Goal: Task Accomplishment & Management: Use online tool/utility

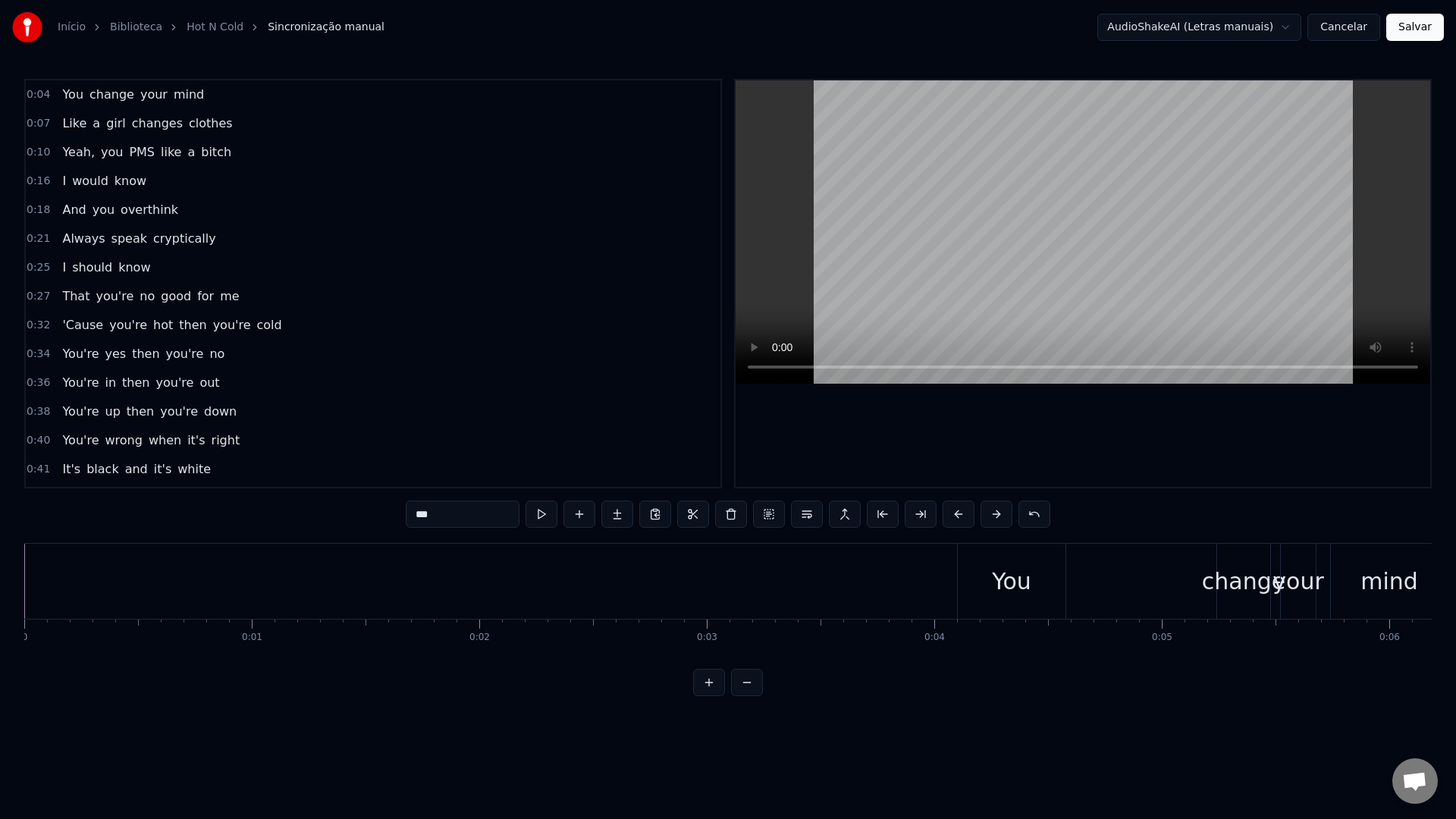
scroll to position [0, 11528]
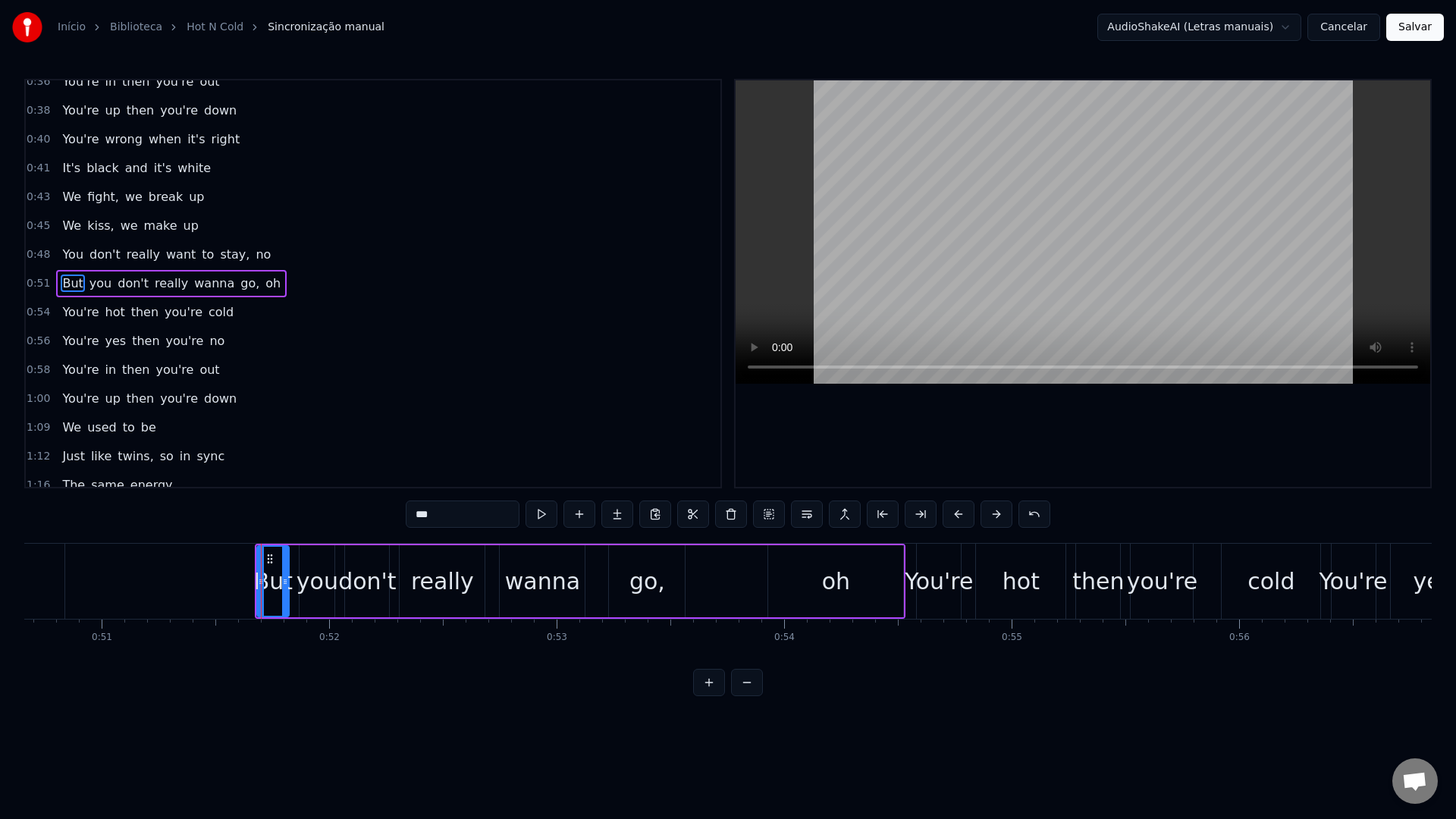
click at [898, 257] on video at bounding box center [1083, 232] width 695 height 303
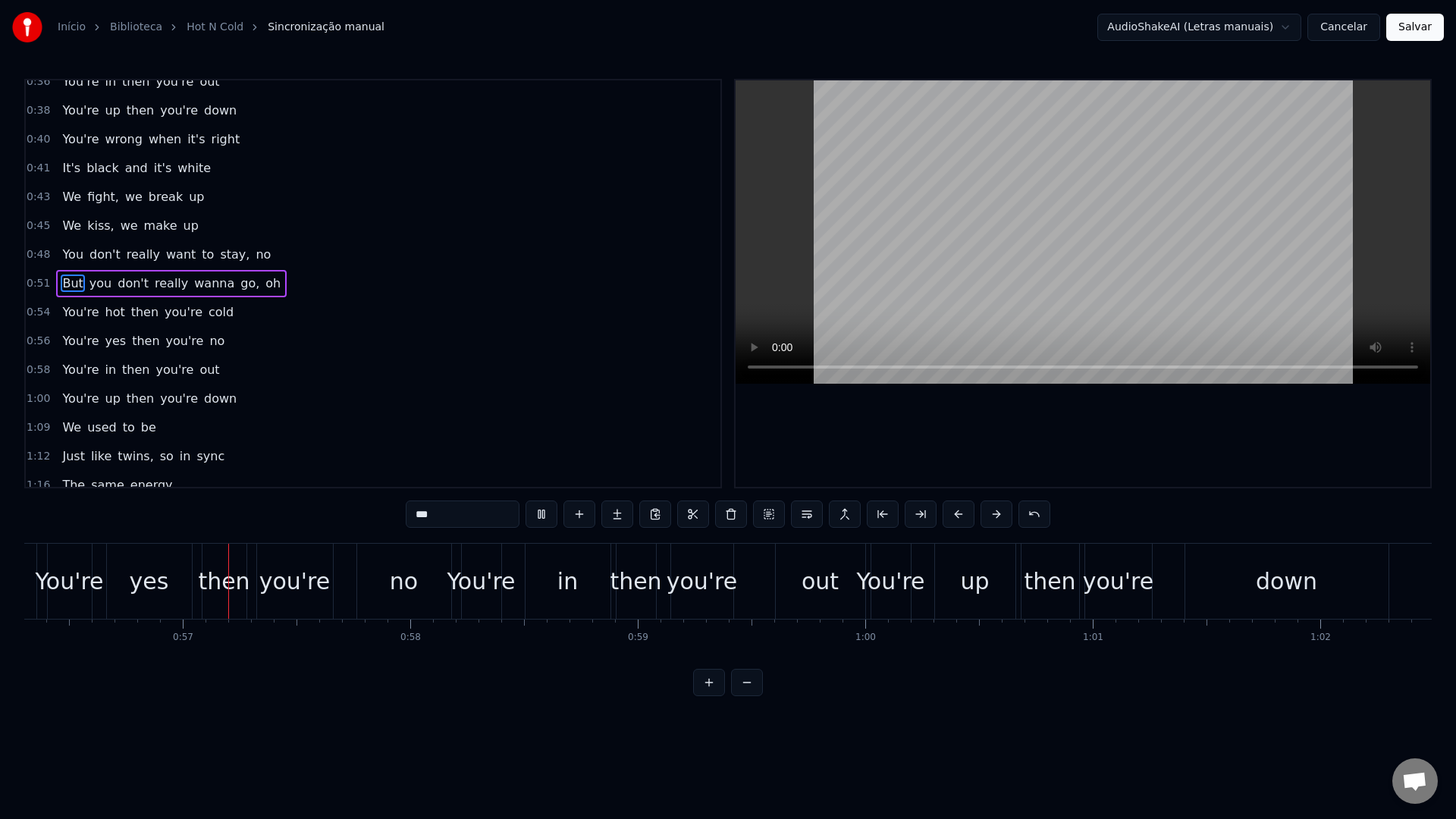
scroll to position [0, 12813]
click at [898, 255] on video at bounding box center [1083, 232] width 695 height 303
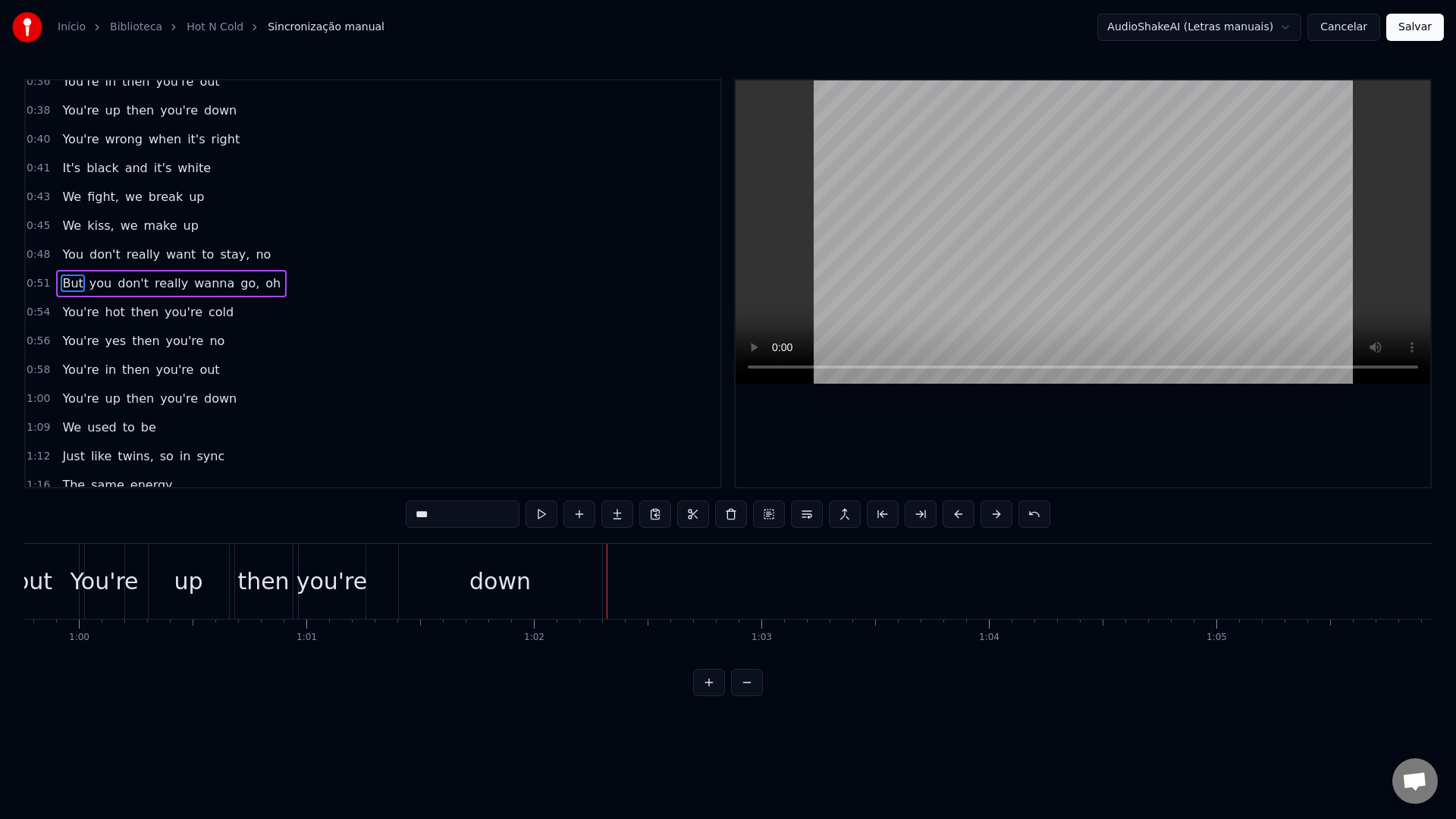
scroll to position [0, 13580]
click at [221, 591] on div "up" at bounding box center [208, 581] width 80 height 75
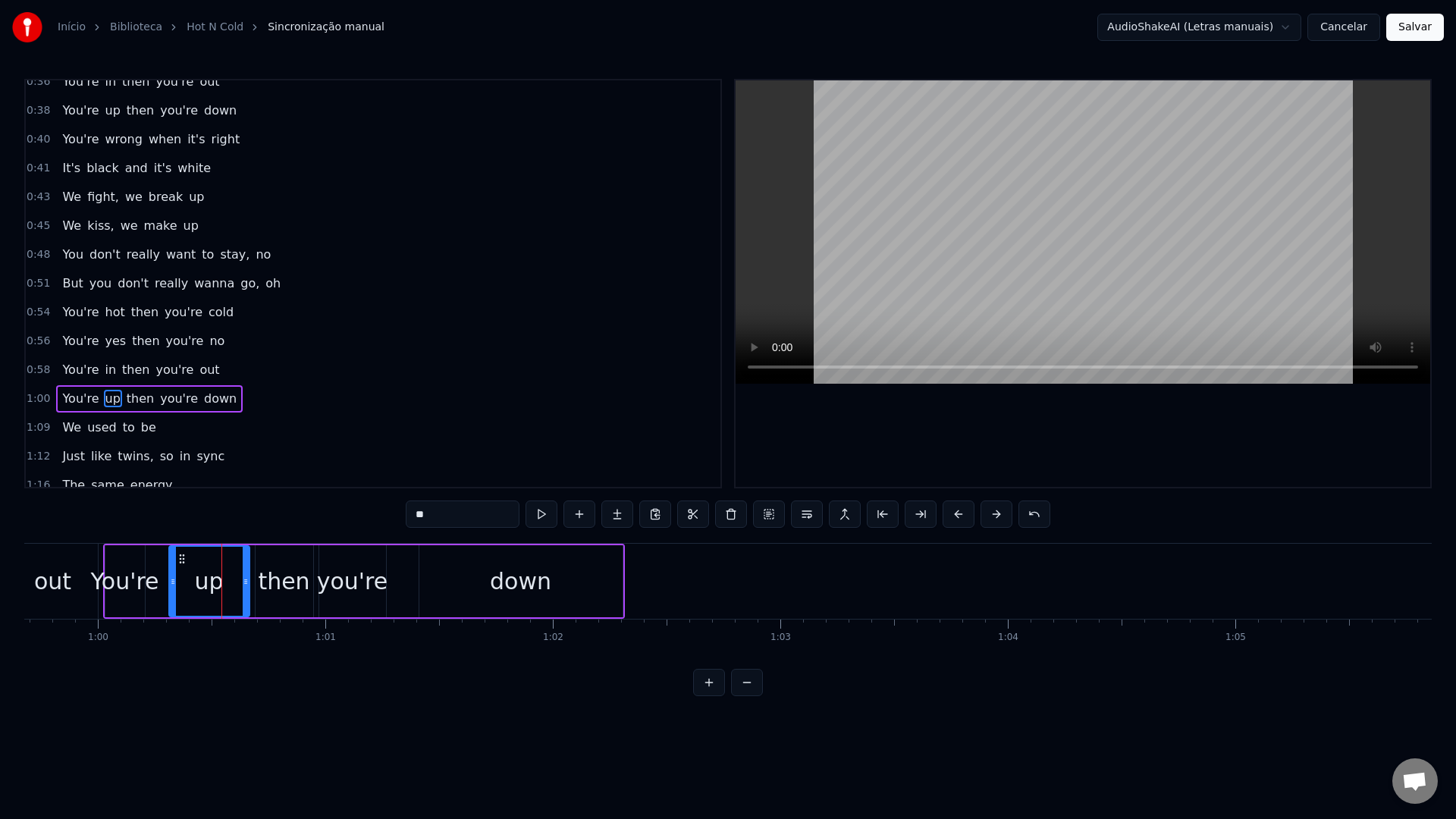
scroll to position [417, 0]
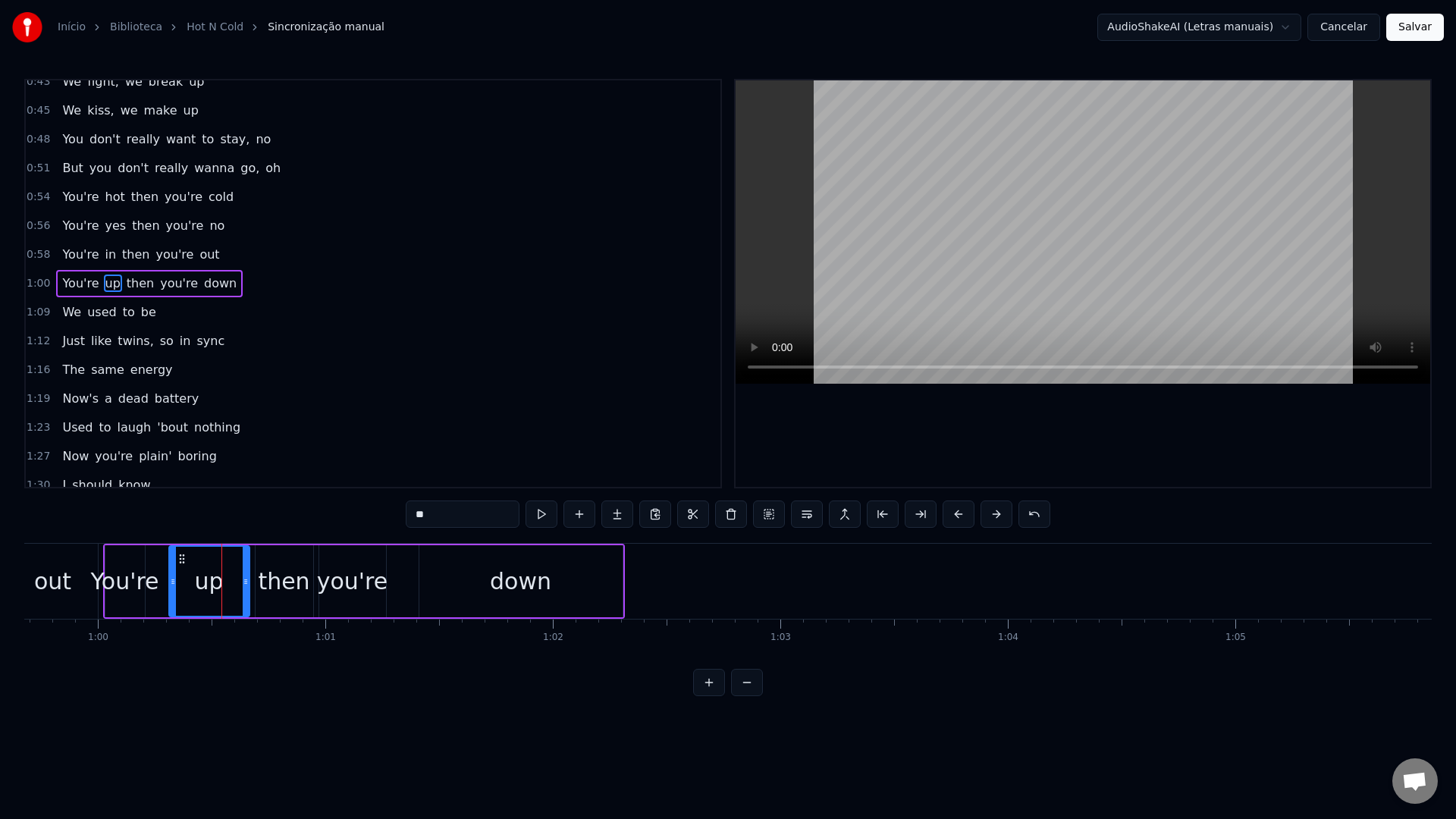
click at [892, 253] on video at bounding box center [1083, 232] width 695 height 303
click at [525, 580] on div "down" at bounding box center [521, 581] width 62 height 34
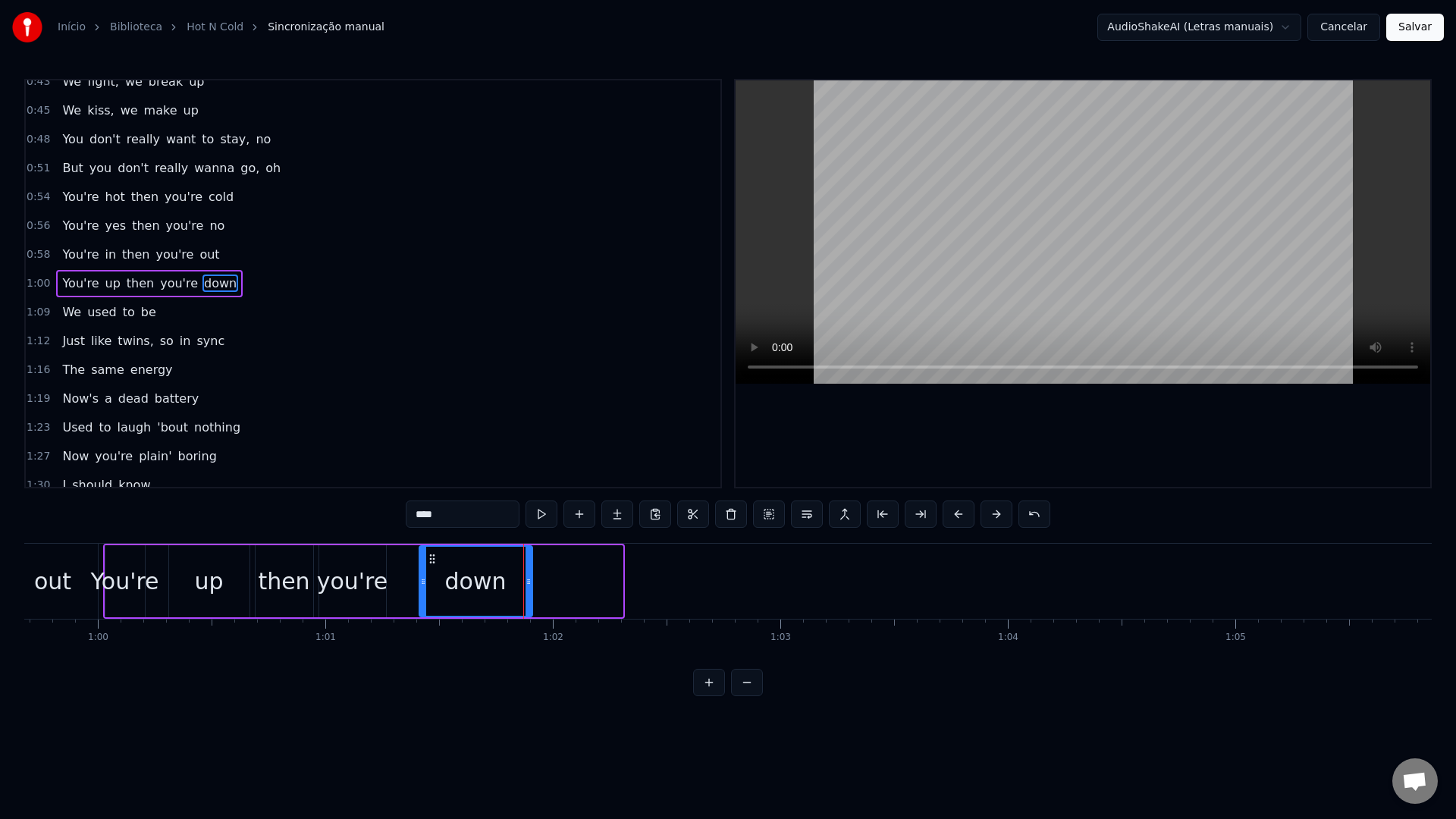
drag, startPoint x: 618, startPoint y: 583, endPoint x: 528, endPoint y: 581, distance: 90.0
click at [528, 581] on icon at bounding box center [529, 582] width 6 height 12
click at [979, 203] on video at bounding box center [1083, 232] width 695 height 303
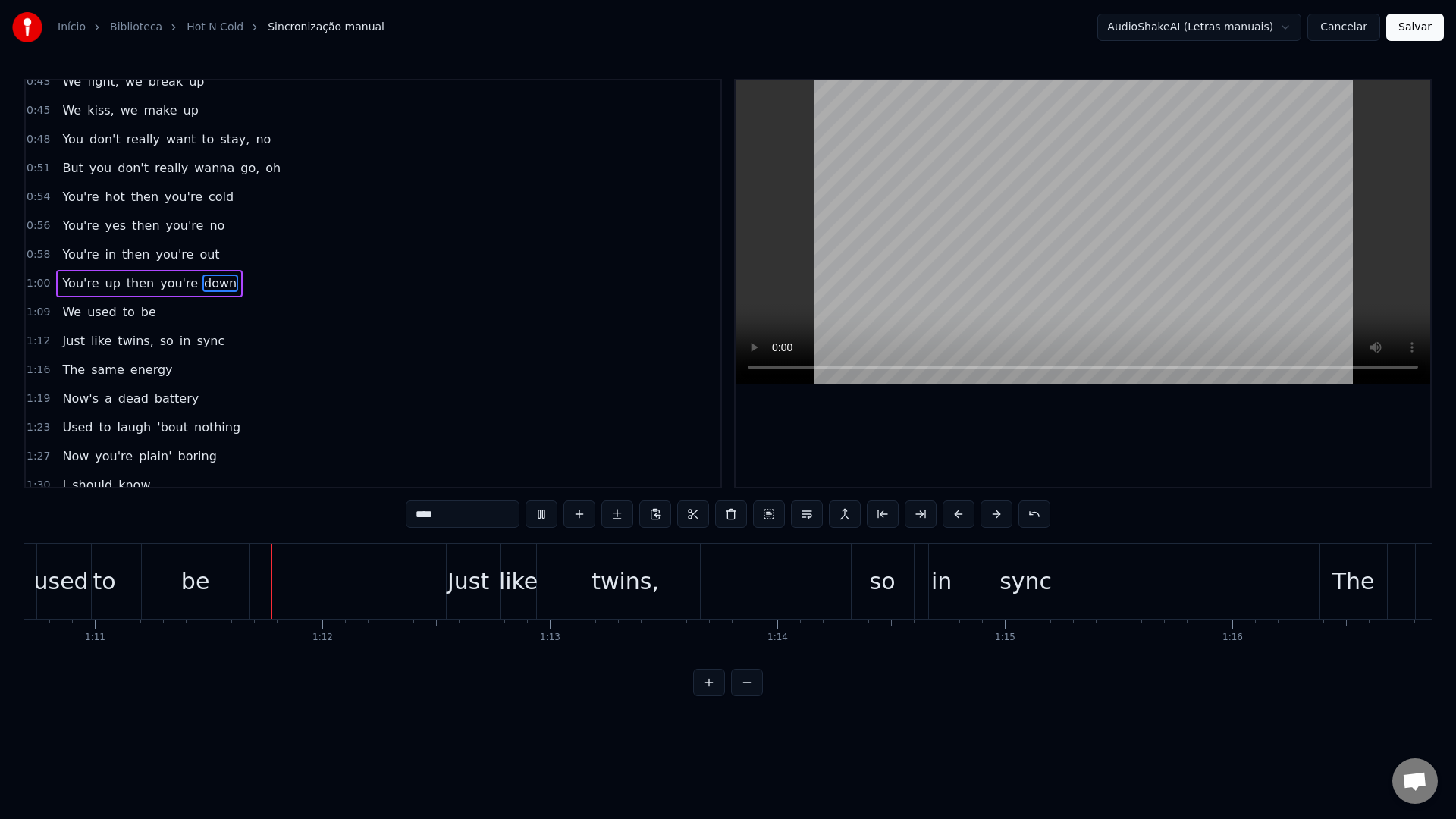
scroll to position [0, 16110]
click at [955, 224] on video at bounding box center [1083, 232] width 695 height 303
click at [837, 581] on div "so" at bounding box center [858, 581] width 62 height 75
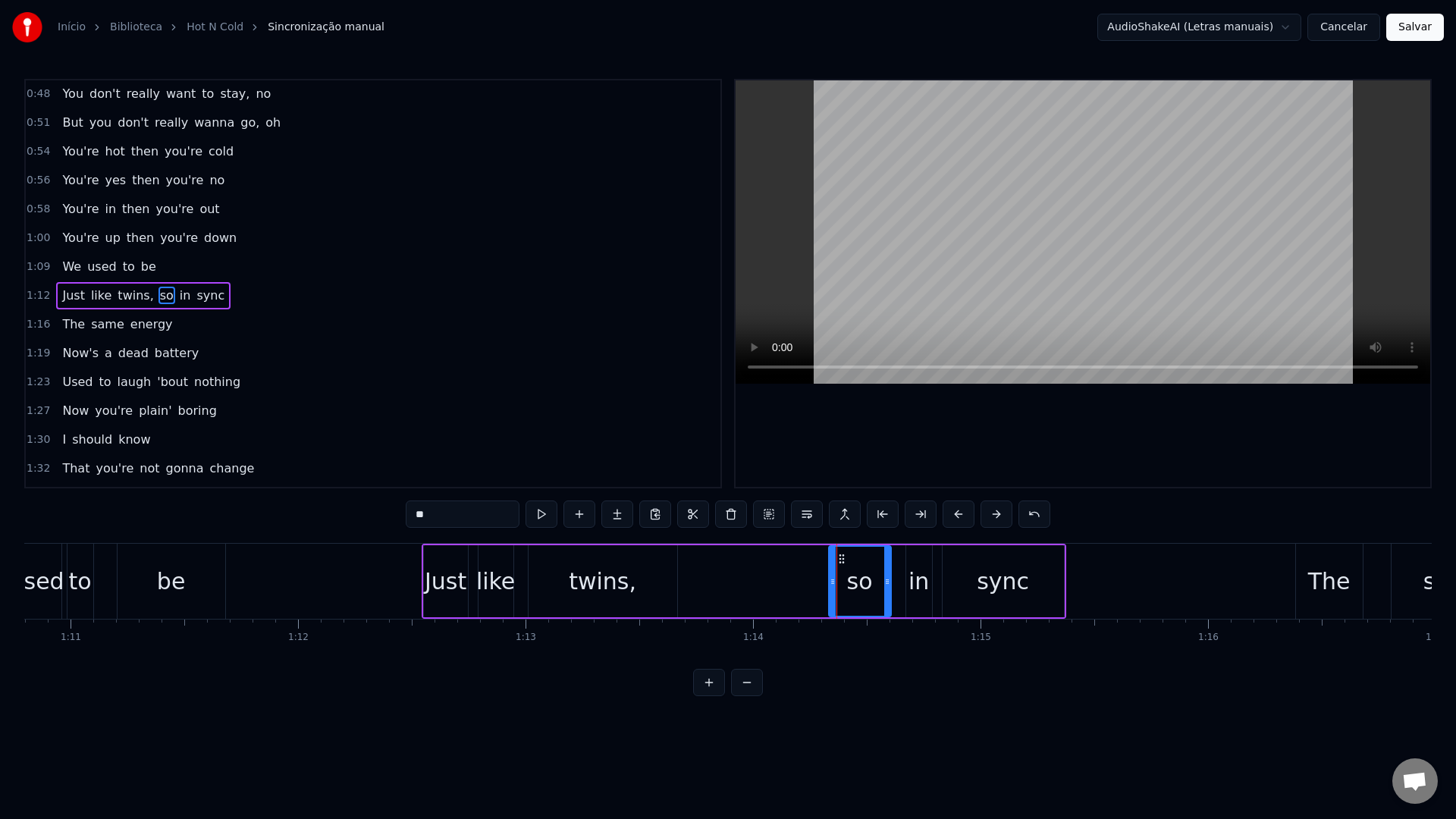
scroll to position [474, 0]
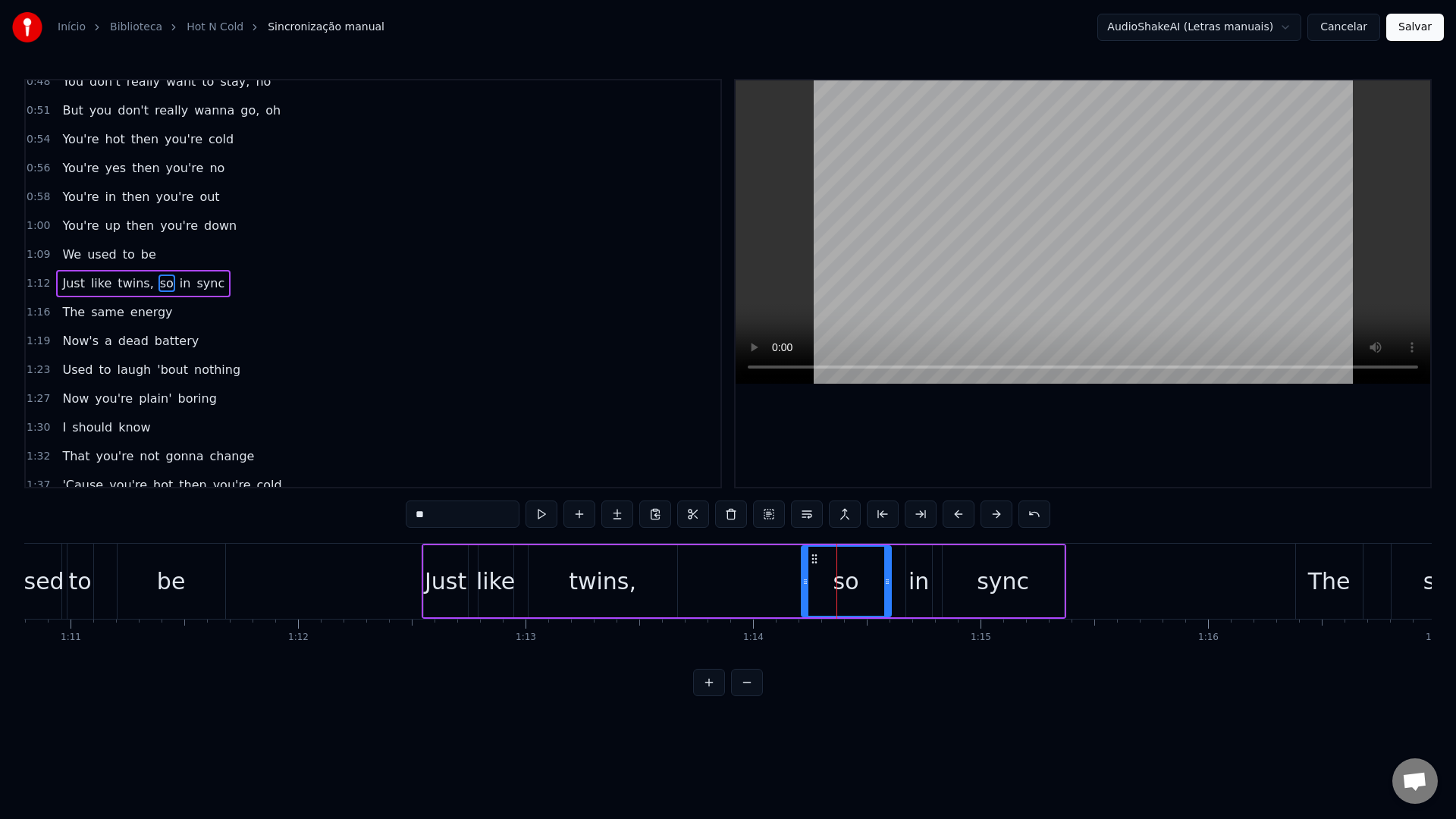
drag, startPoint x: 832, startPoint y: 582, endPoint x: 803, endPoint y: 582, distance: 29.0
click at [803, 582] on icon at bounding box center [805, 582] width 6 height 12
click at [806, 514] on button at bounding box center [807, 514] width 32 height 27
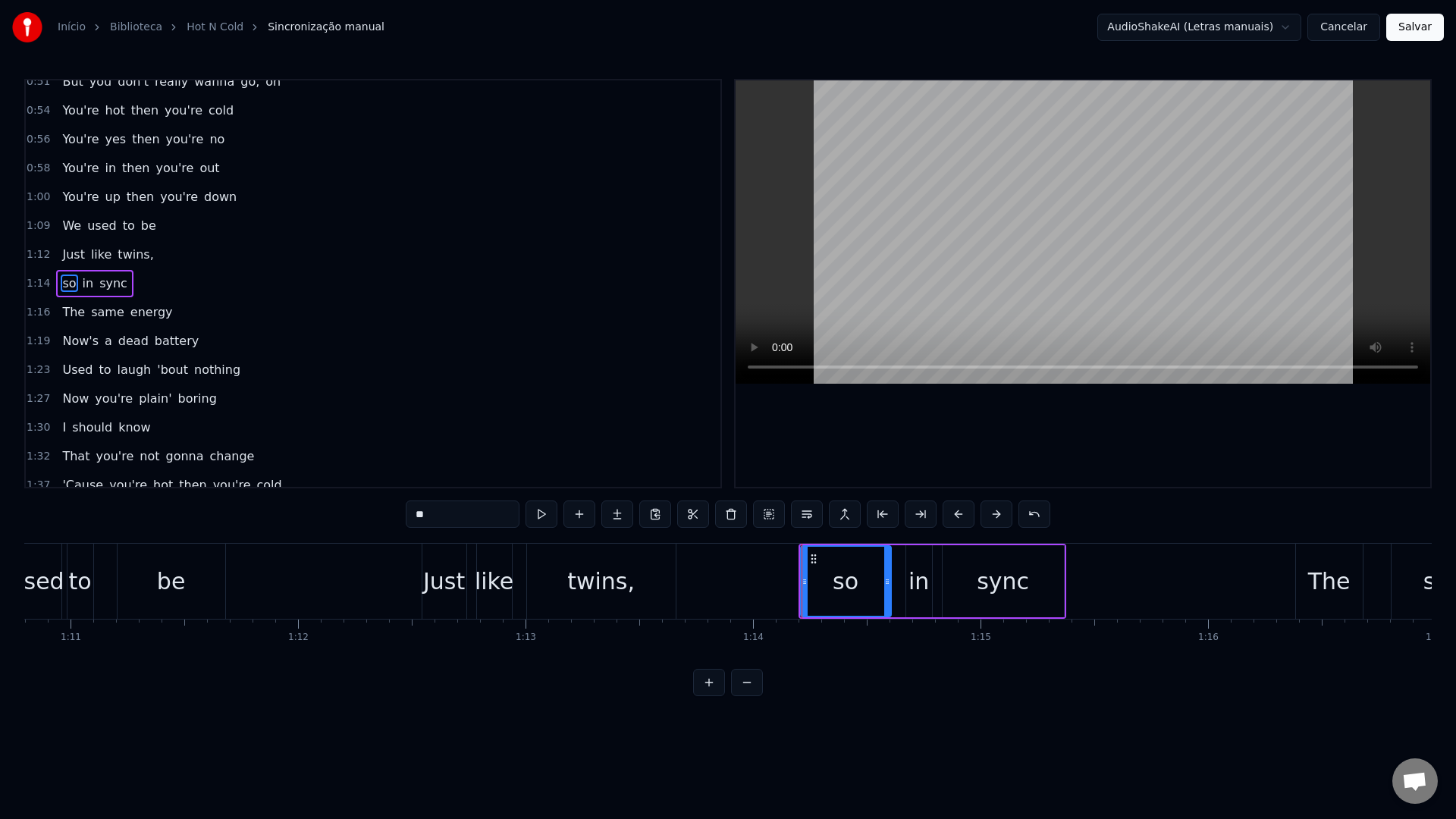
click at [944, 158] on video at bounding box center [1083, 232] width 695 height 303
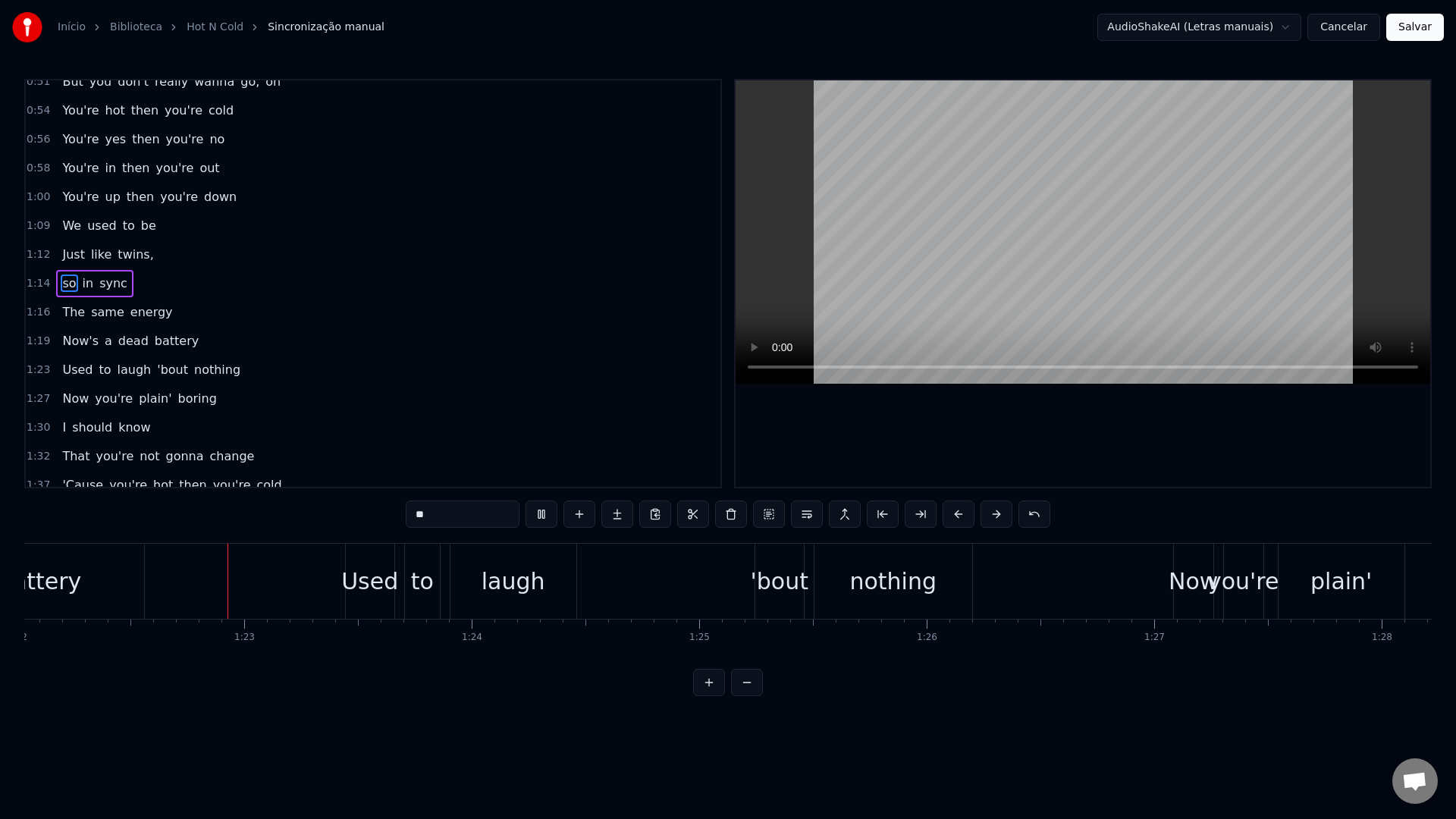
scroll to position [0, 18673]
click at [982, 179] on video at bounding box center [1083, 232] width 695 height 303
click at [754, 585] on div "'bout" at bounding box center [773, 581] width 58 height 34
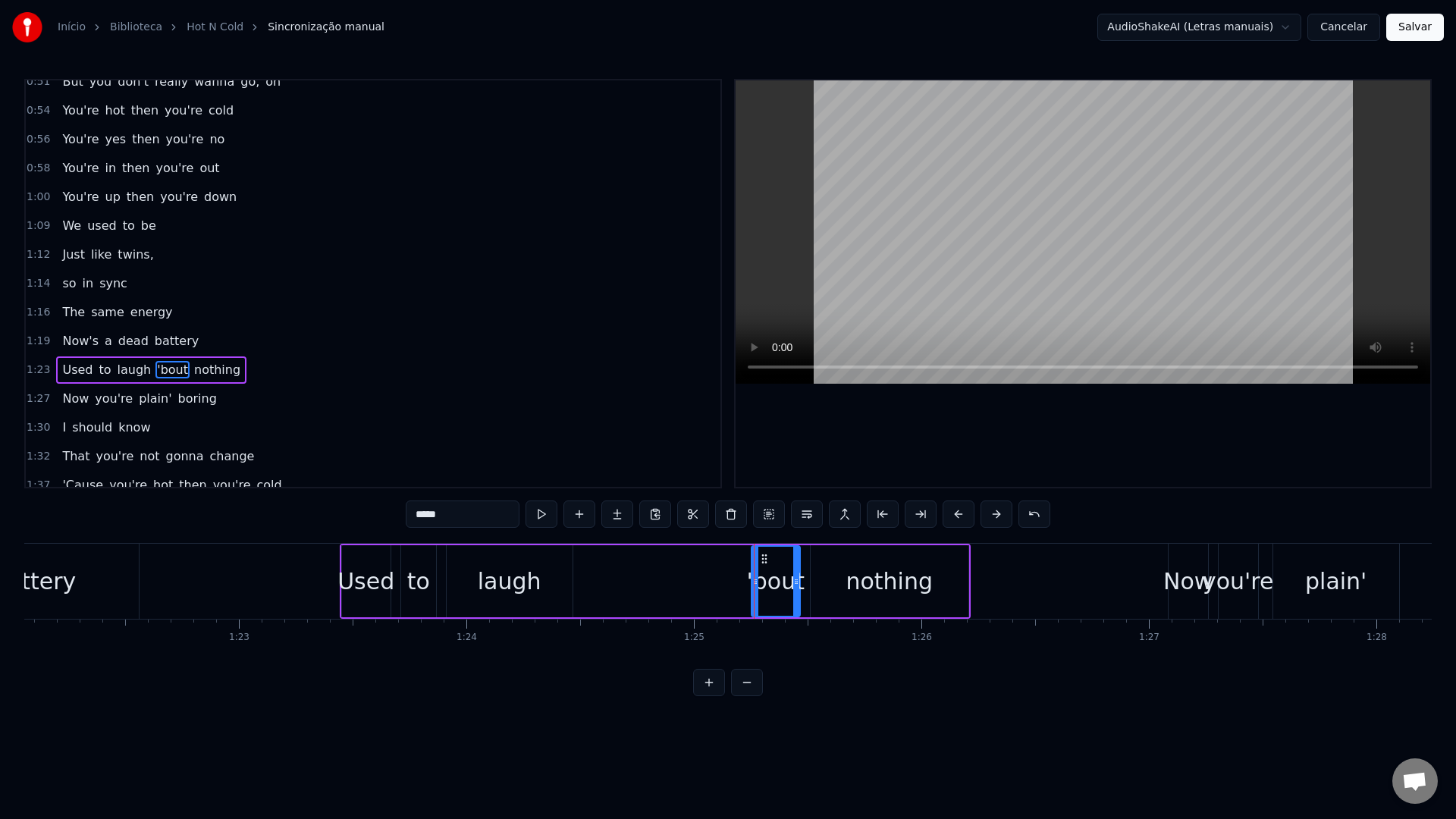
scroll to position [589, 0]
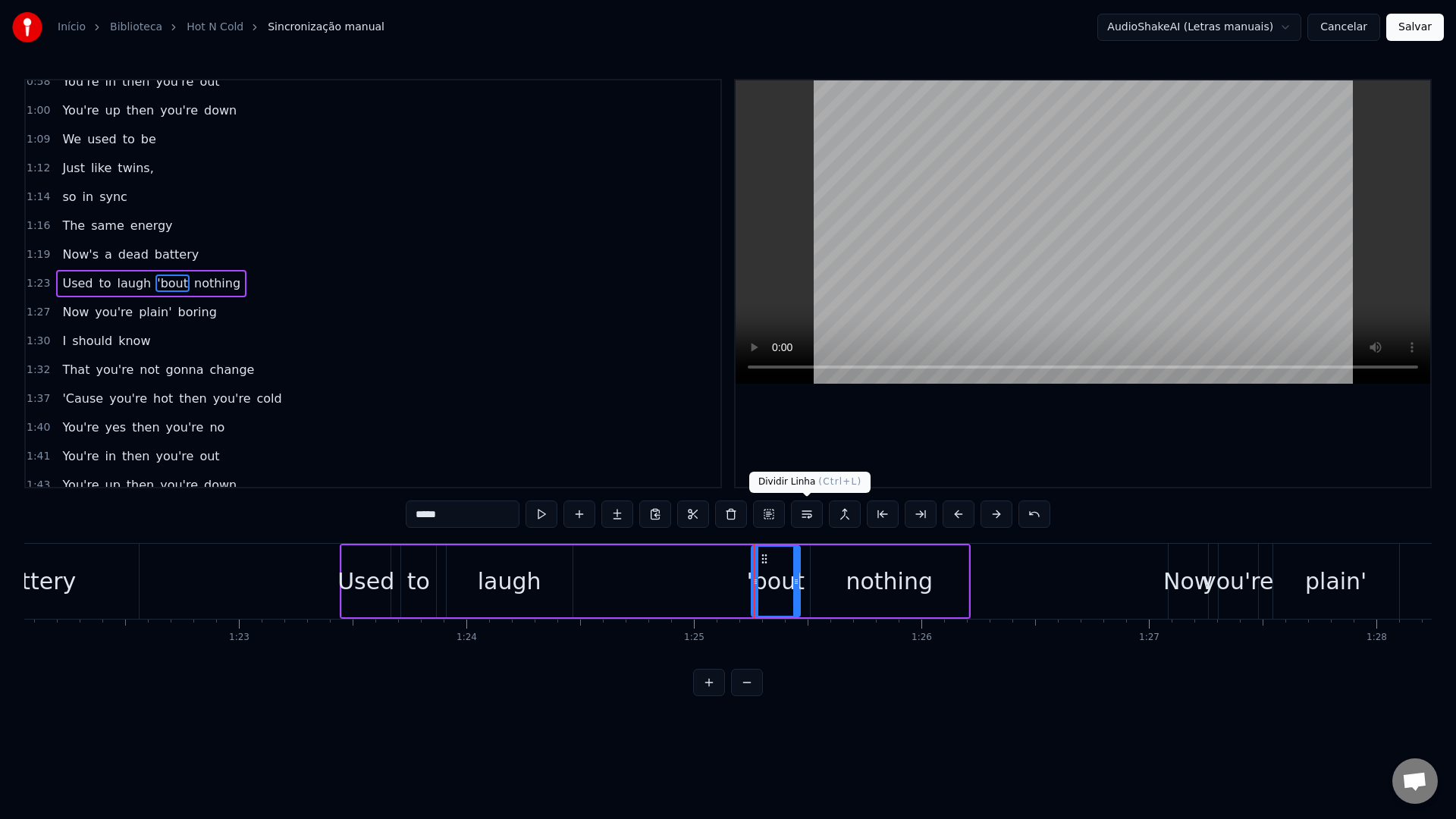
click at [810, 521] on button at bounding box center [807, 514] width 32 height 27
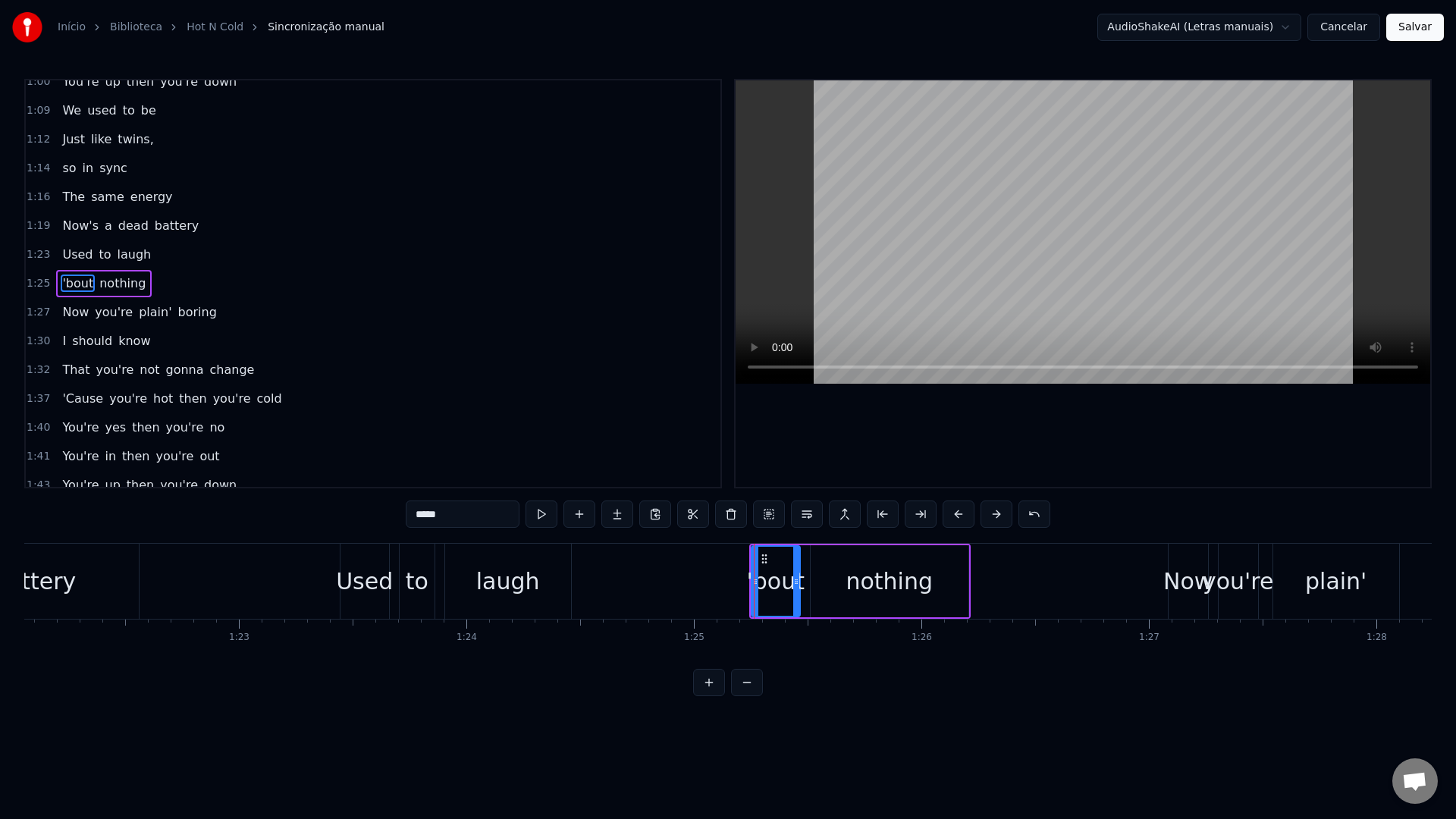
click at [931, 224] on video at bounding box center [1083, 232] width 695 height 303
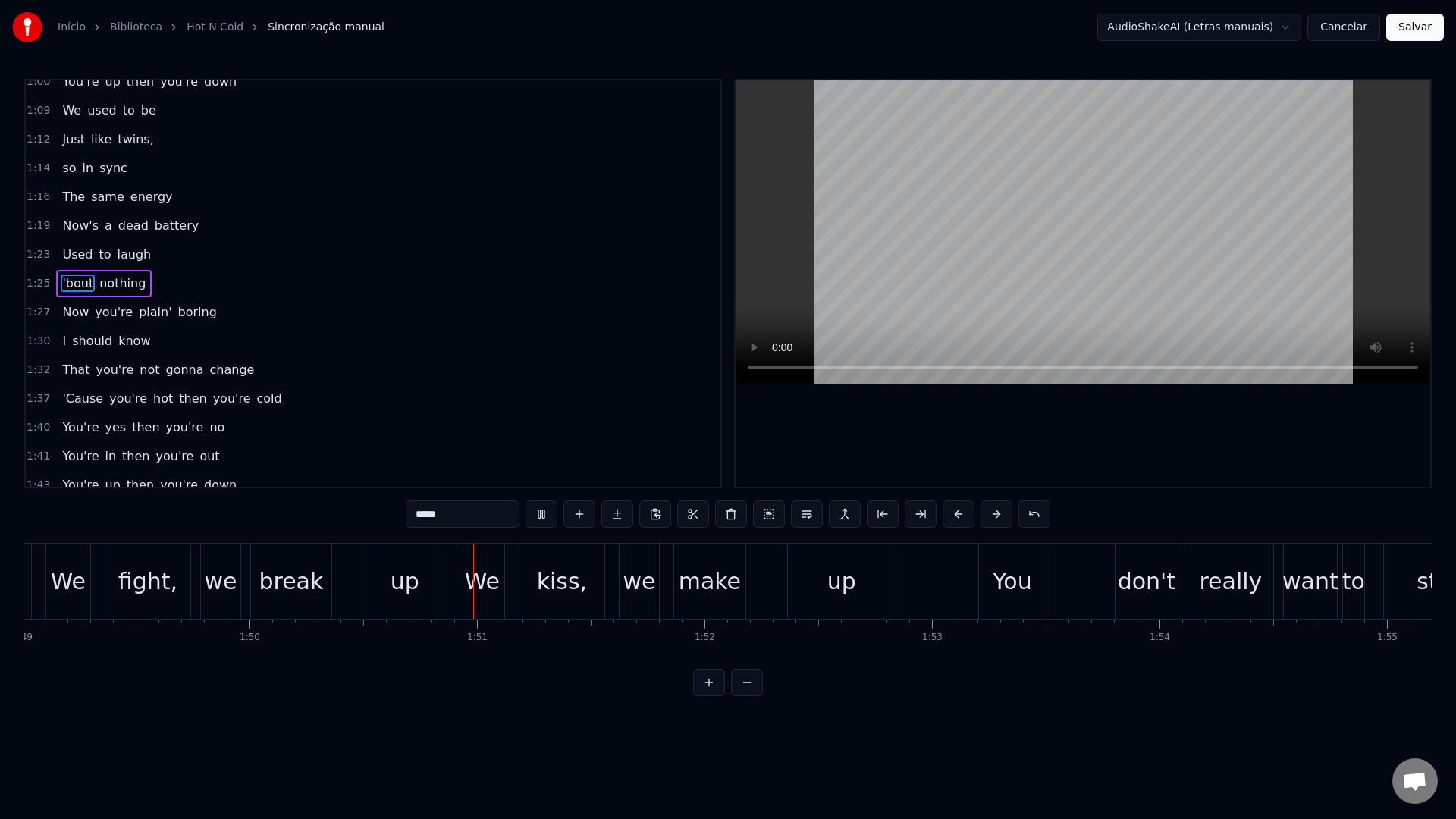
scroll to position [0, 25069]
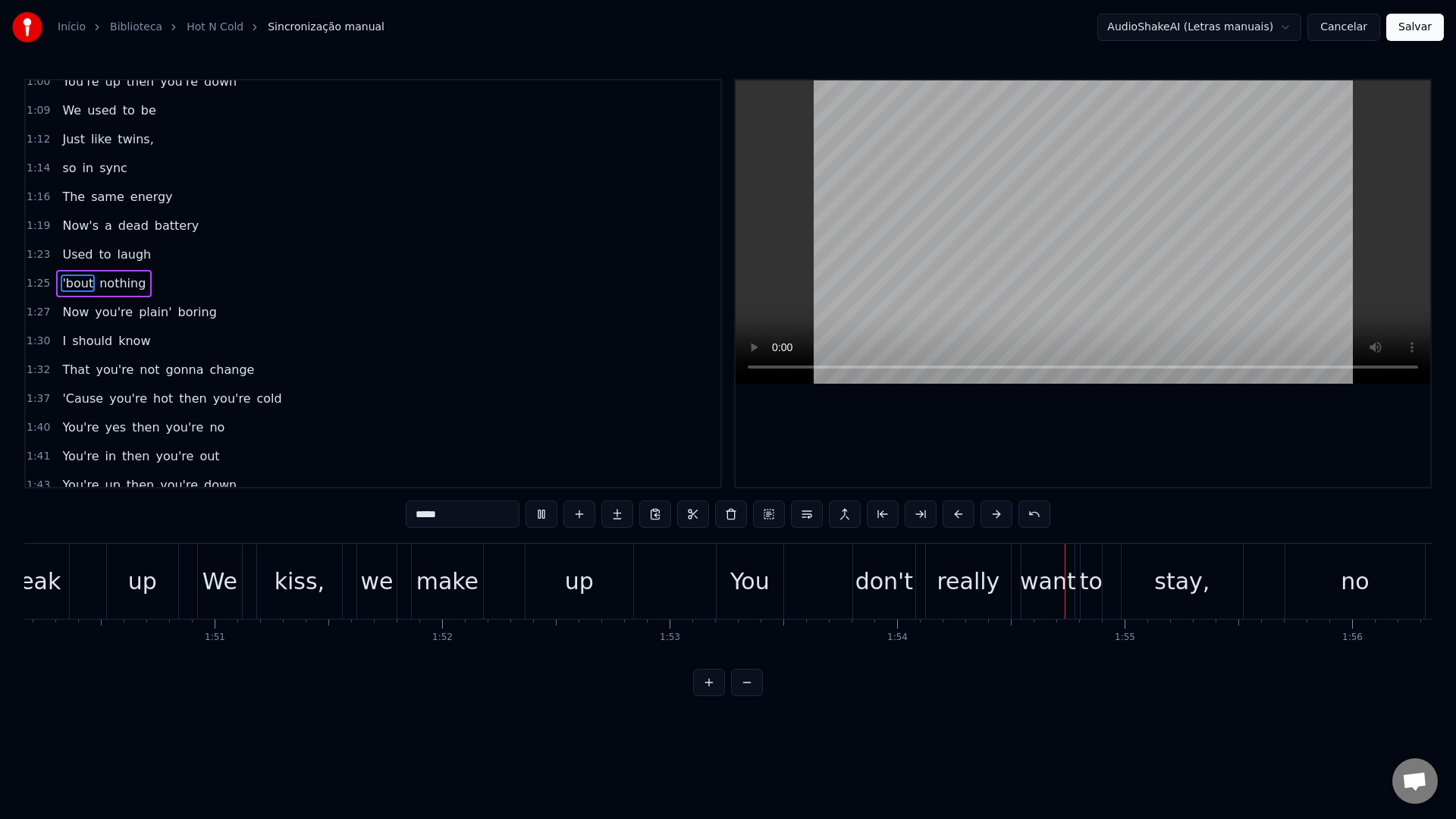
click at [931, 224] on video at bounding box center [1083, 232] width 695 height 303
drag, startPoint x: 725, startPoint y: 584, endPoint x: 758, endPoint y: 581, distance: 33.1
click at [758, 581] on div "You" at bounding box center [750, 581] width 67 height 75
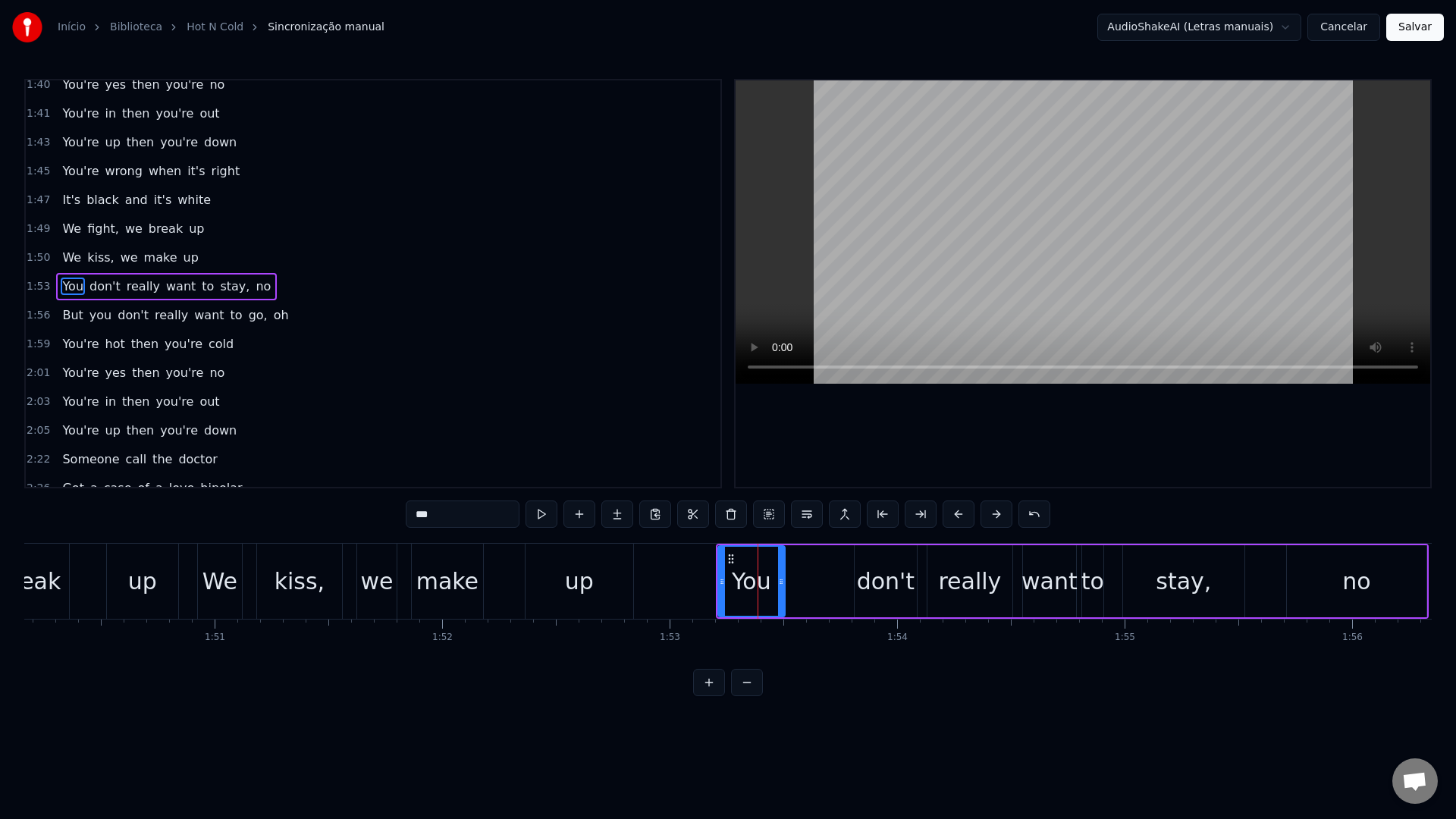
scroll to position [964, 0]
drag, startPoint x: 730, startPoint y: 558, endPoint x: 784, endPoint y: 562, distance: 54.1
click at [784, 562] on icon at bounding box center [784, 559] width 12 height 12
click at [586, 579] on div "up" at bounding box center [579, 581] width 29 height 34
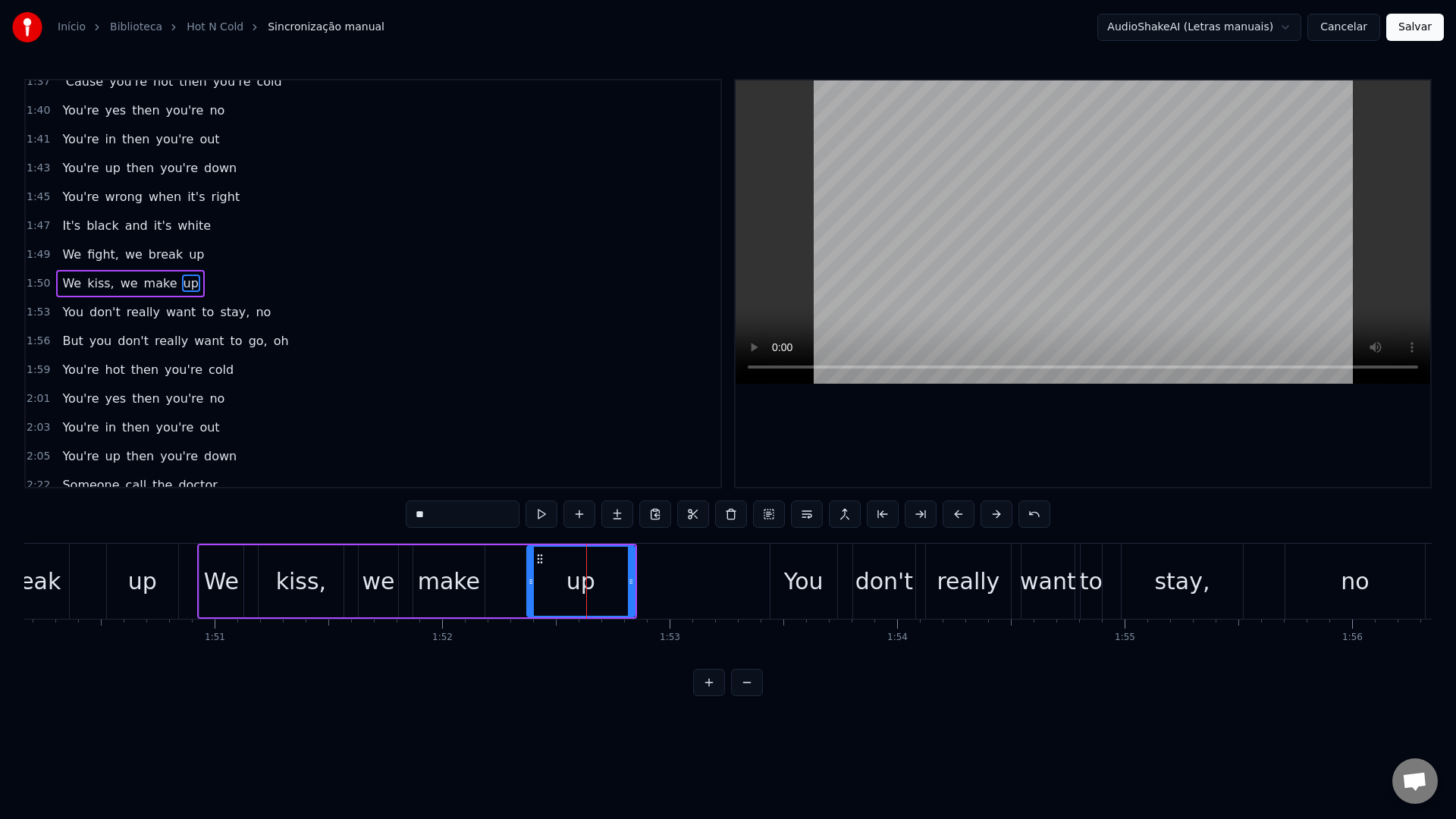
click at [1034, 197] on video at bounding box center [1083, 232] width 695 height 303
click at [1014, 207] on video at bounding box center [1083, 232] width 695 height 303
click at [808, 585] on div "You" at bounding box center [804, 581] width 40 height 34
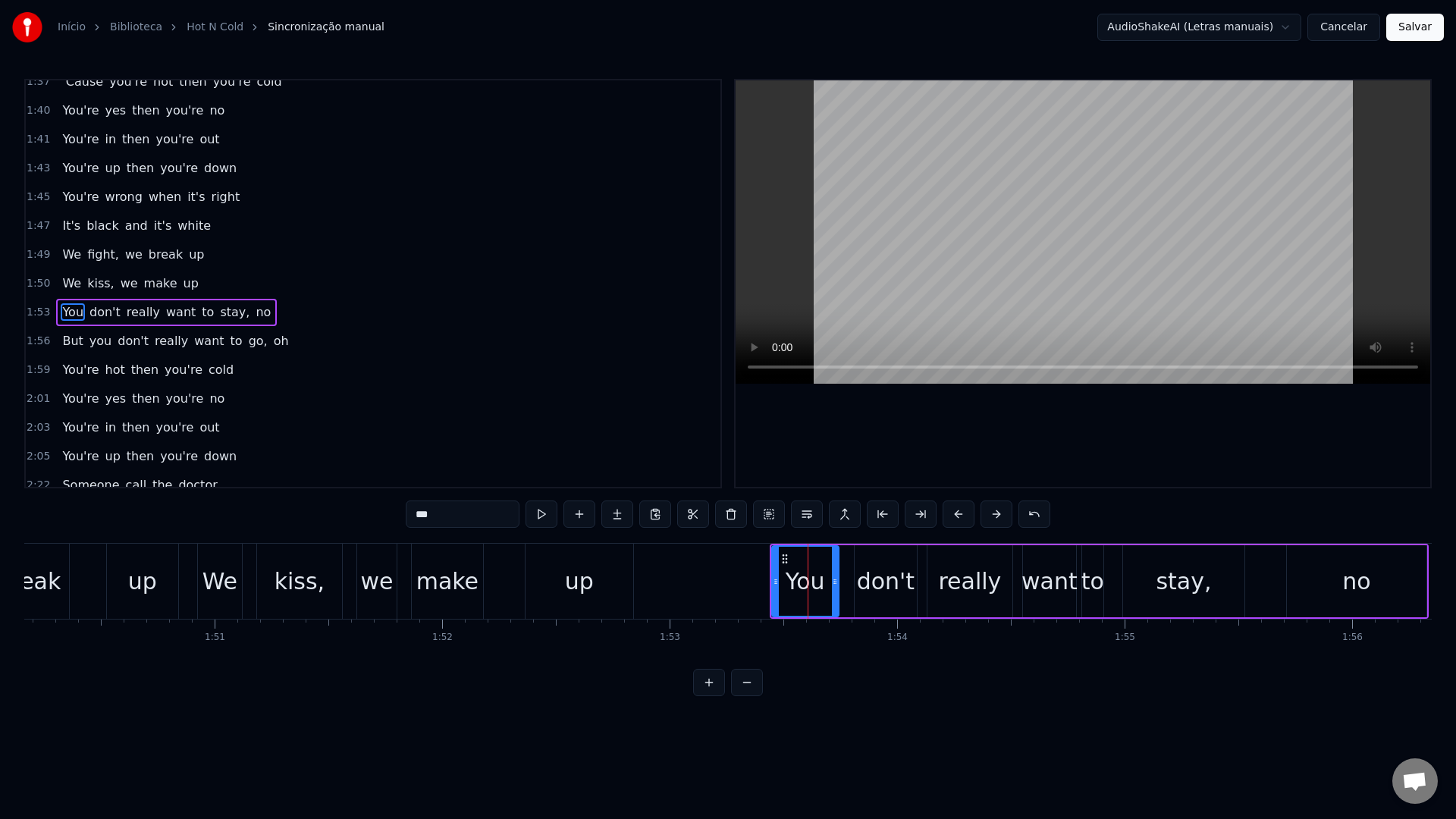
scroll to position [964, 0]
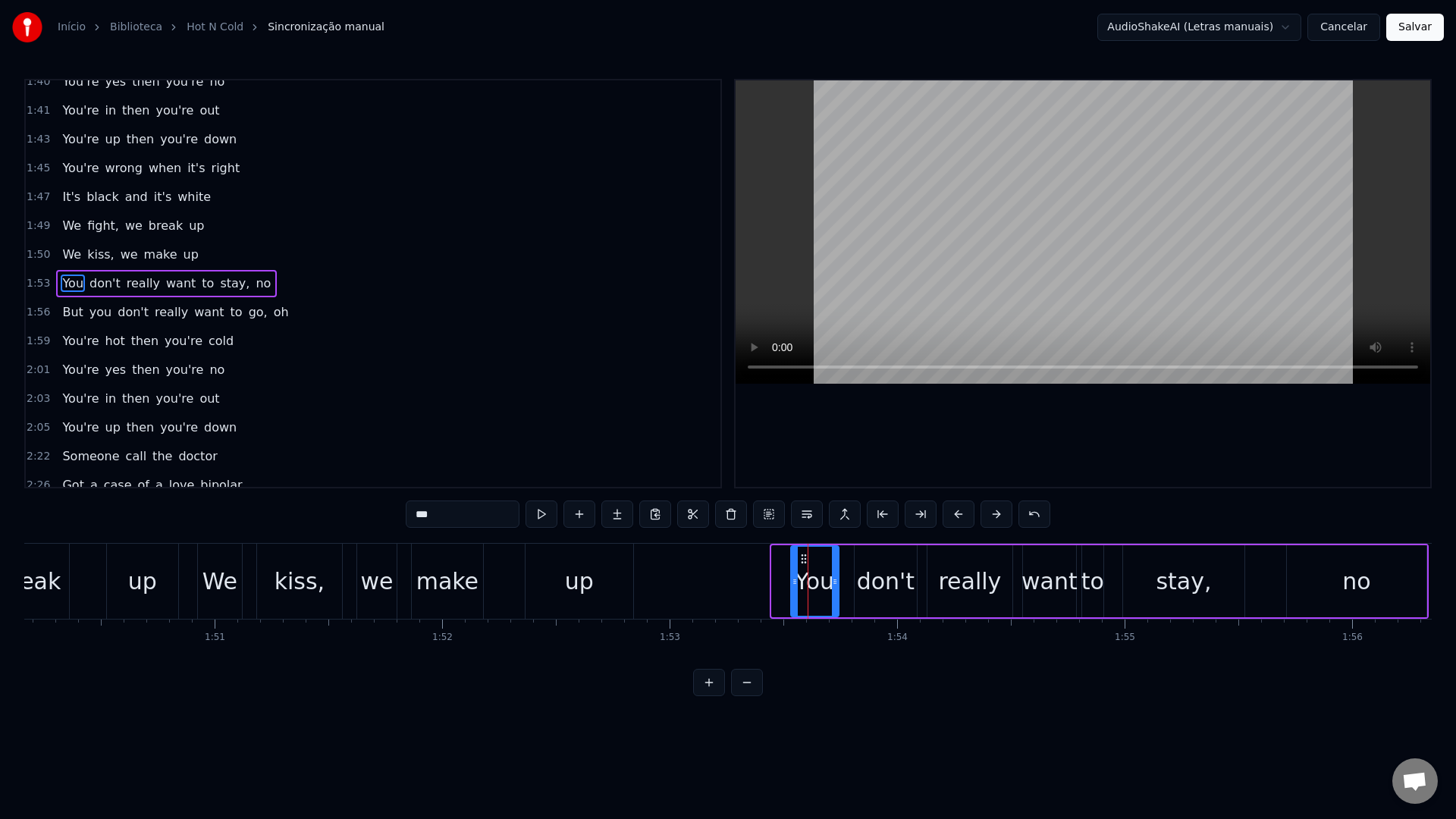
drag, startPoint x: 773, startPoint y: 585, endPoint x: 793, endPoint y: 585, distance: 20.0
click at [793, 585] on icon at bounding box center [794, 582] width 6 height 12
click at [911, 264] on video at bounding box center [1083, 232] width 695 height 303
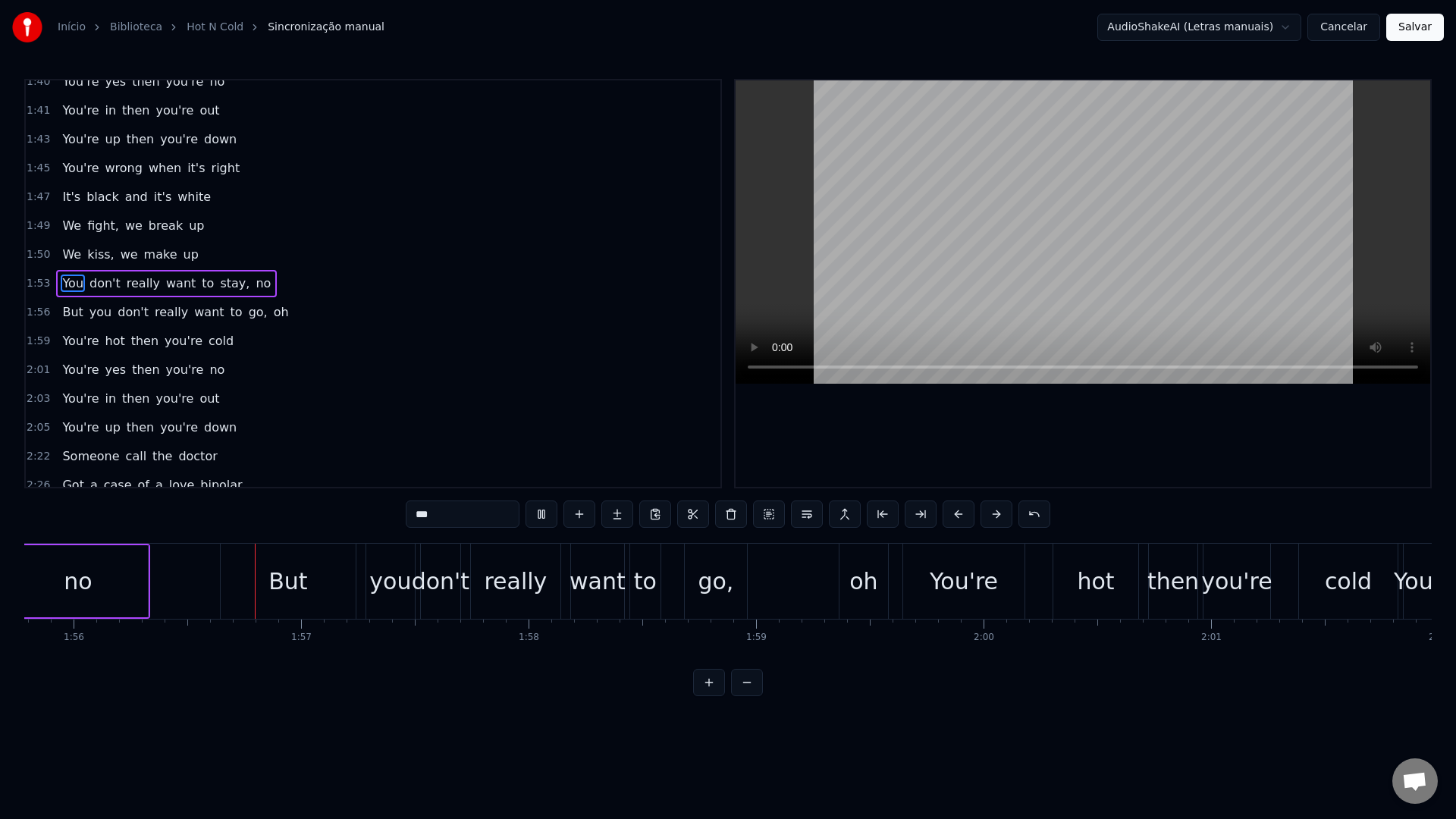
scroll to position [0, 26349]
click at [897, 264] on video at bounding box center [1083, 232] width 695 height 303
click at [284, 587] on div "But" at bounding box center [286, 581] width 39 height 34
type input "***"
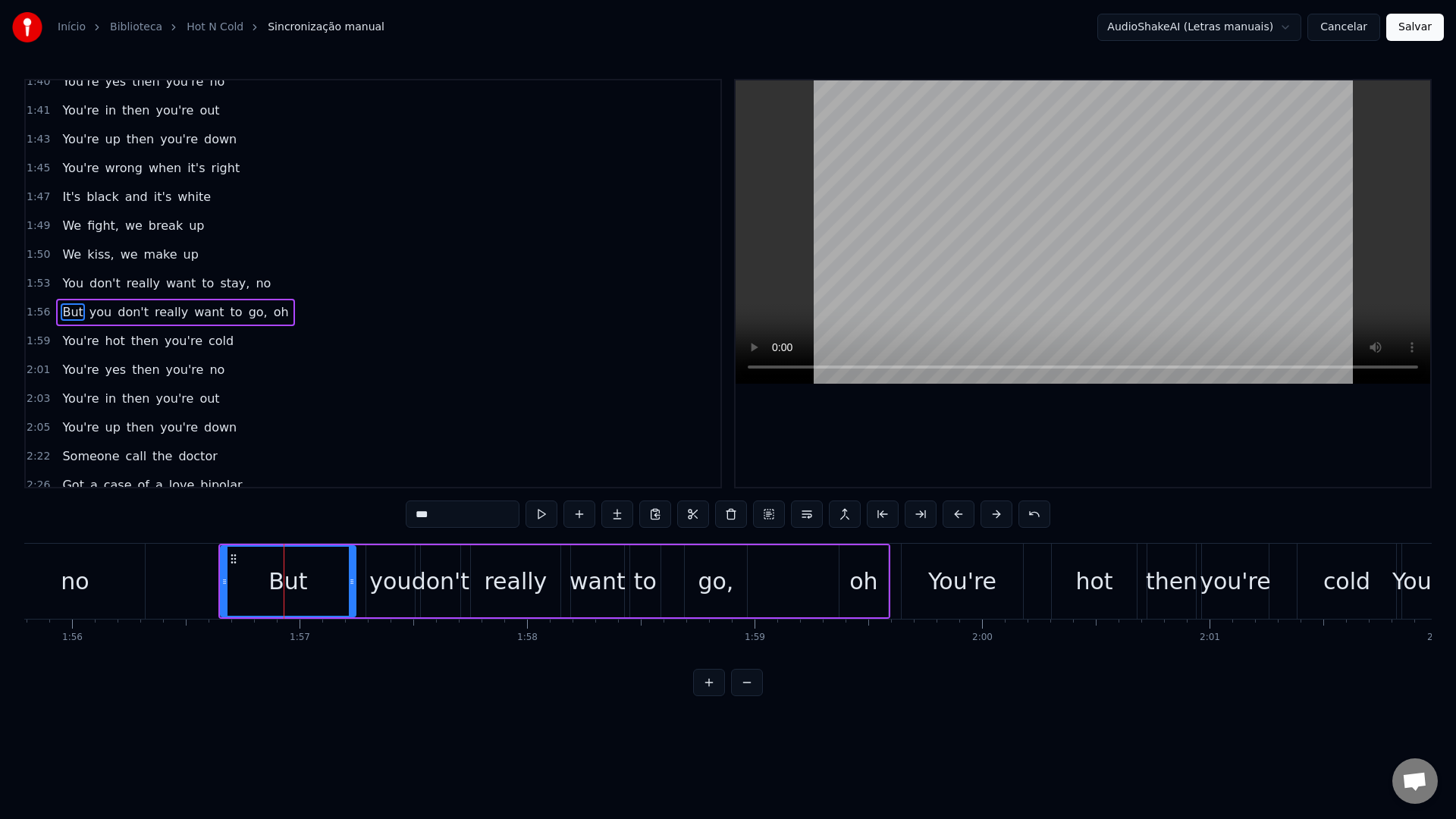
scroll to position [993, 0]
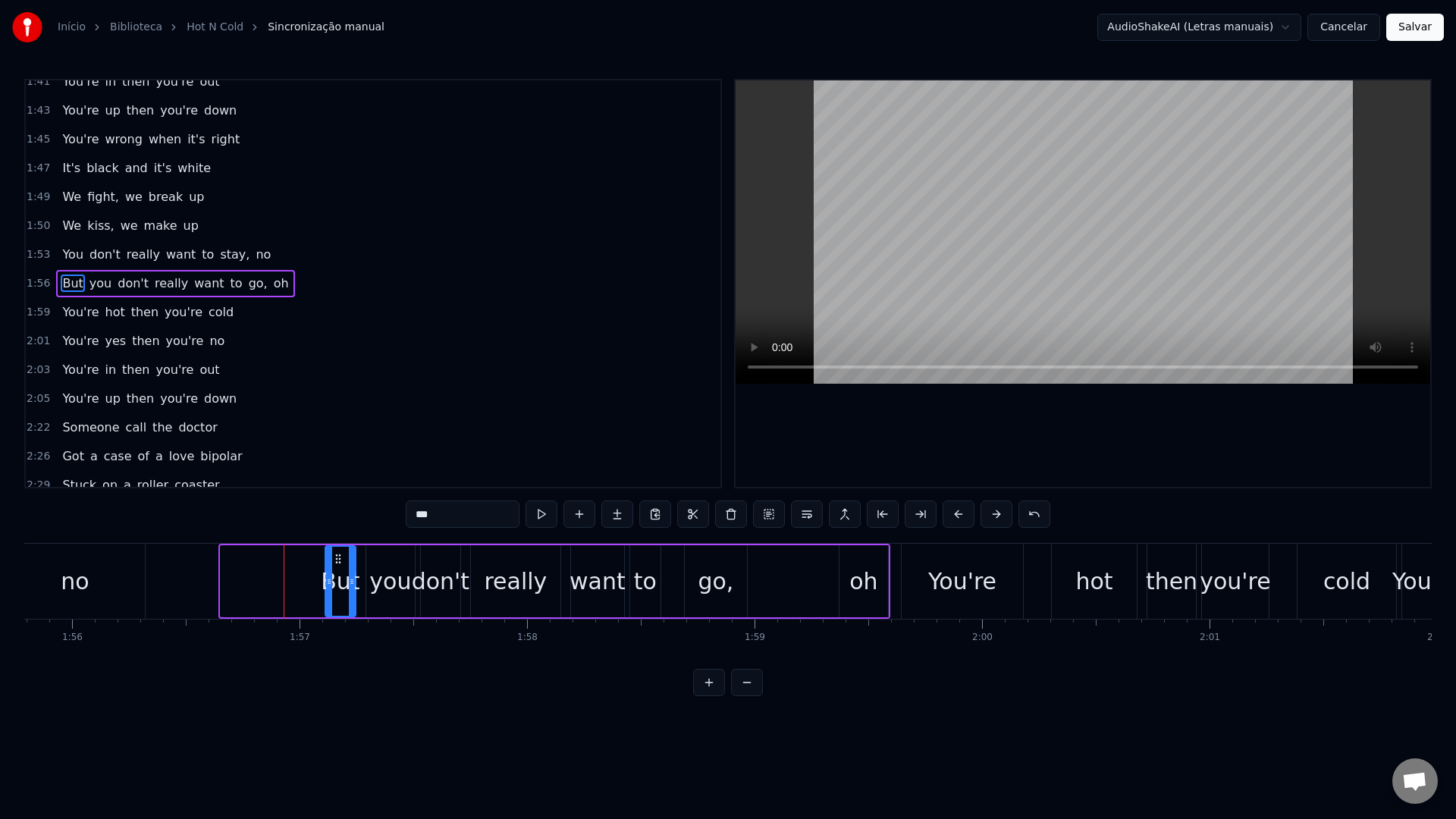
drag, startPoint x: 224, startPoint y: 584, endPoint x: 329, endPoint y: 587, distance: 105.0
click at [329, 587] on icon at bounding box center [329, 582] width 6 height 12
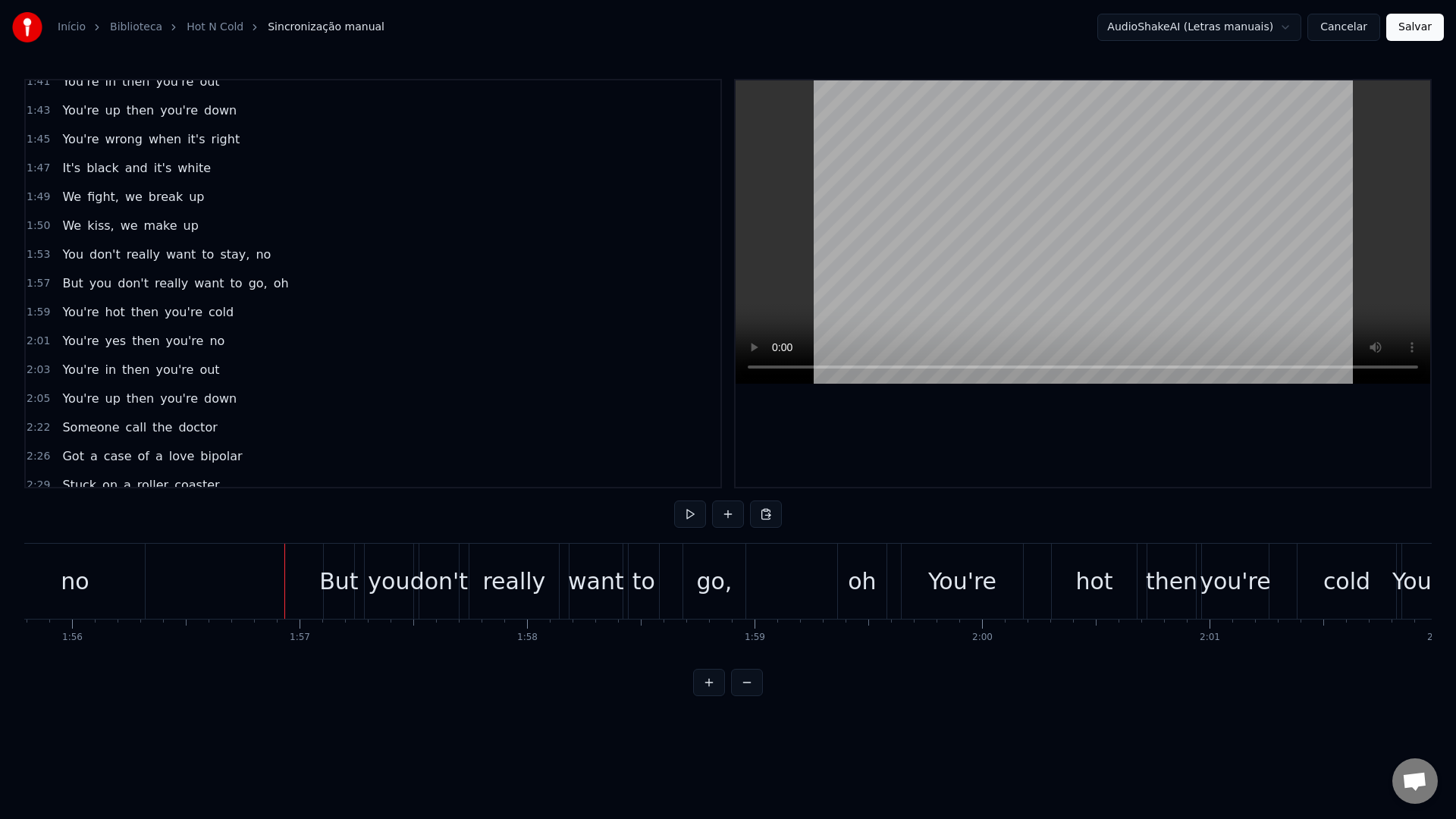
click at [954, 181] on video at bounding box center [1083, 232] width 695 height 303
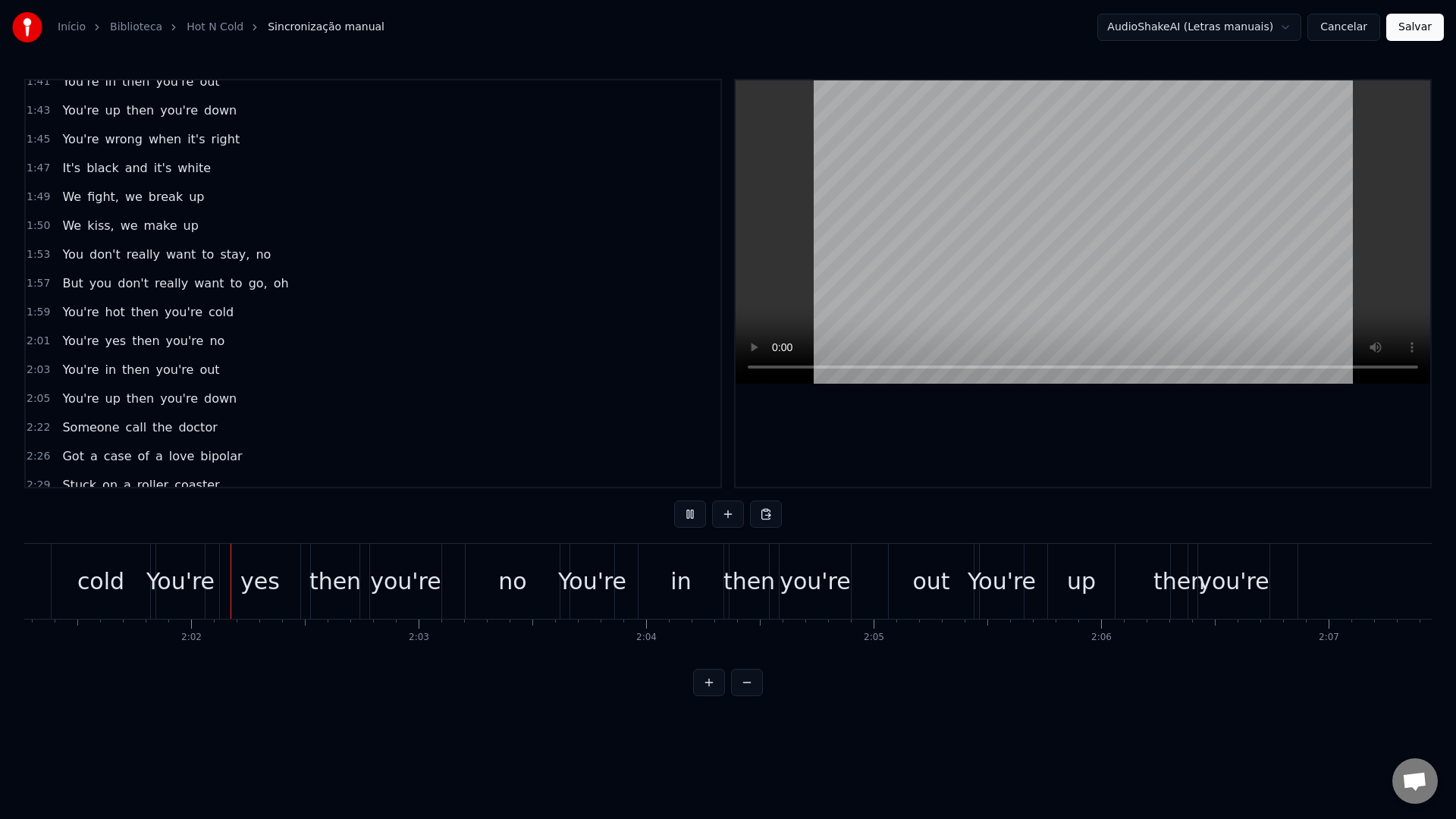
scroll to position [0, 27606]
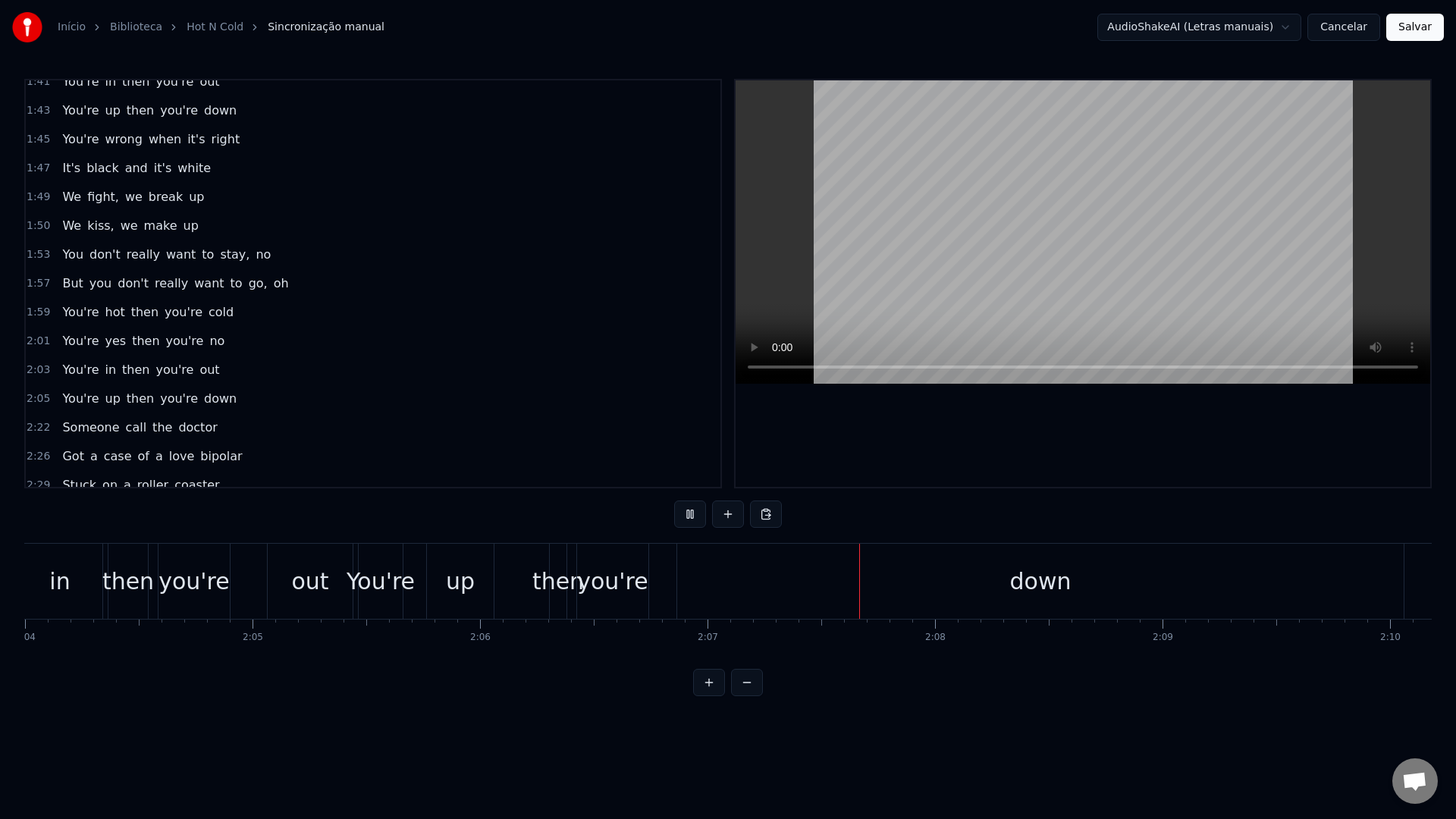
click at [951, 181] on video at bounding box center [1083, 232] width 695 height 303
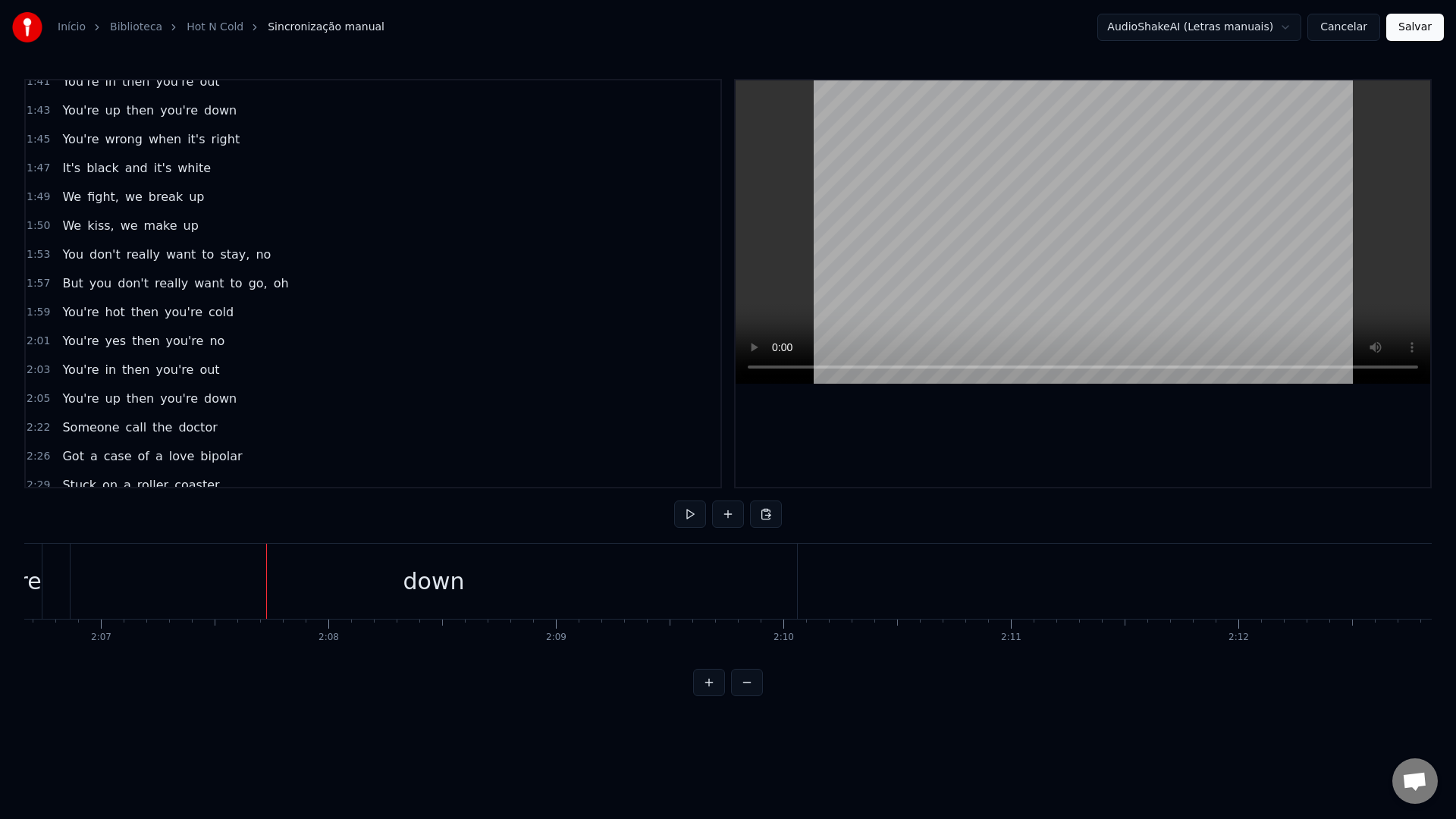
scroll to position [0, 28877]
click at [129, 580] on div "down" at bounding box center [380, 581] width 727 height 75
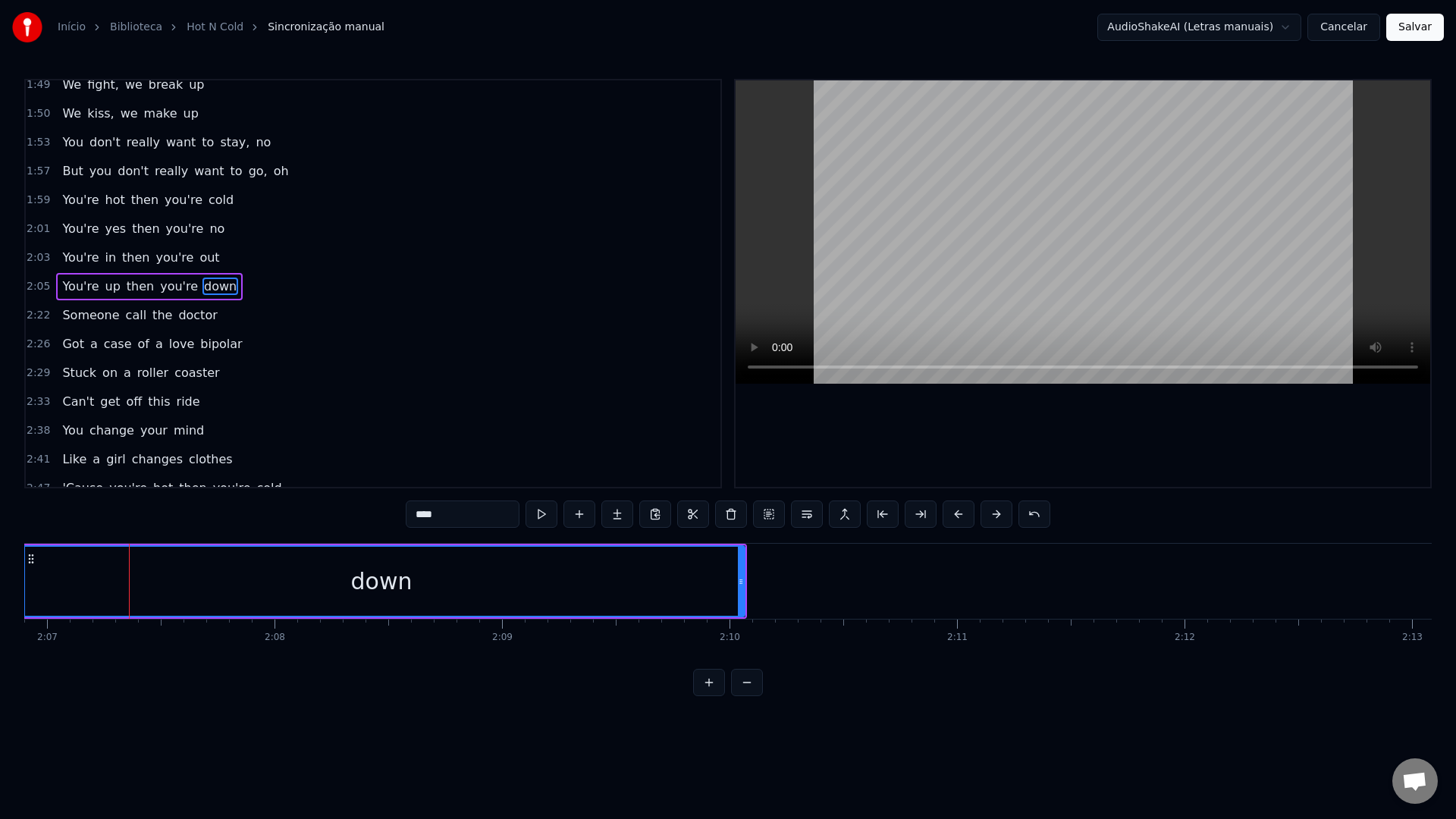
scroll to position [1108, 0]
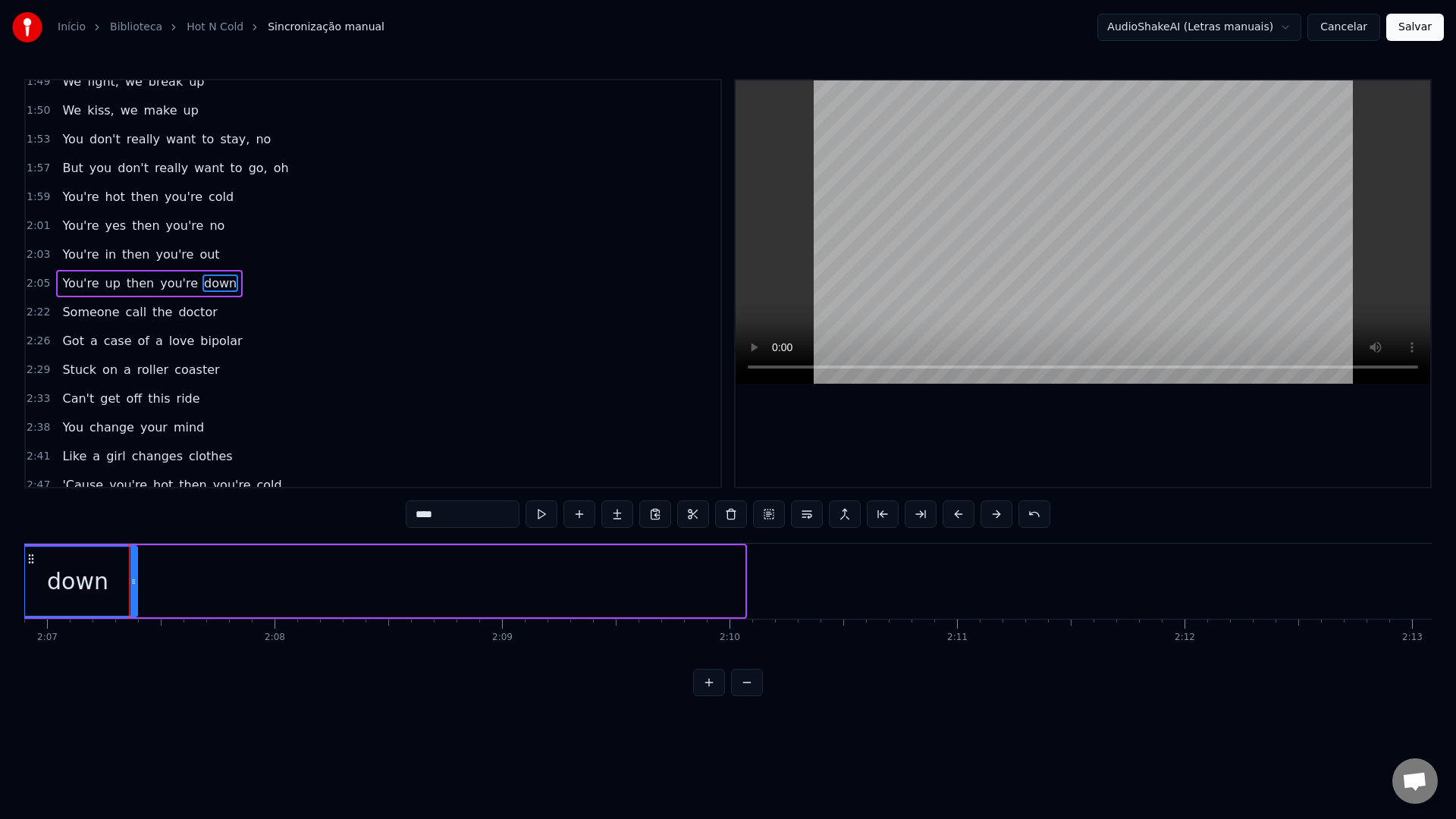
drag, startPoint x: 739, startPoint y: 578, endPoint x: 132, endPoint y: 572, distance: 607.0
click at [132, 572] on div at bounding box center [133, 581] width 6 height 69
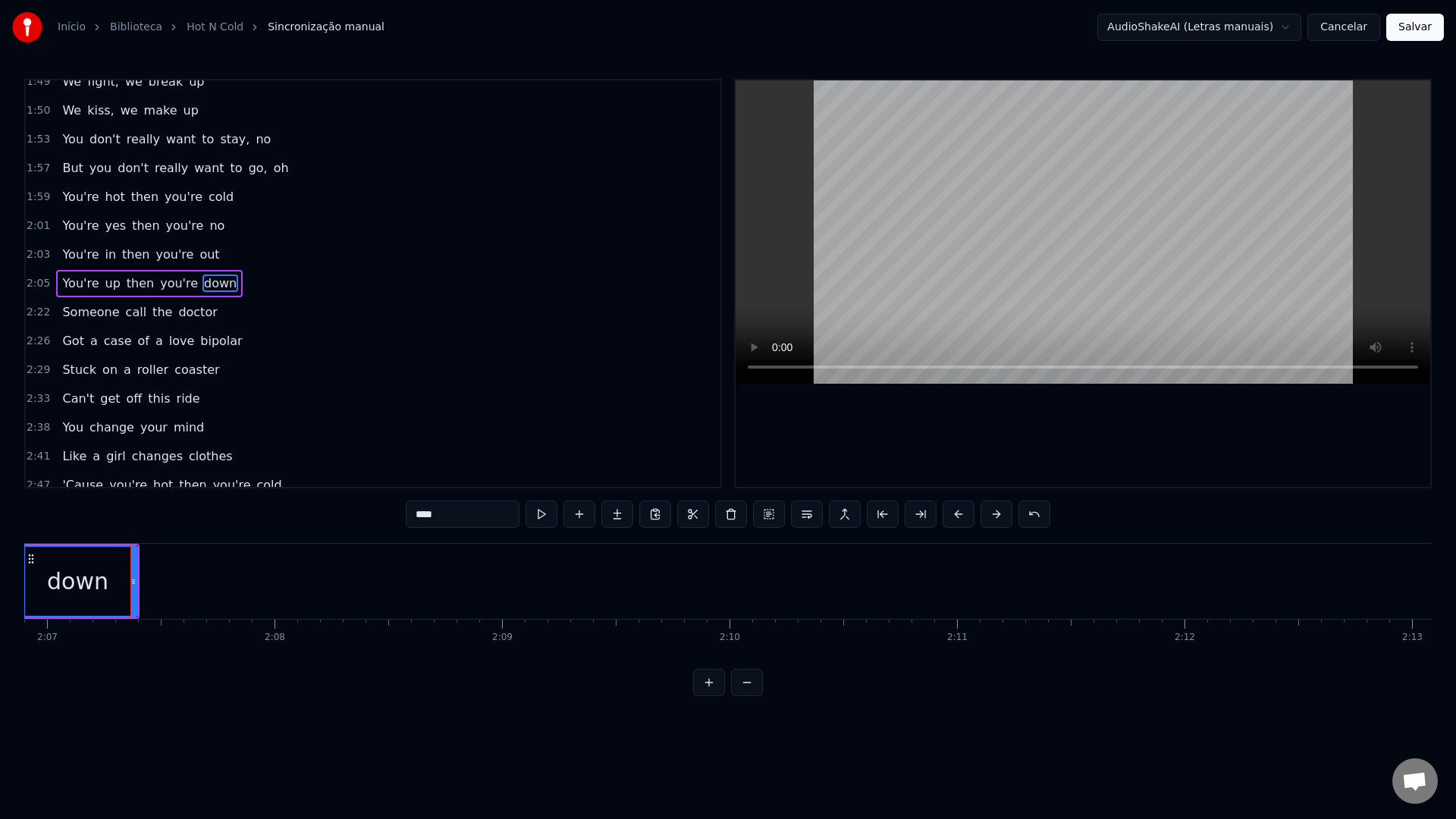
click at [992, 232] on video at bounding box center [1083, 232] width 695 height 303
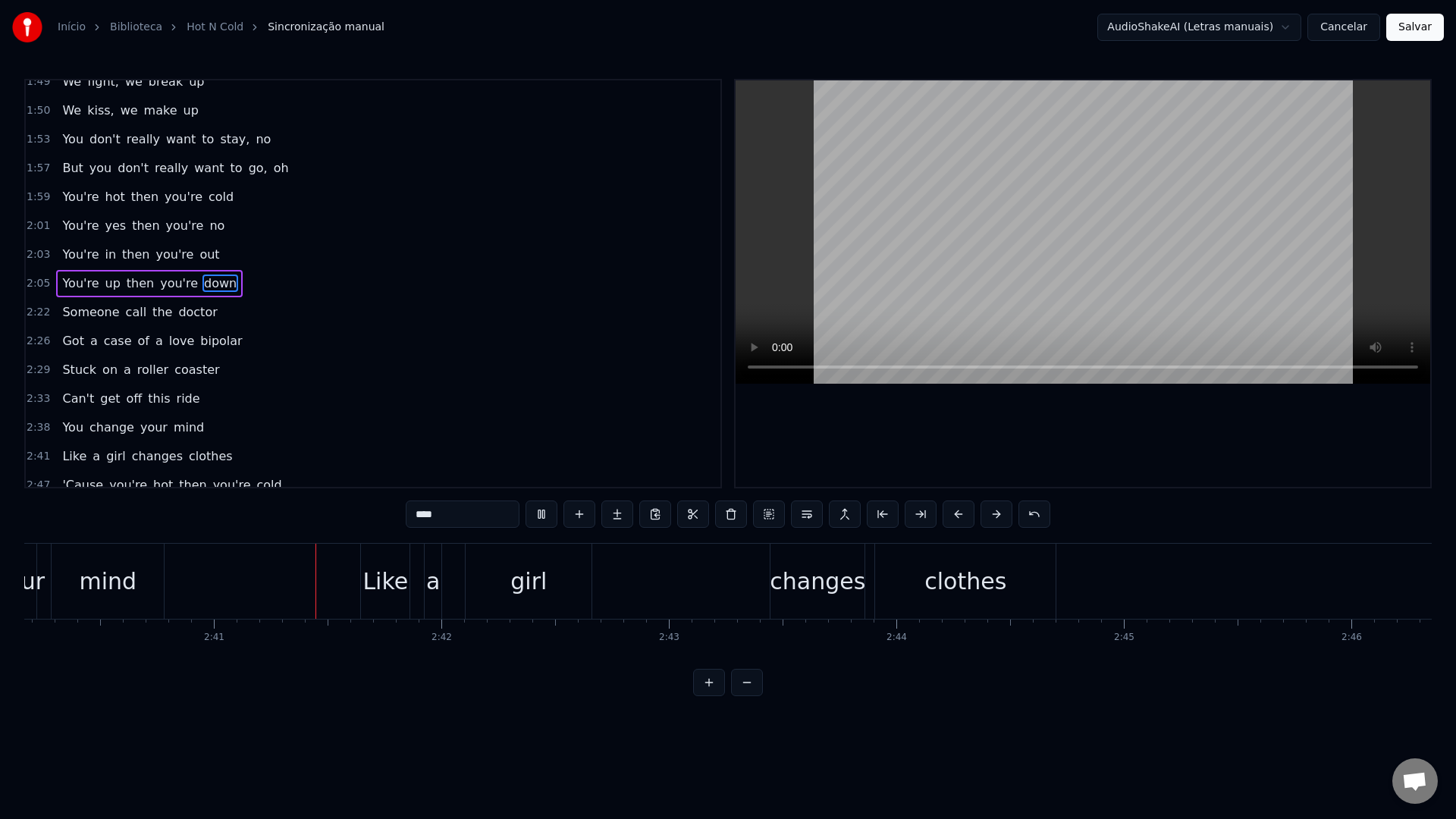
scroll to position [0, 36501]
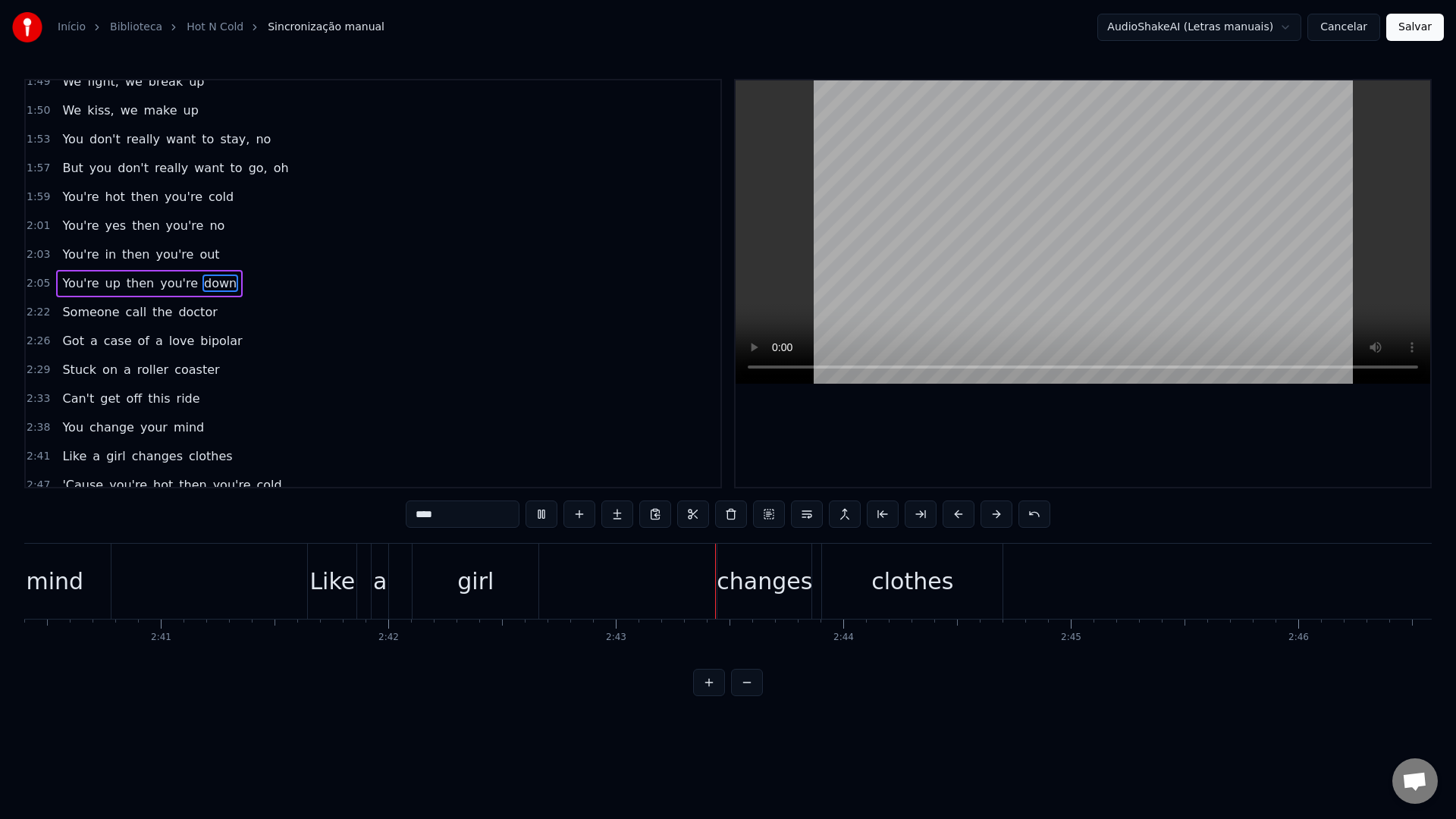
click at [978, 248] on video at bounding box center [1083, 232] width 695 height 303
click at [718, 577] on div "changes" at bounding box center [764, 581] width 94 height 75
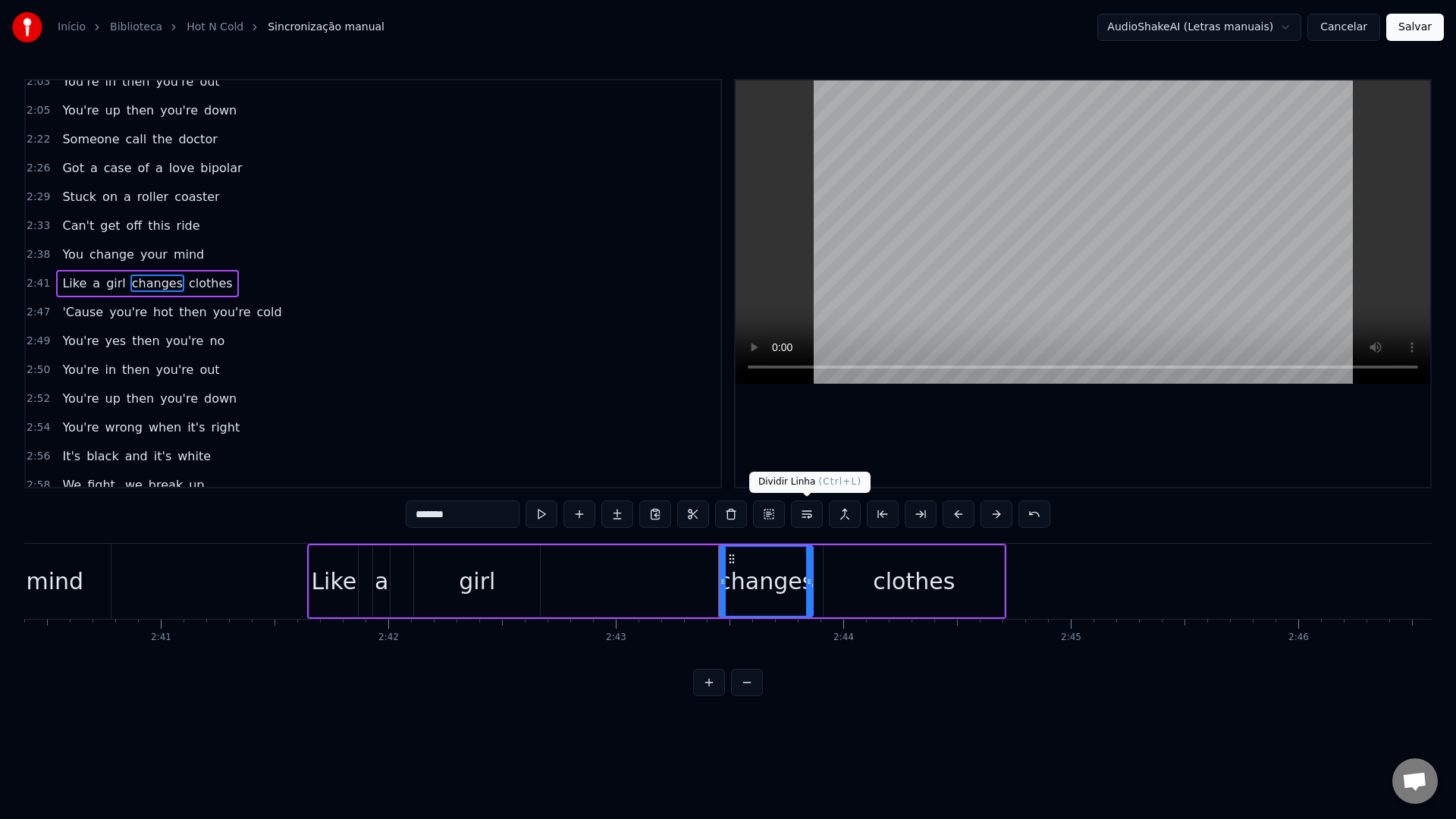
click at [808, 513] on button at bounding box center [807, 514] width 32 height 27
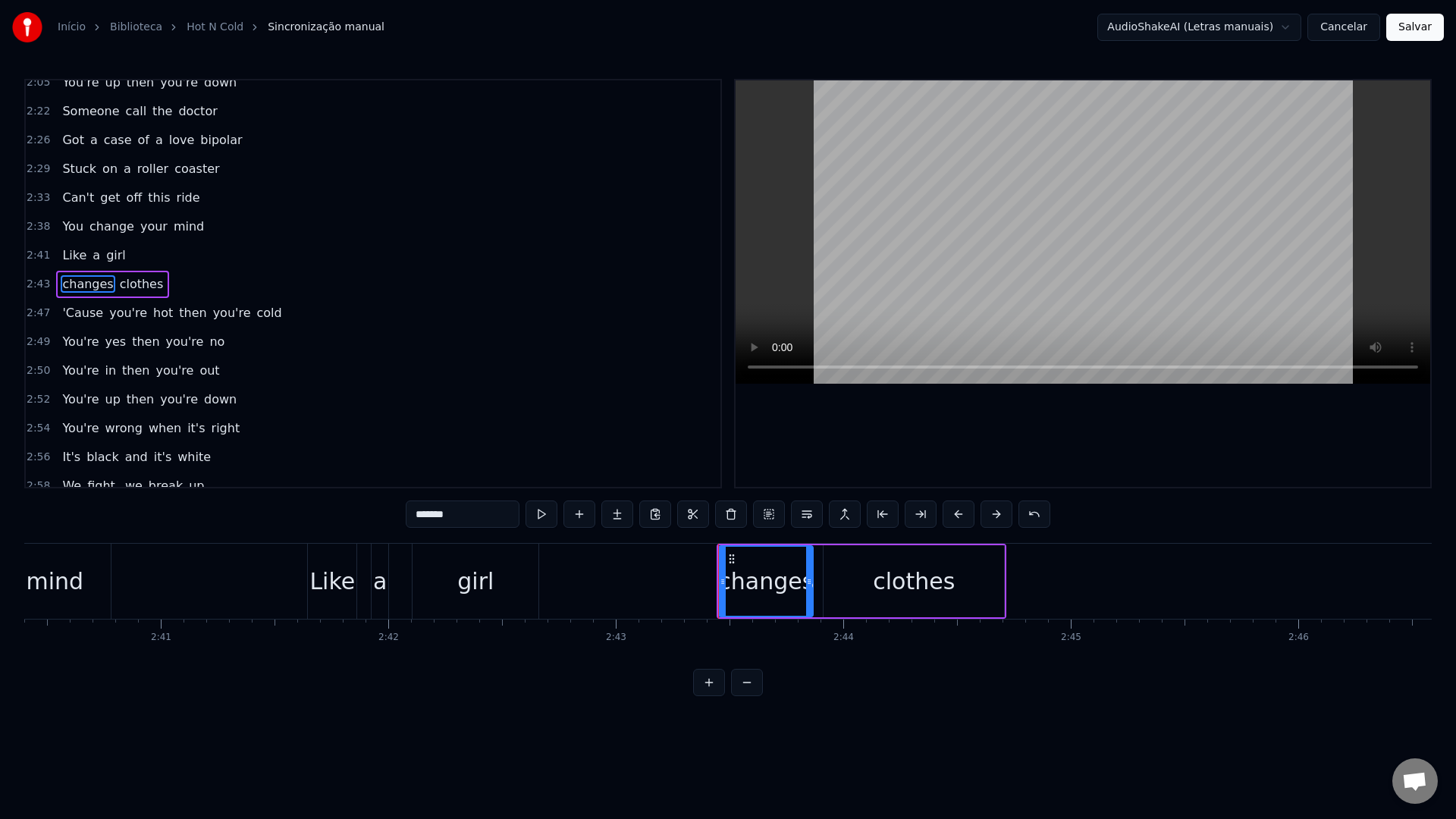
scroll to position [1310, 0]
click at [977, 170] on video at bounding box center [1083, 232] width 695 height 303
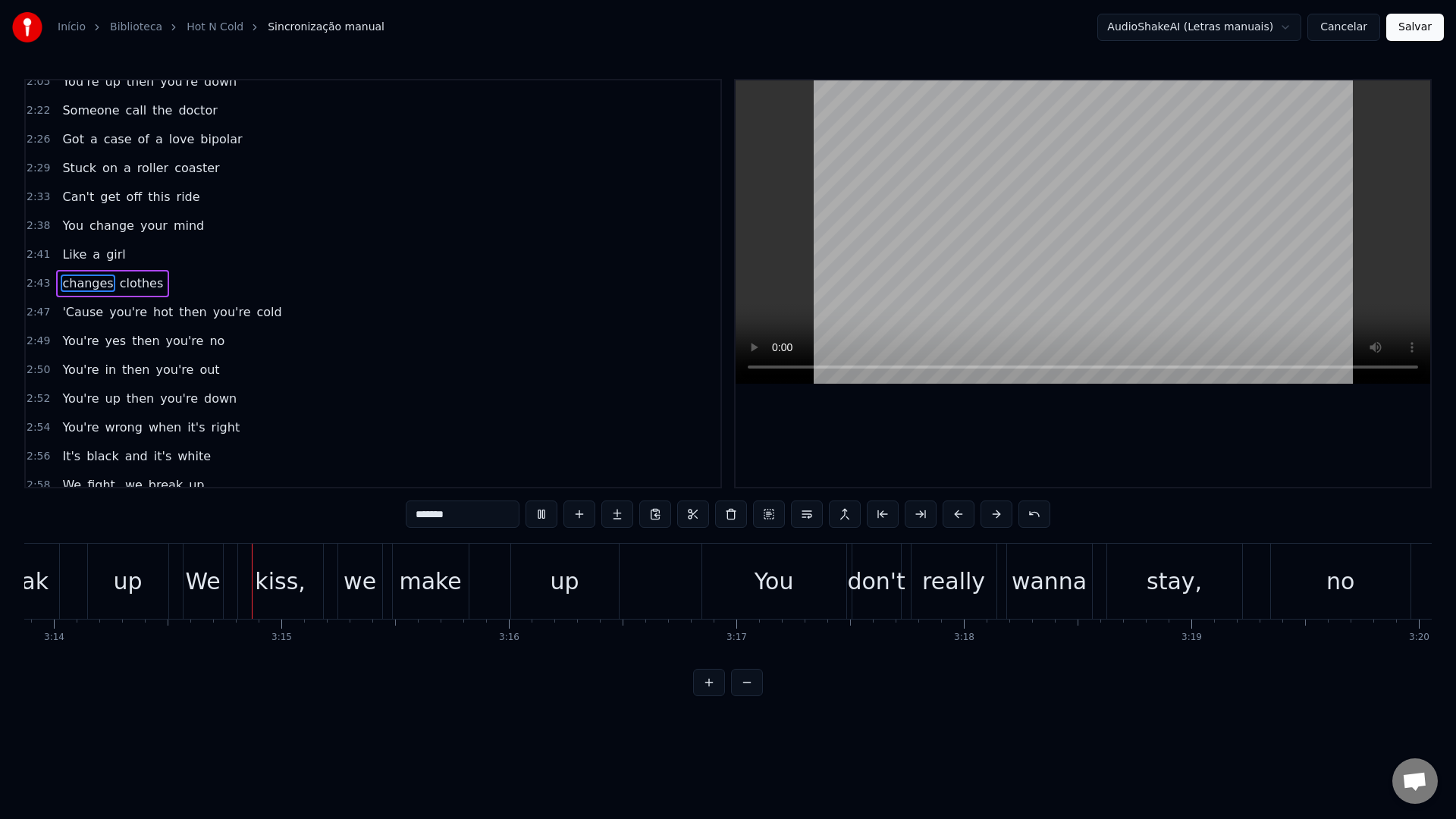
scroll to position [0, 44118]
click at [930, 259] on video at bounding box center [1083, 232] width 695 height 303
click at [791, 576] on div "You" at bounding box center [773, 581] width 40 height 34
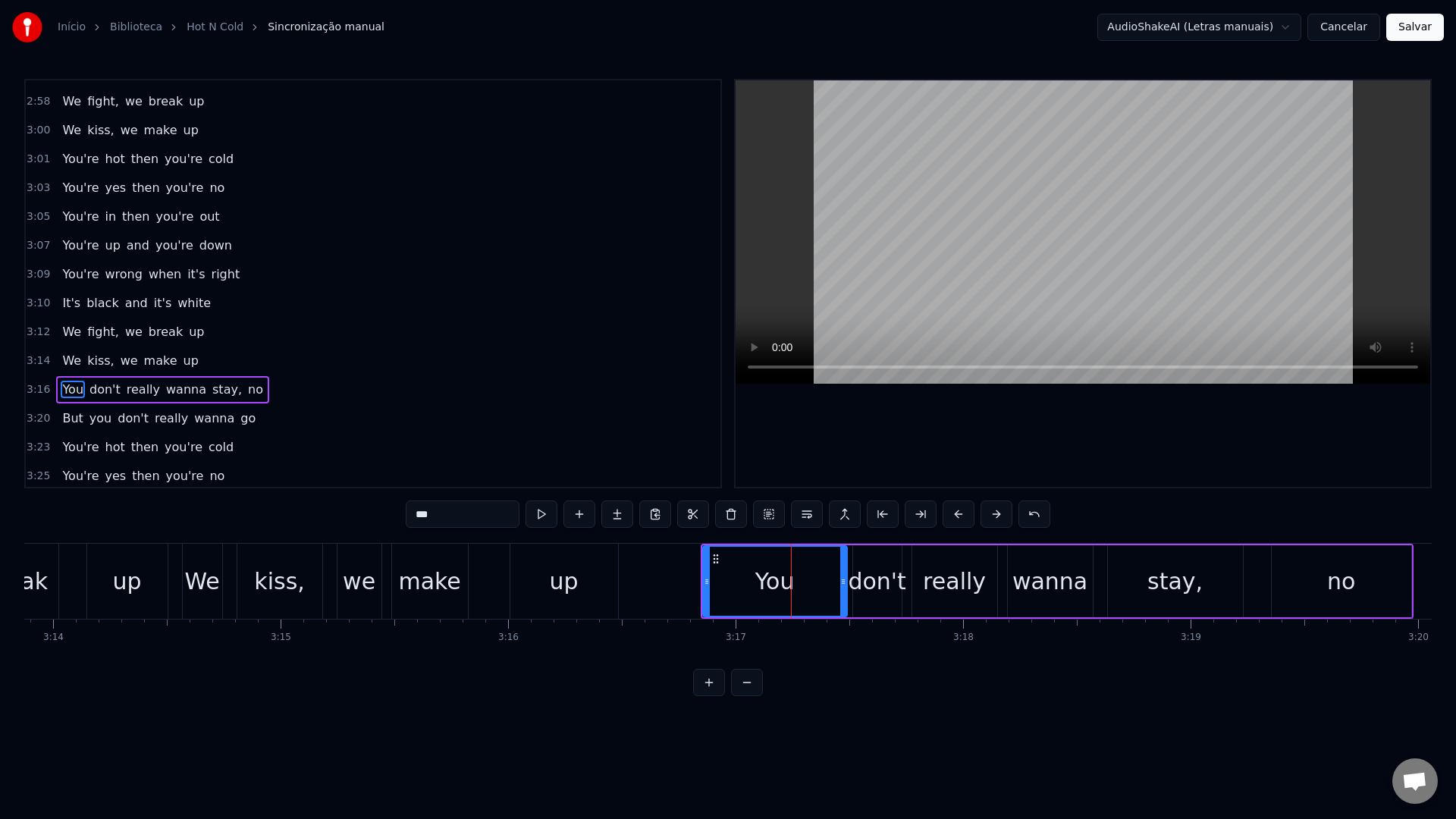
scroll to position [1755, 0]
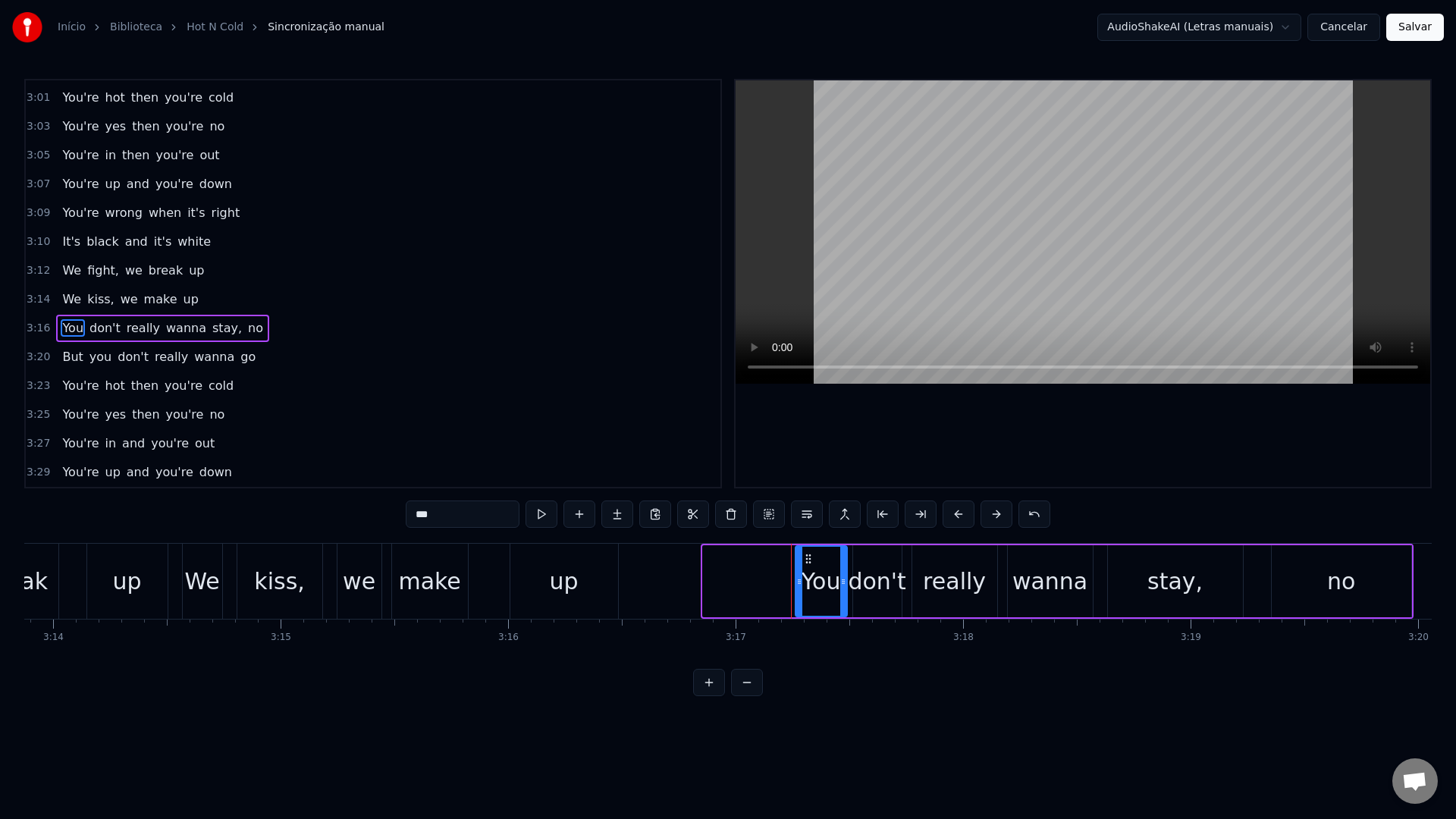
drag, startPoint x: 706, startPoint y: 588, endPoint x: 799, endPoint y: 592, distance: 93.1
click at [799, 592] on div at bounding box center [799, 581] width 6 height 69
click at [933, 251] on video at bounding box center [1083, 232] width 695 height 303
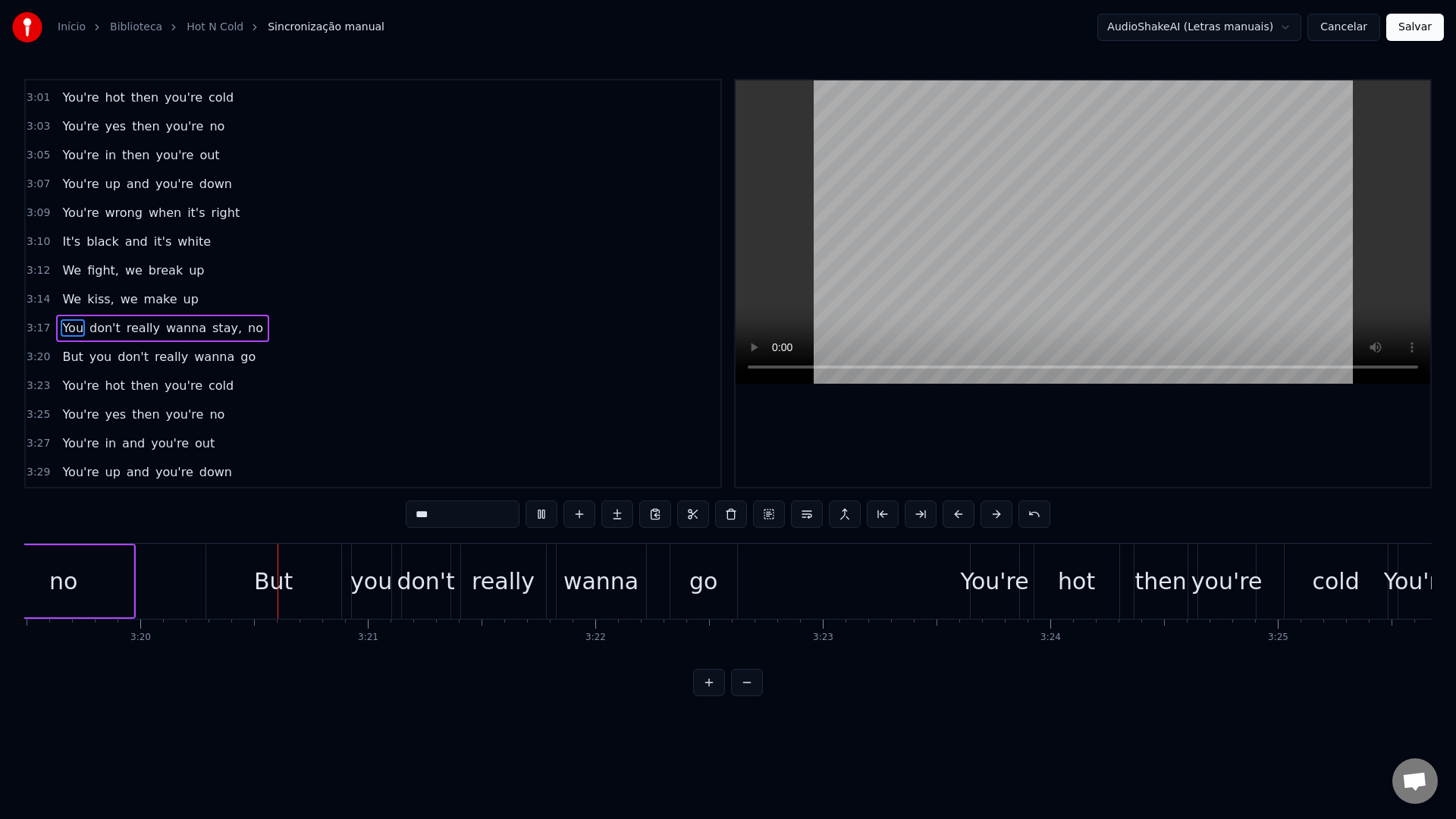
click at [933, 251] on video at bounding box center [1083, 232] width 695 height 303
click at [308, 589] on div "But" at bounding box center [267, 581] width 135 height 75
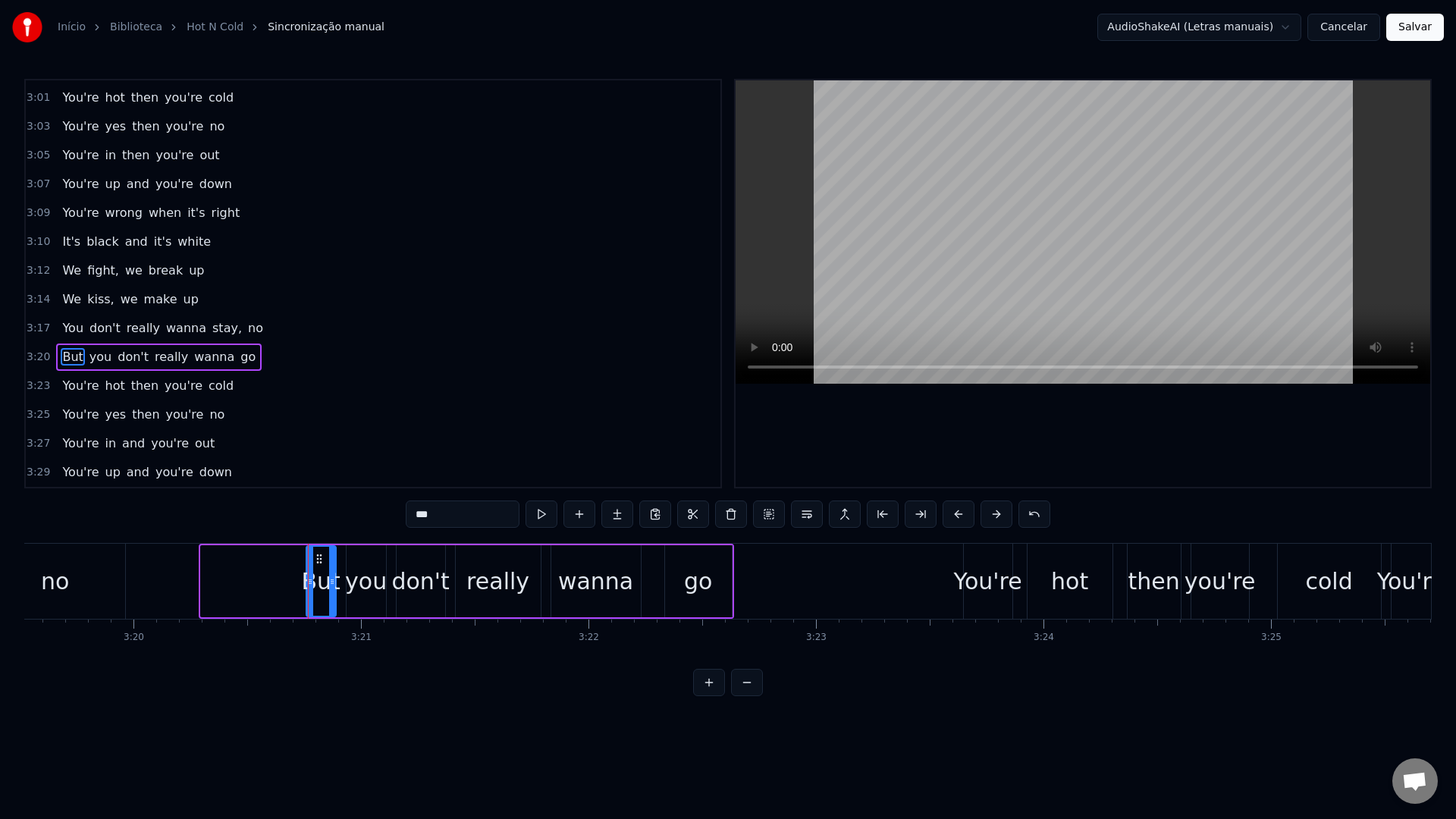
drag, startPoint x: 206, startPoint y: 589, endPoint x: 313, endPoint y: 591, distance: 107.0
click at [313, 591] on div at bounding box center [310, 581] width 6 height 69
click at [858, 227] on video at bounding box center [1083, 232] width 695 height 303
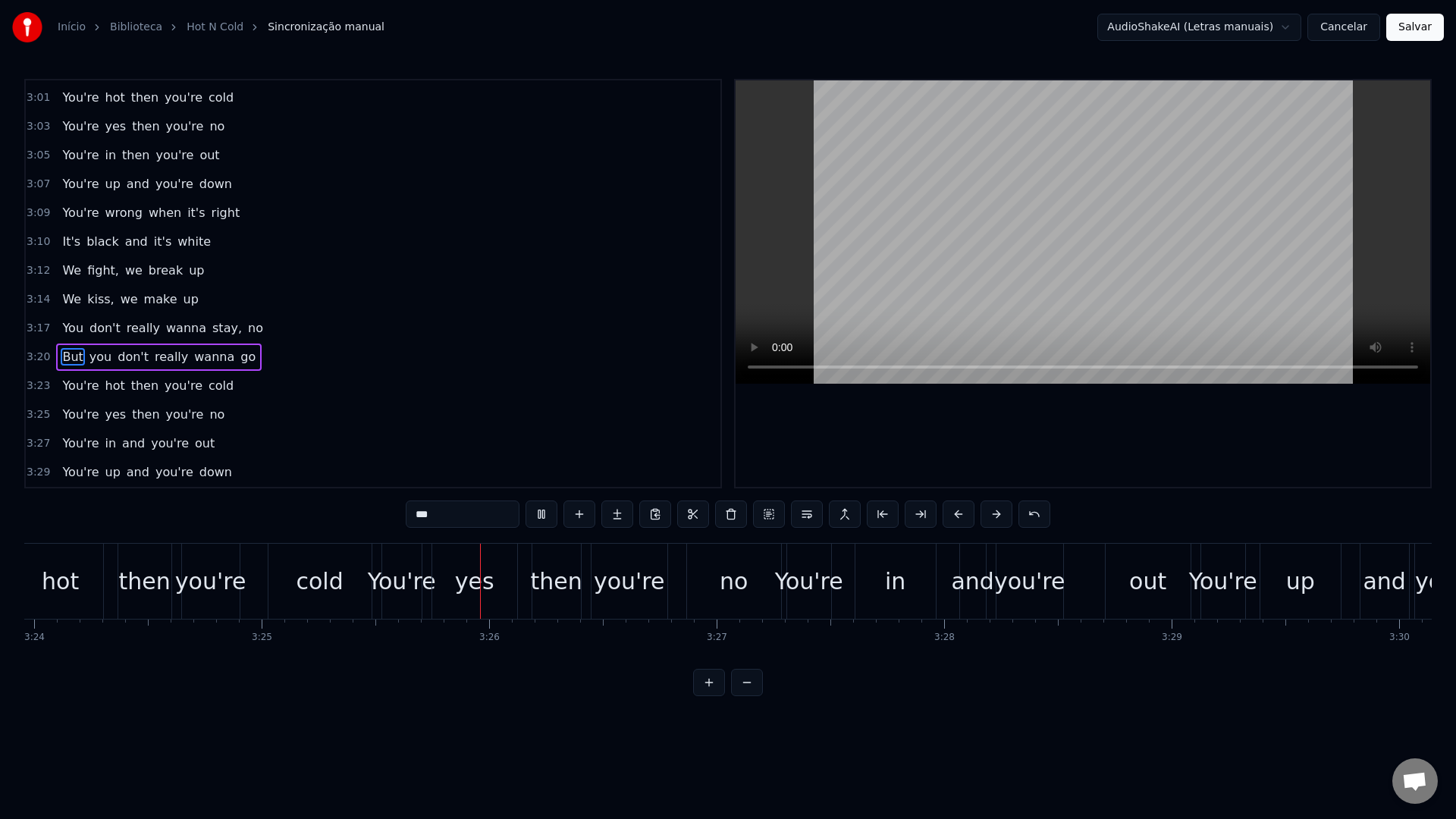
scroll to position [0, 46682]
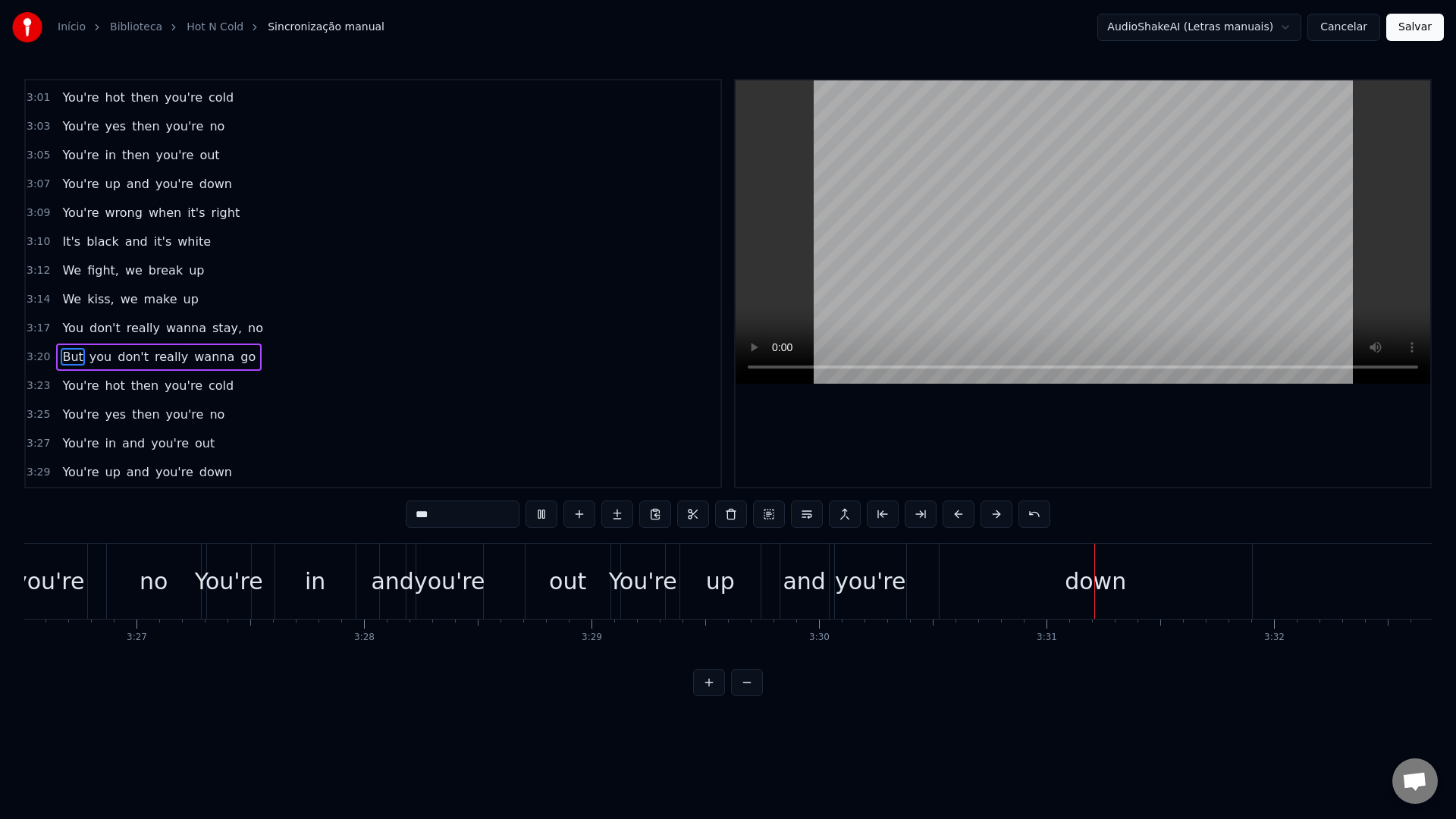
click at [909, 240] on video at bounding box center [1083, 232] width 695 height 303
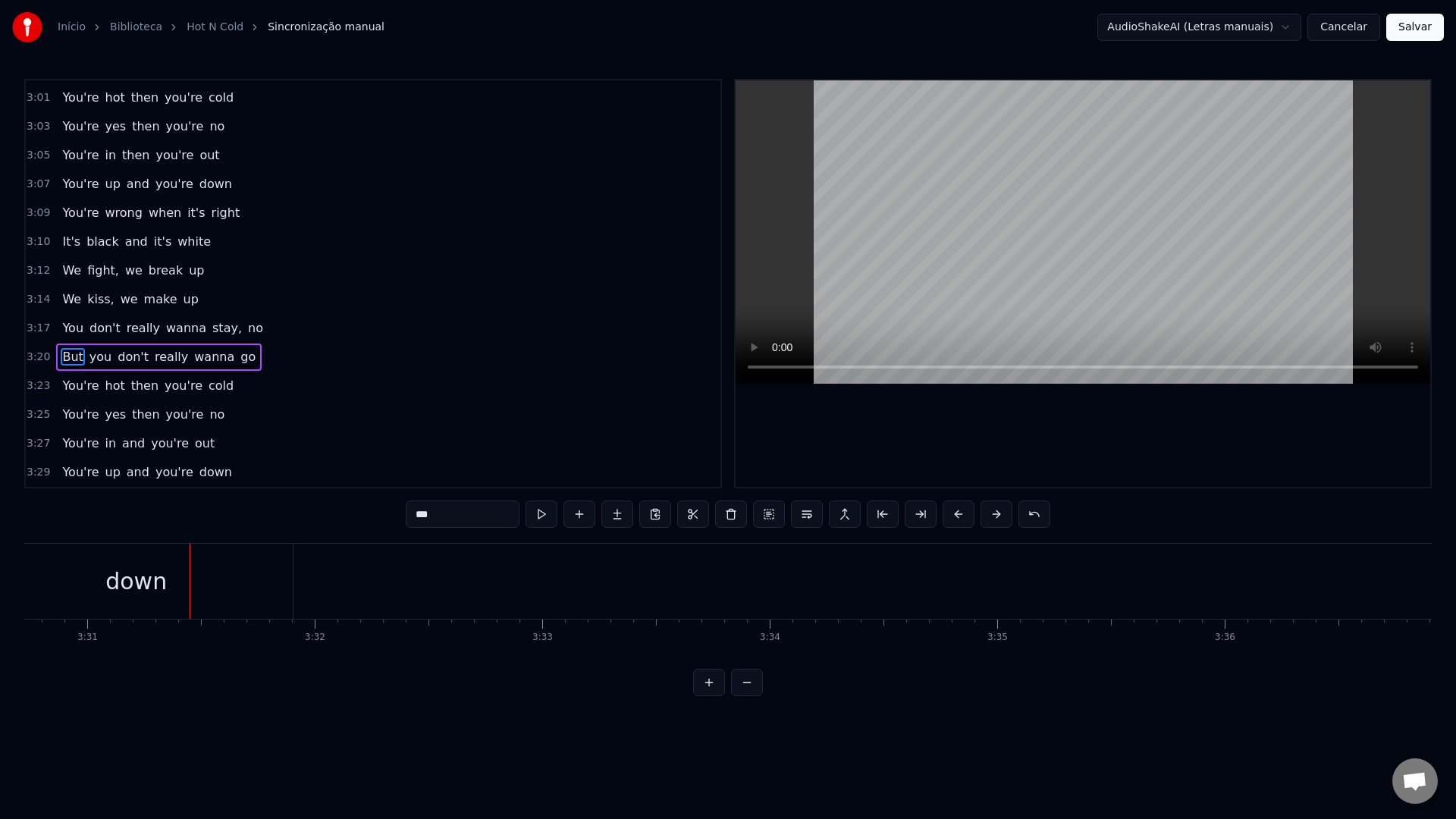
scroll to position [0, 47953]
click at [158, 588] on div "down" at bounding box center [135, 581] width 62 height 34
type input "****"
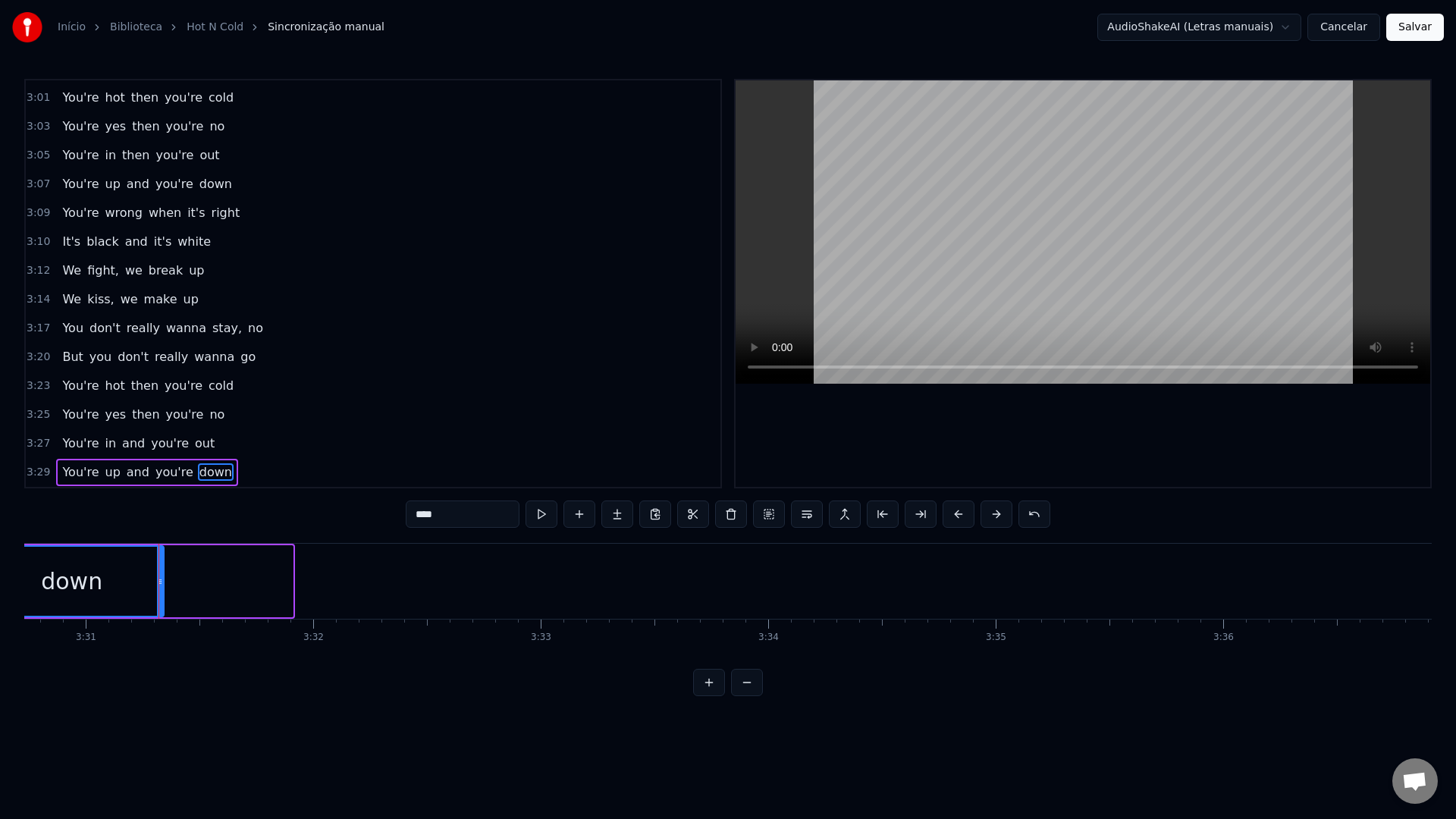
drag, startPoint x: 289, startPoint y: 583, endPoint x: 163, endPoint y: 584, distance: 126.0
click at [163, 584] on icon at bounding box center [159, 582] width 6 height 12
click at [1412, 28] on button "Salvar" at bounding box center [1415, 27] width 58 height 27
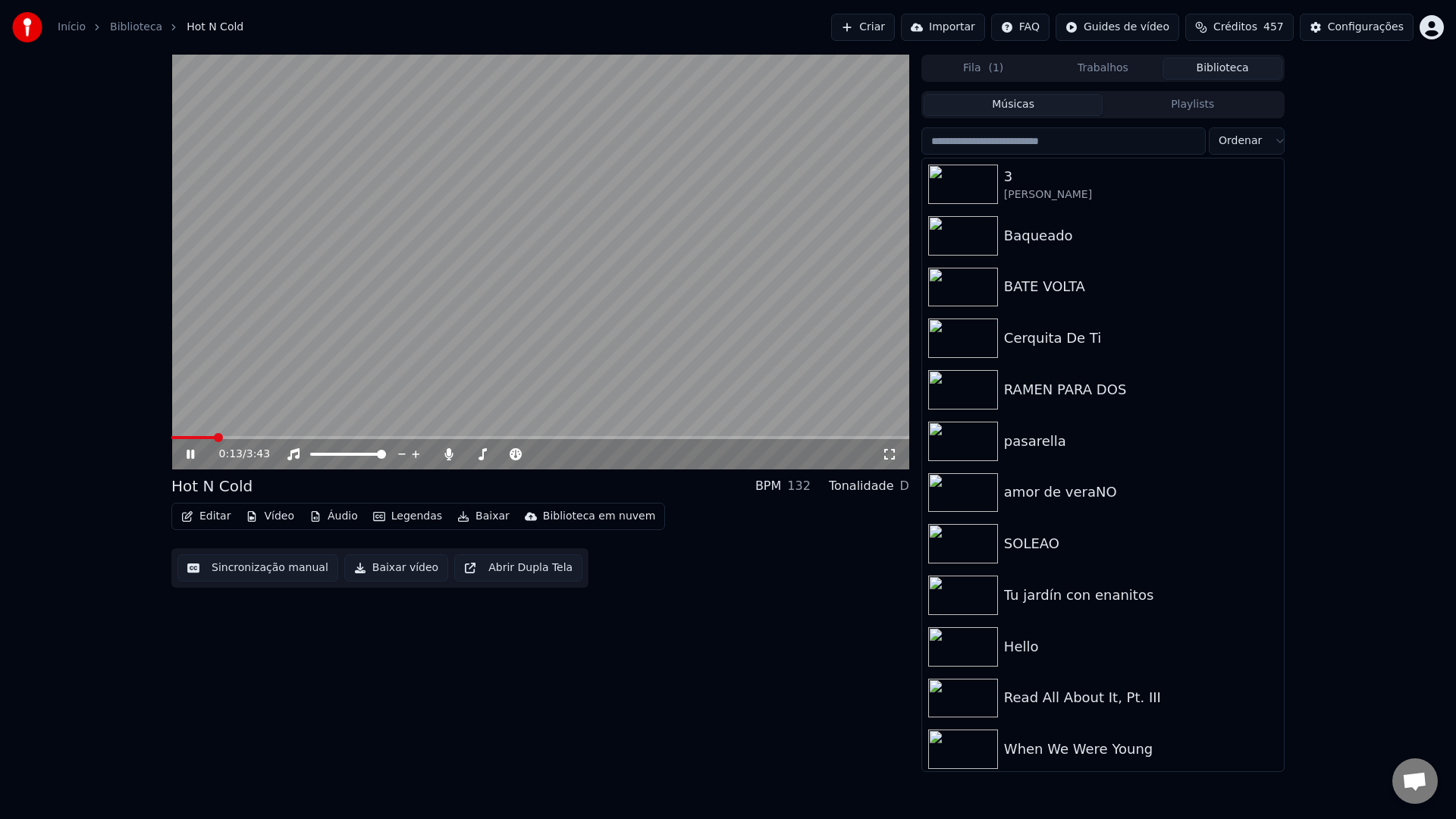
click at [396, 566] on button "Baixar vídeo" at bounding box center [396, 568] width 104 height 27
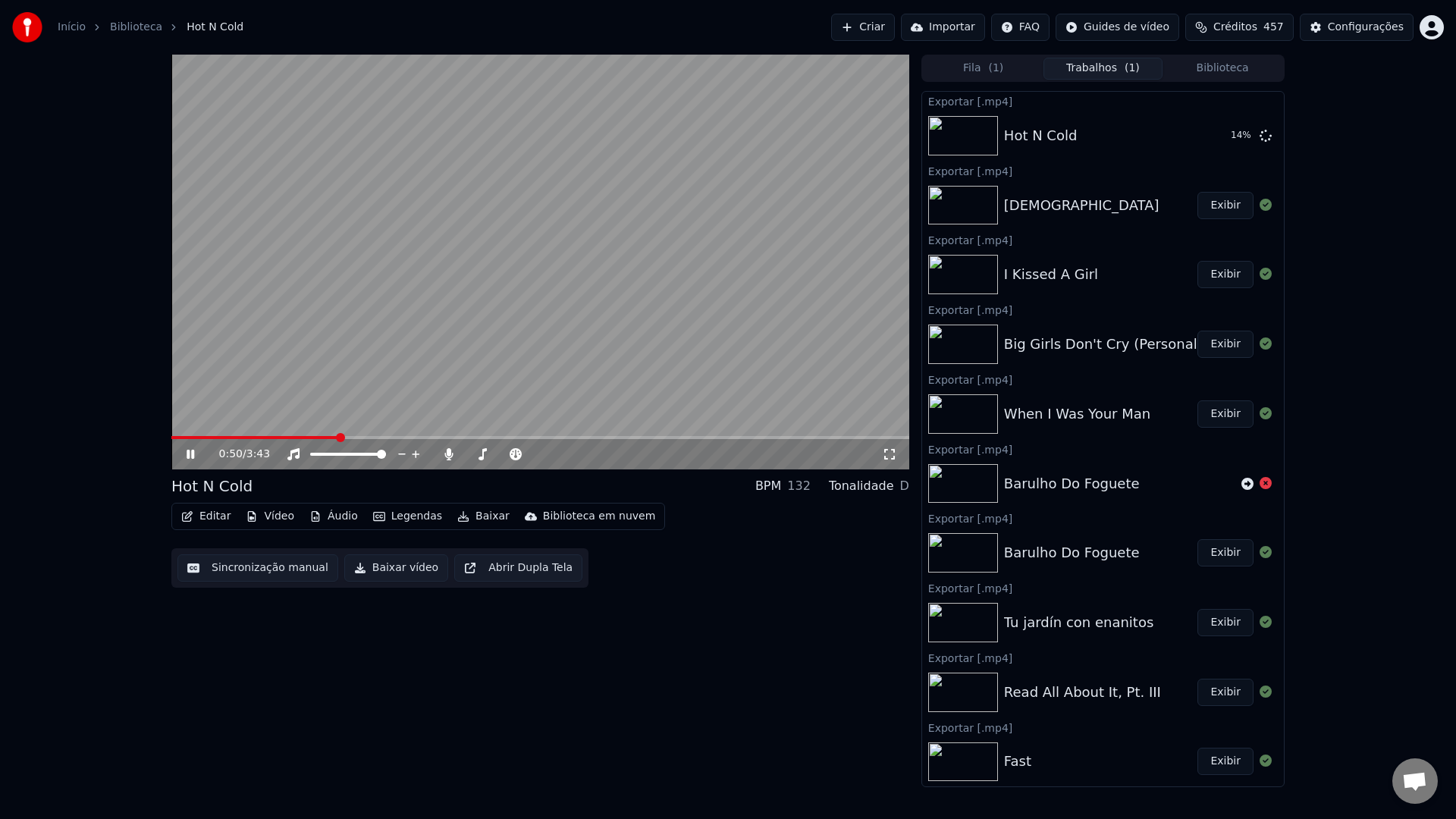
click at [493, 230] on video at bounding box center [540, 262] width 738 height 415
click at [263, 569] on button "Sincronização manual" at bounding box center [258, 568] width 161 height 27
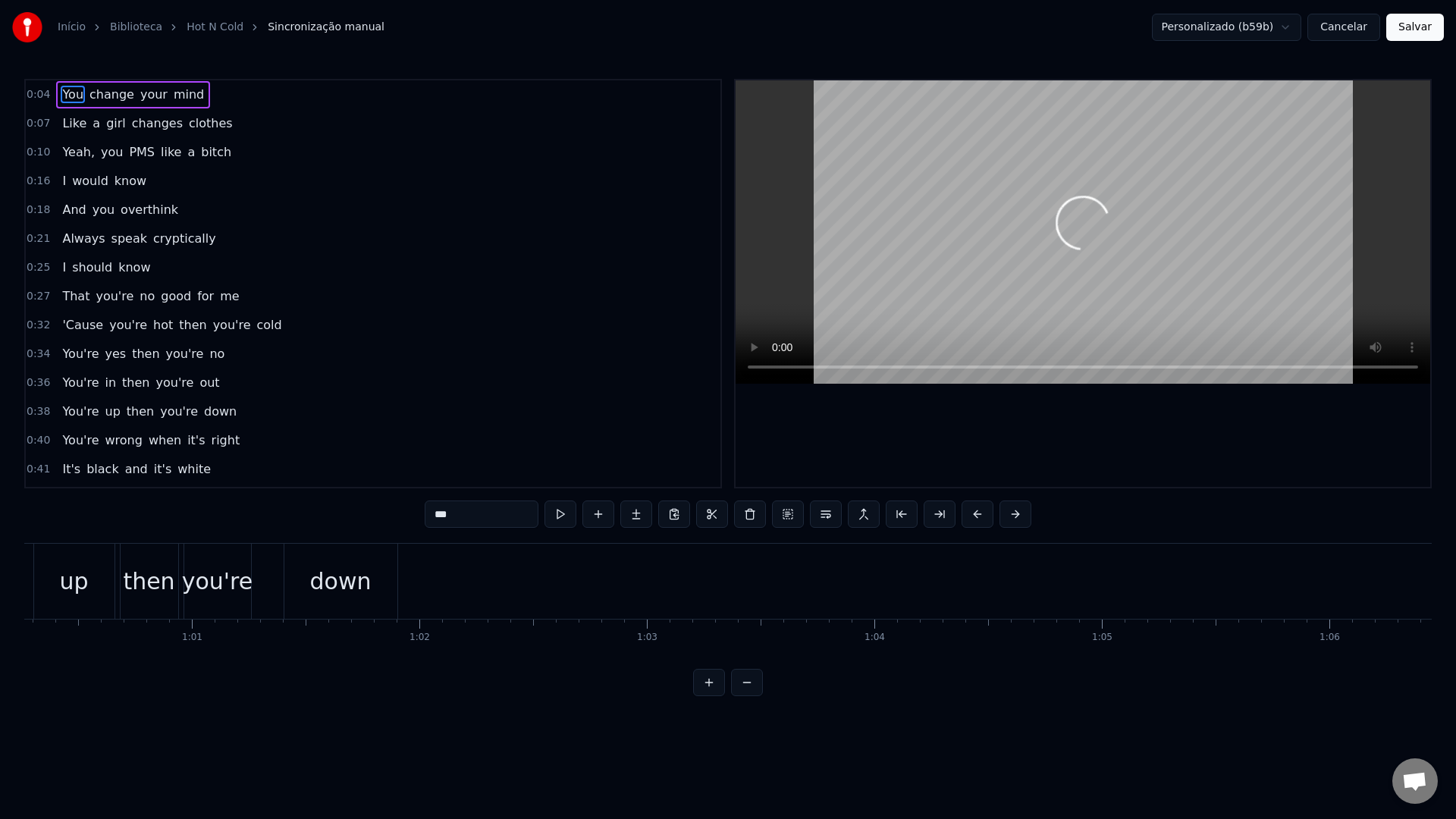
scroll to position [0, 13960]
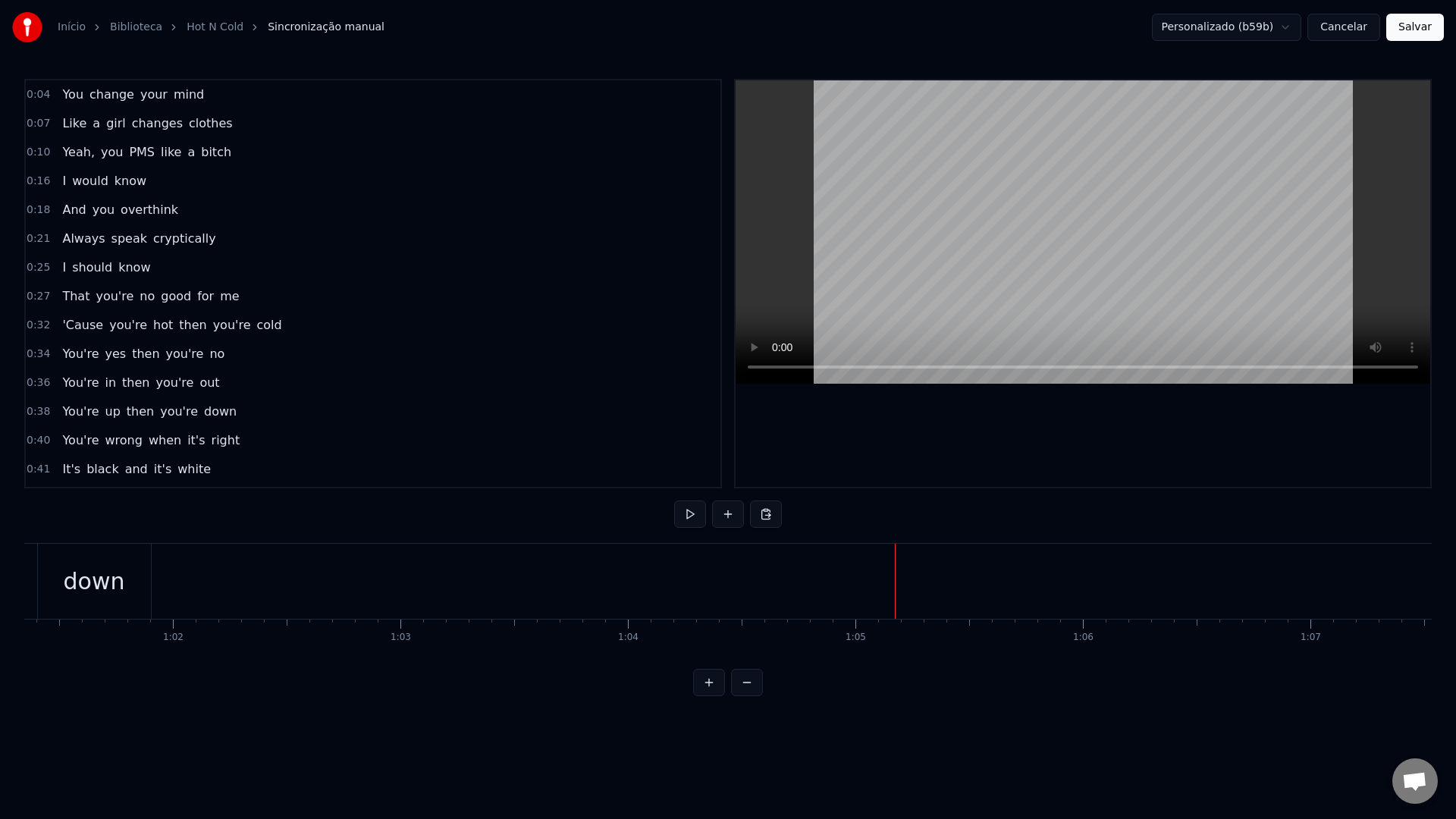
click at [1357, 25] on button "Cancelar" at bounding box center [1344, 27] width 73 height 27
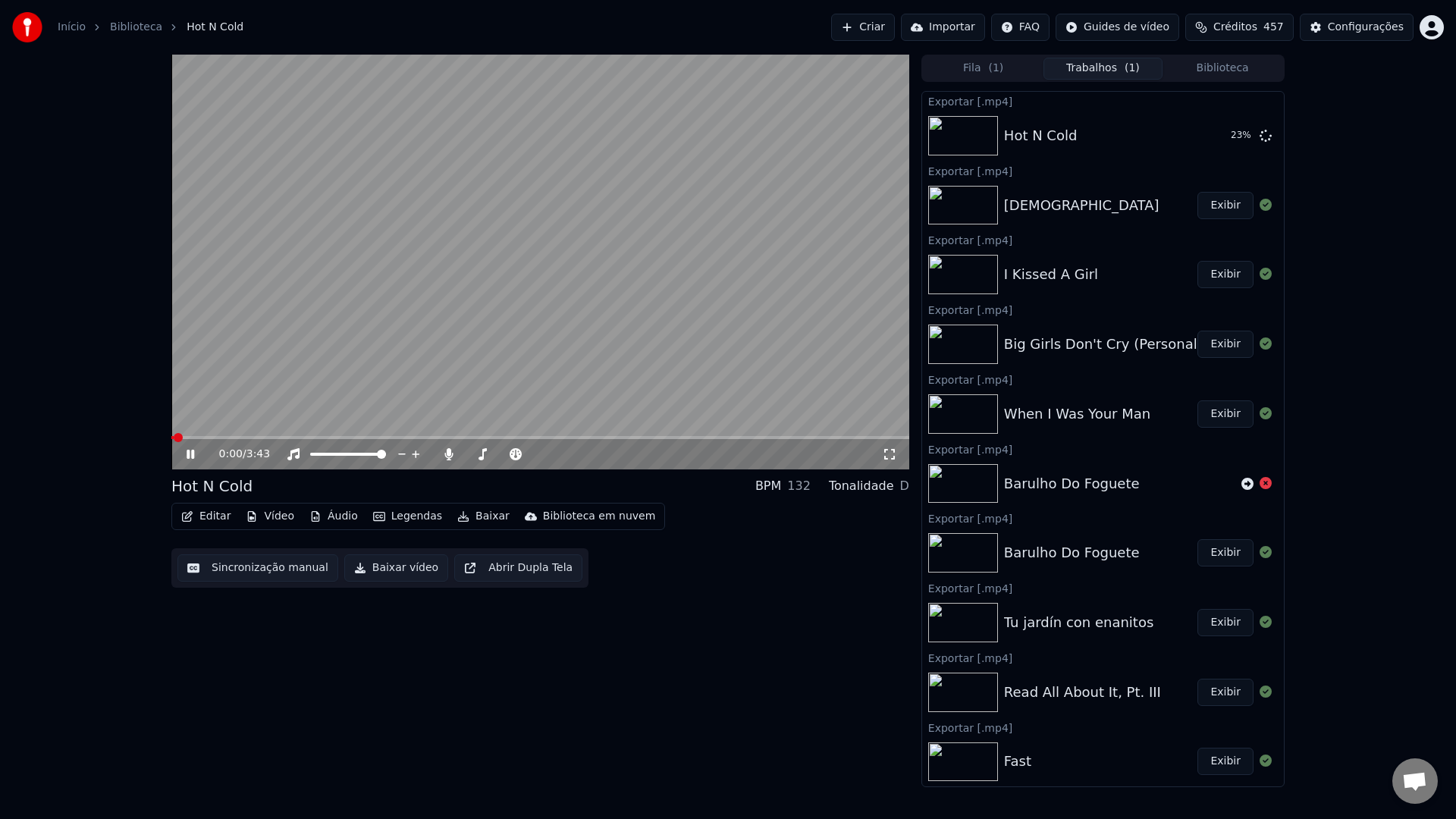
click at [669, 241] on video at bounding box center [540, 262] width 738 height 415
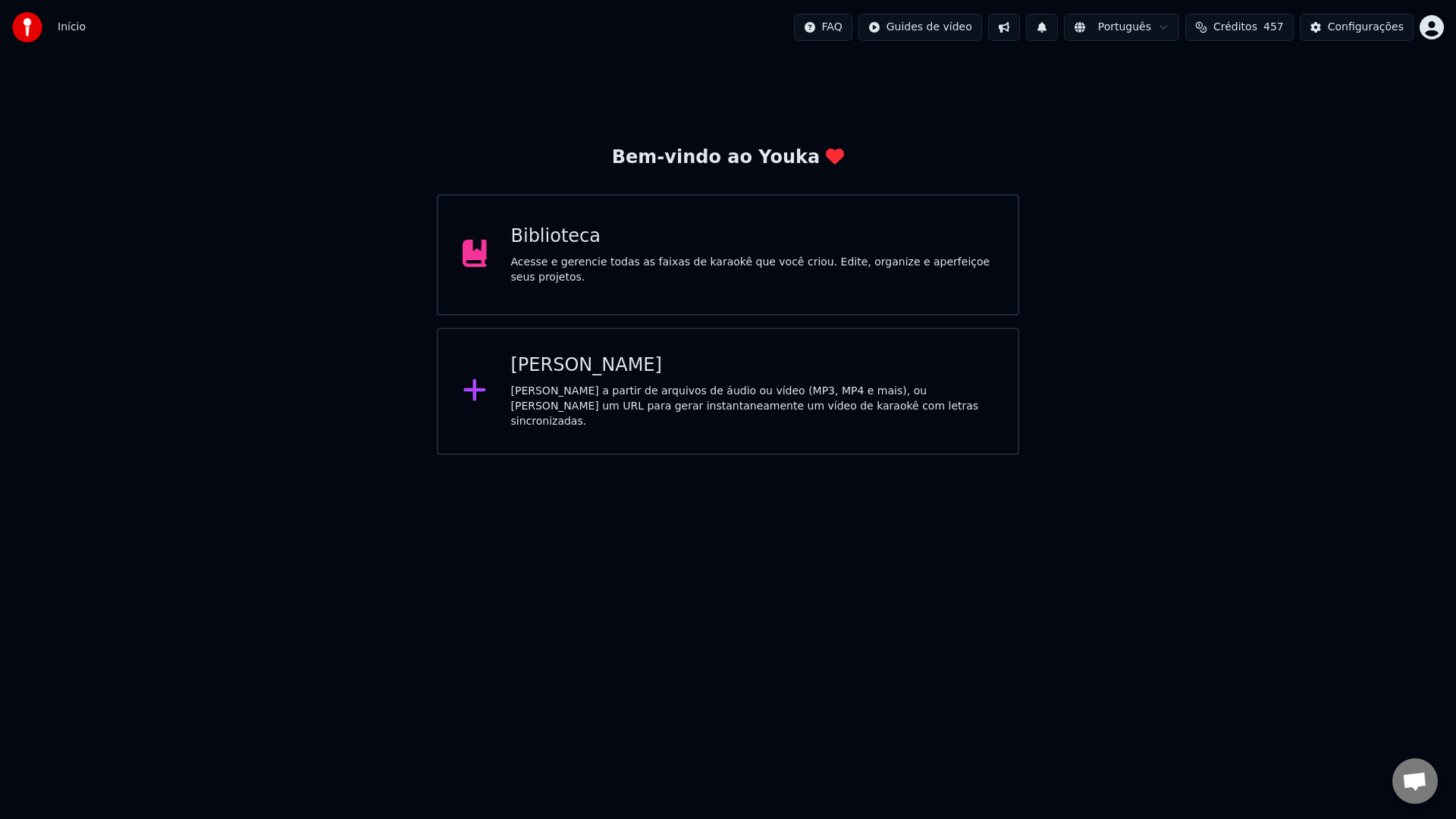
click at [738, 260] on div "Acesse e gerencie todas as faixas de karaokê que você criou. Edite, organize e …" at bounding box center [753, 270] width 483 height 30
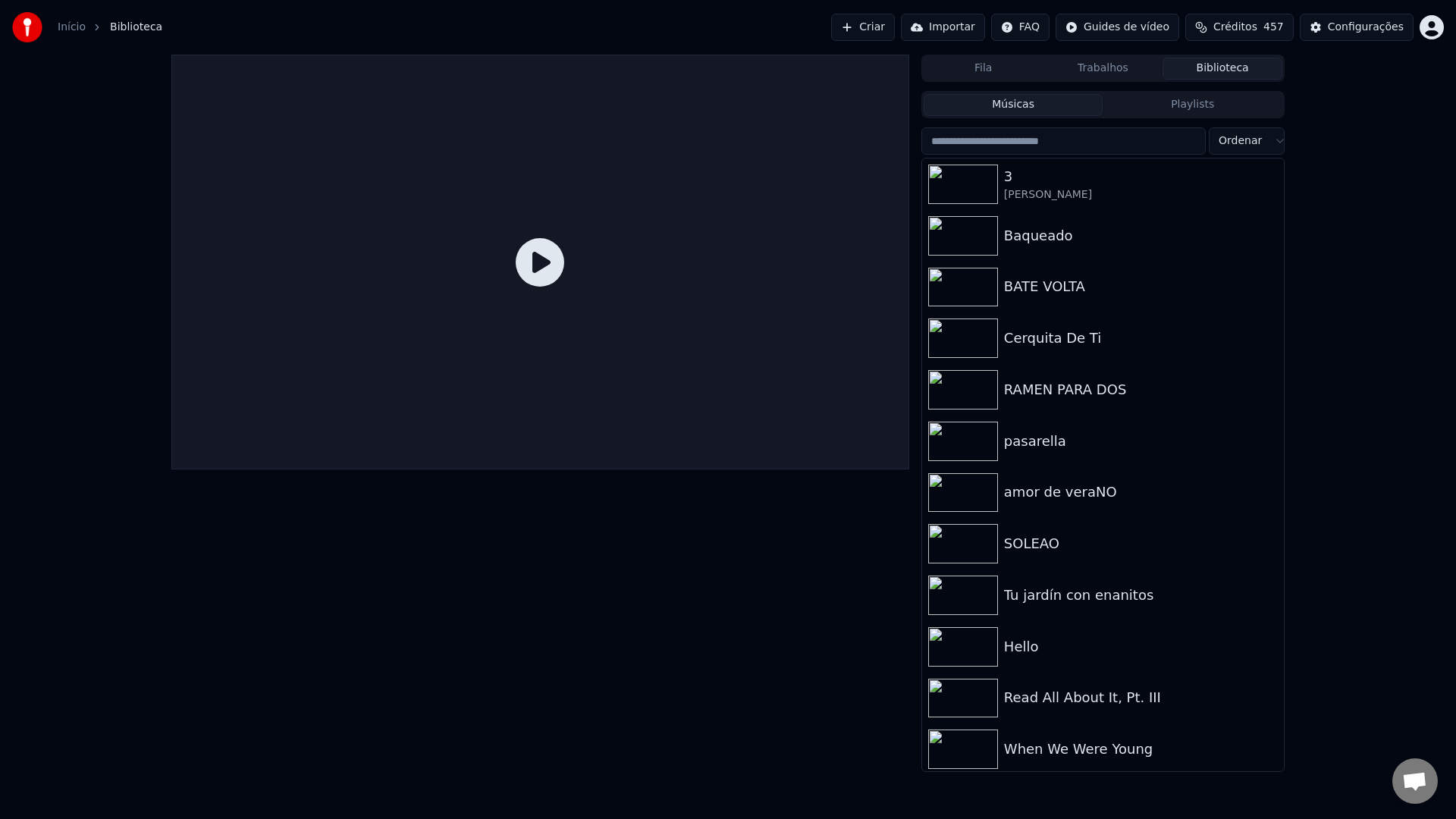
click at [1078, 141] on input "search" at bounding box center [1064, 141] width 285 height 27
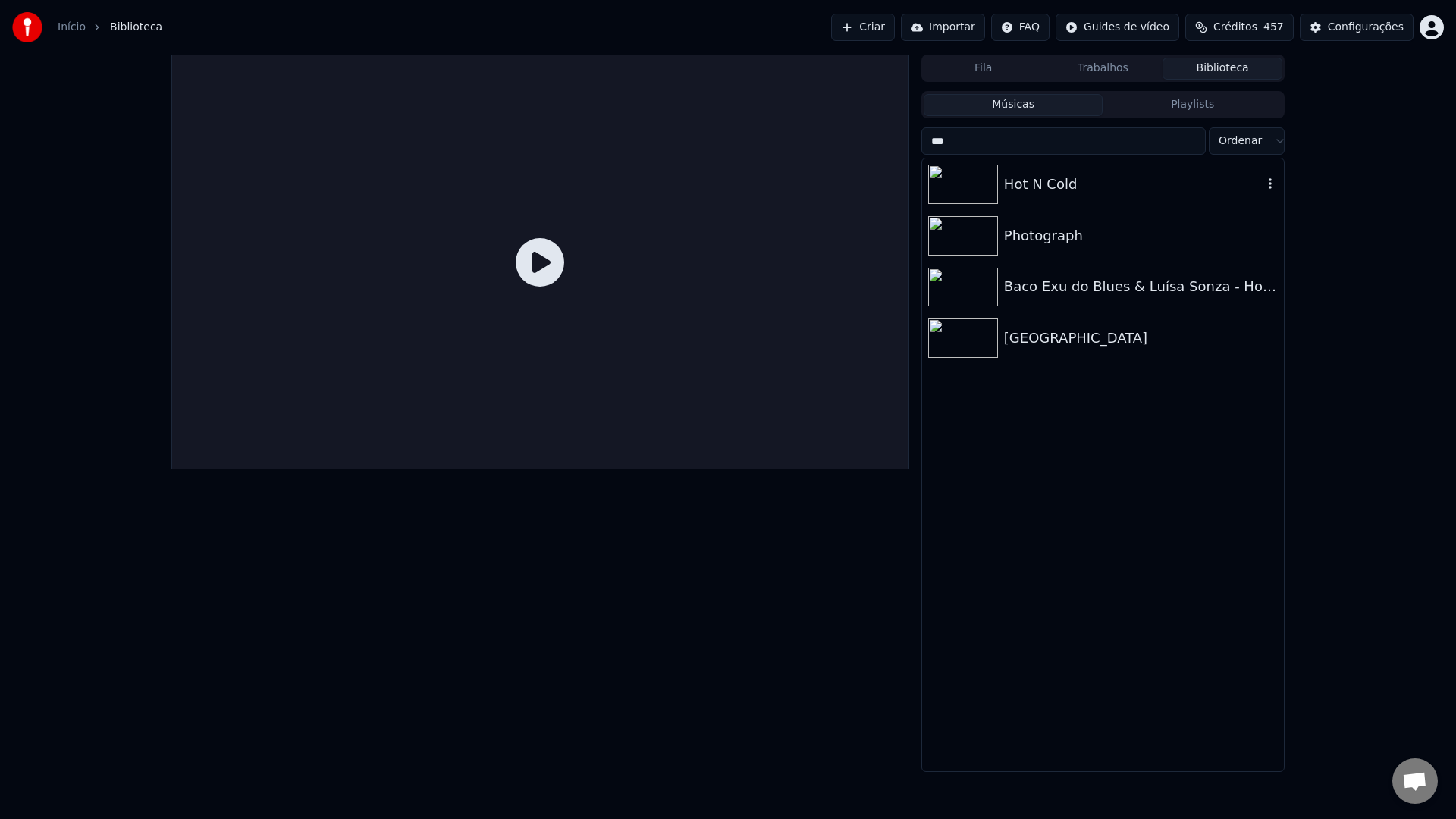
type input "***"
click at [1038, 190] on div "Hot N Cold" at bounding box center [1133, 184] width 258 height 21
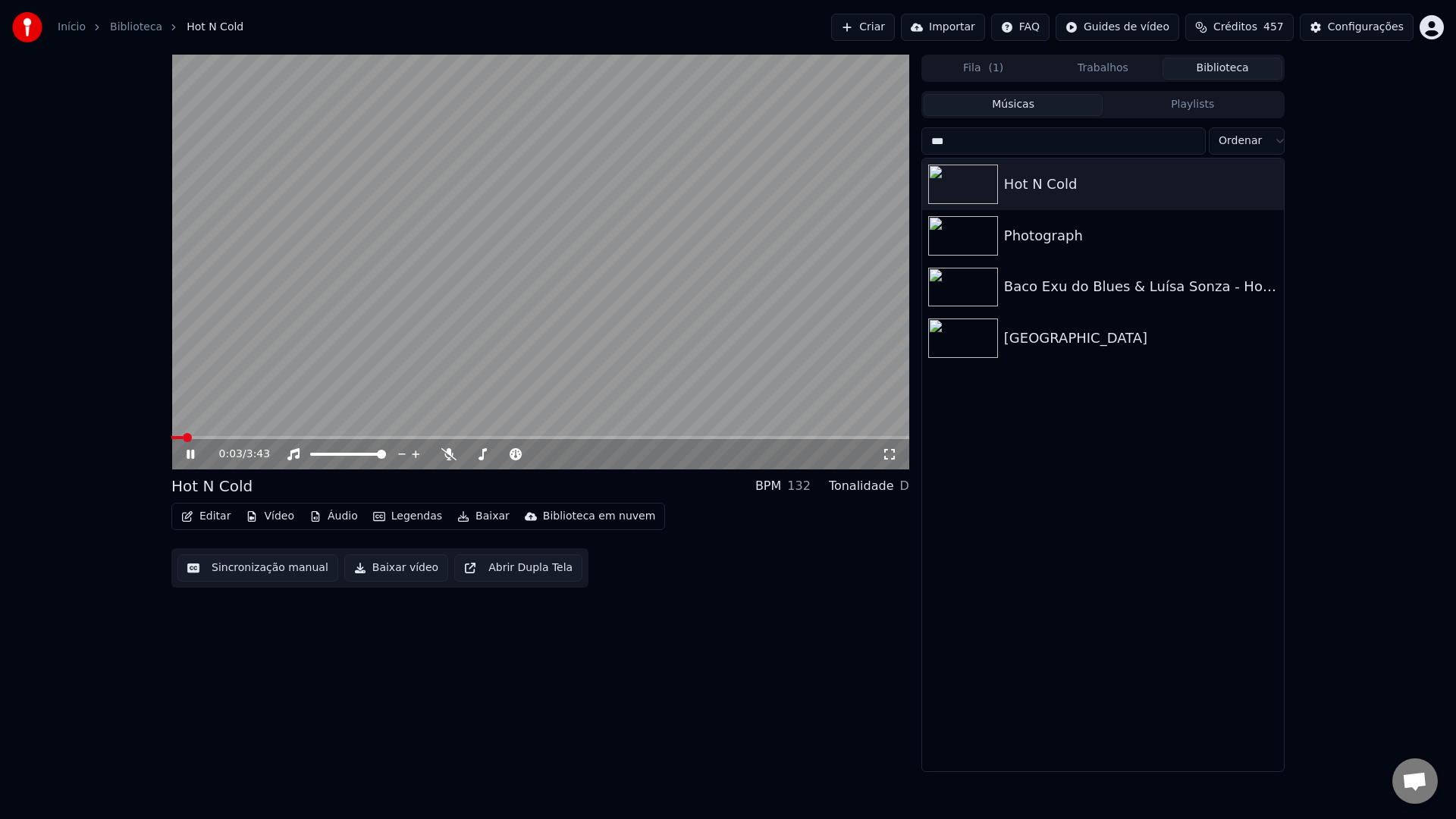
click at [261, 578] on button "Sincronização manual" at bounding box center [258, 568] width 161 height 27
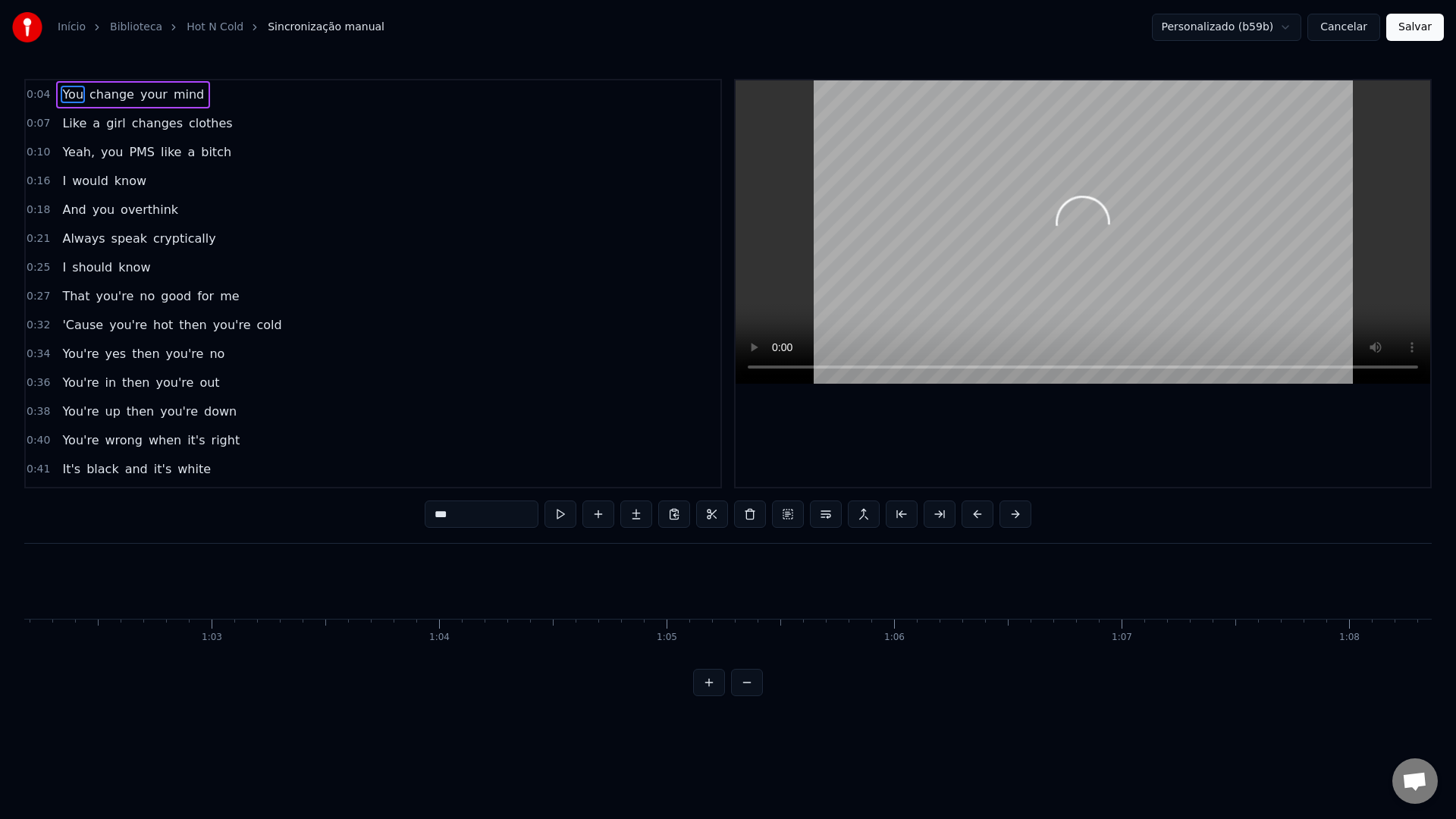
scroll to position [0, 14213]
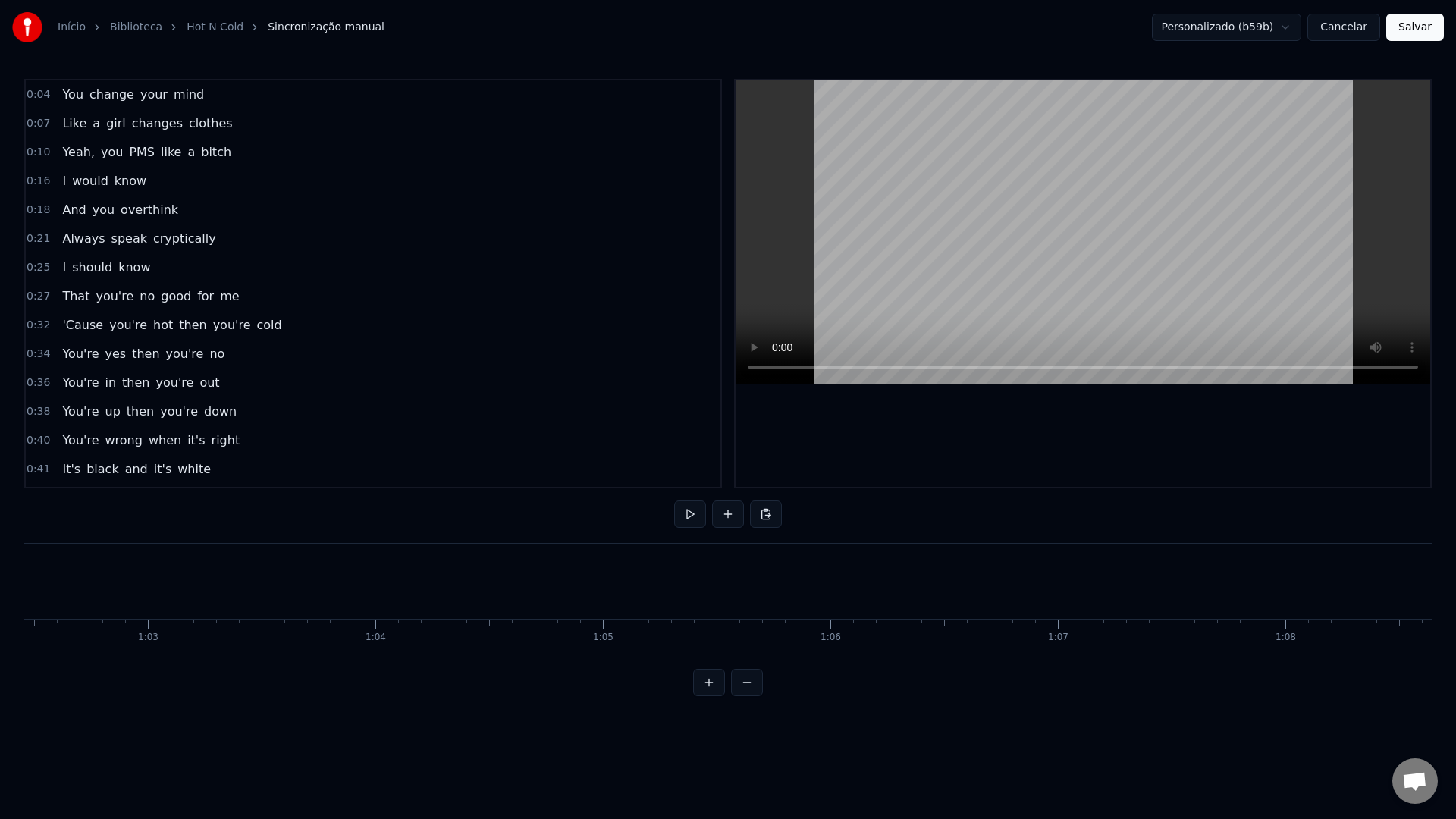
click at [1270, 25] on html "Início Biblioteca Hot N Cold Sincronização manual Personalizado (b59b) Cancelar…" at bounding box center [728, 360] width 1456 height 721
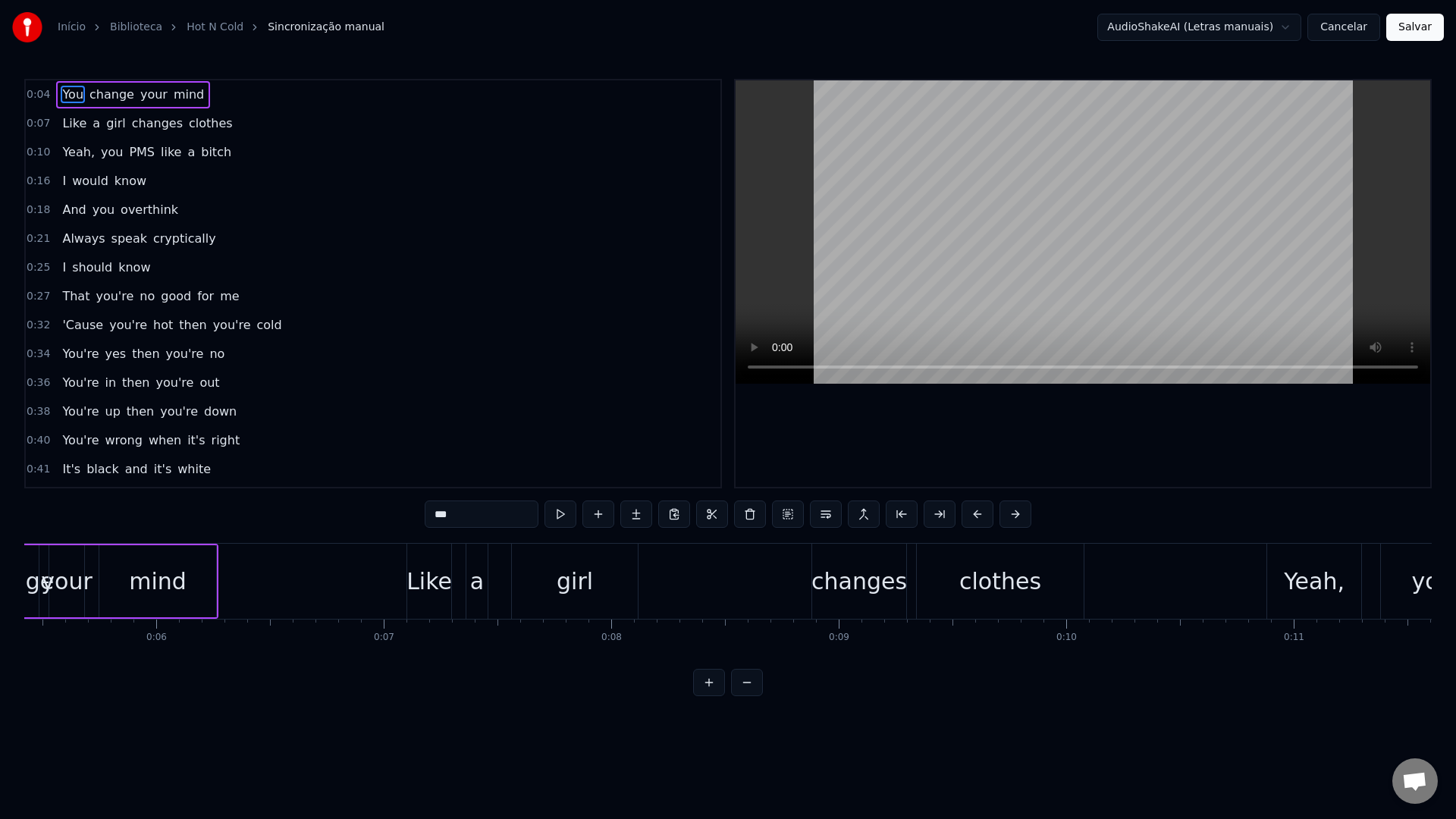
scroll to position [0, 857]
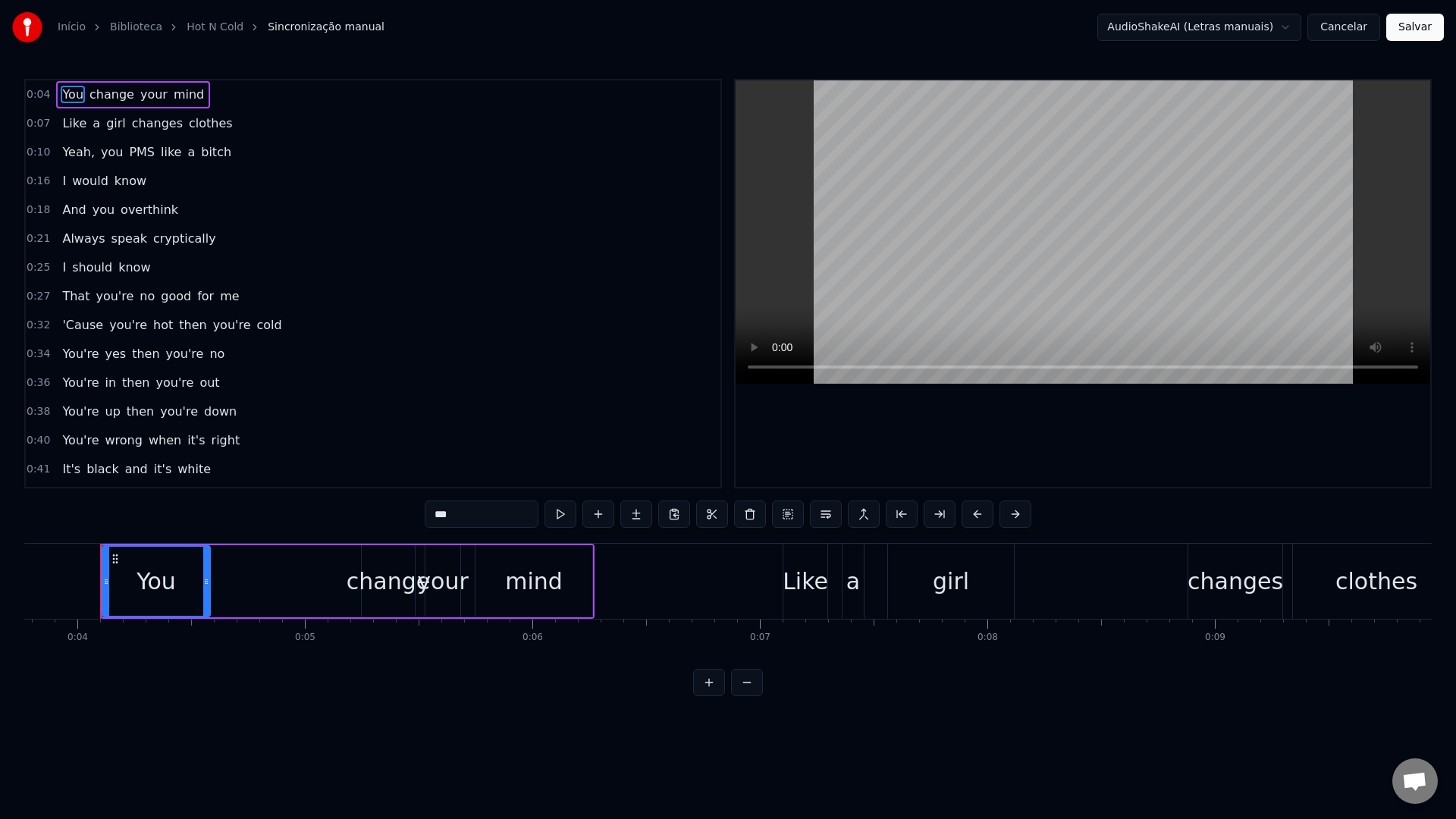
click at [974, 156] on video at bounding box center [1083, 232] width 695 height 303
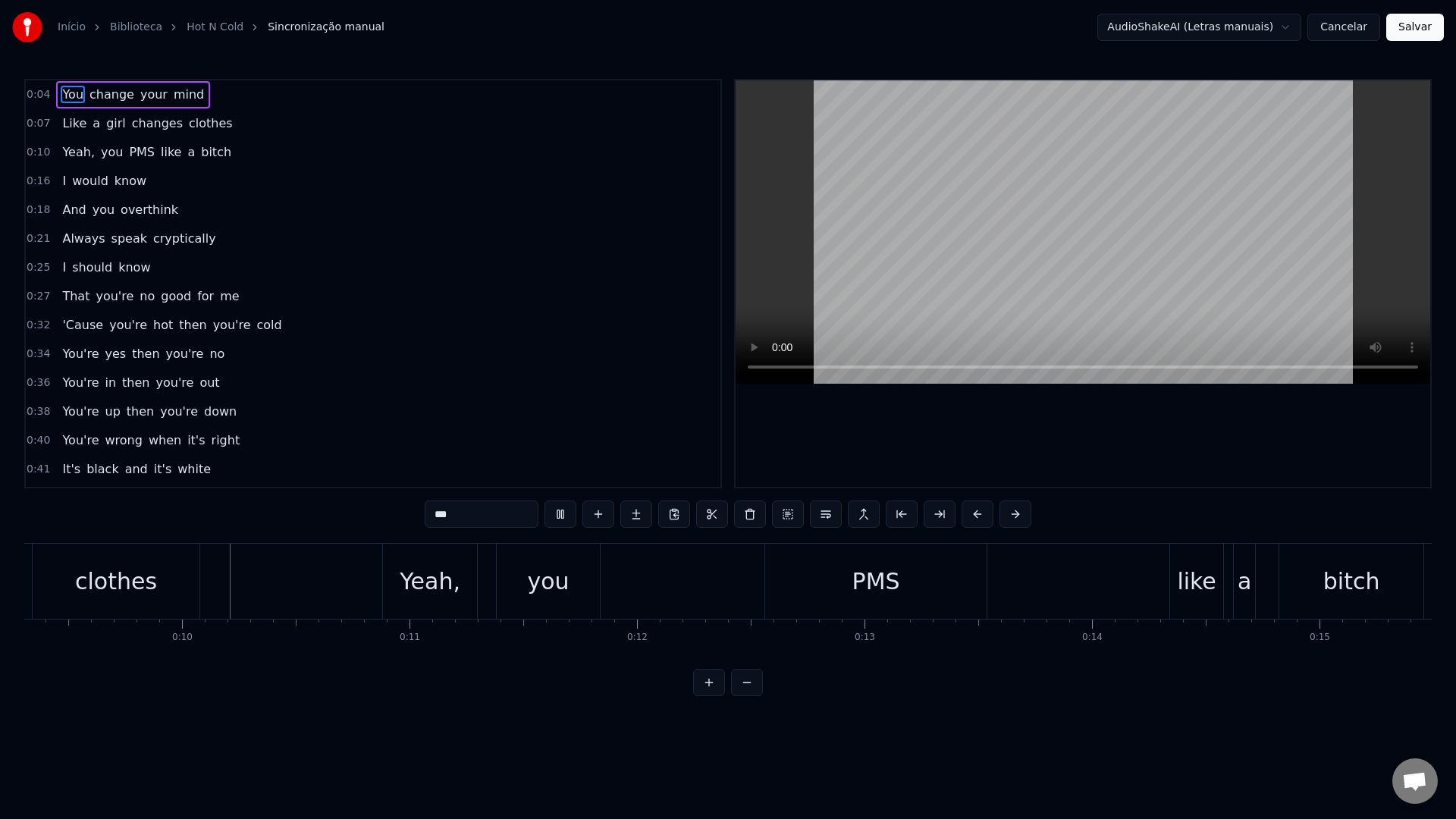
scroll to position [0, 2118]
click at [977, 266] on video at bounding box center [1083, 232] width 695 height 303
click at [1171, 591] on div "like" at bounding box center [1196, 581] width 53 height 75
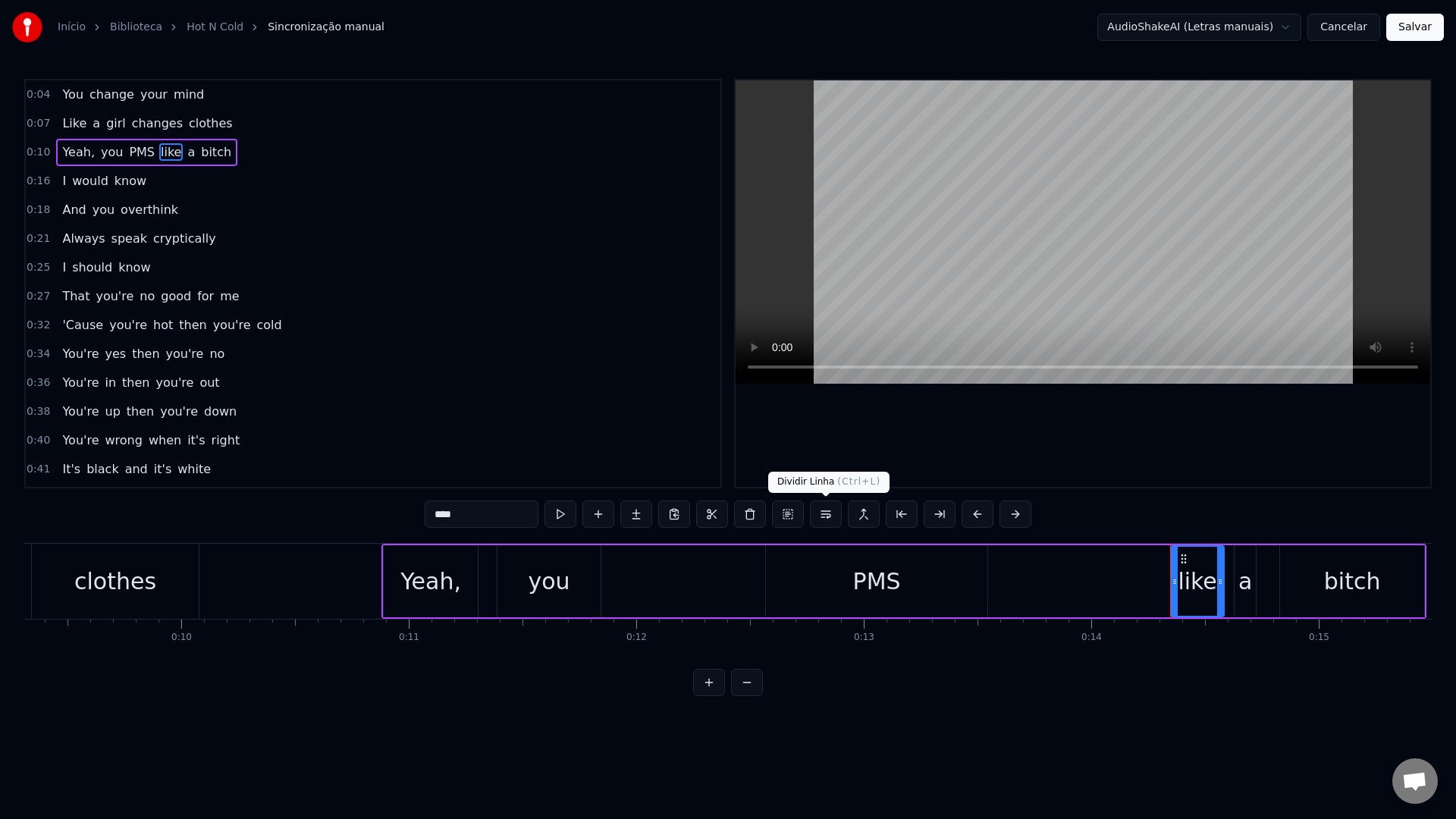
click at [823, 519] on button at bounding box center [826, 514] width 32 height 27
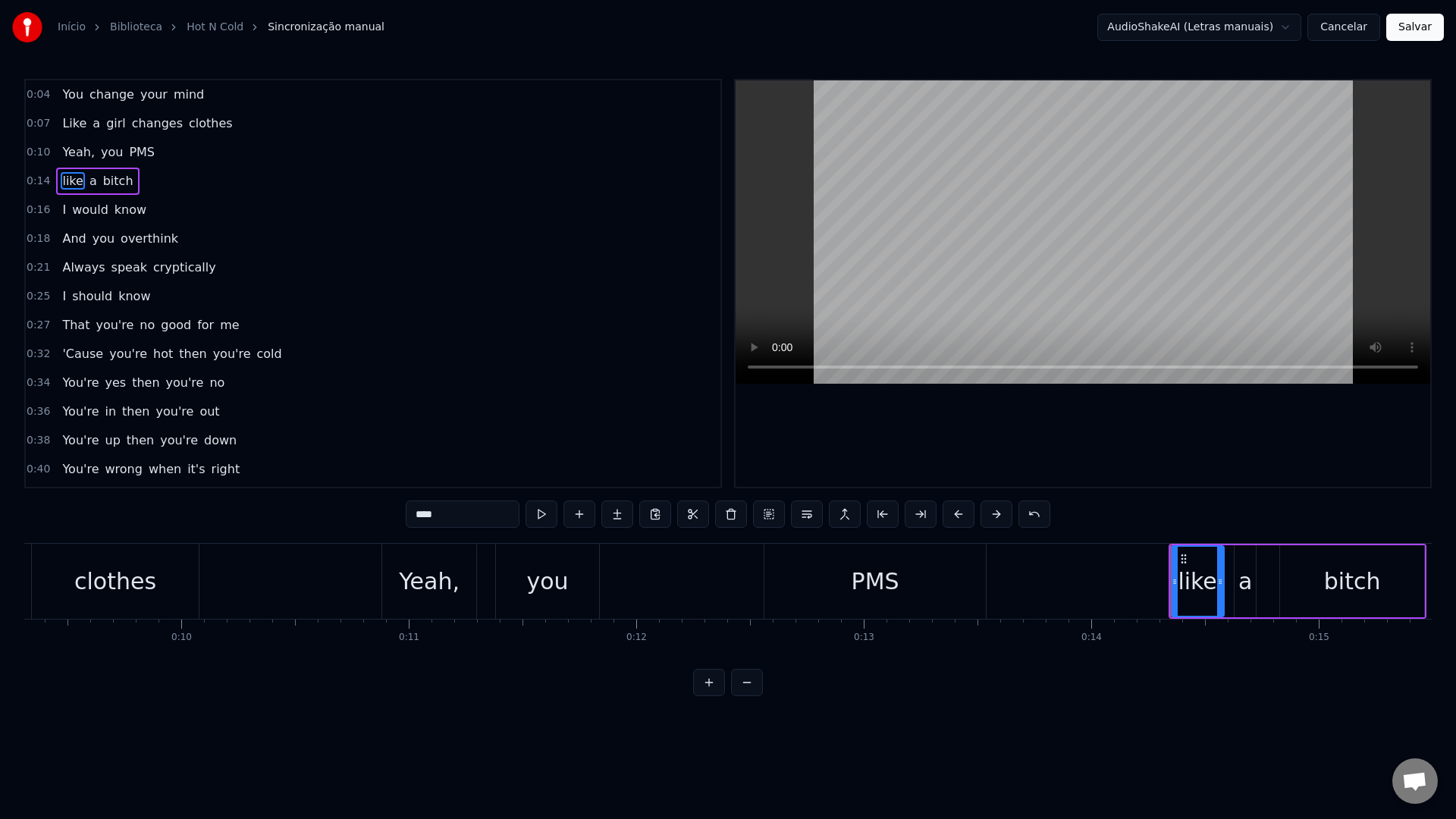
click at [1092, 226] on video at bounding box center [1083, 232] width 695 height 303
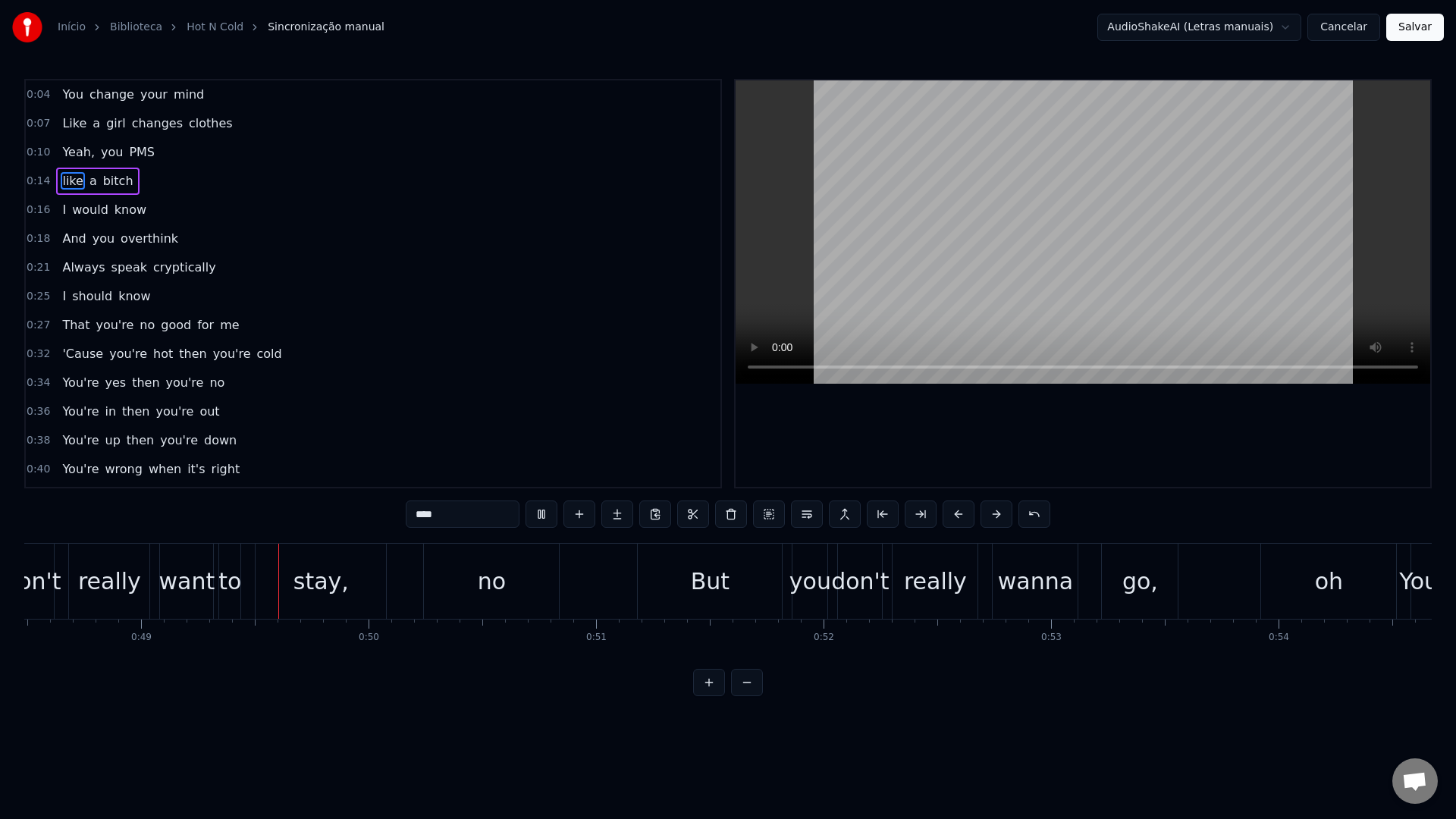
scroll to position [0, 11035]
click at [1084, 225] on video at bounding box center [1083, 232] width 695 height 303
click at [763, 583] on div "But" at bounding box center [708, 581] width 144 height 75
type input "***"
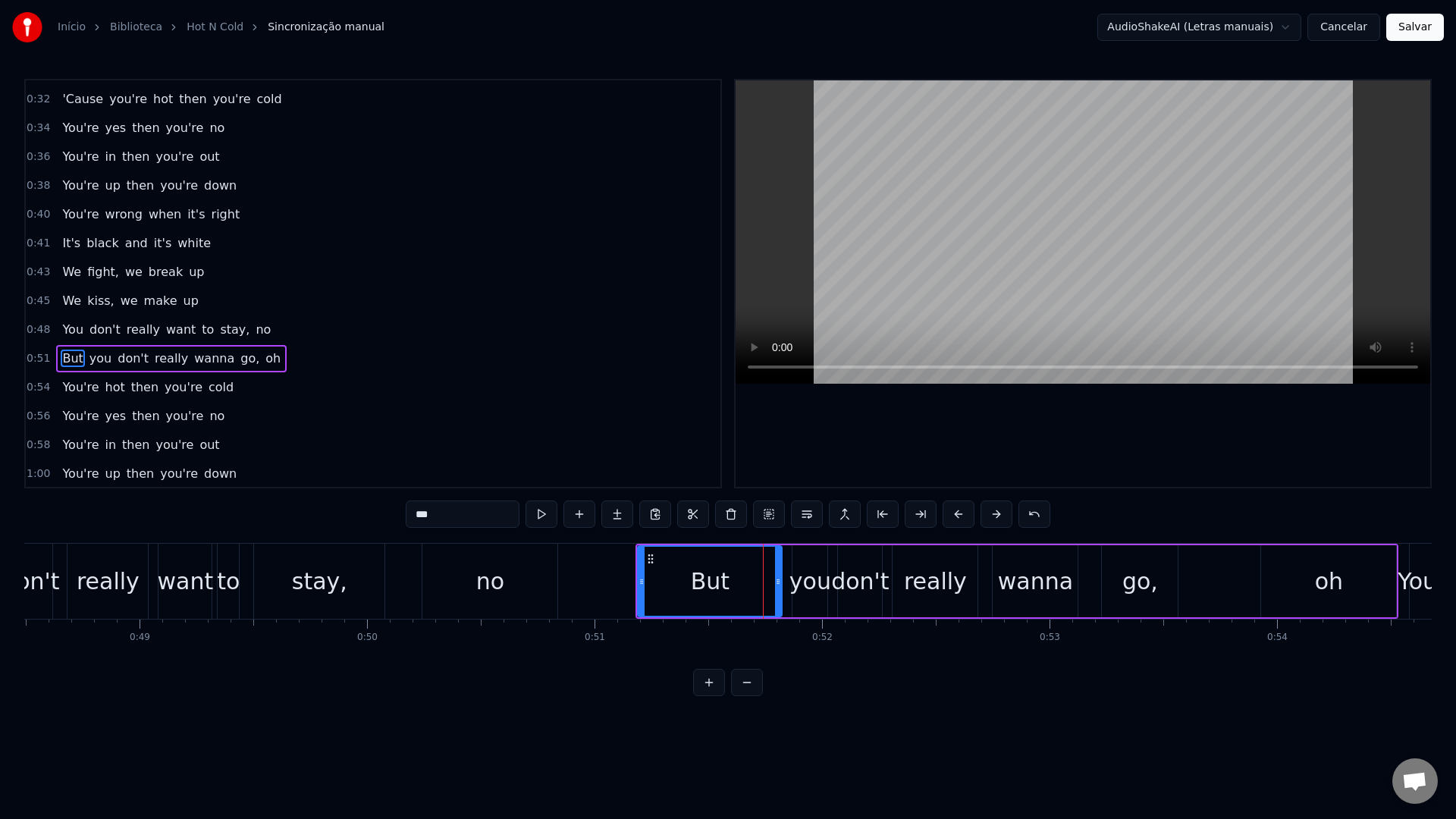
scroll to position [330, 0]
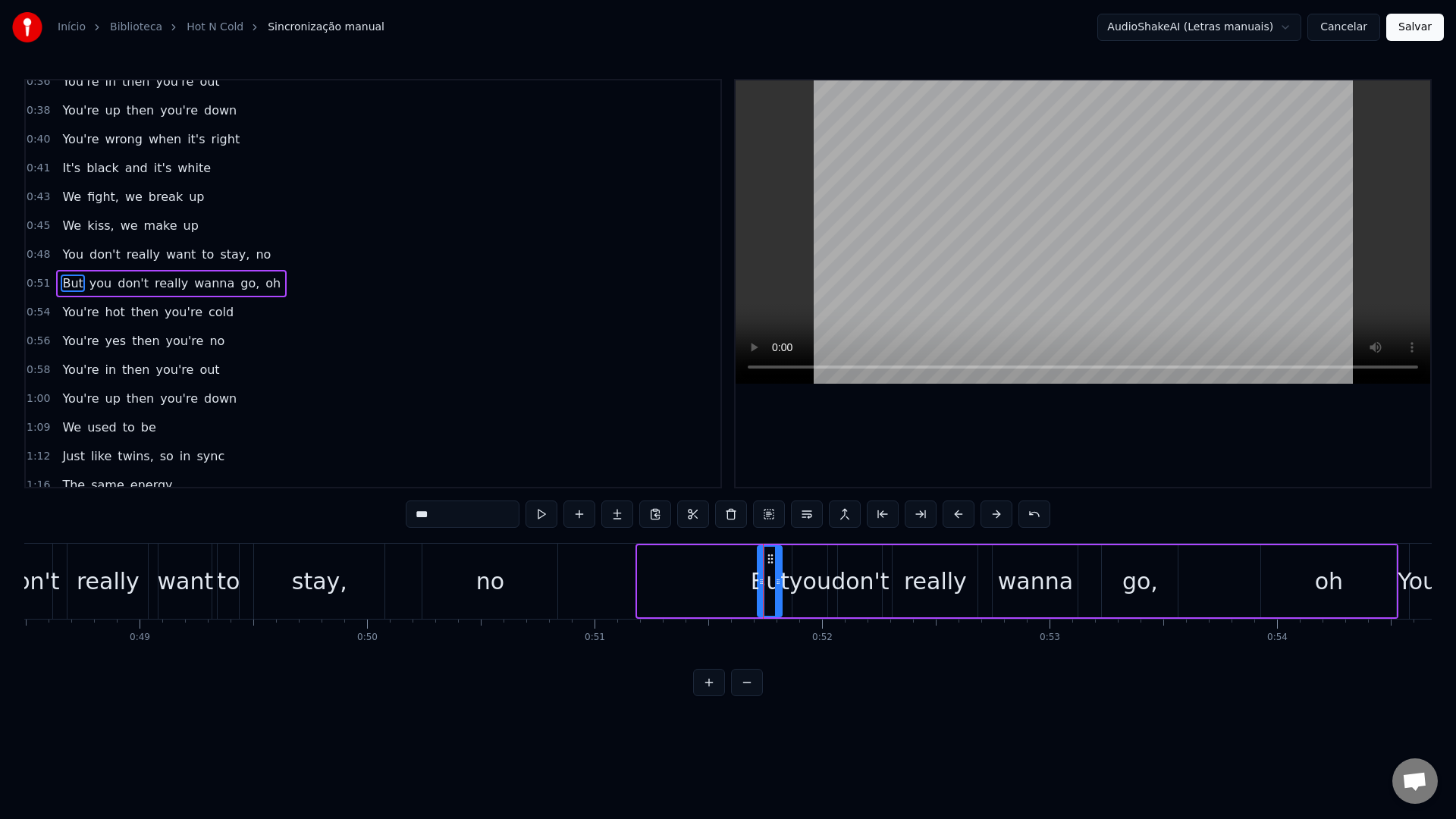
drag, startPoint x: 643, startPoint y: 585, endPoint x: 762, endPoint y: 583, distance: 119.0
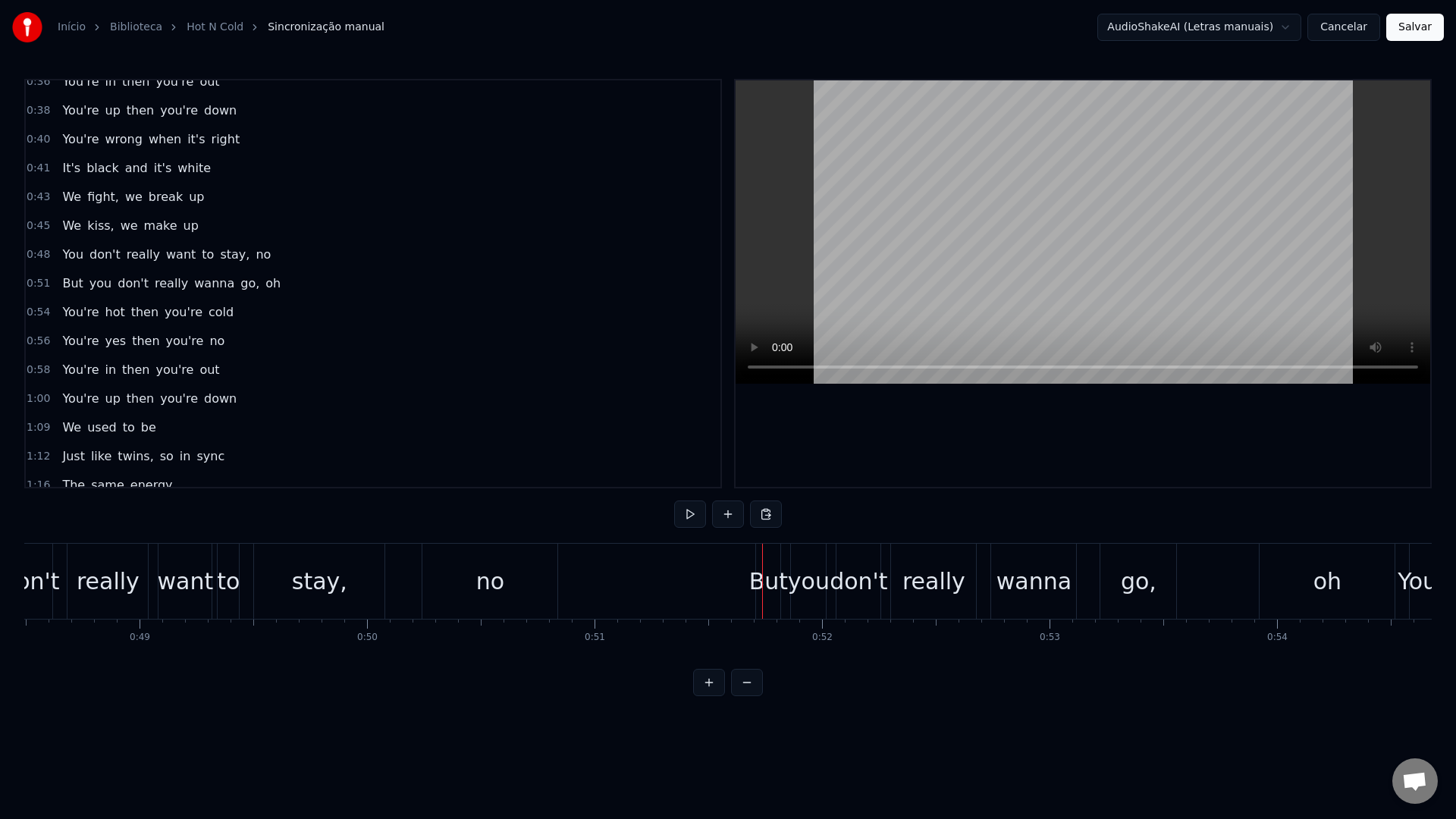
click at [1012, 221] on video at bounding box center [1083, 232] width 695 height 303
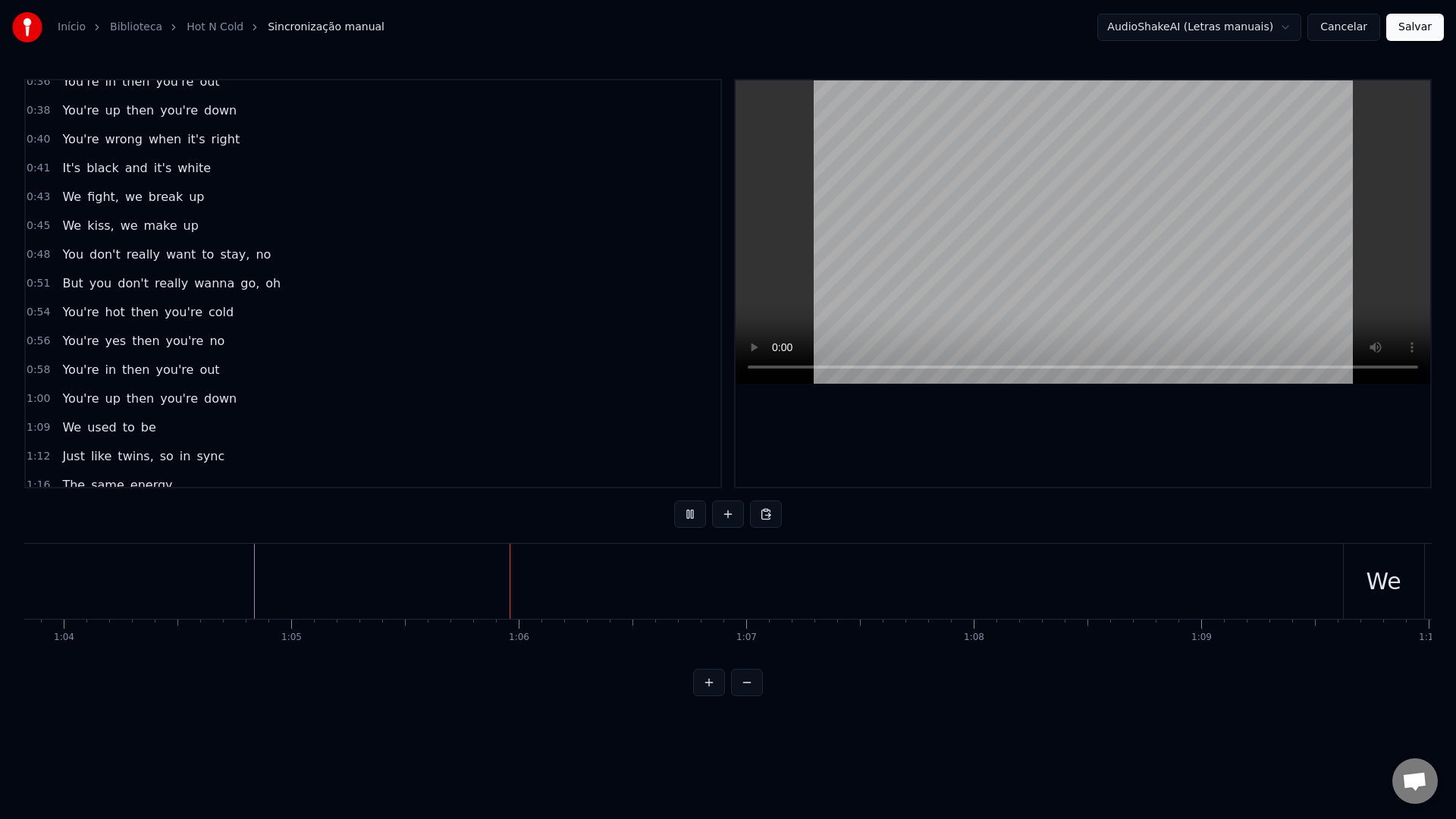
scroll to position [0, 14830]
click at [1013, 230] on video at bounding box center [1083, 232] width 695 height 303
click at [1365, 27] on button "Salvar" at bounding box center [1415, 27] width 58 height 27
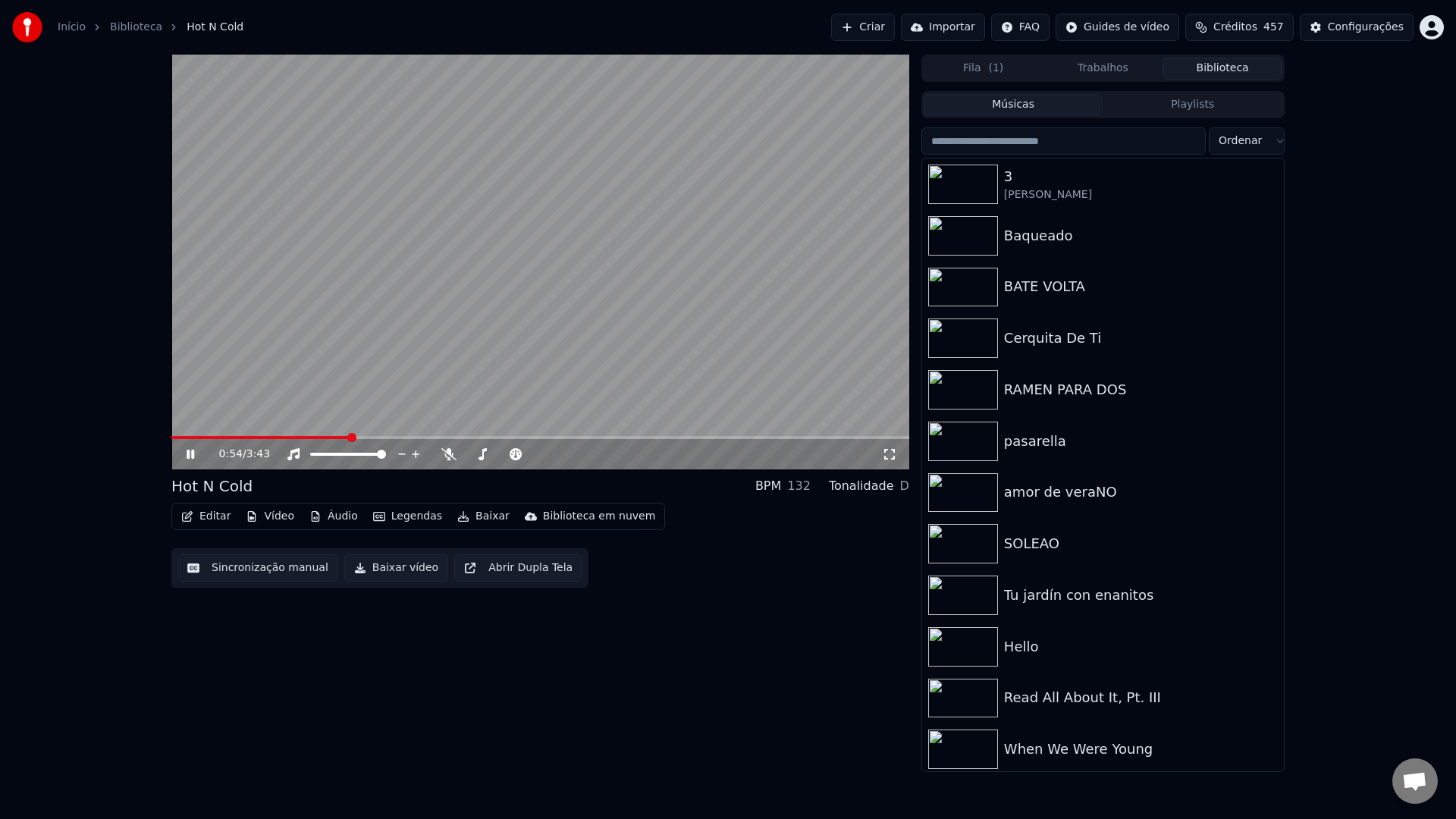
click at [351, 436] on span at bounding box center [540, 438] width 738 height 3
click at [495, 455] on span at bounding box center [504, 455] width 76 height 3
click at [398, 437] on span at bounding box center [540, 438] width 738 height 3
click at [424, 352] on video at bounding box center [540, 262] width 738 height 415
click at [386, 440] on div "1:11 / 3:43" at bounding box center [540, 455] width 738 height 30
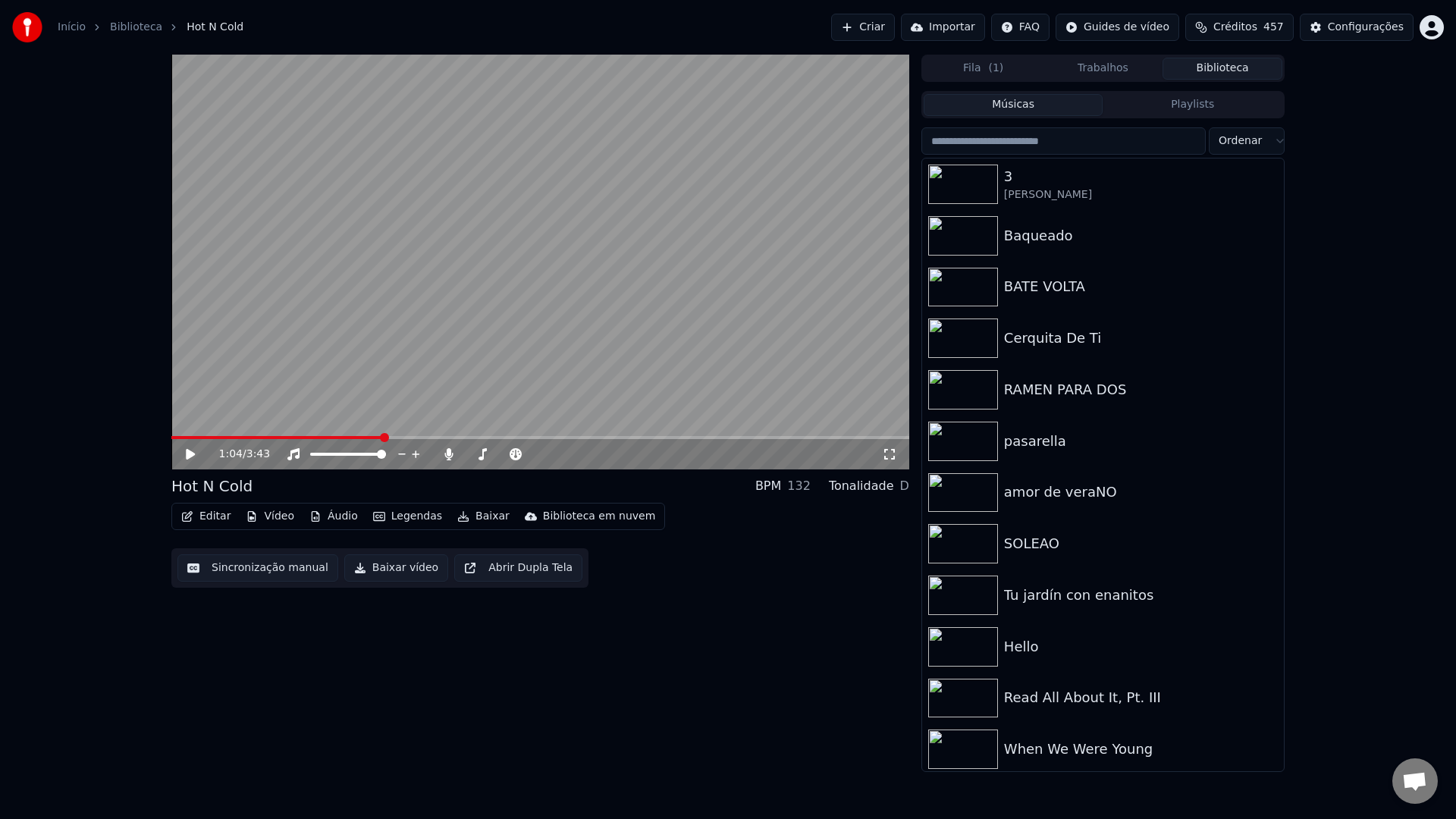
click at [382, 436] on span at bounding box center [277, 438] width 212 height 3
click at [379, 320] on video at bounding box center [540, 262] width 738 height 415
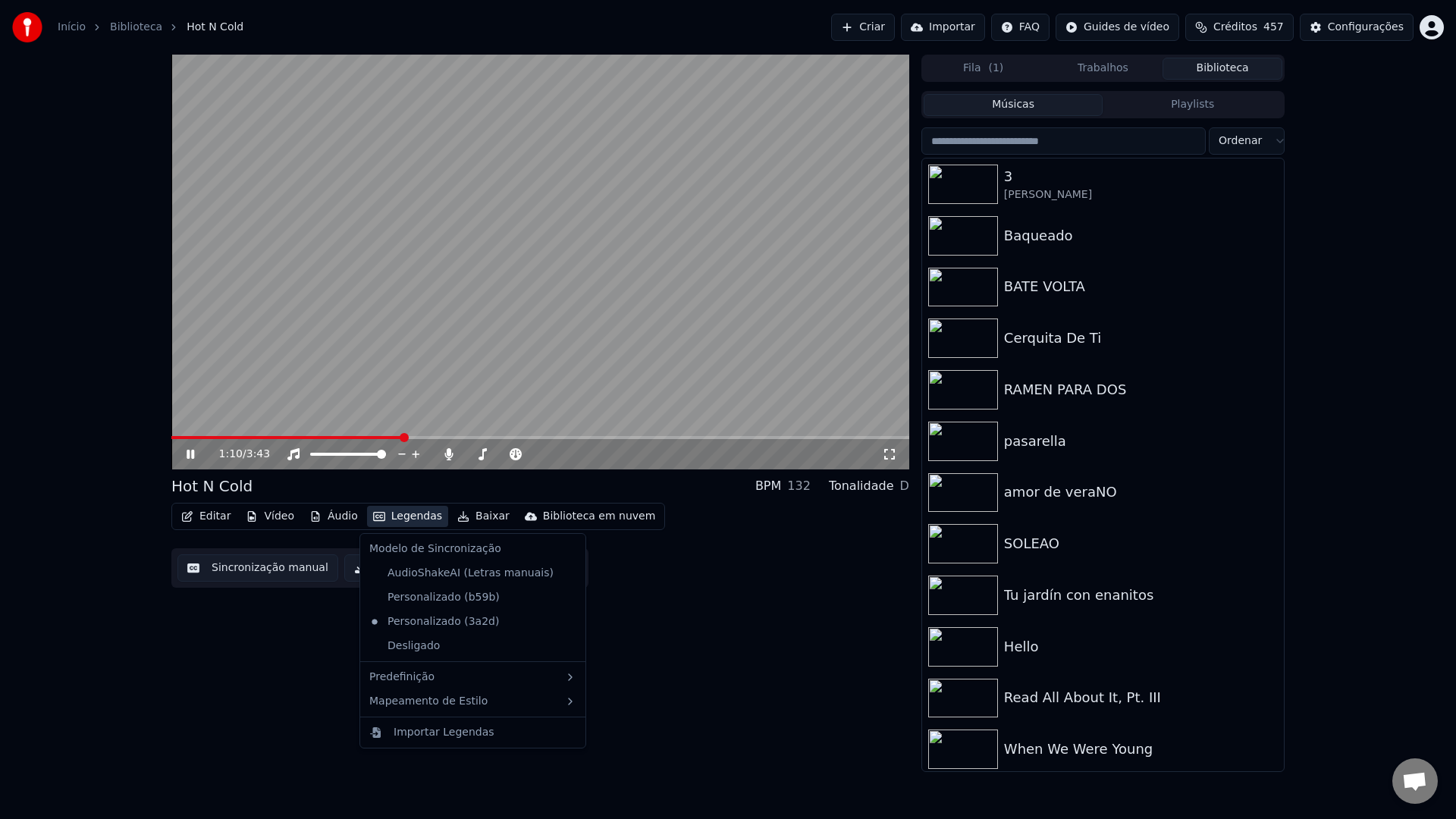
click at [398, 519] on button "Legendas" at bounding box center [407, 516] width 81 height 21
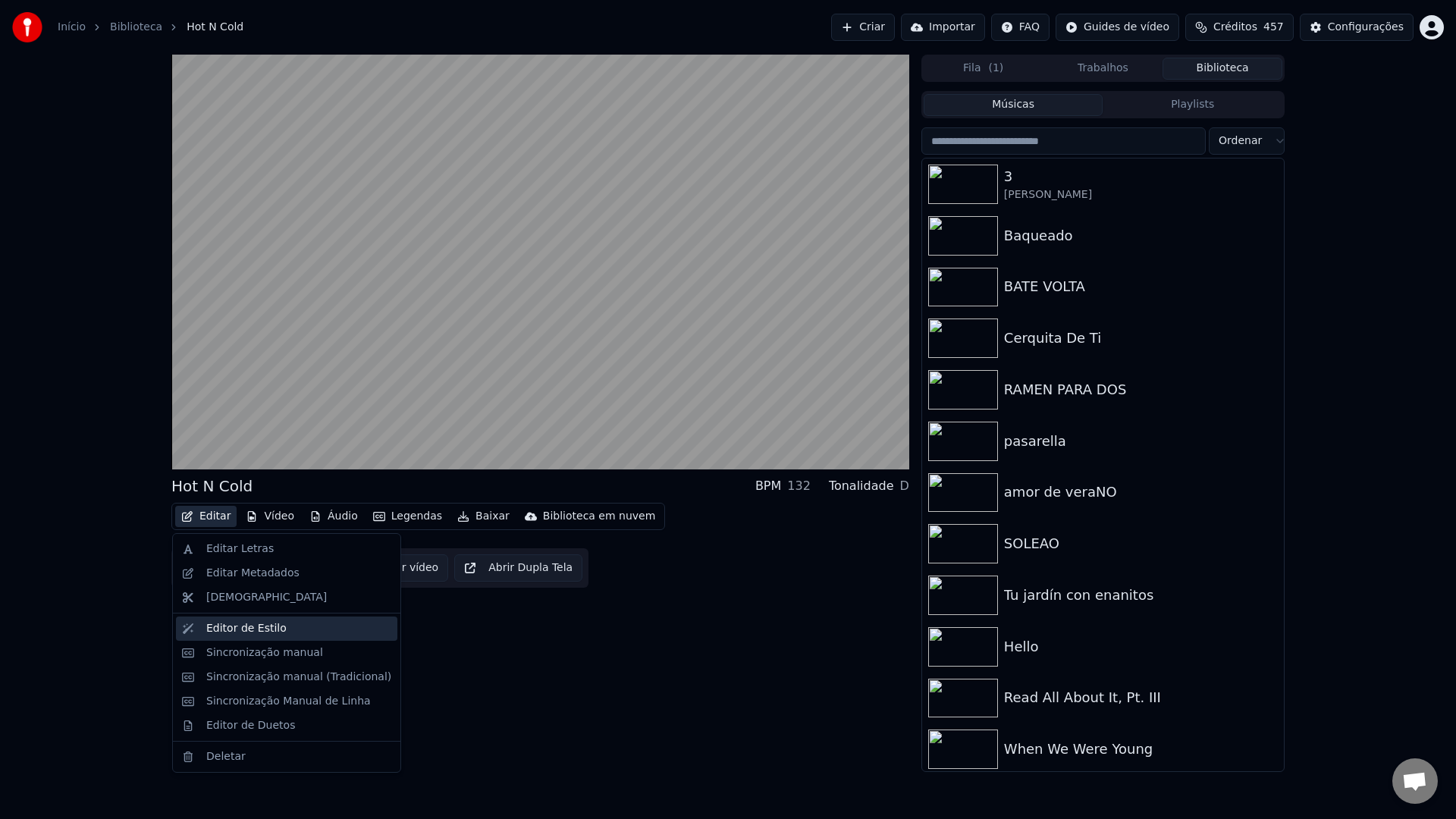
click at [280, 633] on div "Editor de Estilo" at bounding box center [299, 628] width 185 height 15
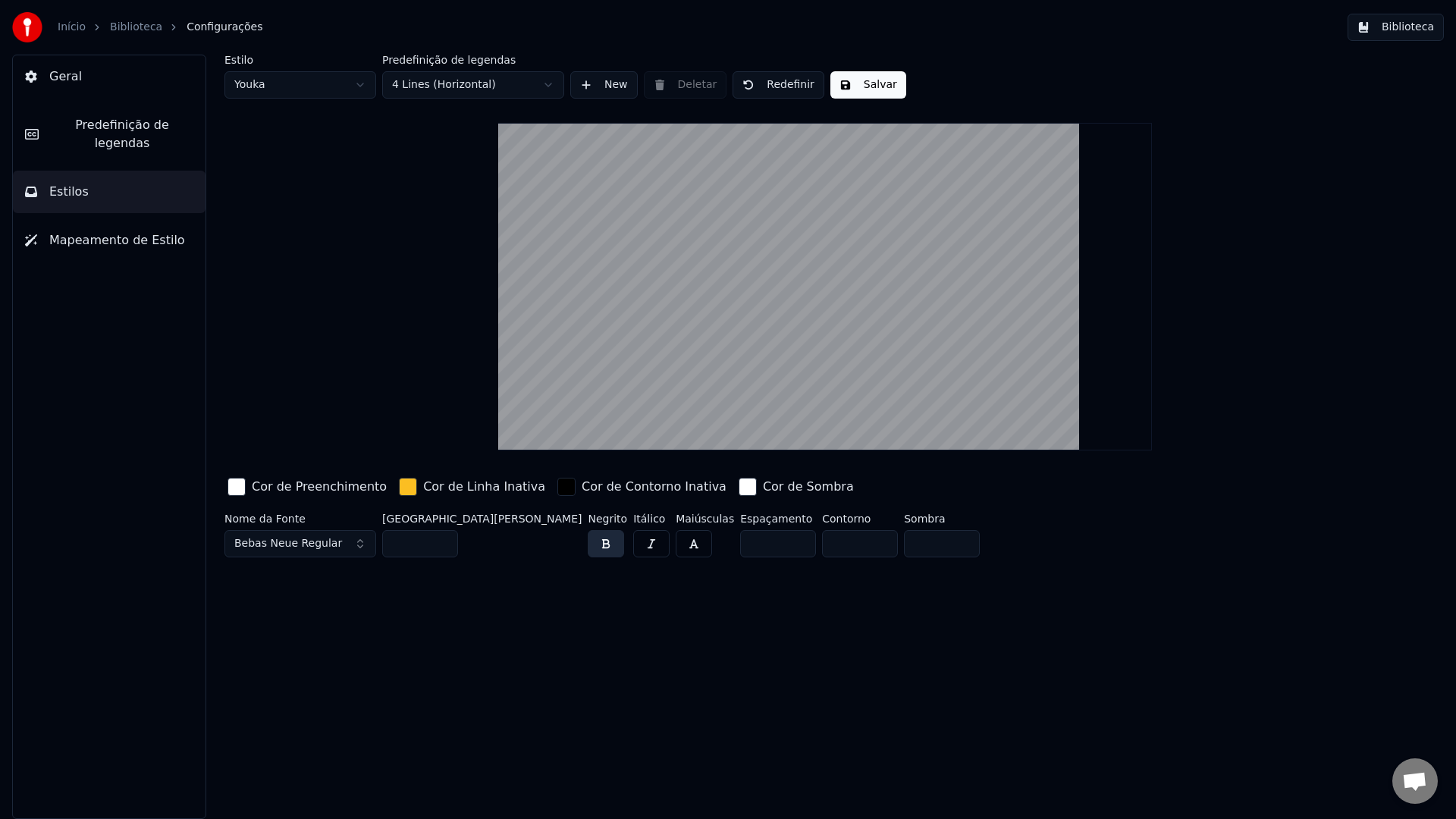
click at [114, 233] on button "Mapeamento de Estilo" at bounding box center [108, 241] width 192 height 42
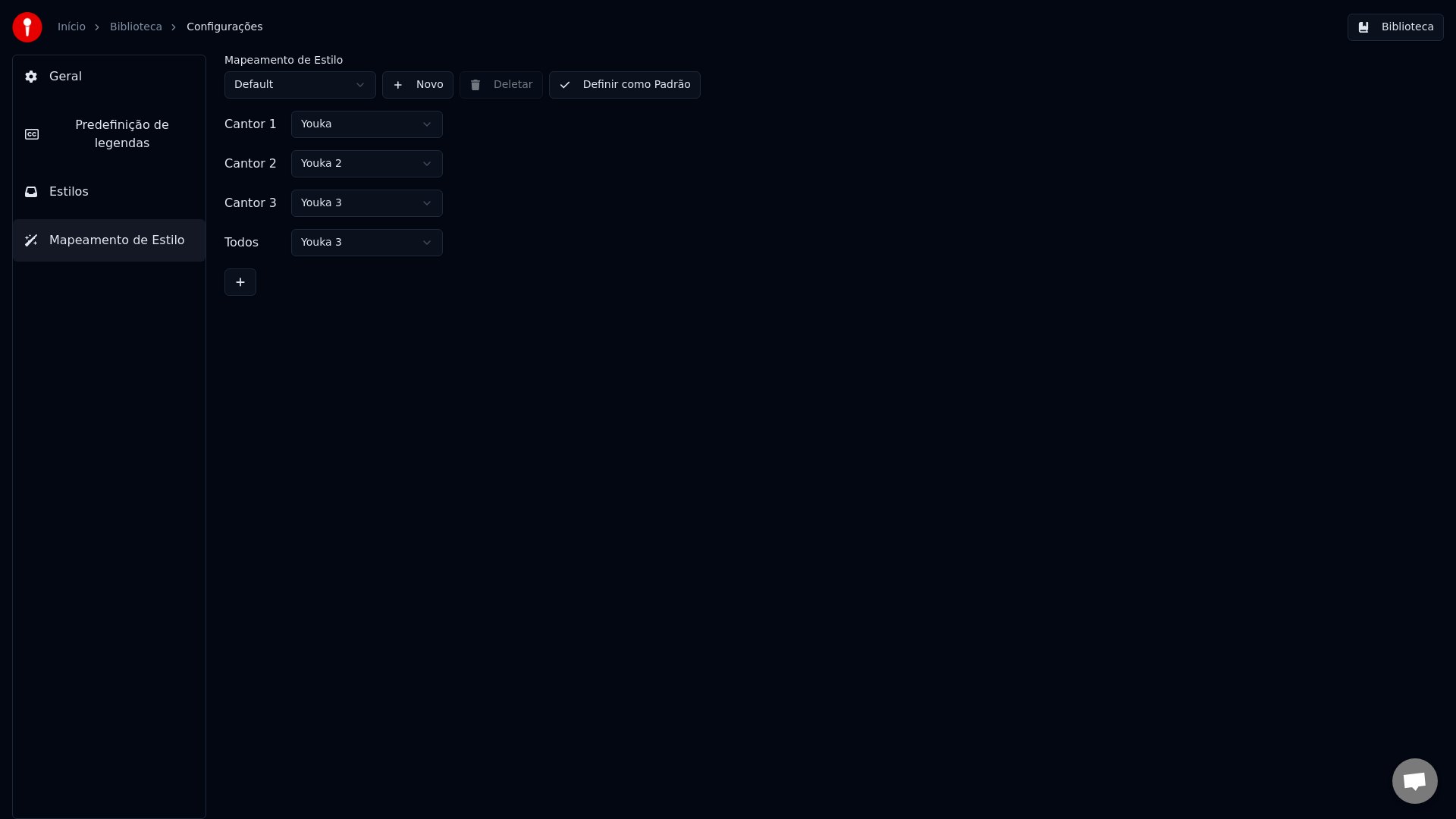
click at [120, 131] on span "Predefinição de legendas" at bounding box center [122, 134] width 142 height 36
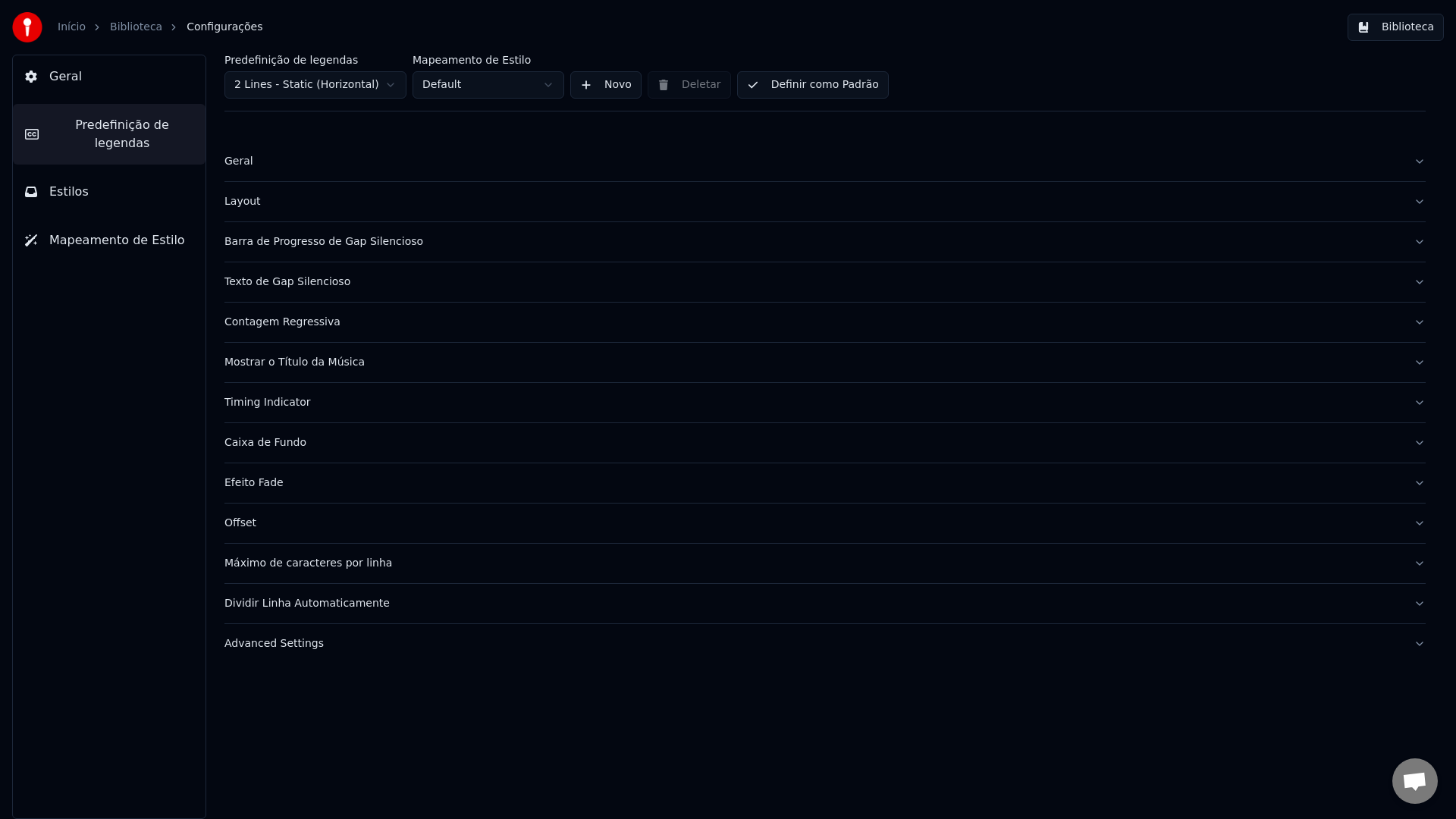
click at [453, 248] on div "Barra de Progresso de Gap Silencioso" at bounding box center [813, 242] width 1177 height 15
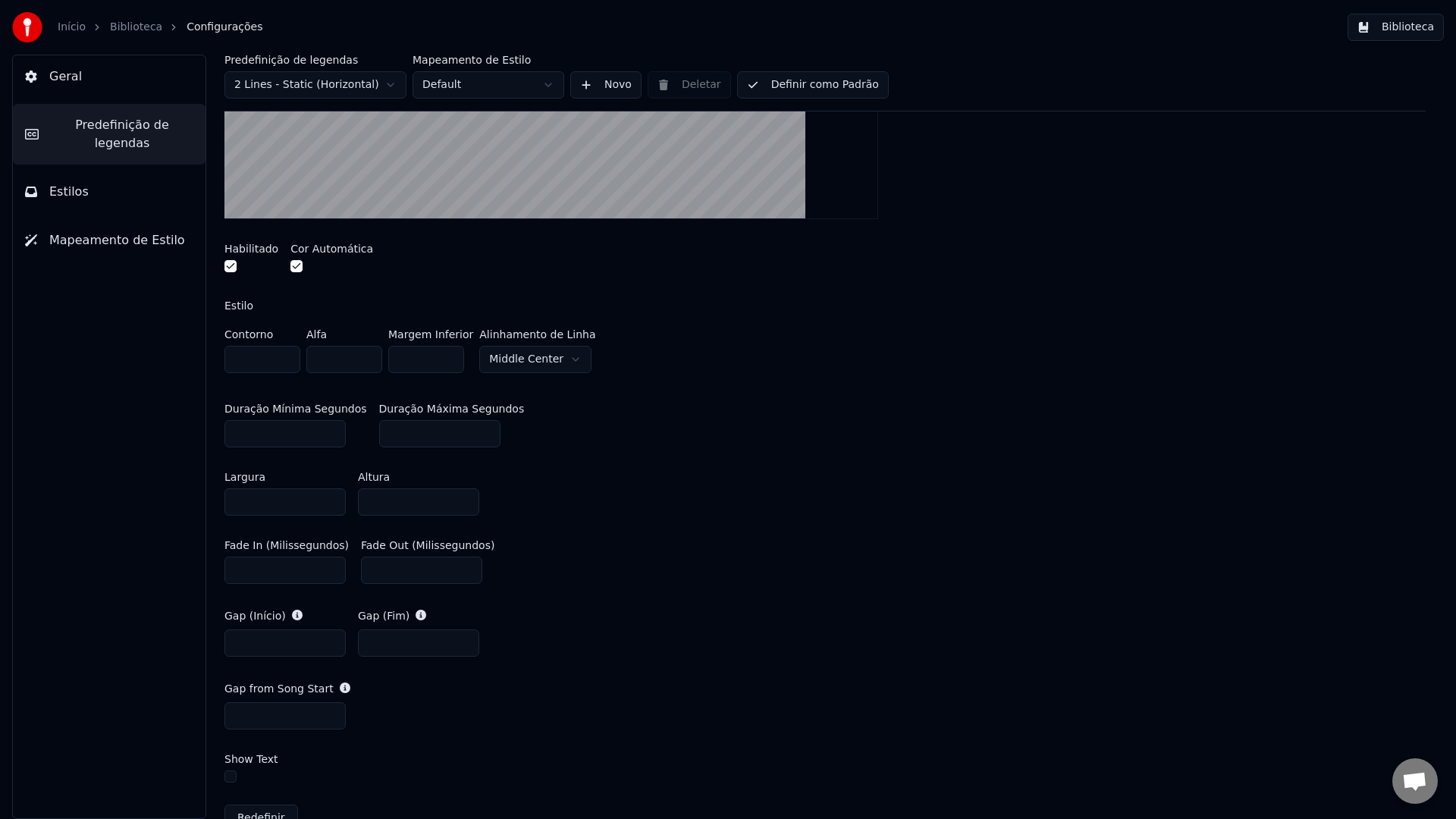
scroll to position [407, 0]
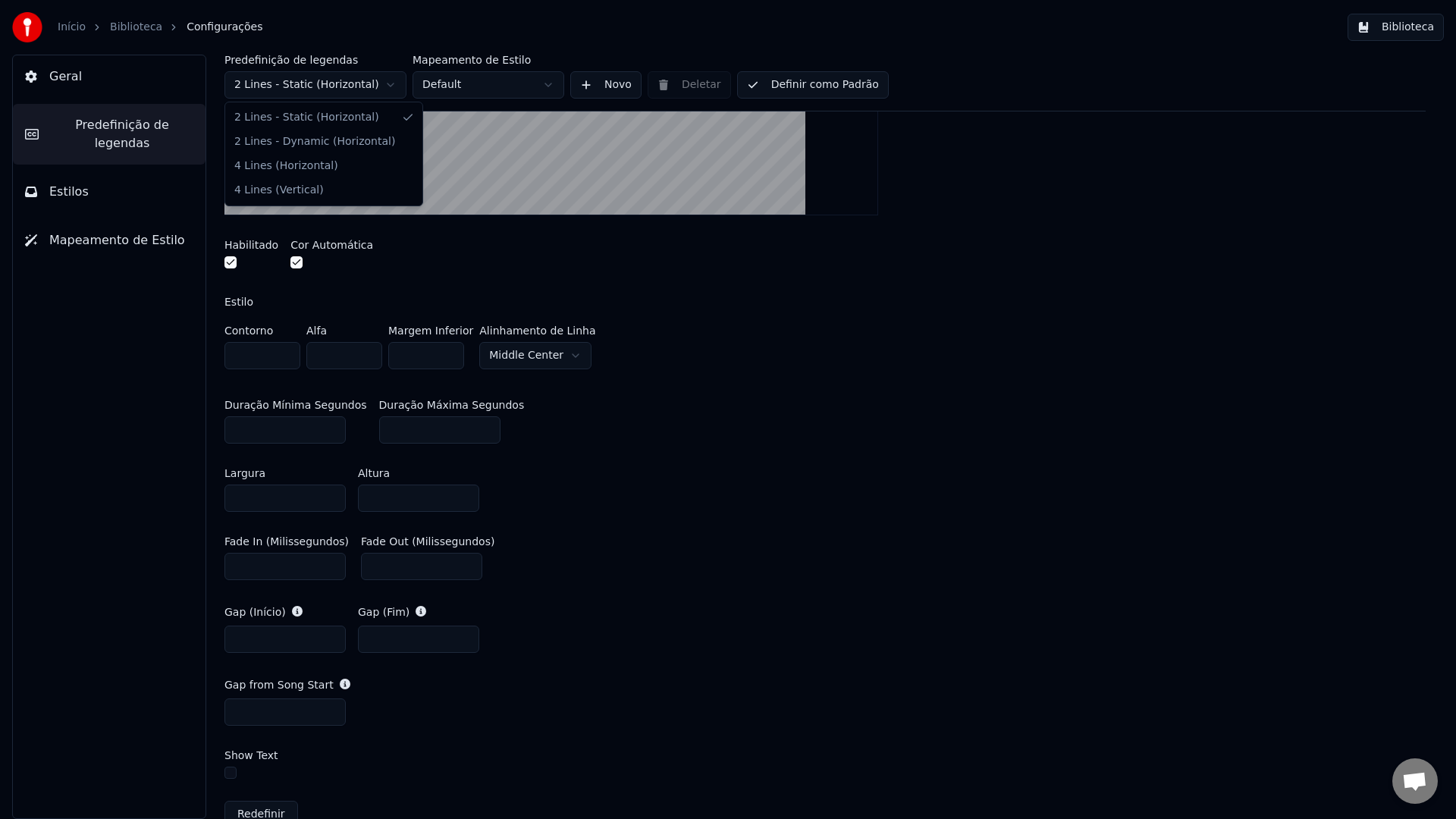
click at [379, 84] on html "Início Biblioteca Configurações Biblioteca Geral Predefinição de legendas Estil…" at bounding box center [728, 409] width 1456 height 819
type input "***"
type input "*"
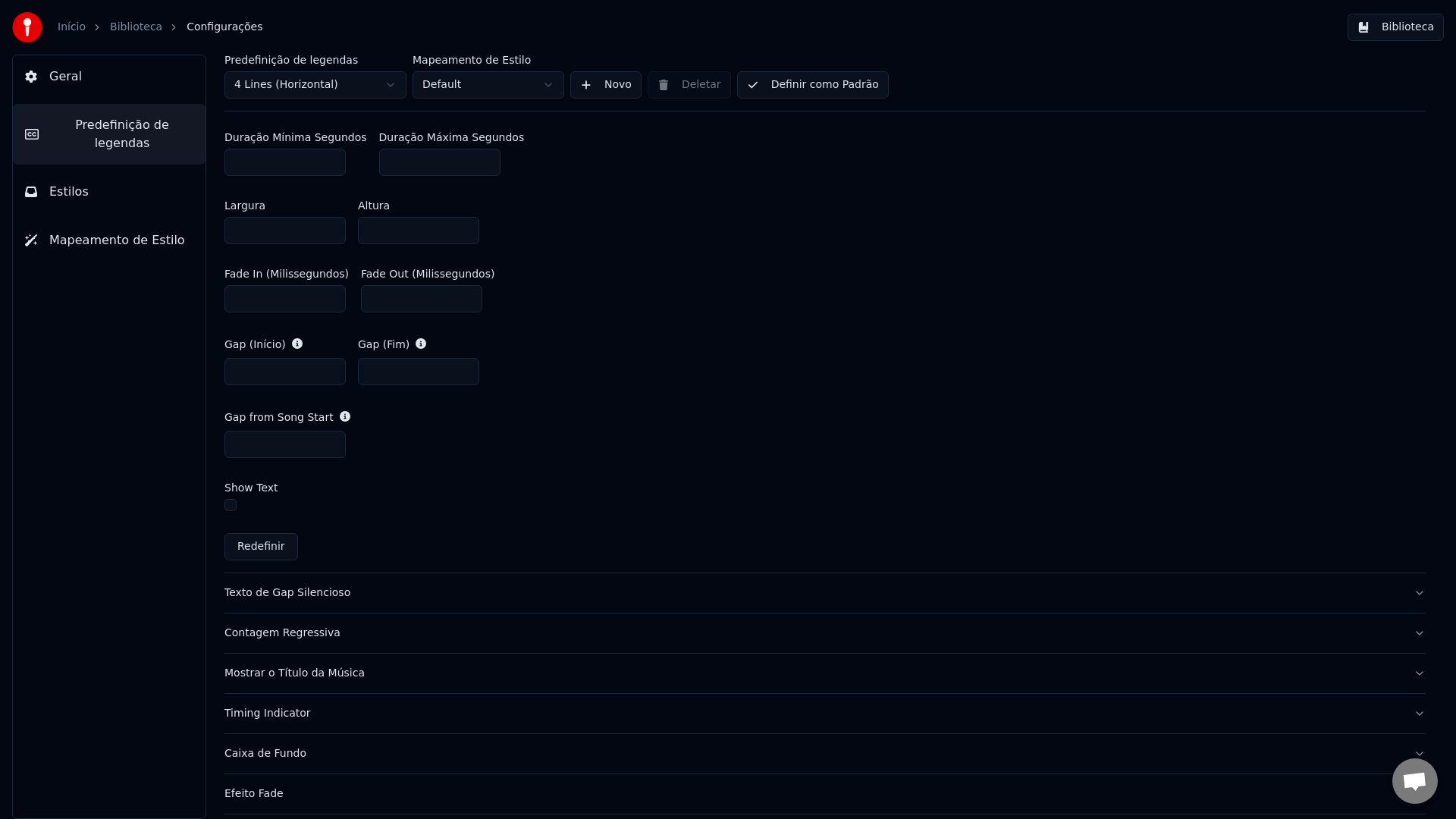
scroll to position [656, 0]
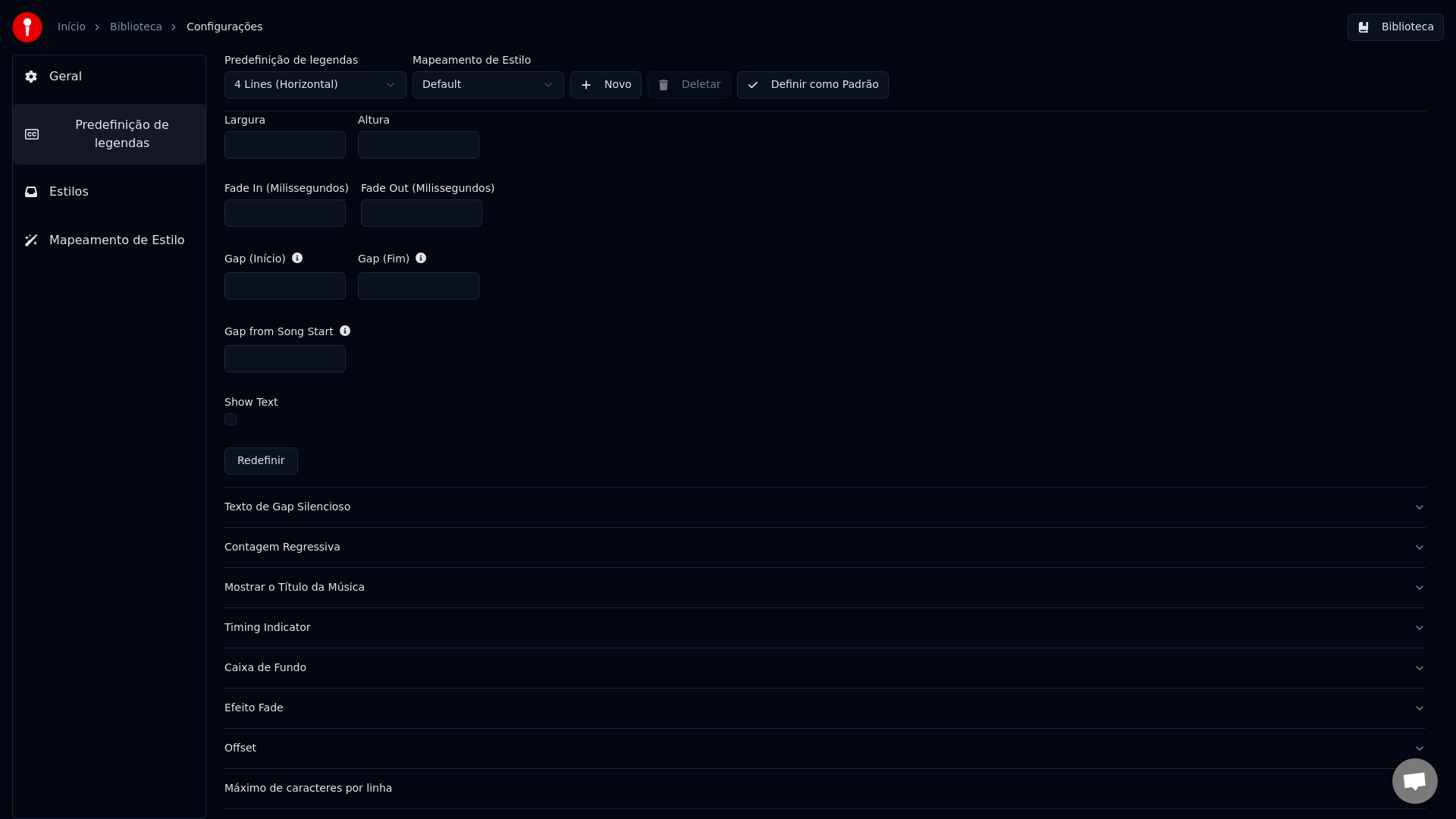
click at [413, 512] on div "Texto de Gap Silencioso" at bounding box center [813, 507] width 1177 height 15
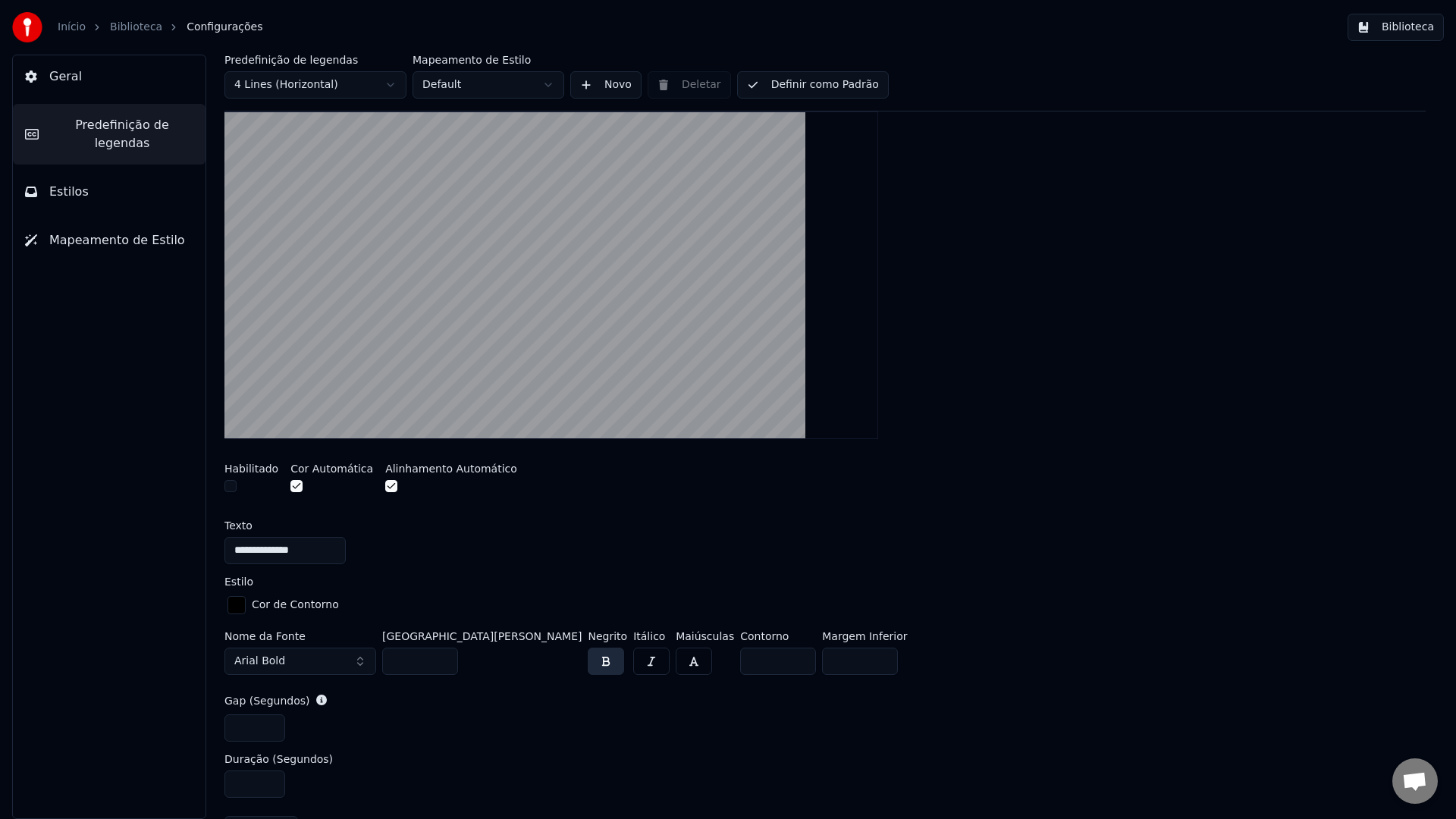
scroll to position [0, 0]
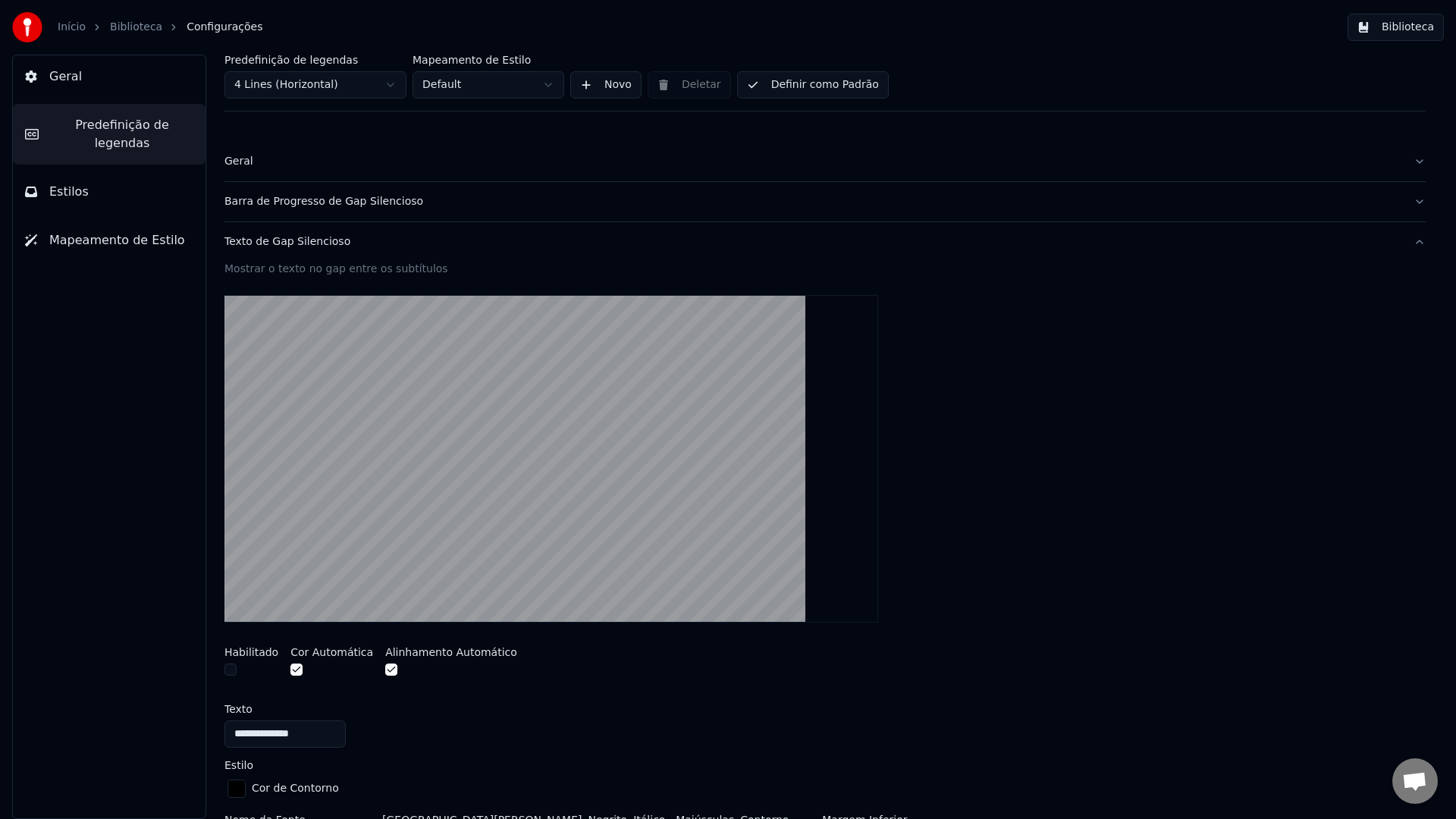
click at [493, 241] on div "Texto de Gap Silencioso" at bounding box center [813, 242] width 1177 height 15
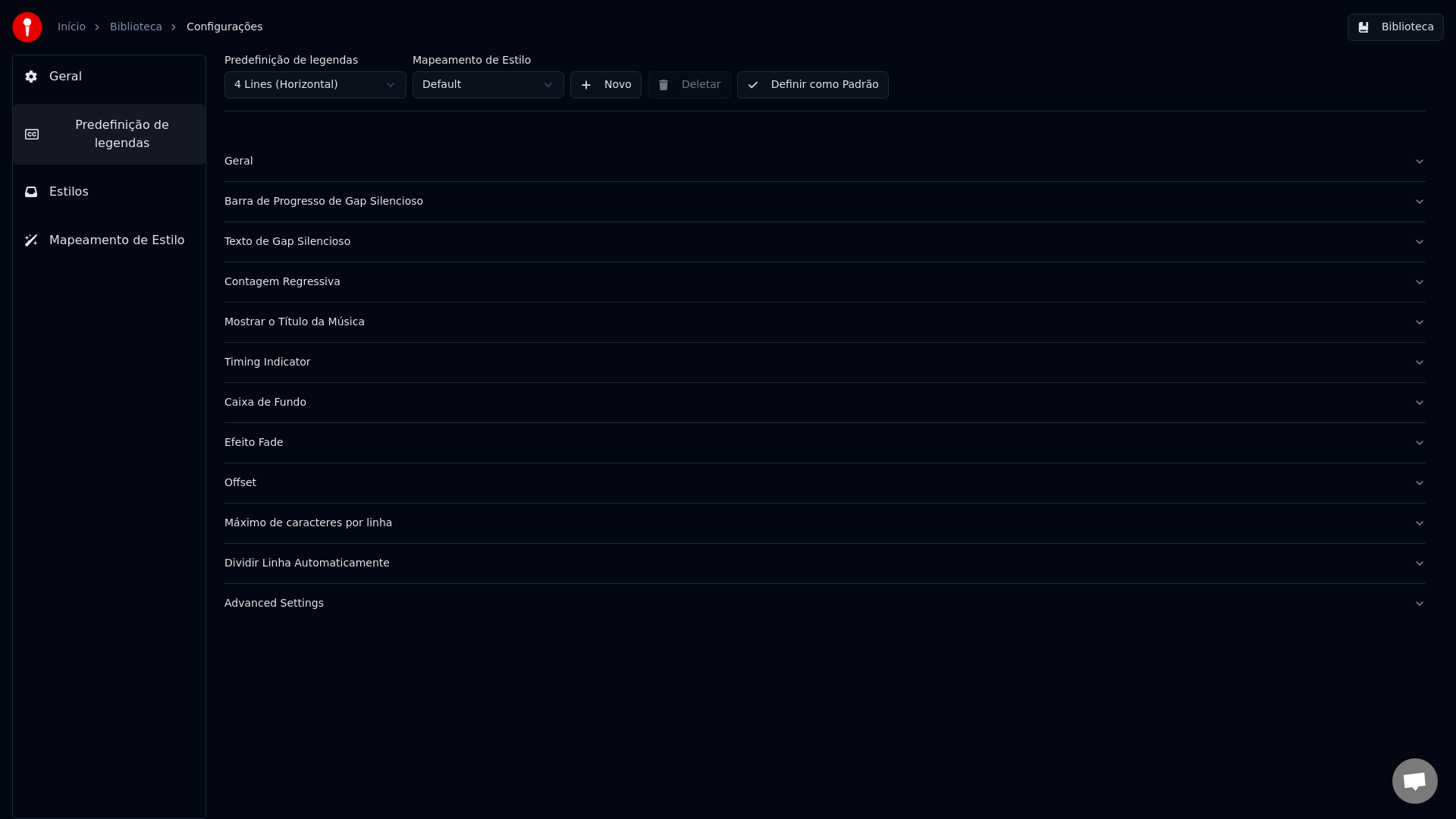
click at [508, 84] on html "Início Biblioteca Configurações Biblioteca Geral Predefinição de legendas Estil…" at bounding box center [728, 409] width 1456 height 819
click at [500, 85] on html "Início Biblioteca Configurações Biblioteca Geral Predefinição de legendas Estil…" at bounding box center [728, 409] width 1456 height 819
click at [126, 28] on link "Biblioteca" at bounding box center [136, 27] width 53 height 15
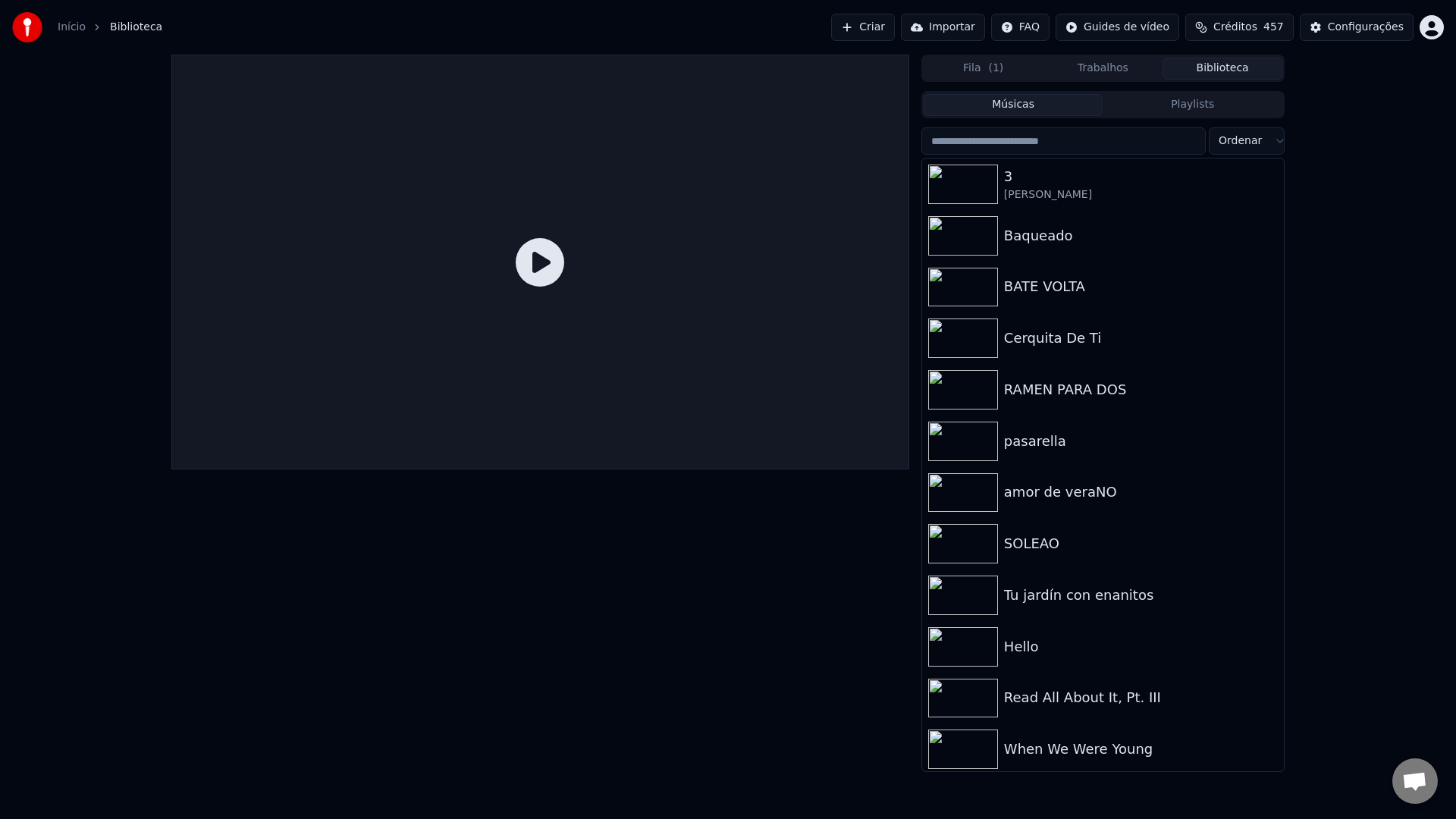
click at [1023, 142] on input "search" at bounding box center [1064, 141] width 285 height 27
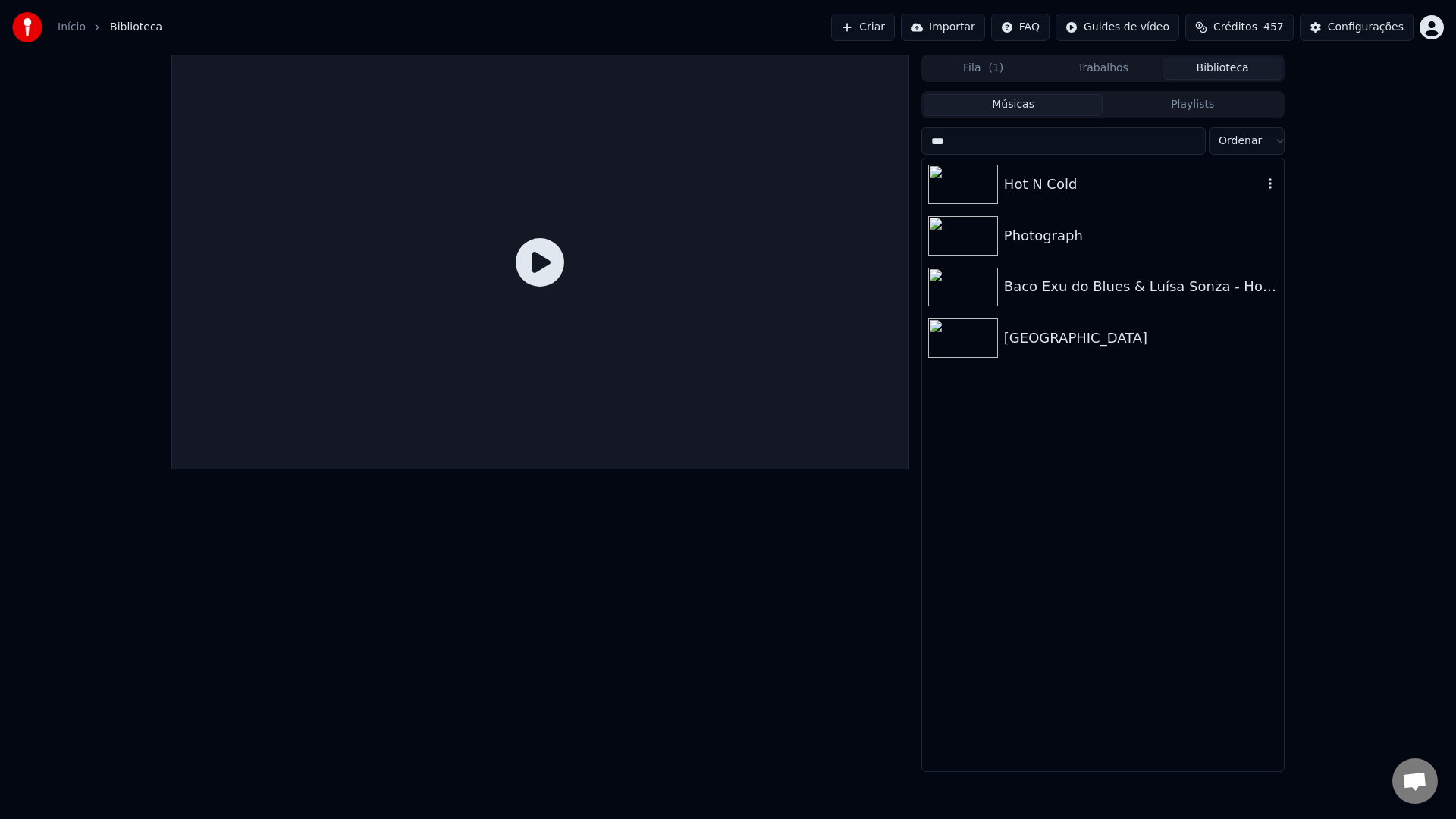
type input "***"
click at [1044, 187] on div "Hot N Cold" at bounding box center [1133, 184] width 258 height 21
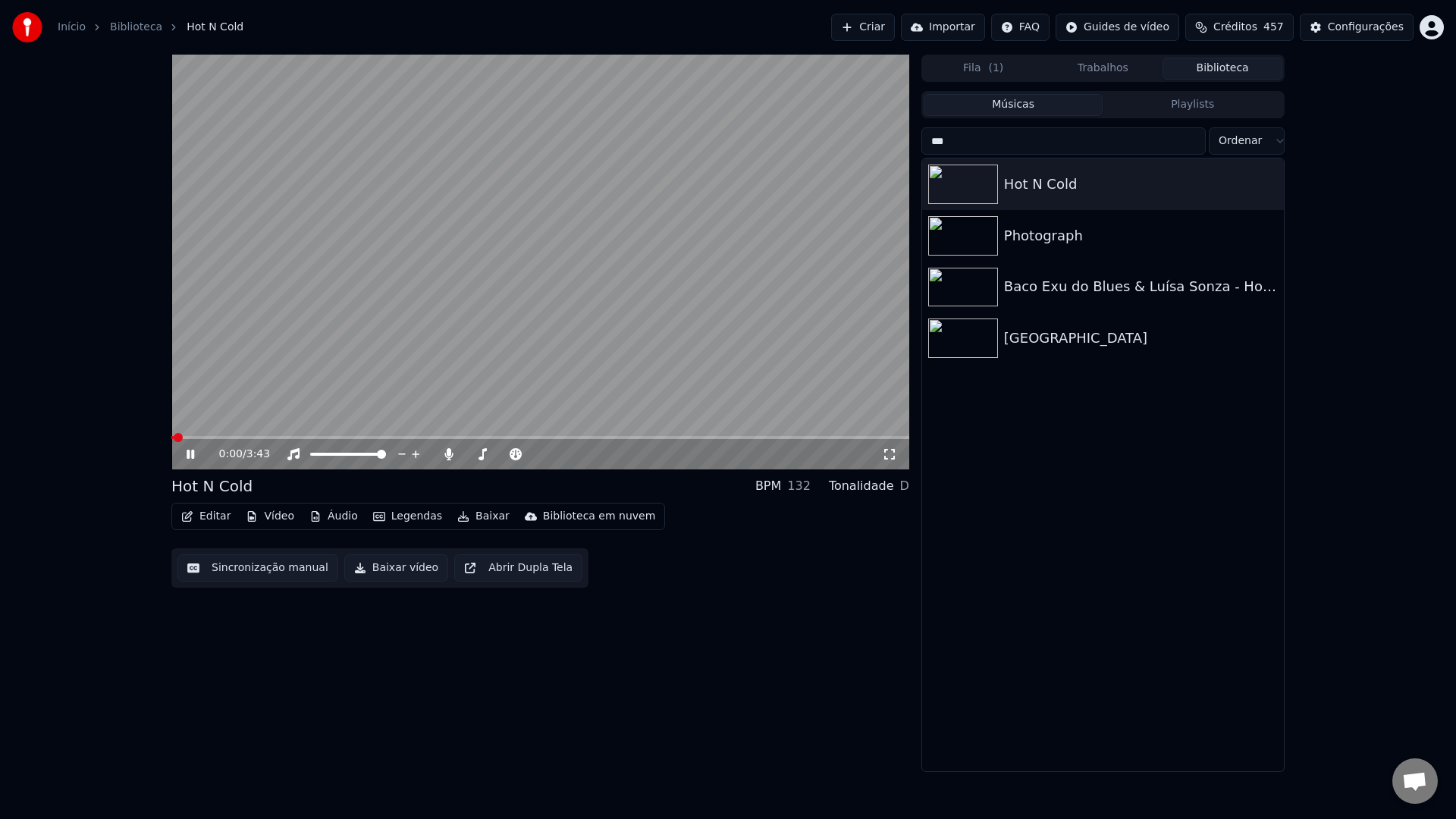
click at [505, 436] on span at bounding box center [540, 438] width 738 height 3
click at [595, 384] on video at bounding box center [540, 262] width 738 height 415
click at [540, 356] on video at bounding box center [540, 262] width 738 height 415
click at [263, 567] on button "Sincronização manual" at bounding box center [258, 568] width 161 height 27
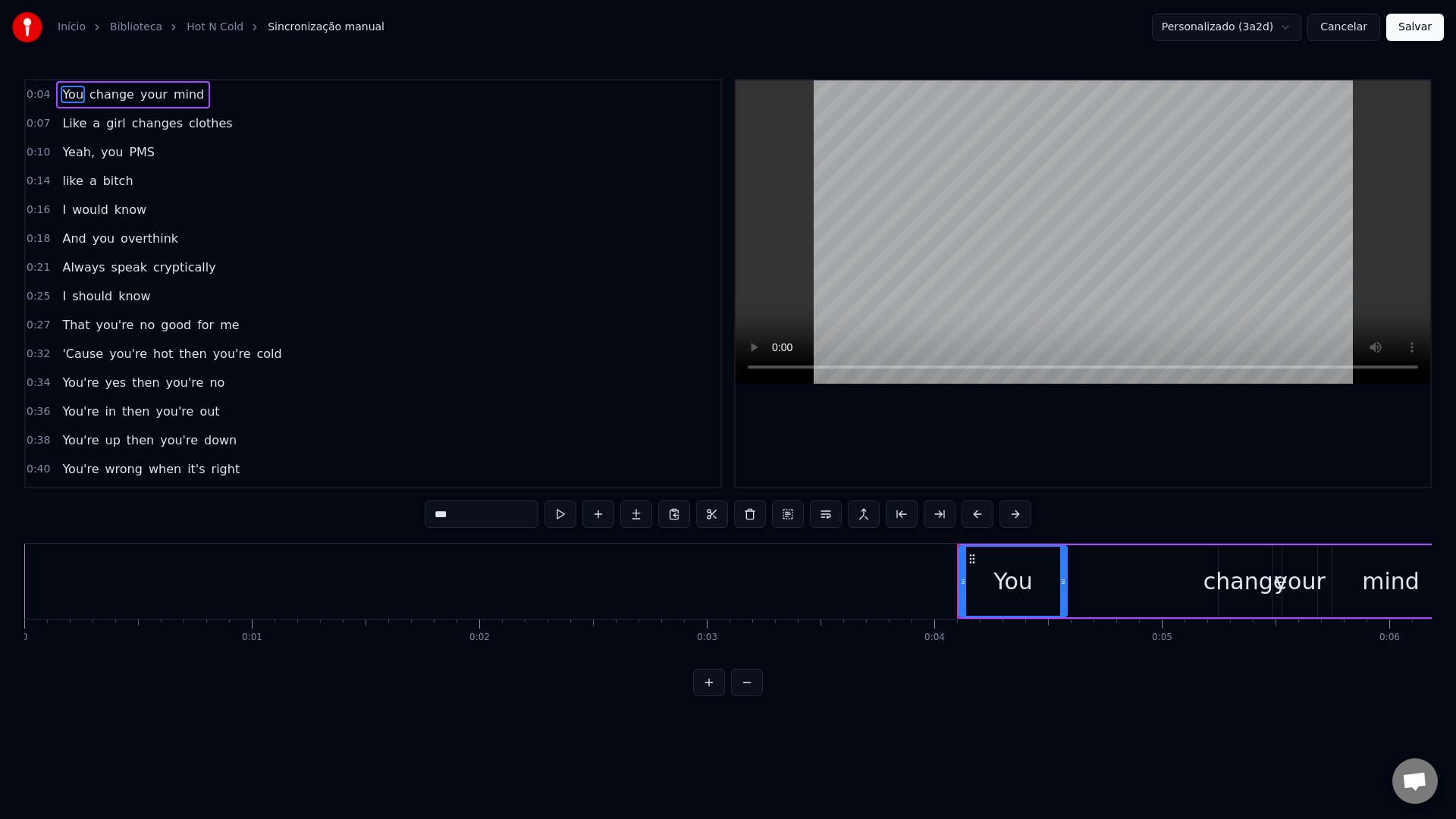
click at [958, 245] on video at bounding box center [1083, 232] width 695 height 303
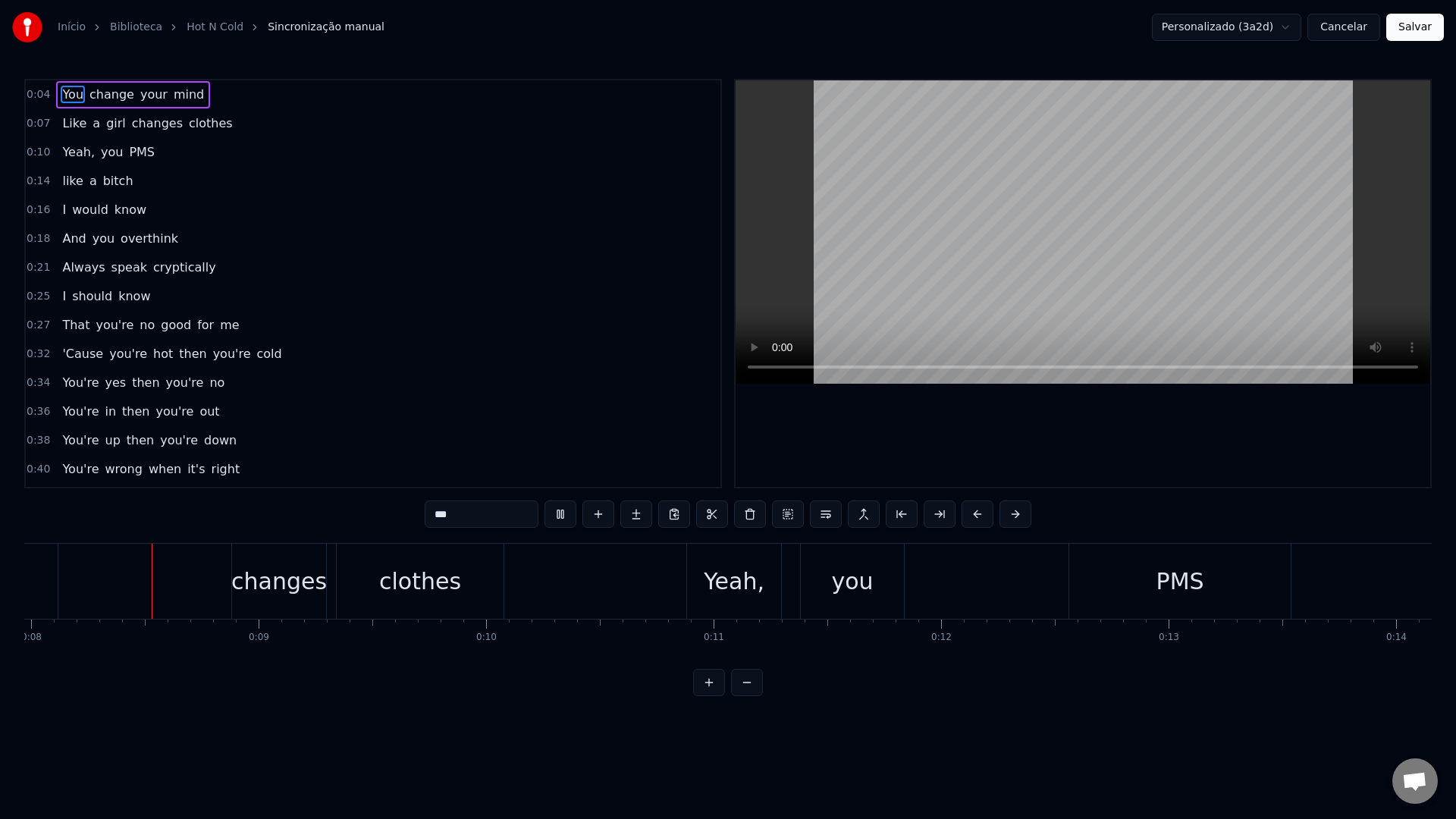
scroll to position [0, 1813]
click at [1093, 235] on video at bounding box center [1083, 232] width 695 height 303
click at [1107, 586] on div "PMS" at bounding box center [1181, 581] width 221 height 75
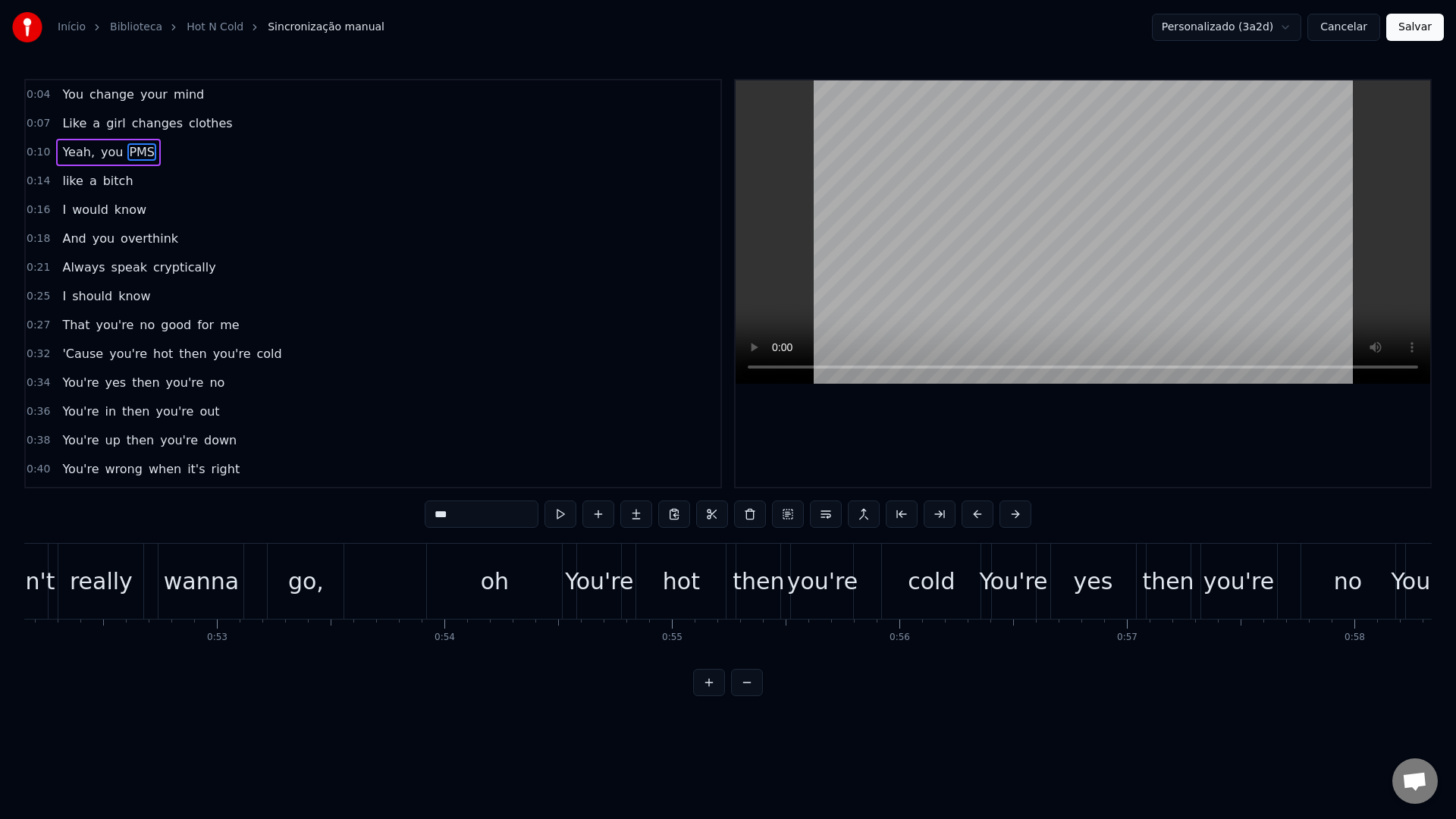
scroll to position [0, 11877]
click at [460, 582] on div "oh" at bounding box center [485, 581] width 135 height 75
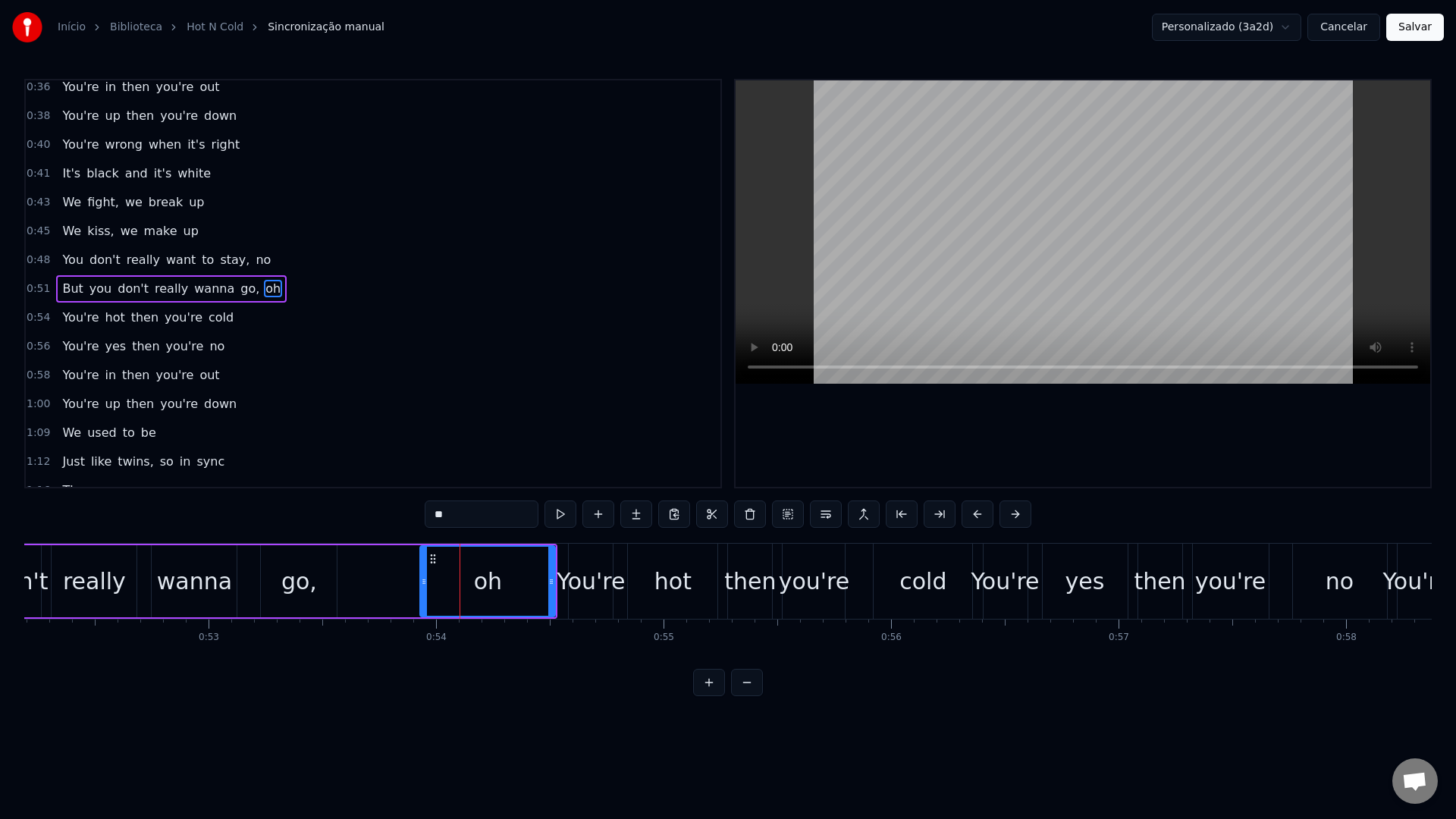
scroll to position [330, 0]
click at [1032, 211] on video at bounding box center [1083, 232] width 695 height 303
click at [1032, 212] on video at bounding box center [1083, 232] width 695 height 303
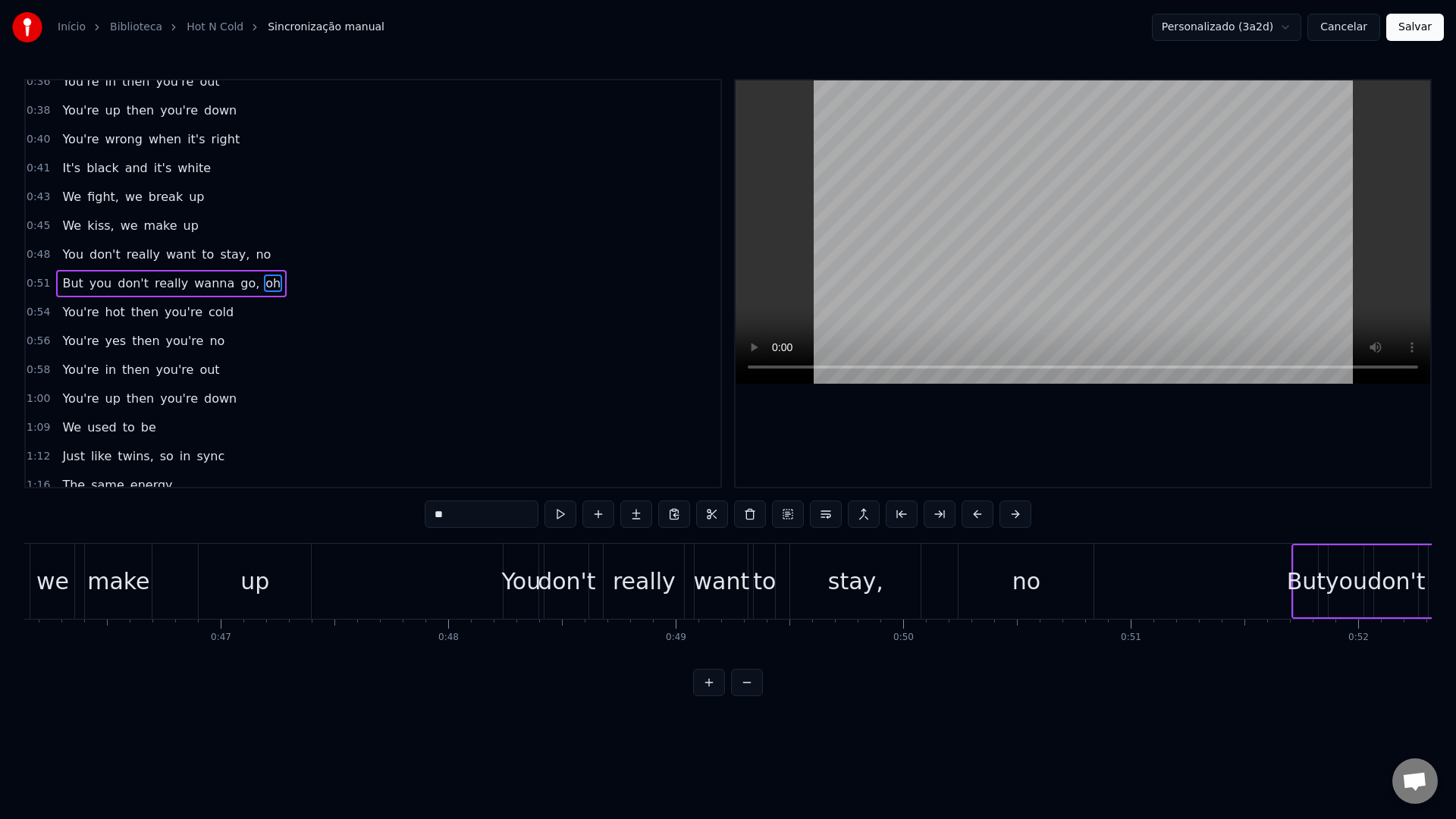
scroll to position [0, 10136]
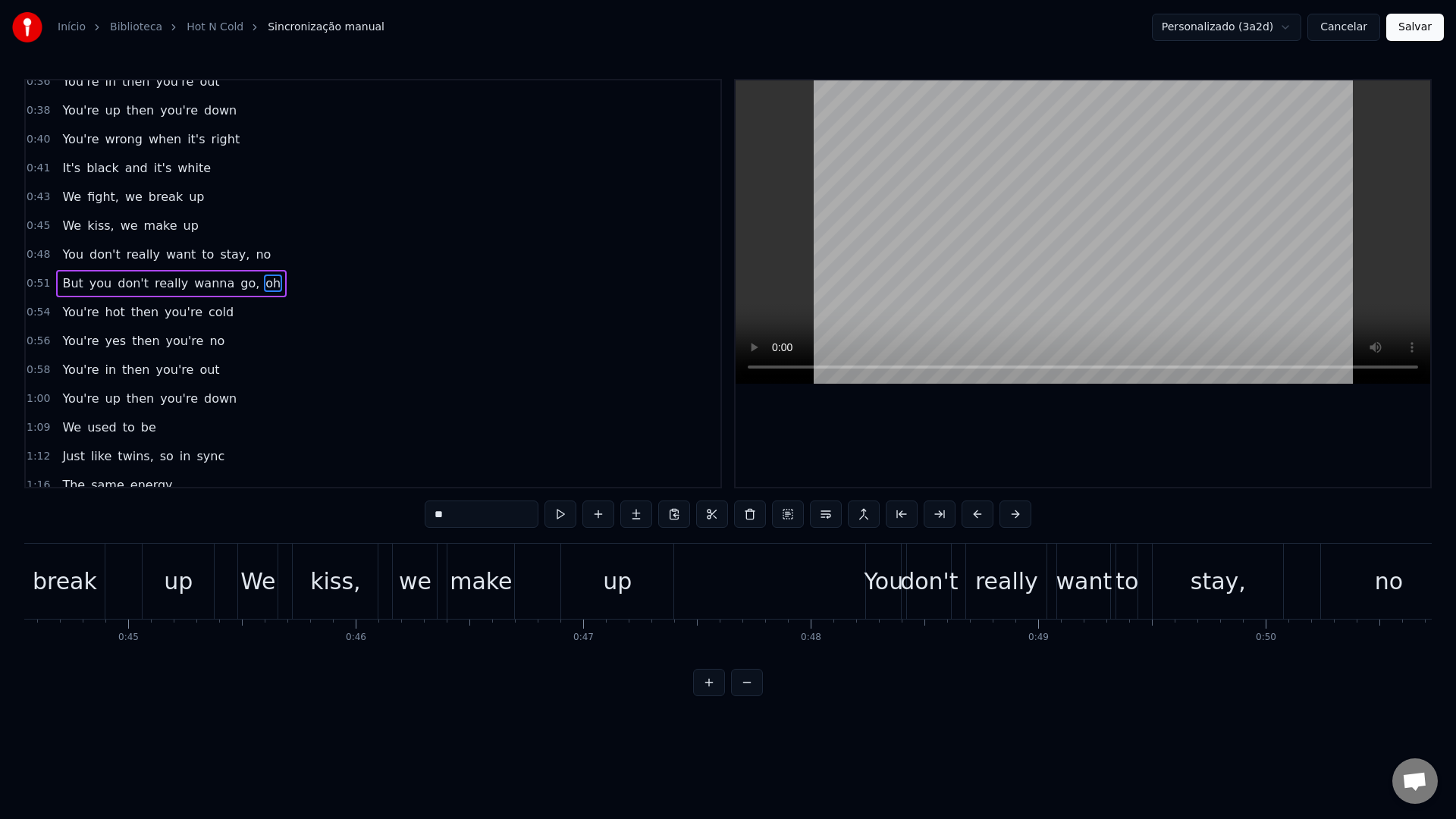
click at [410, 579] on div "we" at bounding box center [415, 581] width 33 height 34
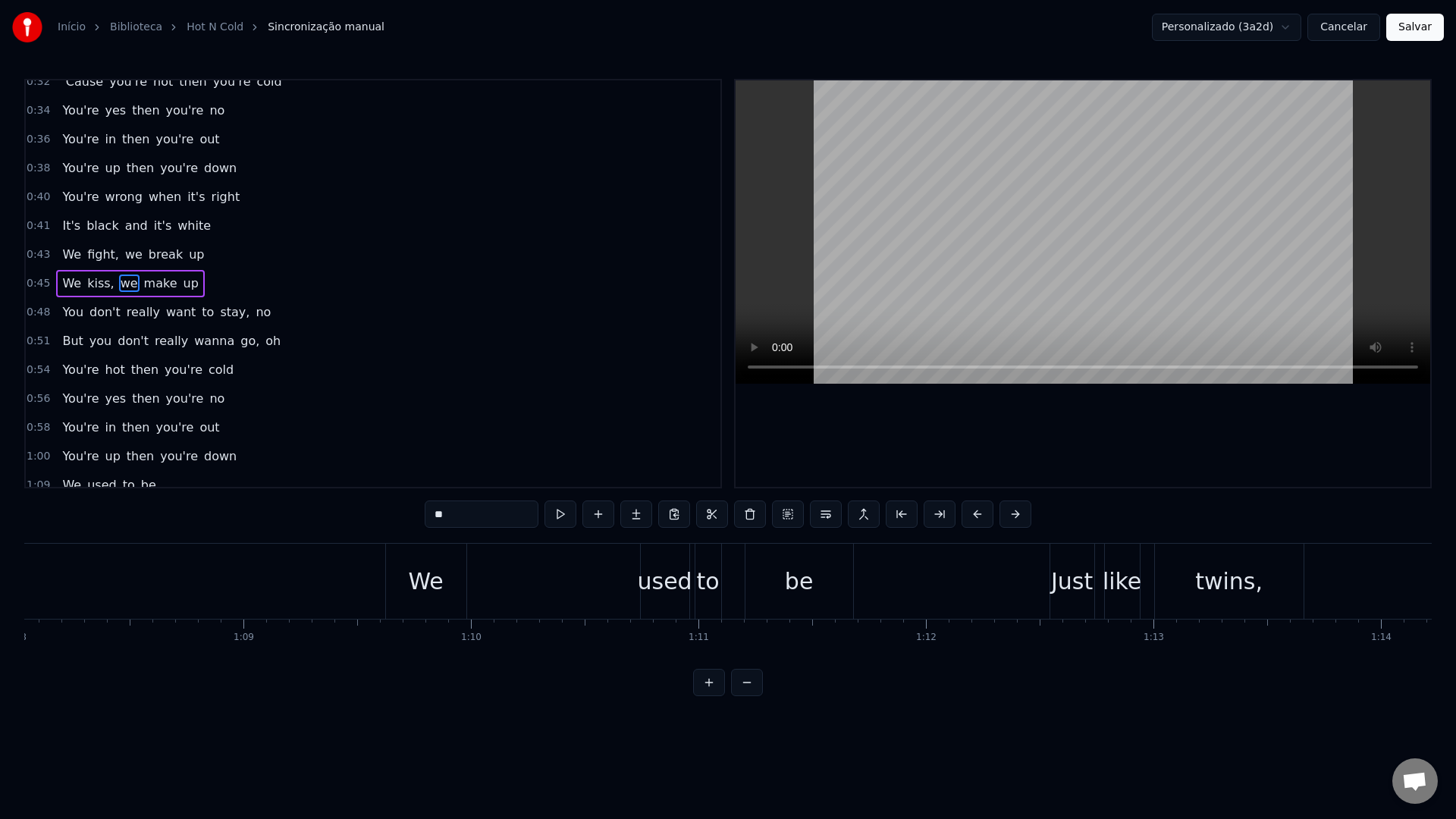
scroll to position [0, 15980]
click at [776, 556] on div "twins," at bounding box center [733, 581] width 149 height 75
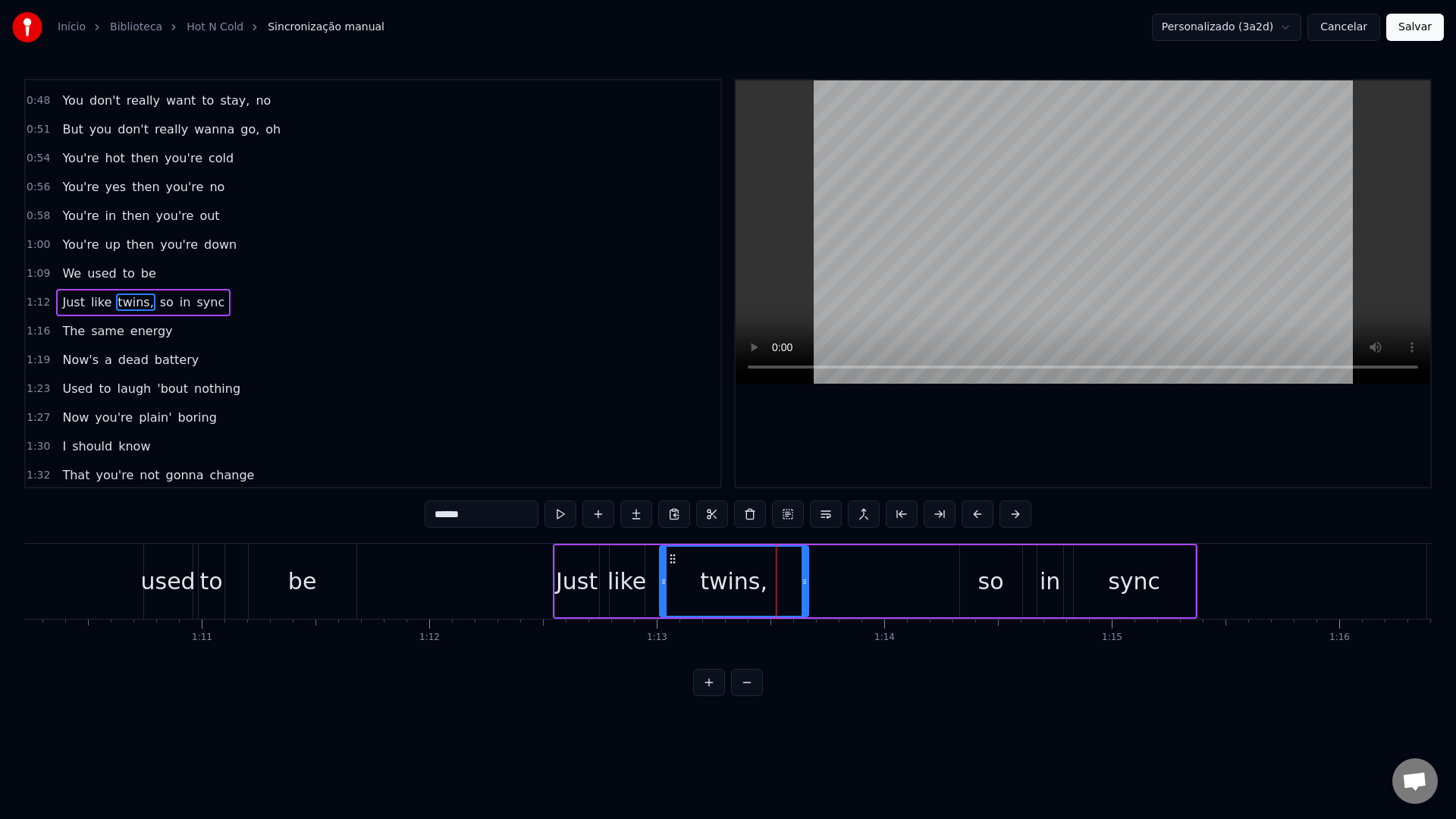
scroll to position [503, 0]
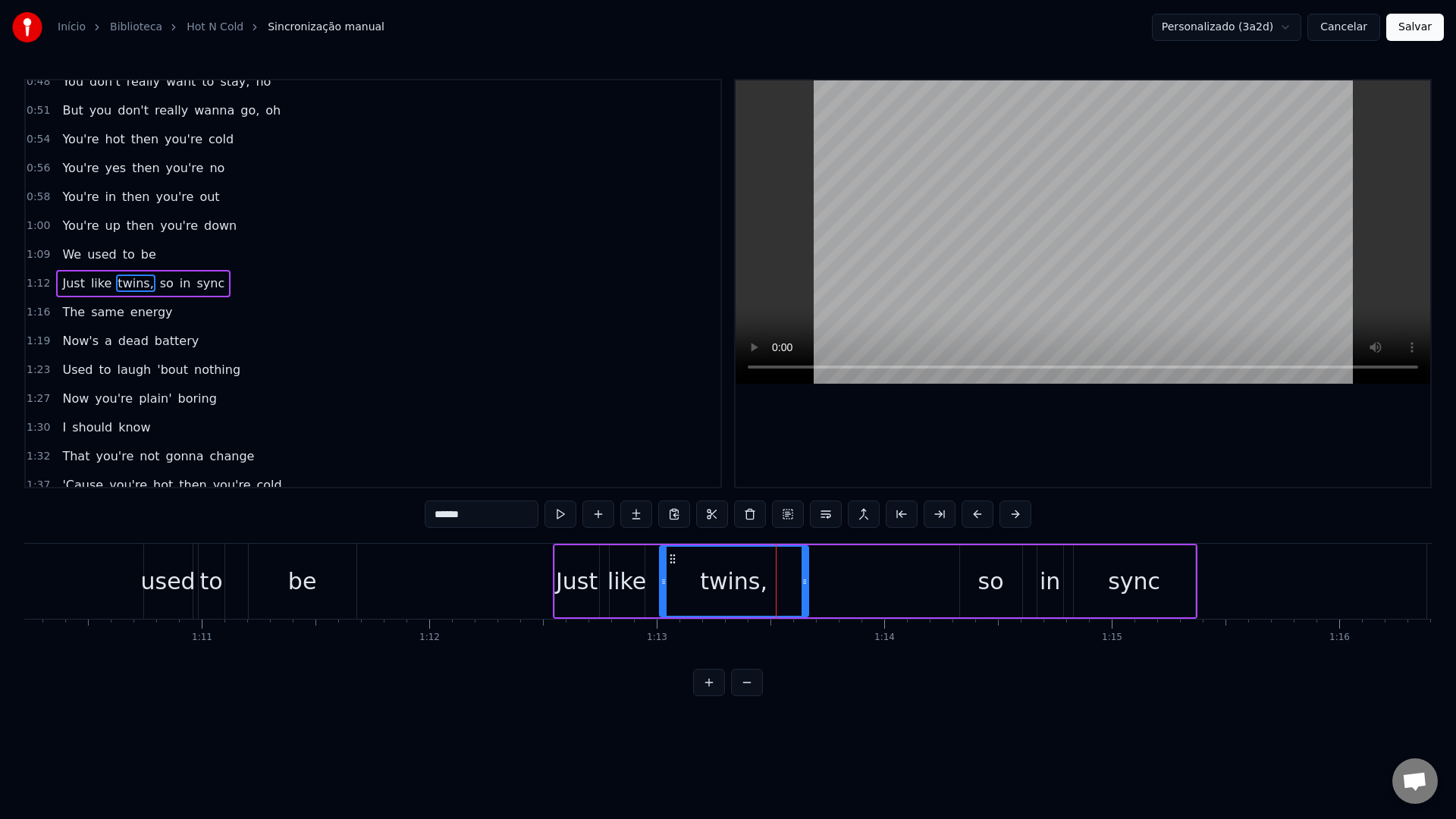
click at [999, 223] on video at bounding box center [1083, 232] width 695 height 303
click at [962, 591] on div "so" at bounding box center [991, 581] width 62 height 72
type input "**"
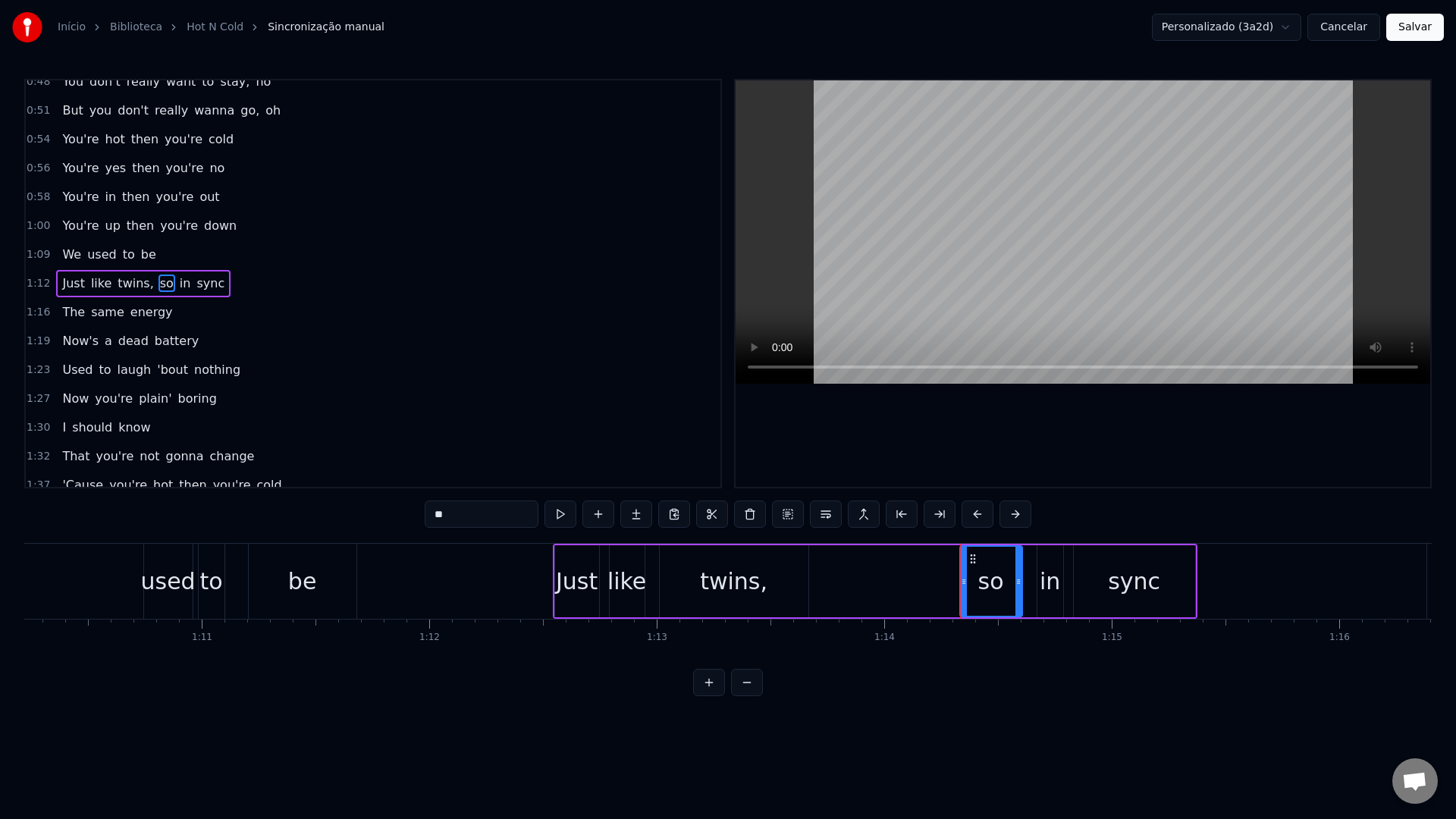
click at [921, 584] on div "Just like twins, so in sync" at bounding box center [875, 581] width 645 height 75
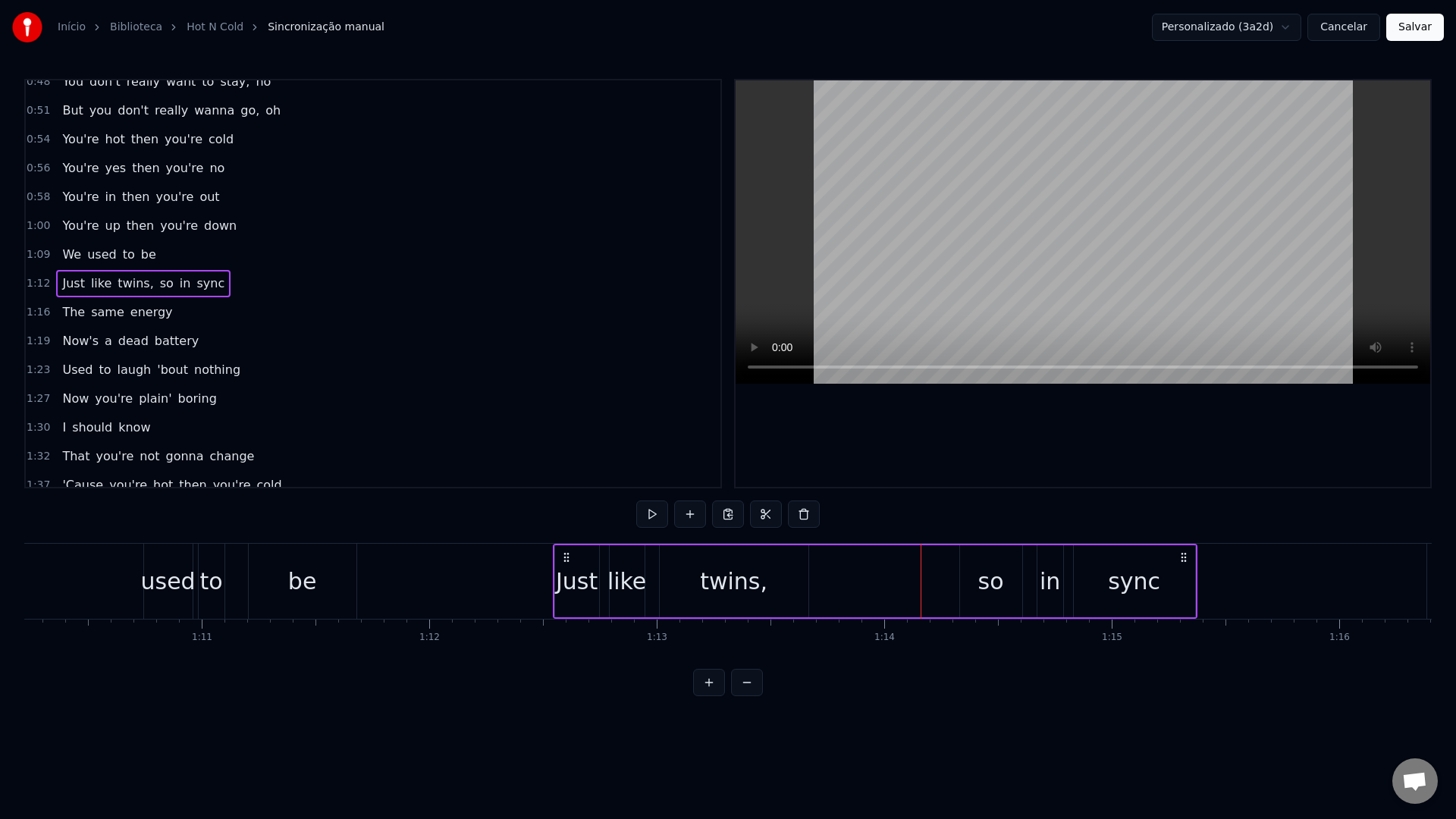
click at [959, 263] on video at bounding box center [1083, 232] width 695 height 303
click at [970, 584] on div "so" at bounding box center [991, 581] width 62 height 72
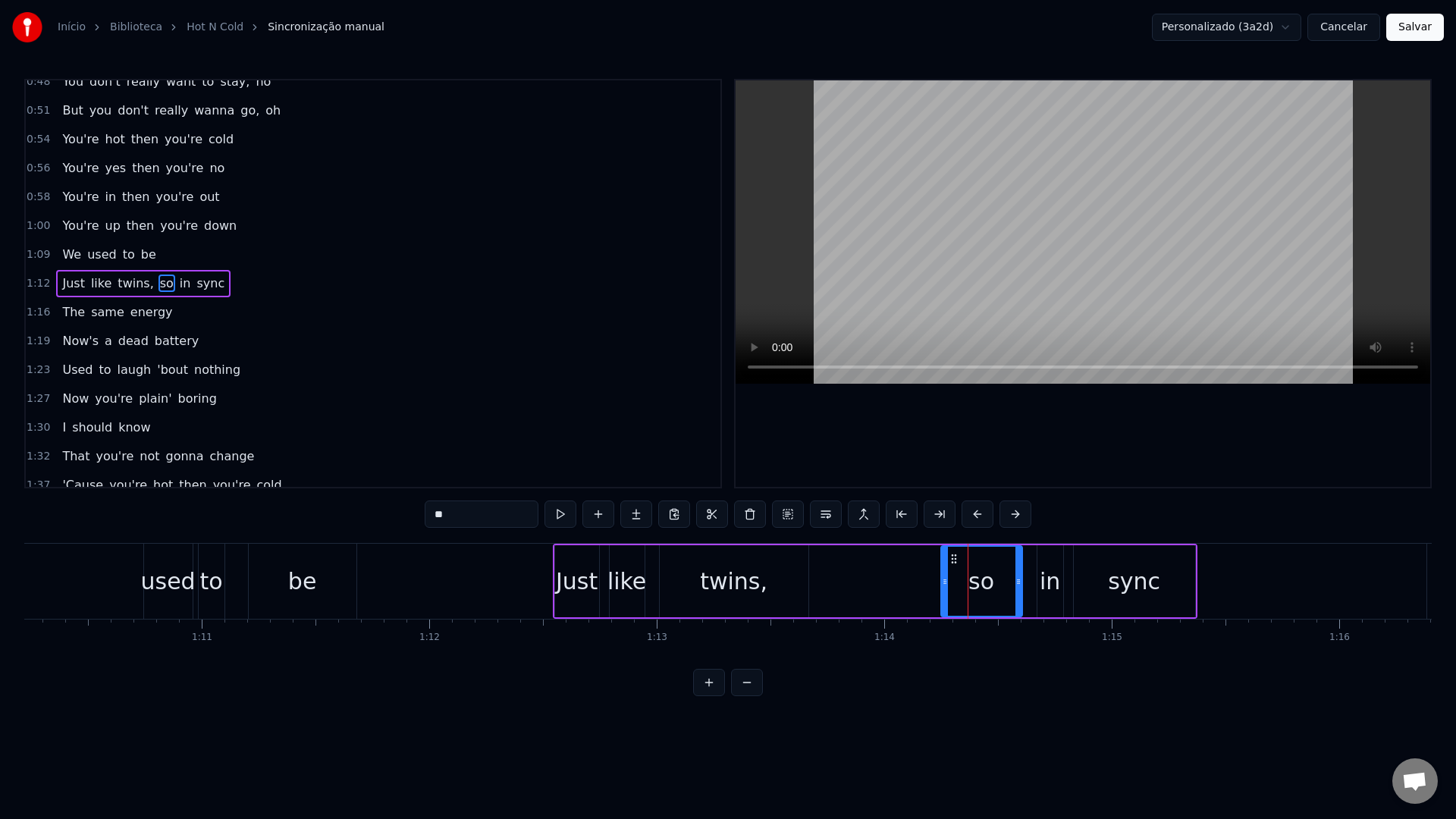
drag, startPoint x: 962, startPoint y: 584, endPoint x: 944, endPoint y: 584, distance: 18.0
click at [944, 584] on icon at bounding box center [944, 582] width 6 height 12
click at [808, 517] on button at bounding box center [807, 514] width 32 height 27
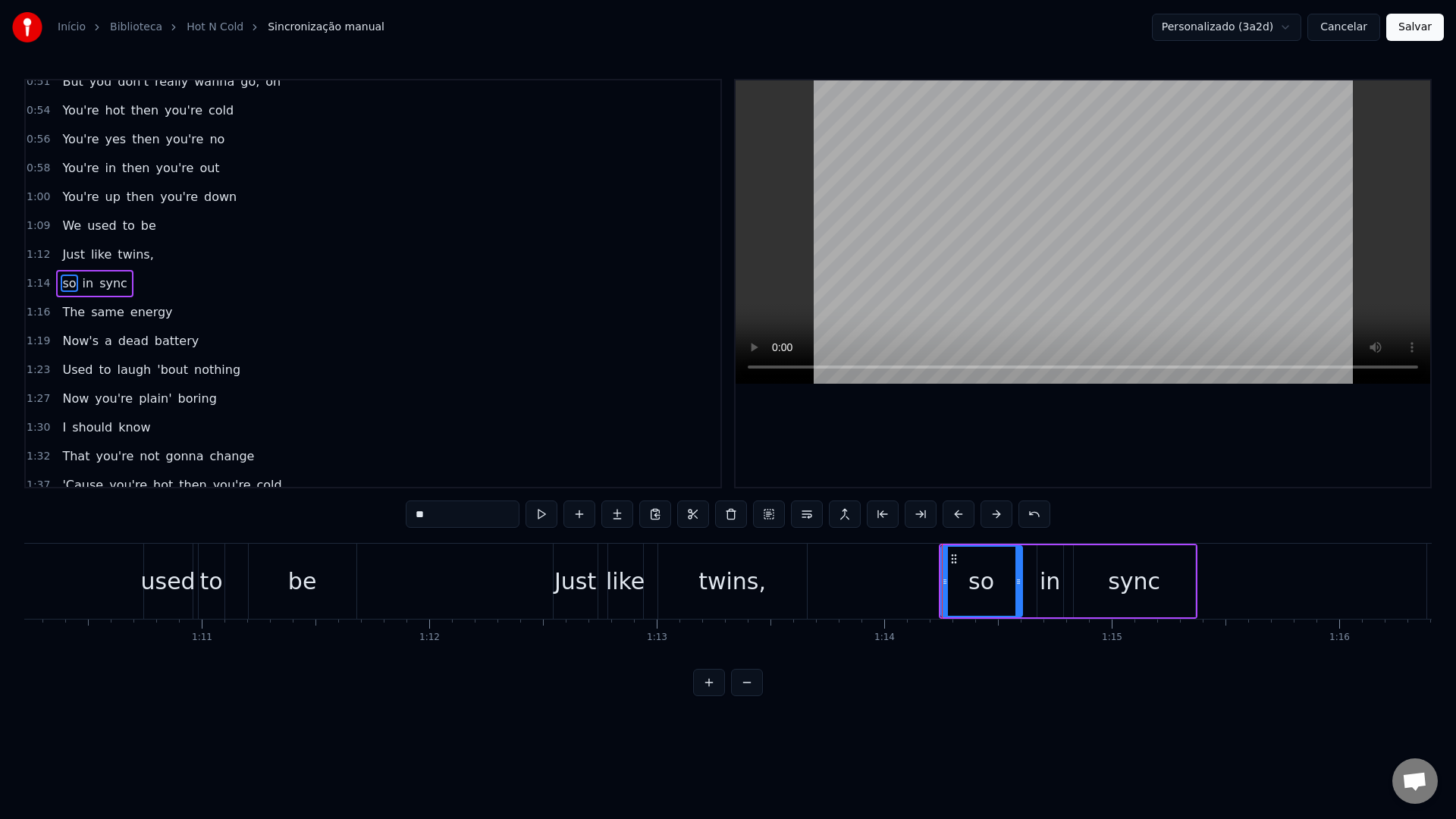
click at [1016, 235] on video at bounding box center [1083, 232] width 695 height 303
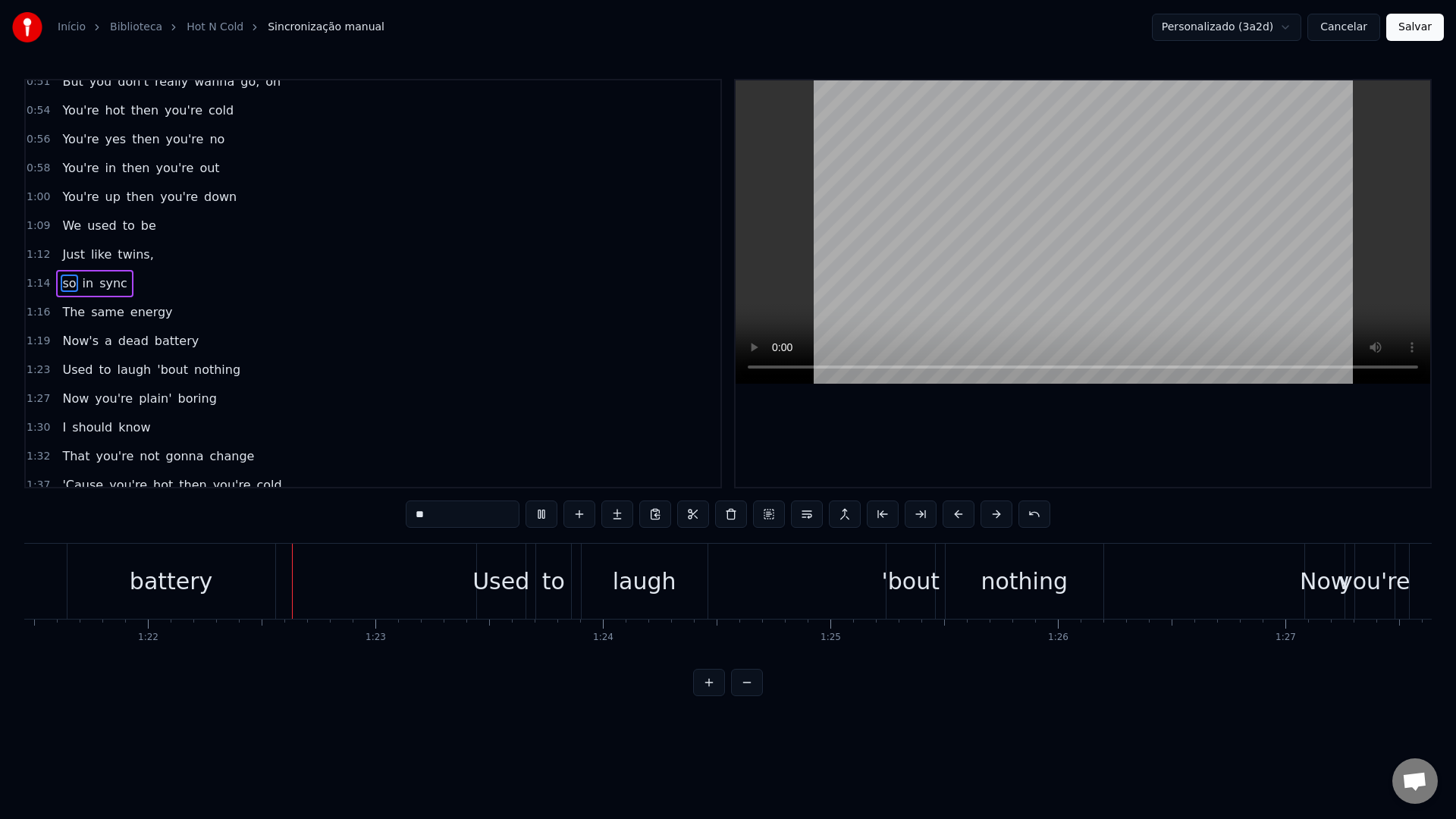
scroll to position [0, 18558]
click at [1019, 214] on video at bounding box center [1083, 232] width 695 height 303
click at [865, 576] on div "'bout" at bounding box center [889, 581] width 58 height 34
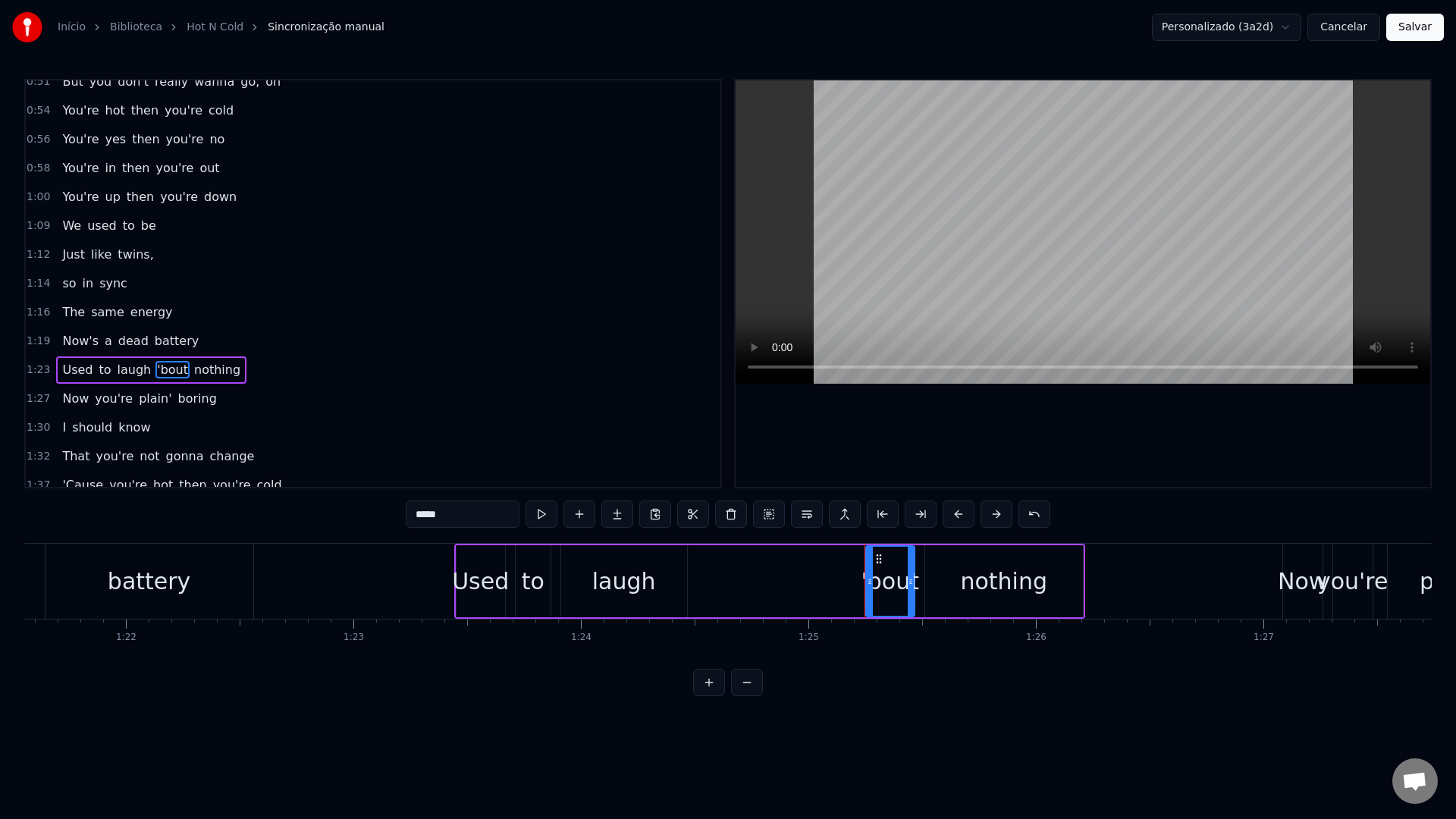
scroll to position [618, 0]
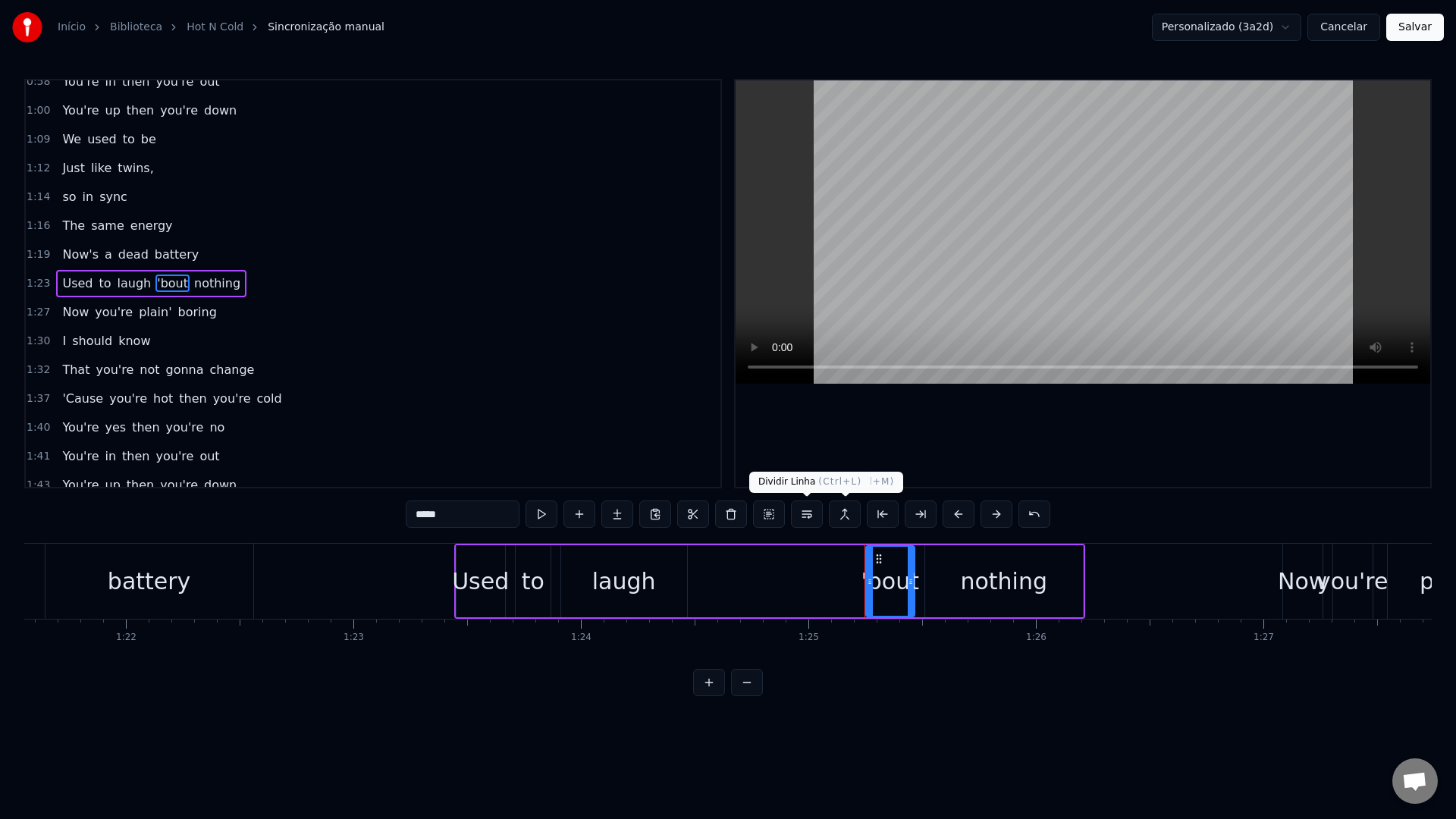
click at [805, 508] on button at bounding box center [807, 514] width 32 height 27
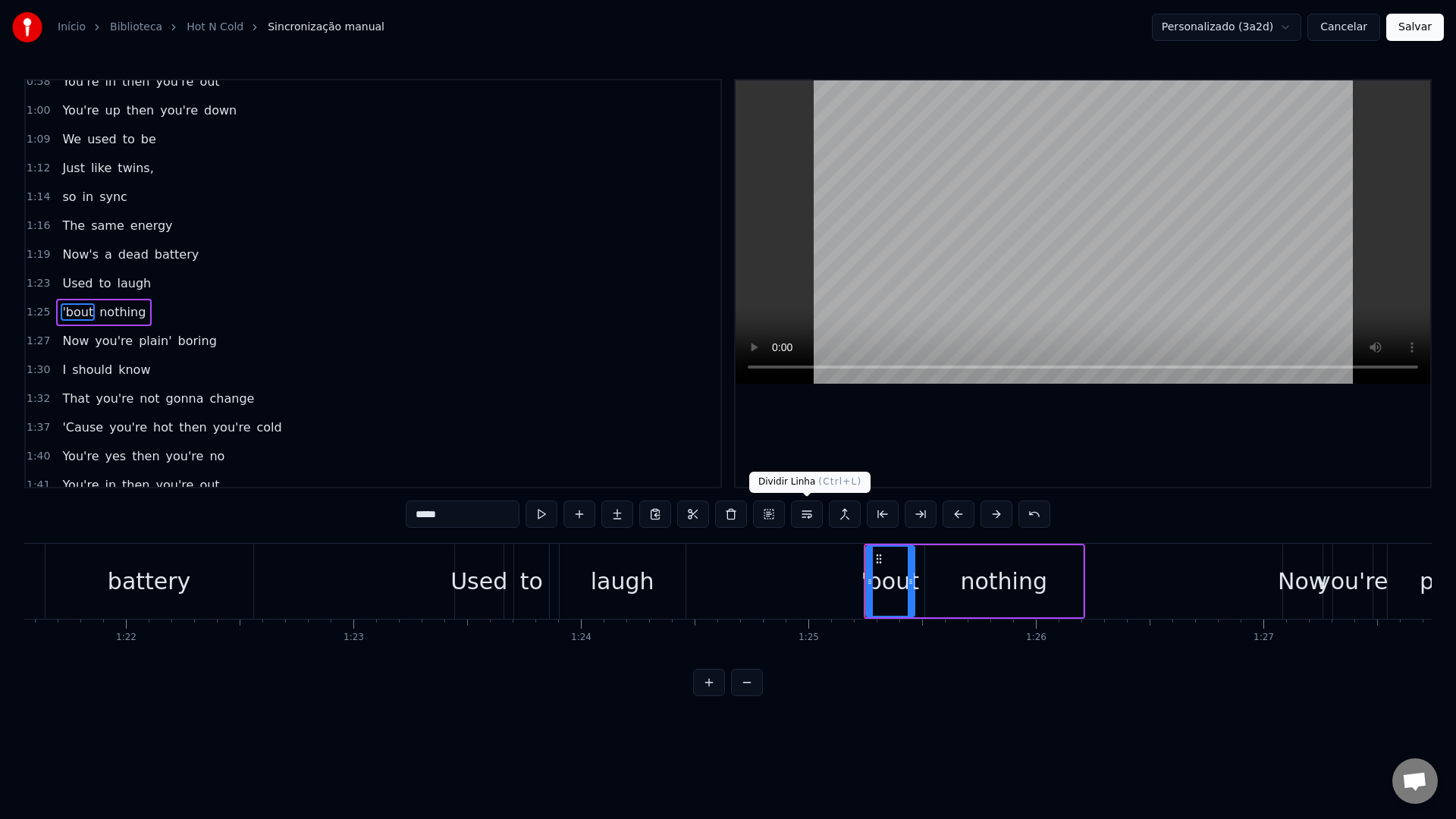
scroll to position [647, 0]
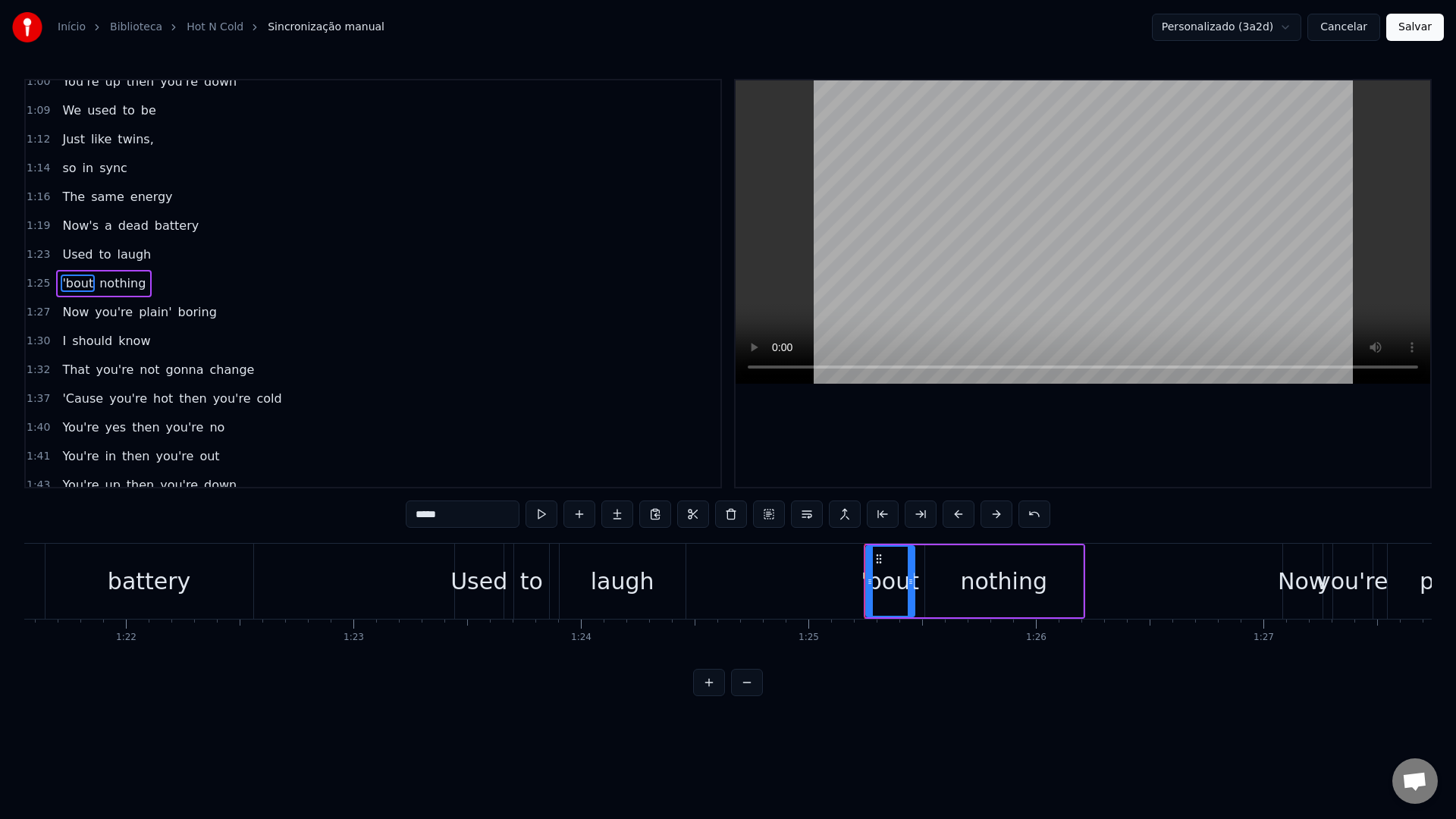
click at [979, 262] on video at bounding box center [1083, 232] width 695 height 303
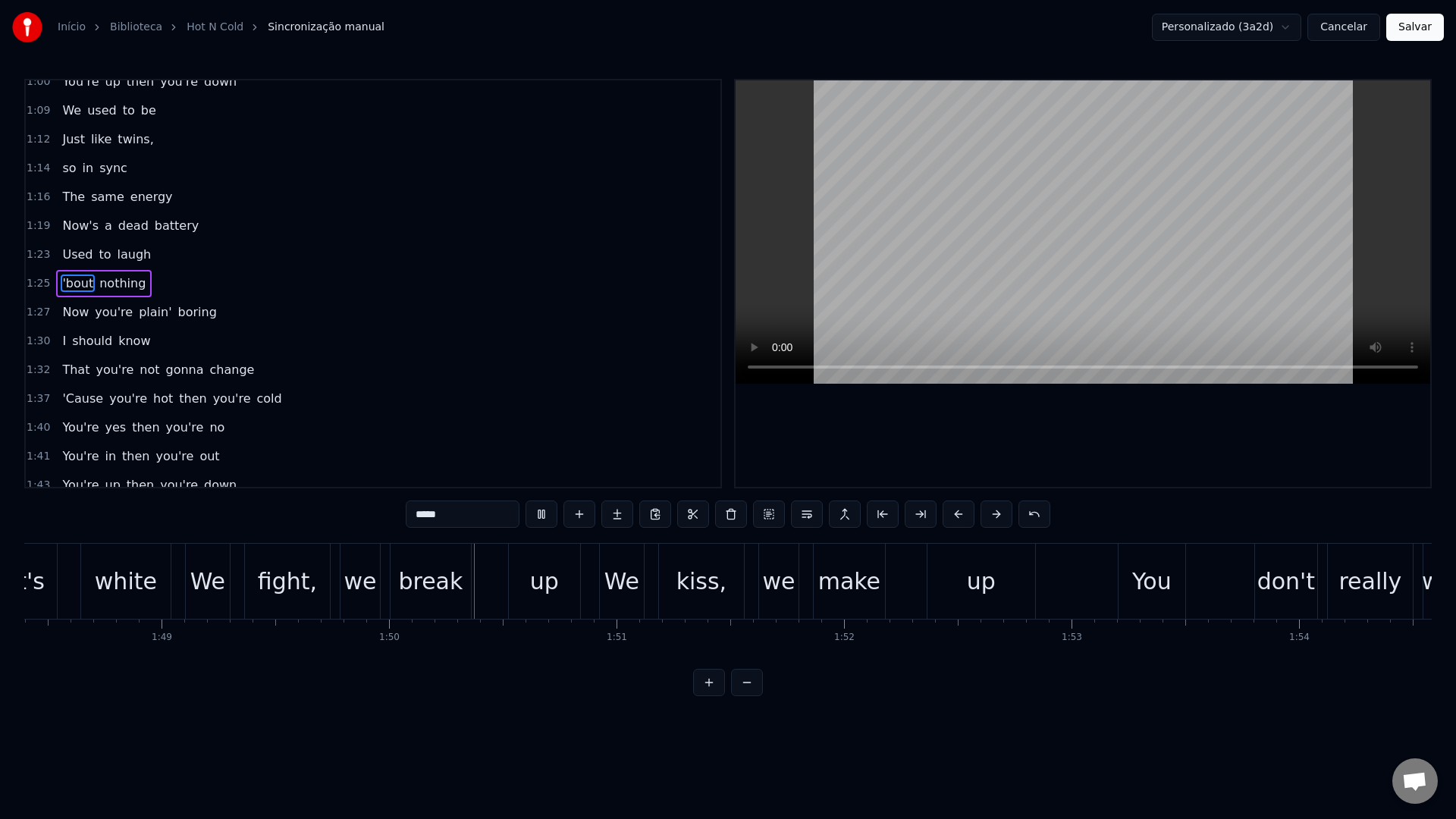
scroll to position [0, 24931]
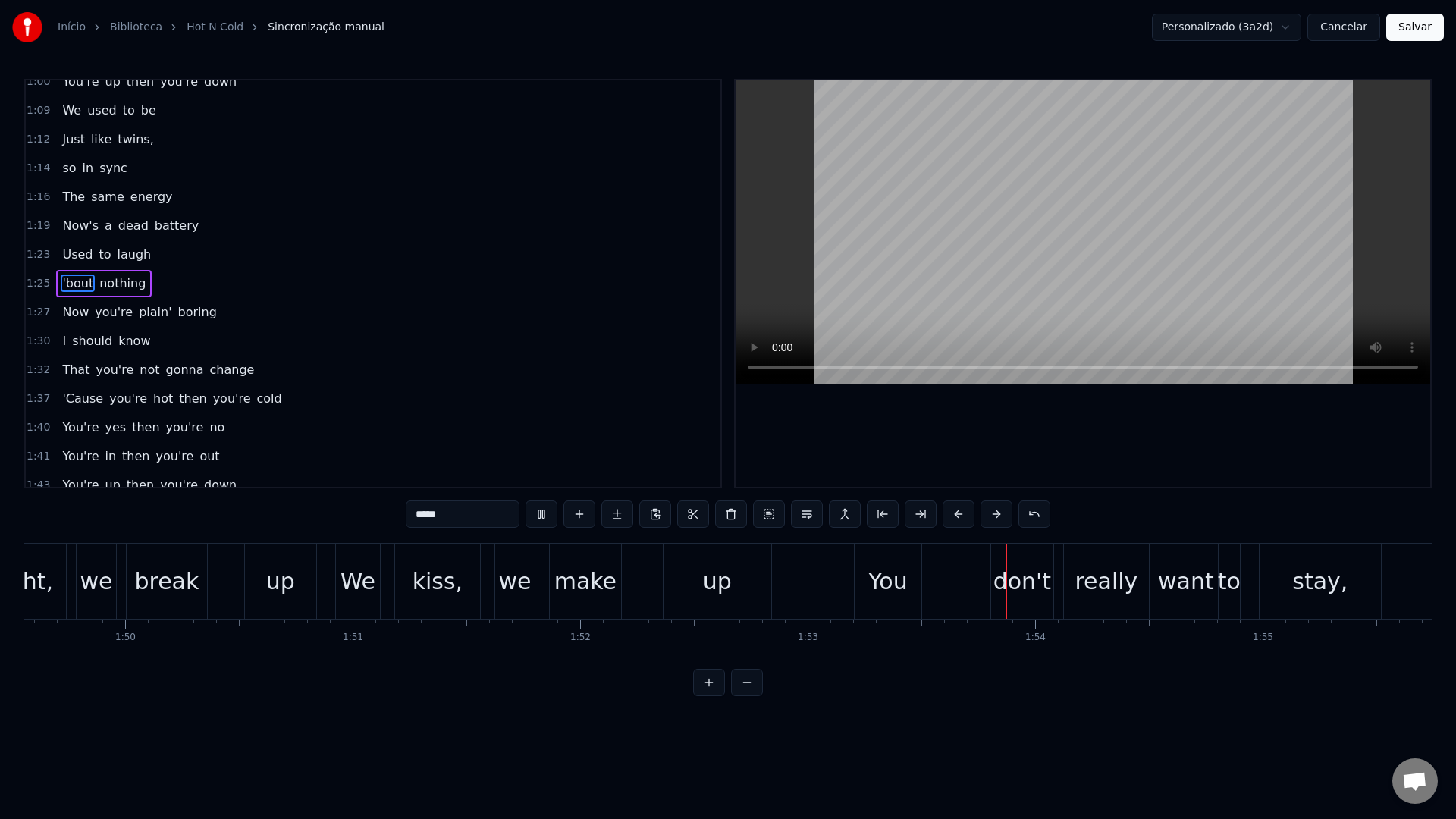
click at [970, 264] on video at bounding box center [1083, 232] width 695 height 303
click at [878, 595] on div "You" at bounding box center [888, 581] width 40 height 34
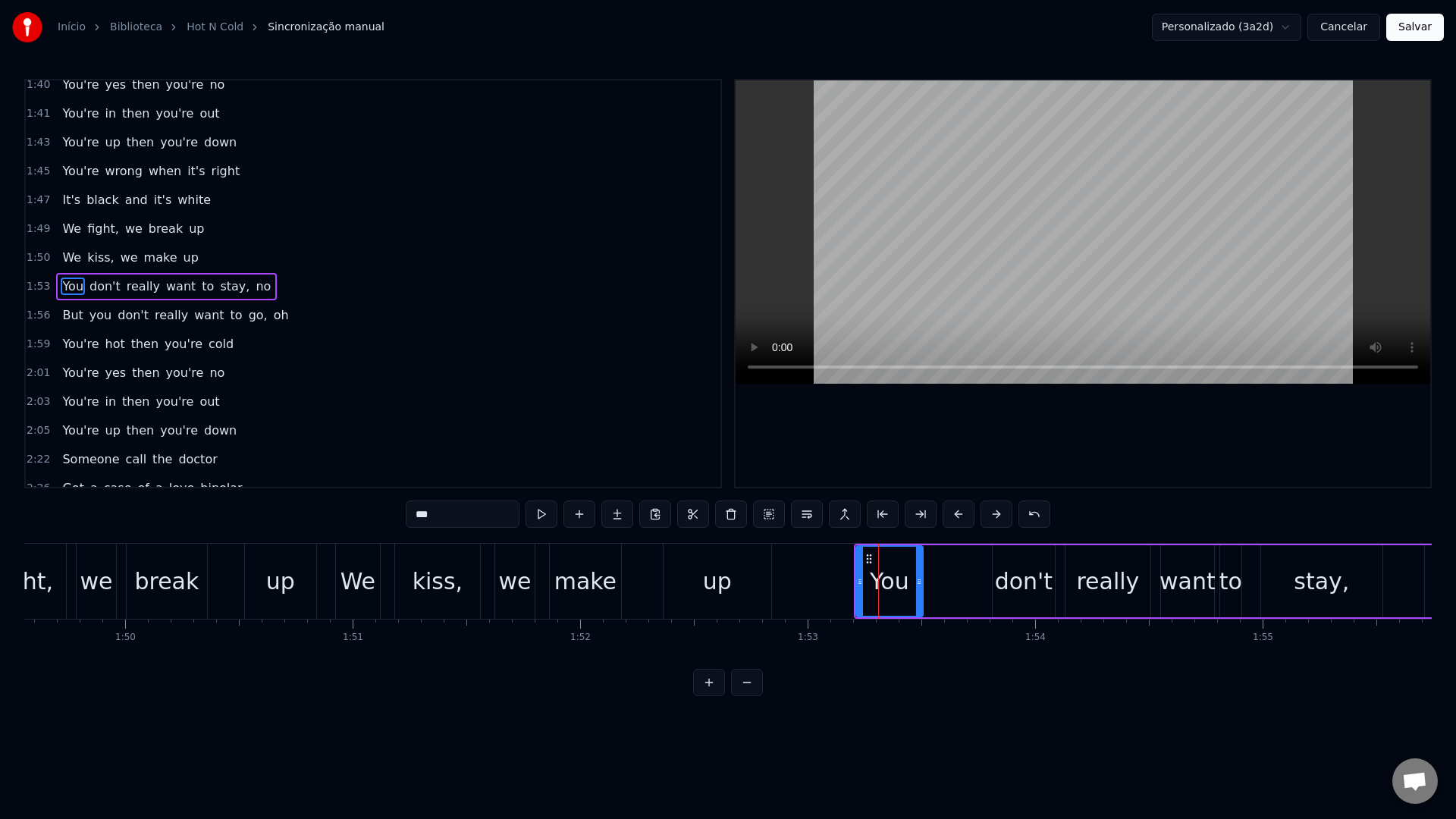
scroll to position [993, 0]
drag, startPoint x: 870, startPoint y: 556, endPoint x: 933, endPoint y: 556, distance: 63.0
click at [933, 556] on icon at bounding box center [932, 559] width 12 height 12
drag, startPoint x: 922, startPoint y: 580, endPoint x: 945, endPoint y: 580, distance: 23.0
click at [945, 580] on icon at bounding box center [946, 582] width 6 height 12
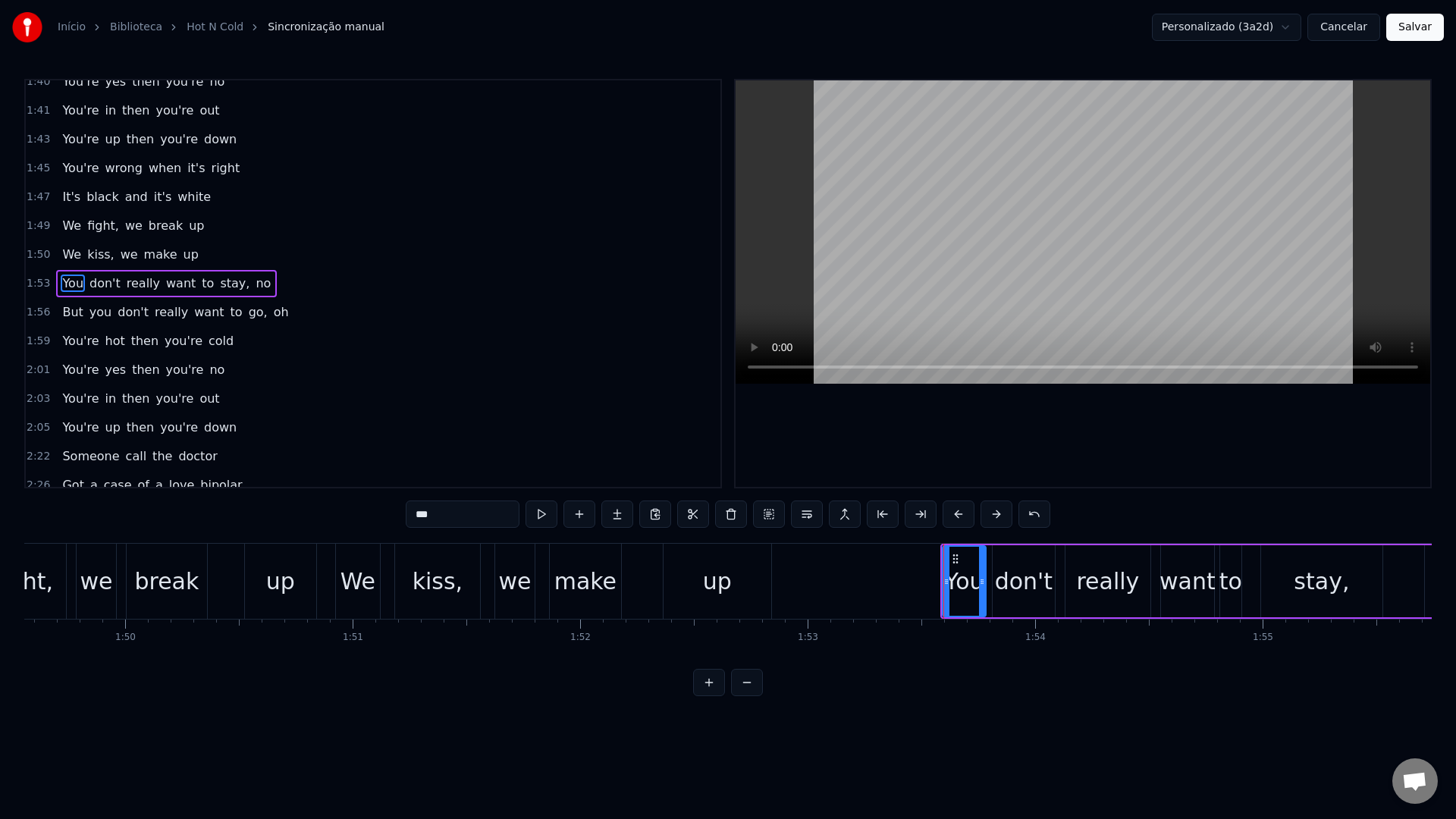
click at [1000, 242] on video at bounding box center [1083, 232] width 695 height 303
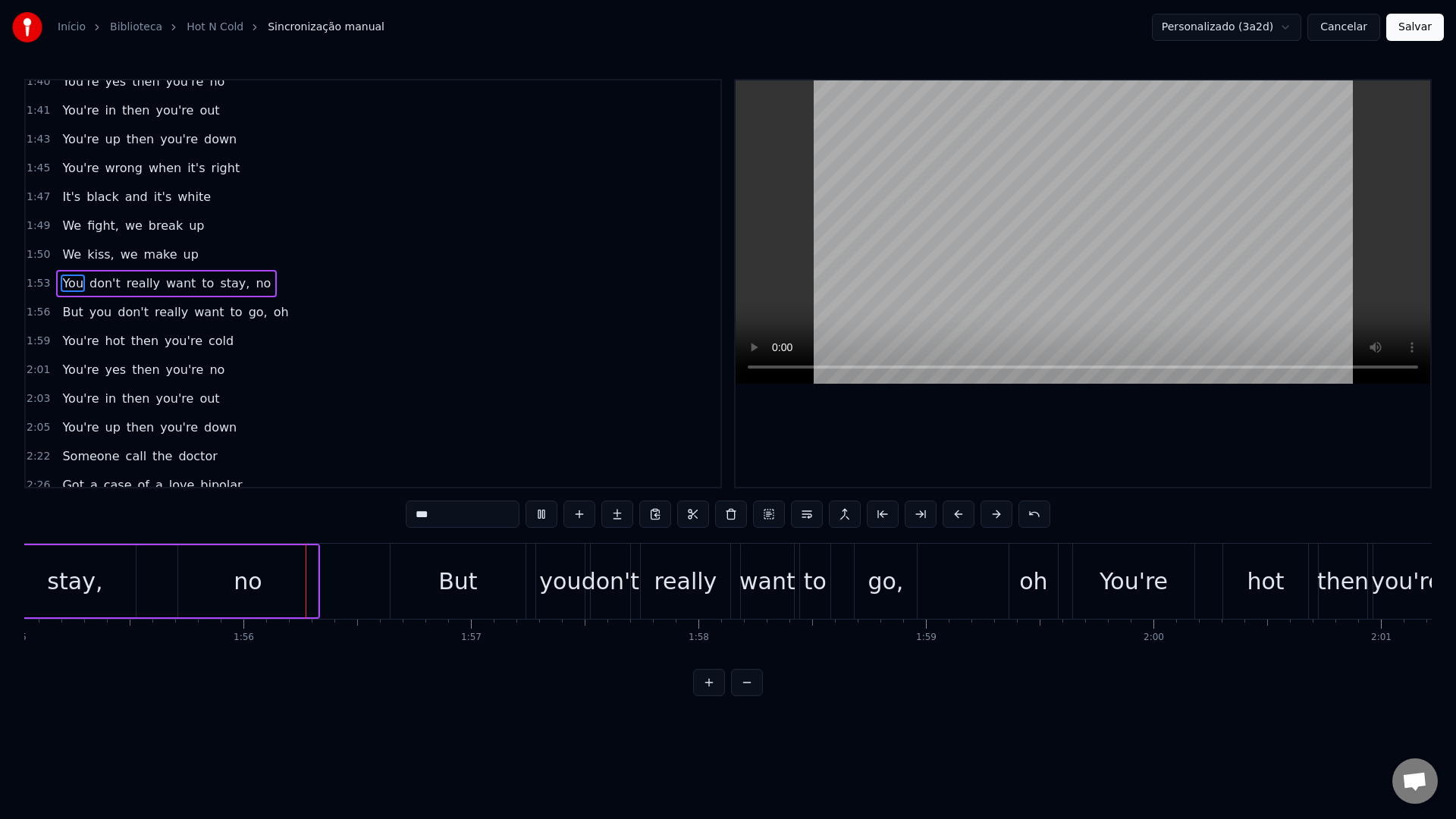
scroll to position [0, 26244]
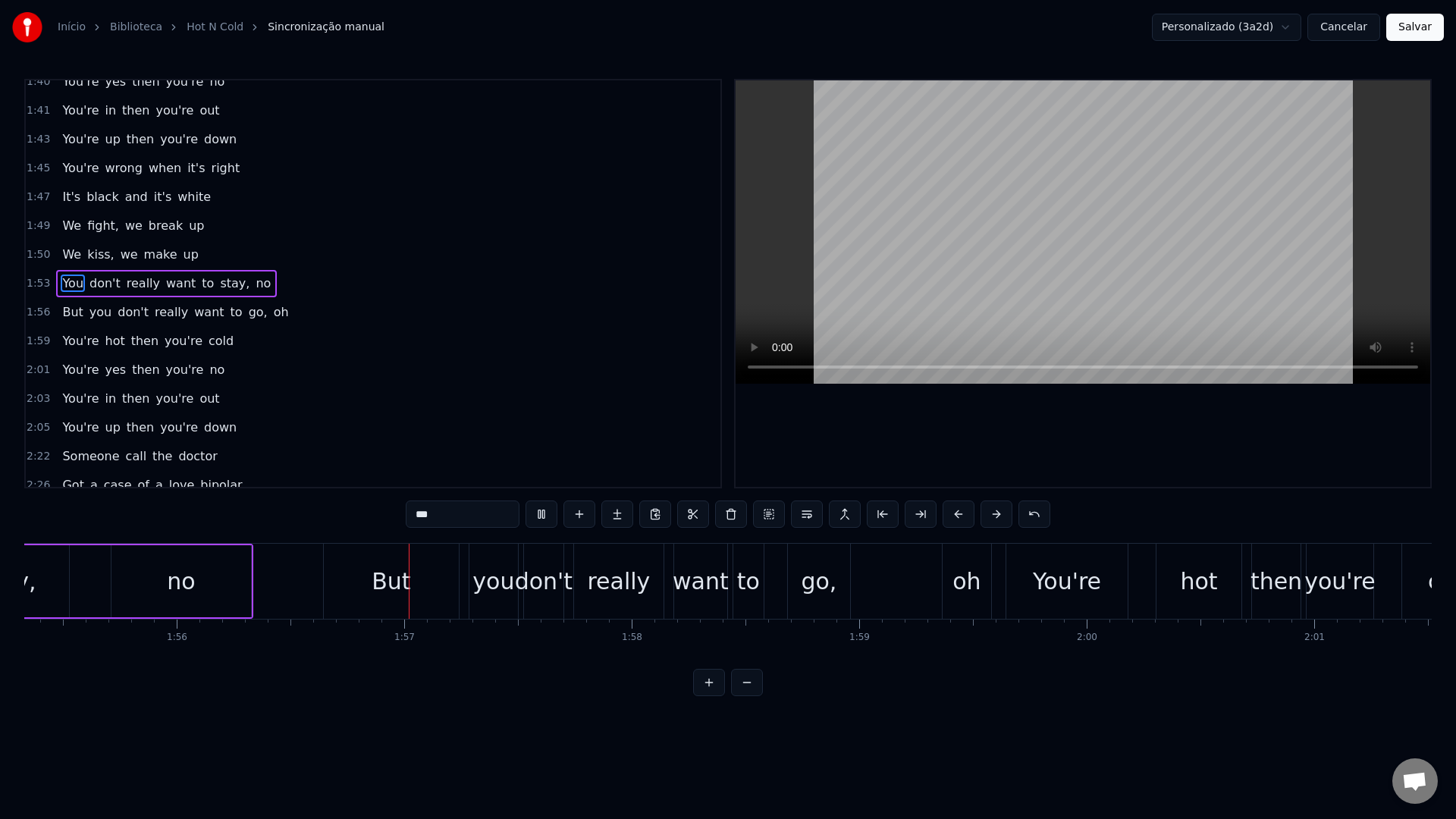
click at [1000, 242] on video at bounding box center [1083, 232] width 695 height 303
click at [440, 588] on div "But" at bounding box center [390, 581] width 135 height 75
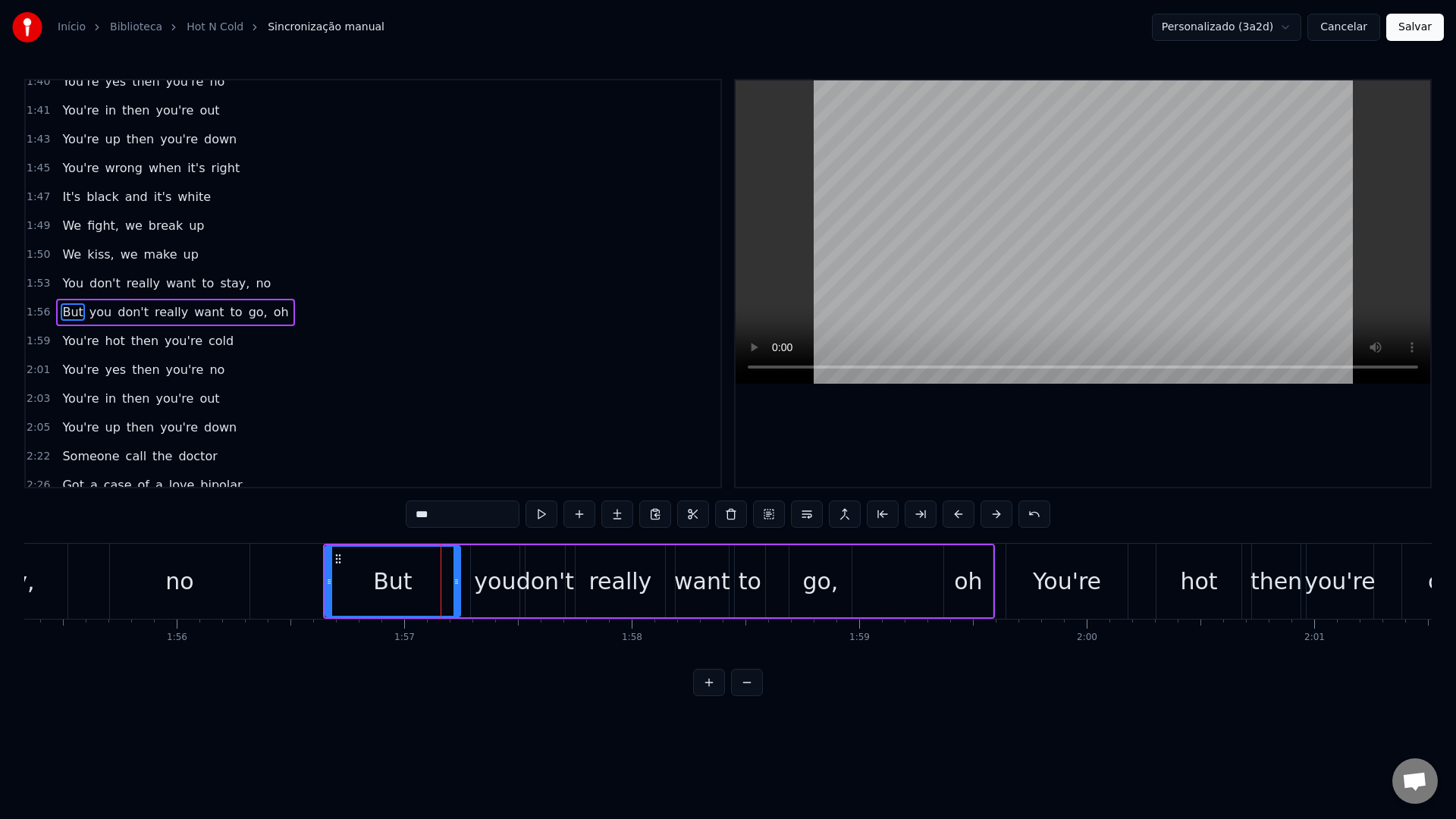
scroll to position [1021, 0]
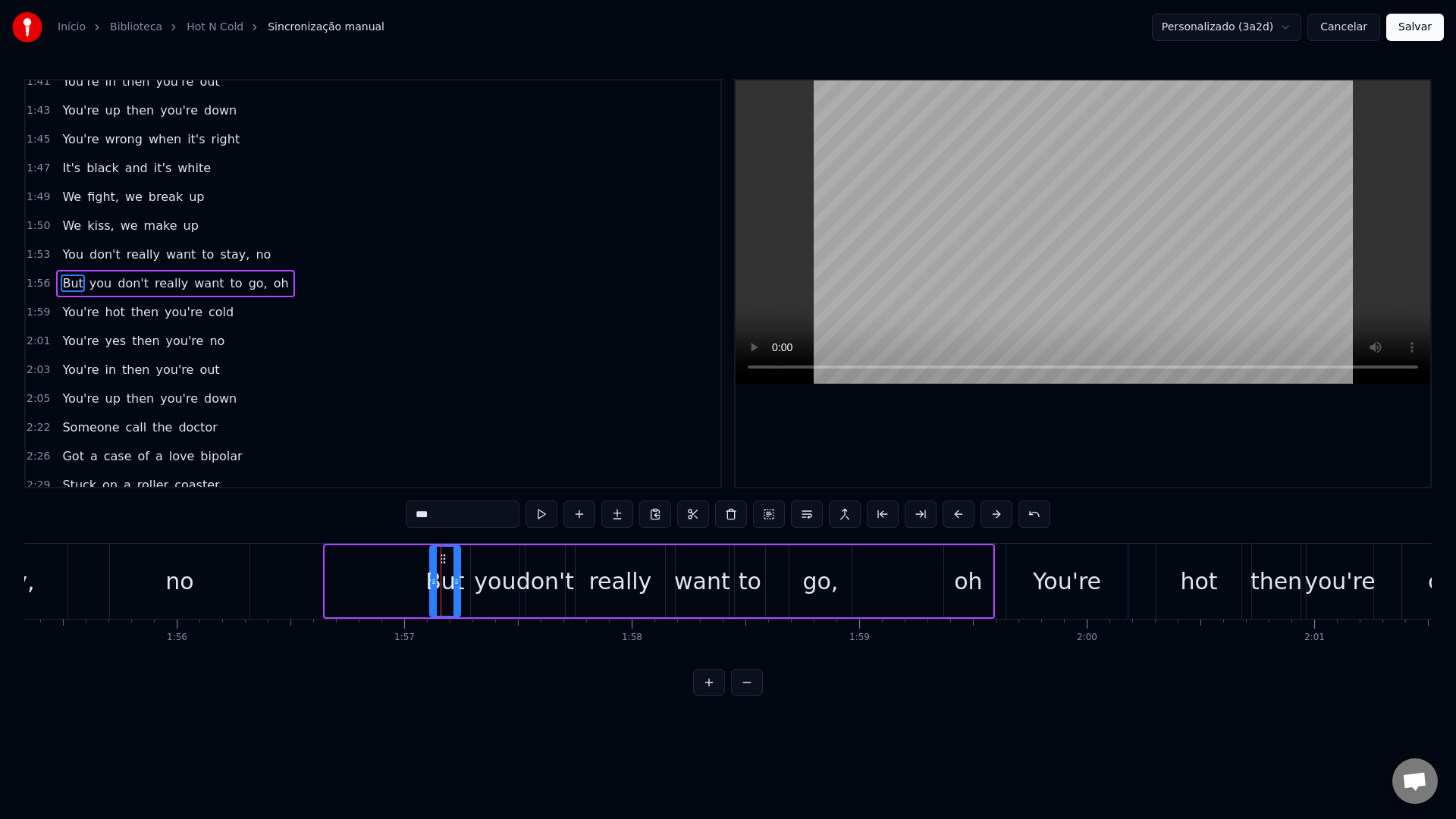
drag, startPoint x: 329, startPoint y: 589, endPoint x: 432, endPoint y: 591, distance: 103.0
click at [432, 591] on div at bounding box center [434, 581] width 6 height 69
click at [921, 239] on video at bounding box center [1083, 232] width 695 height 303
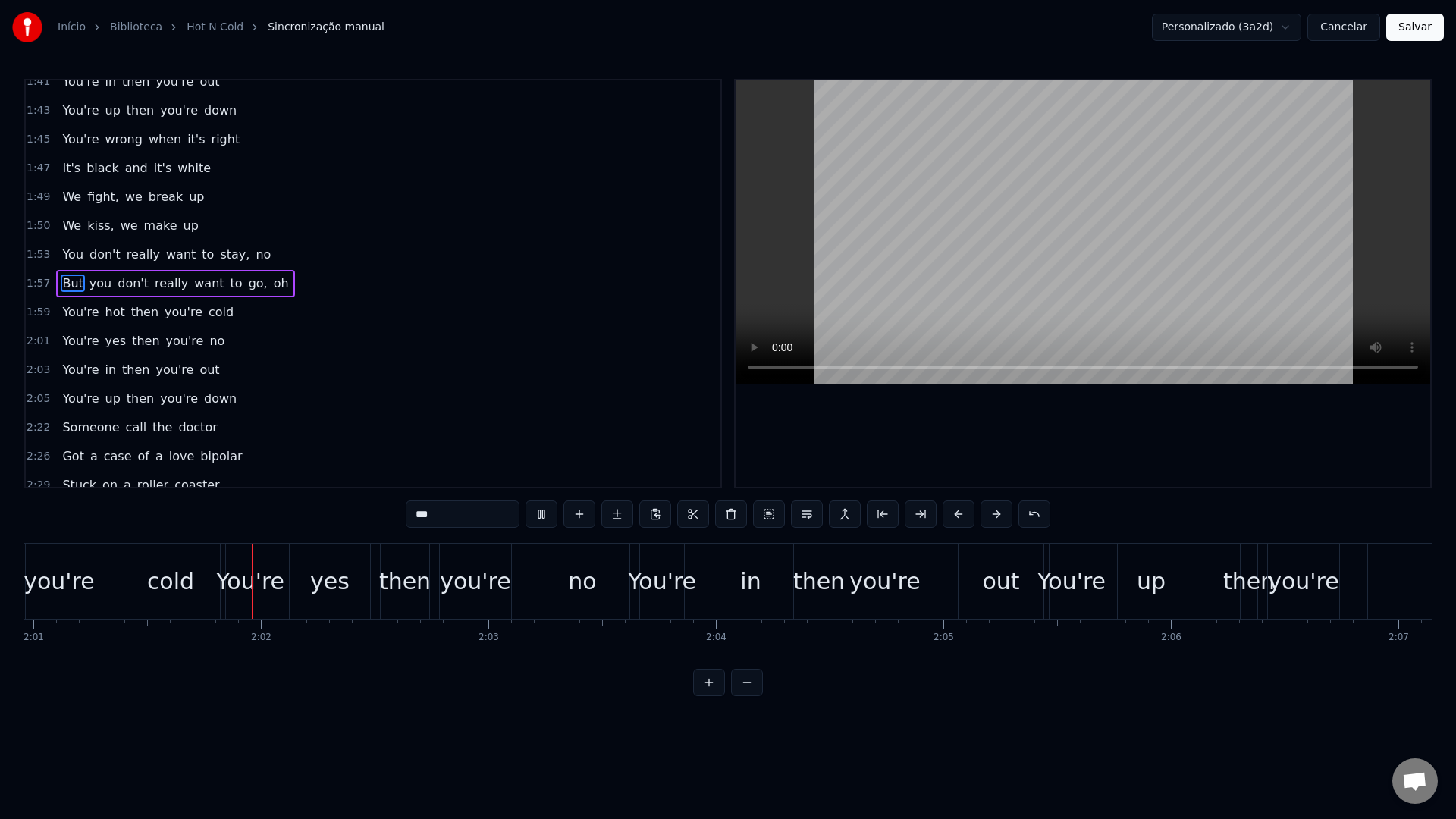
click at [1036, 186] on video at bounding box center [1083, 232] width 695 height 303
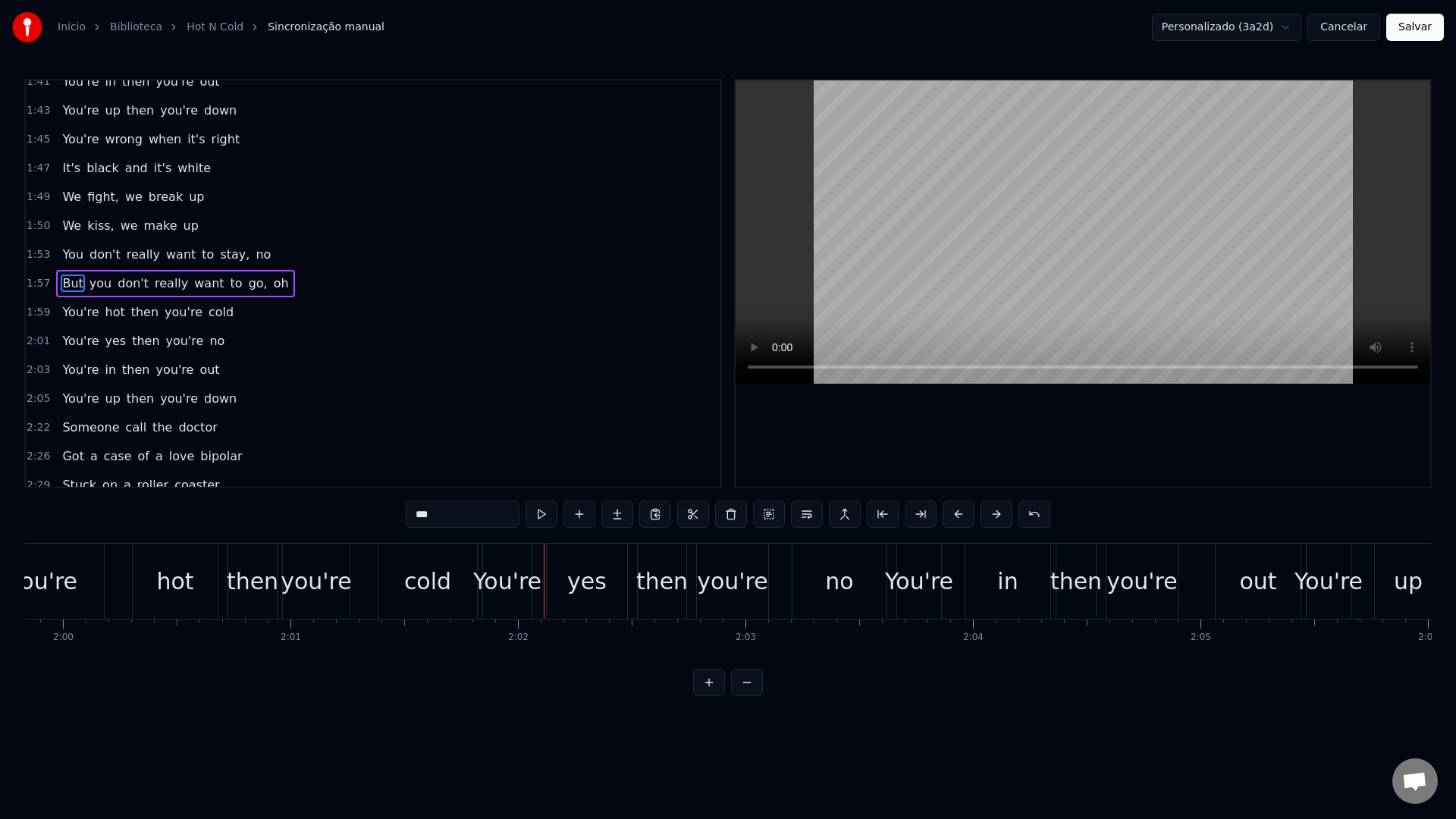
scroll to position [0, 27071]
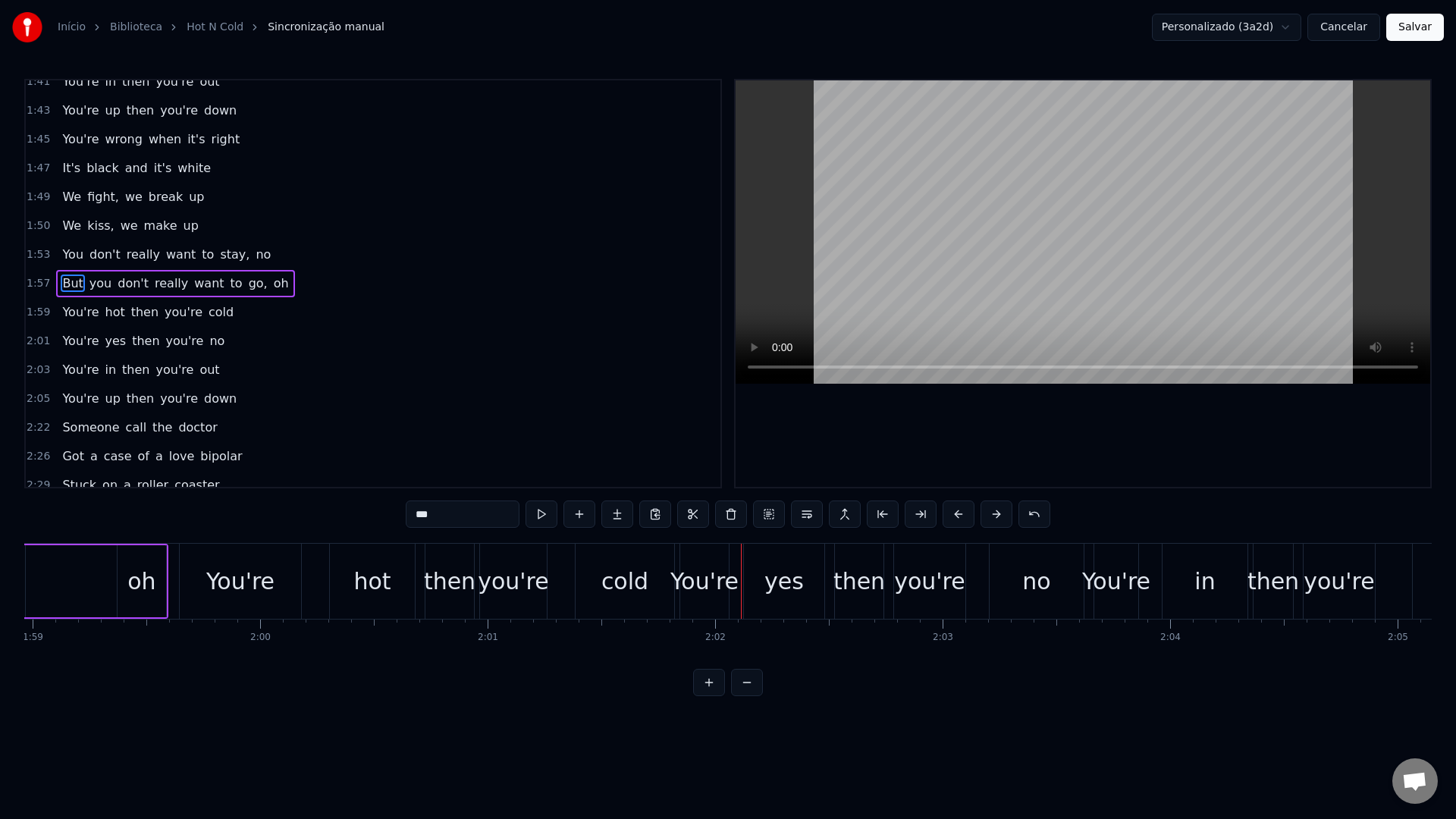
click at [130, 586] on div "oh" at bounding box center [141, 581] width 28 height 34
click at [1055, 185] on video at bounding box center [1083, 232] width 695 height 303
click at [279, 589] on div "You're" at bounding box center [240, 581] width 121 height 75
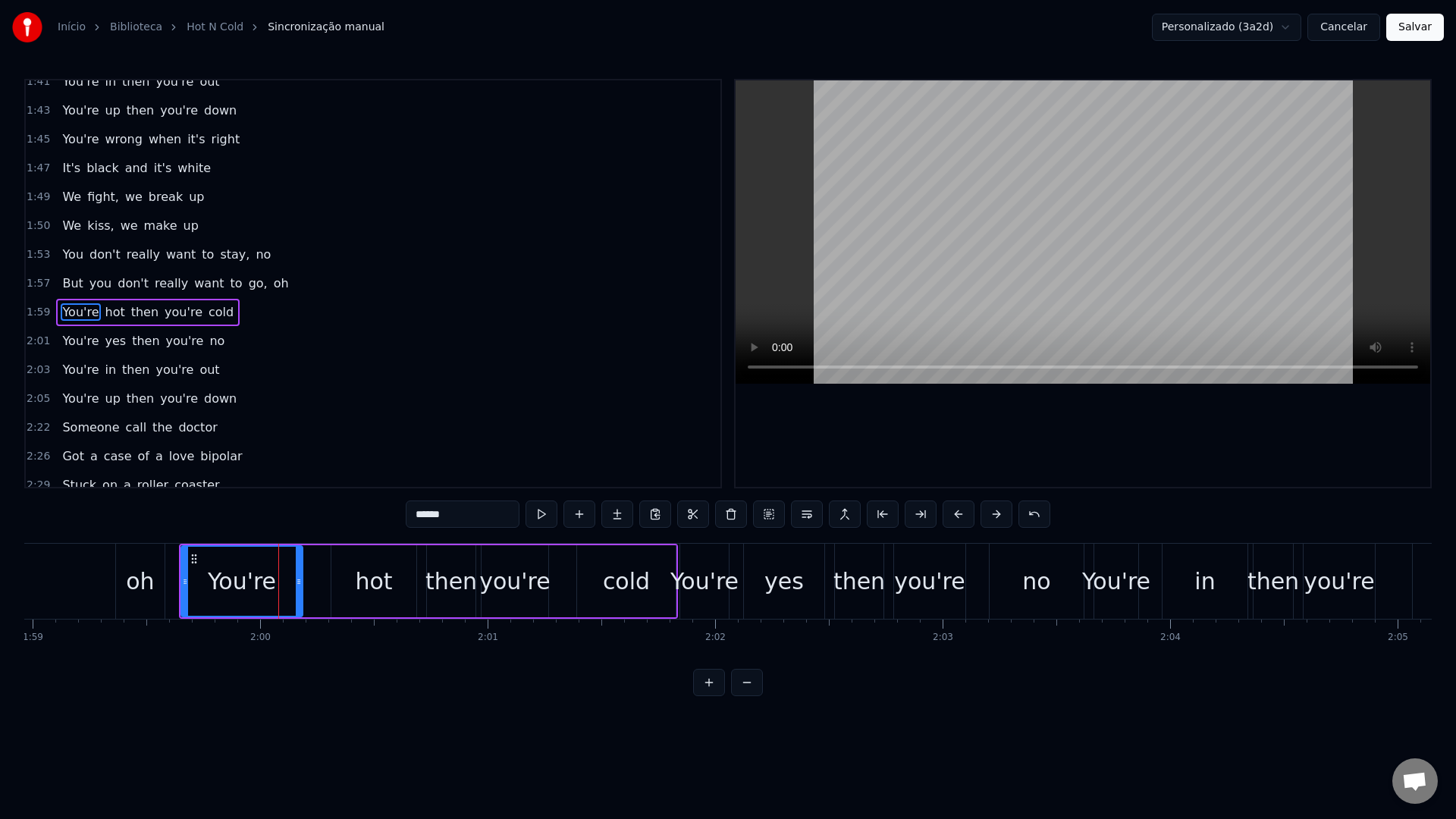
scroll to position [1050, 0]
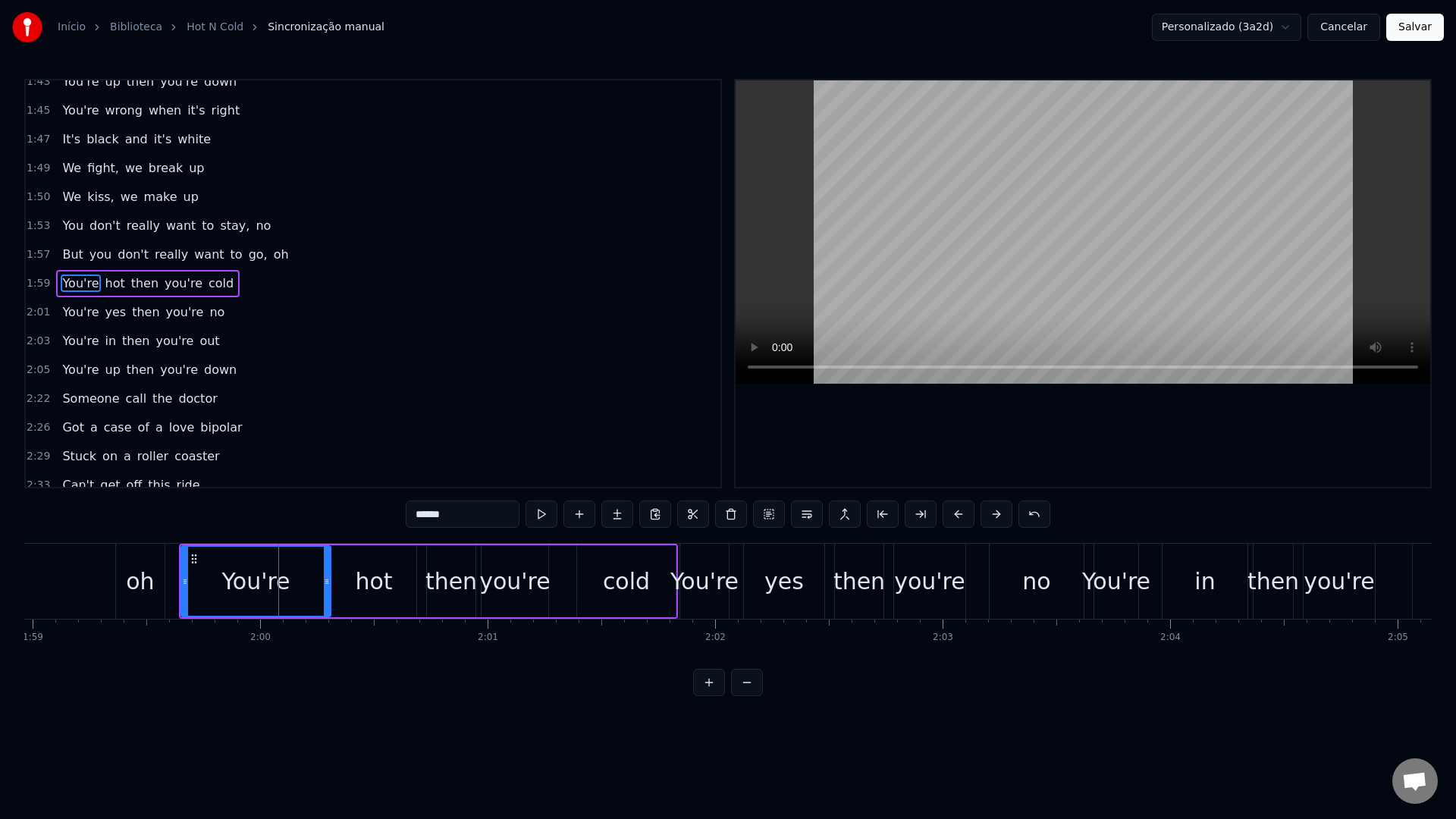
drag, startPoint x: 297, startPoint y: 579, endPoint x: 325, endPoint y: 581, distance: 28.1
click at [325, 581] on icon at bounding box center [326, 582] width 6 height 12
drag, startPoint x: 185, startPoint y: 584, endPoint x: 279, endPoint y: 588, distance: 94.1
click at [279, 588] on div at bounding box center [277, 581] width 6 height 69
click at [902, 262] on video at bounding box center [1083, 232] width 695 height 303
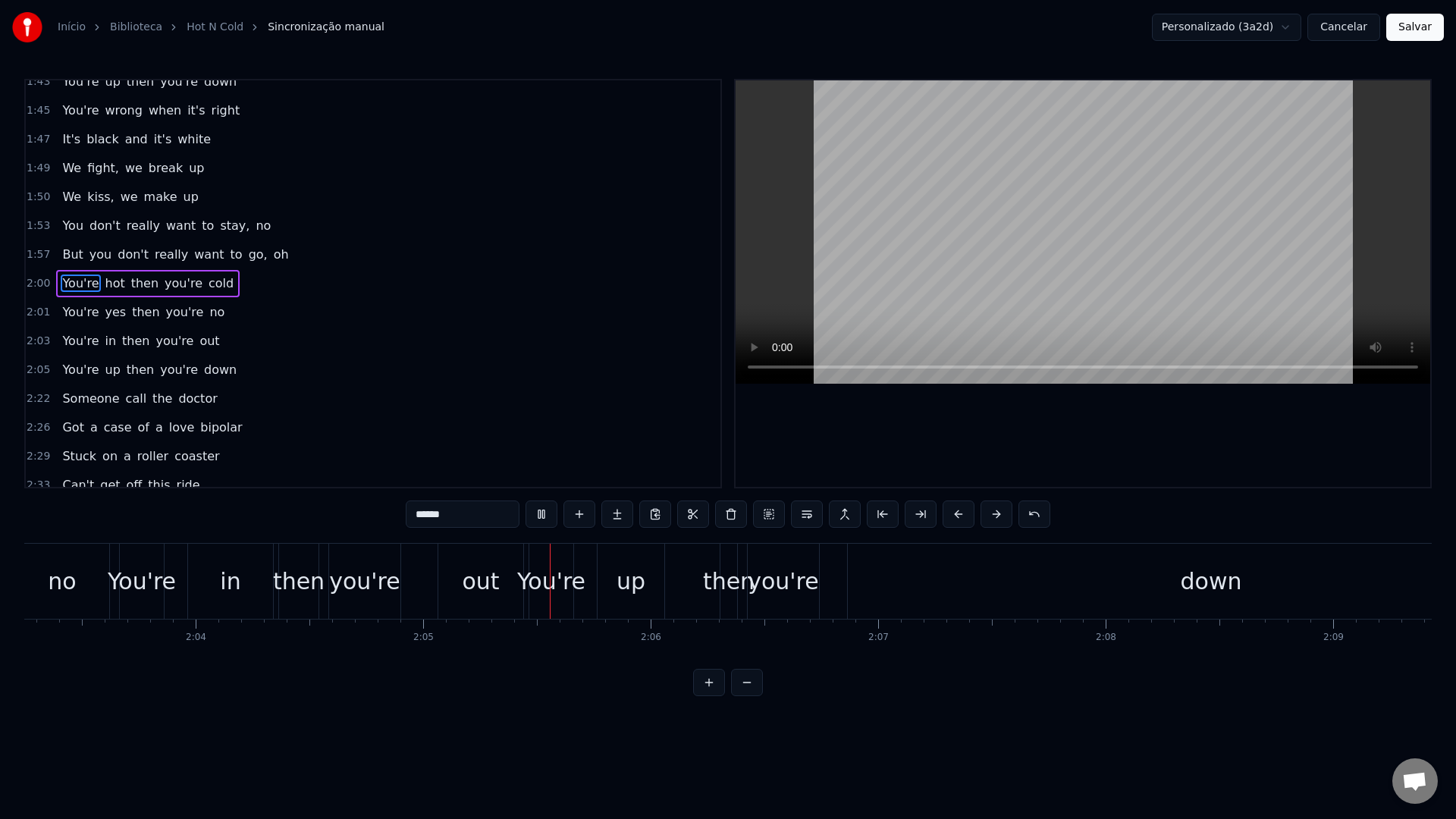
scroll to position [0, 28382]
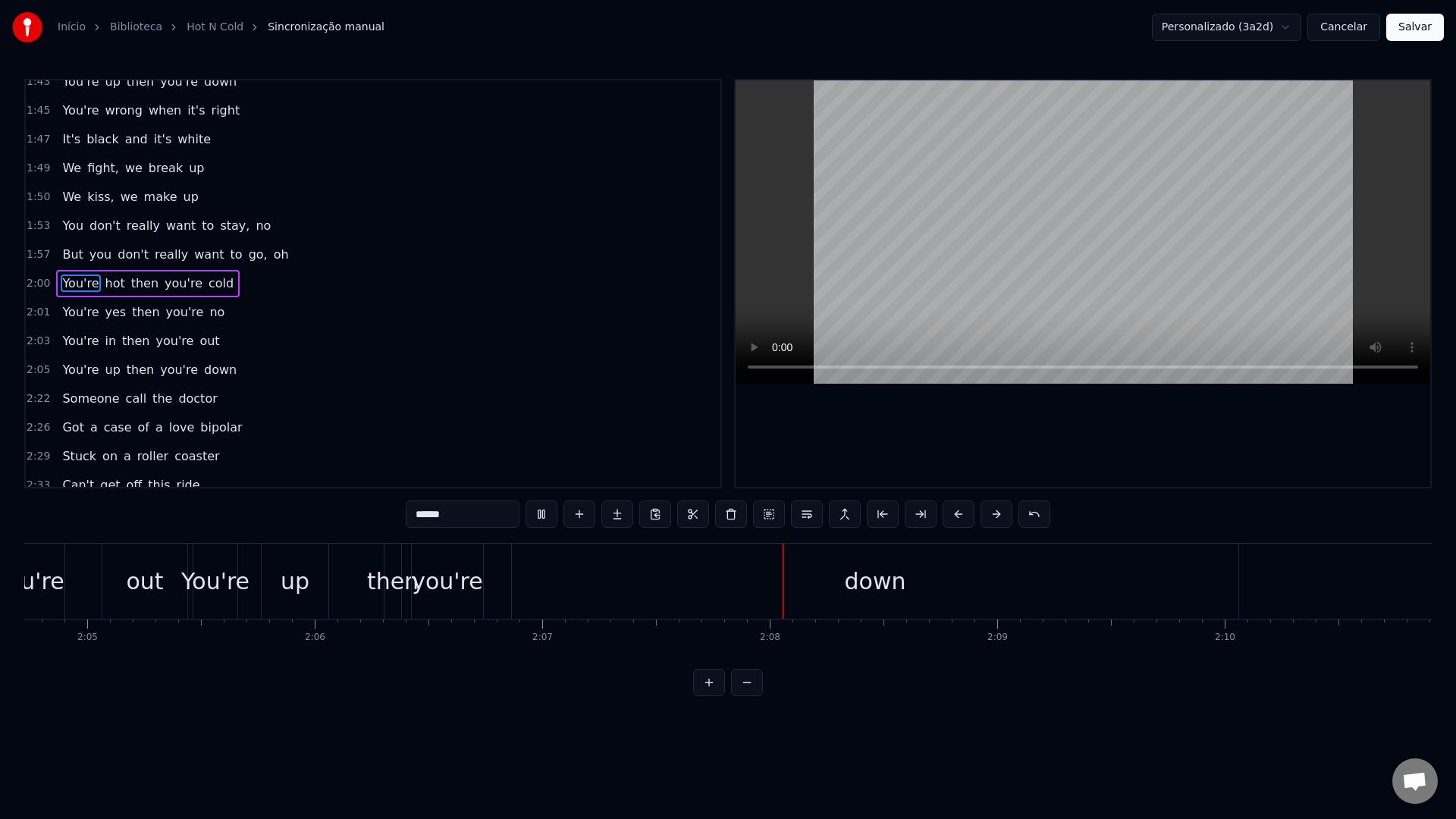
click at [972, 219] on video at bounding box center [1083, 232] width 695 height 303
click at [621, 584] on div "down" at bounding box center [875, 581] width 727 height 75
type input "****"
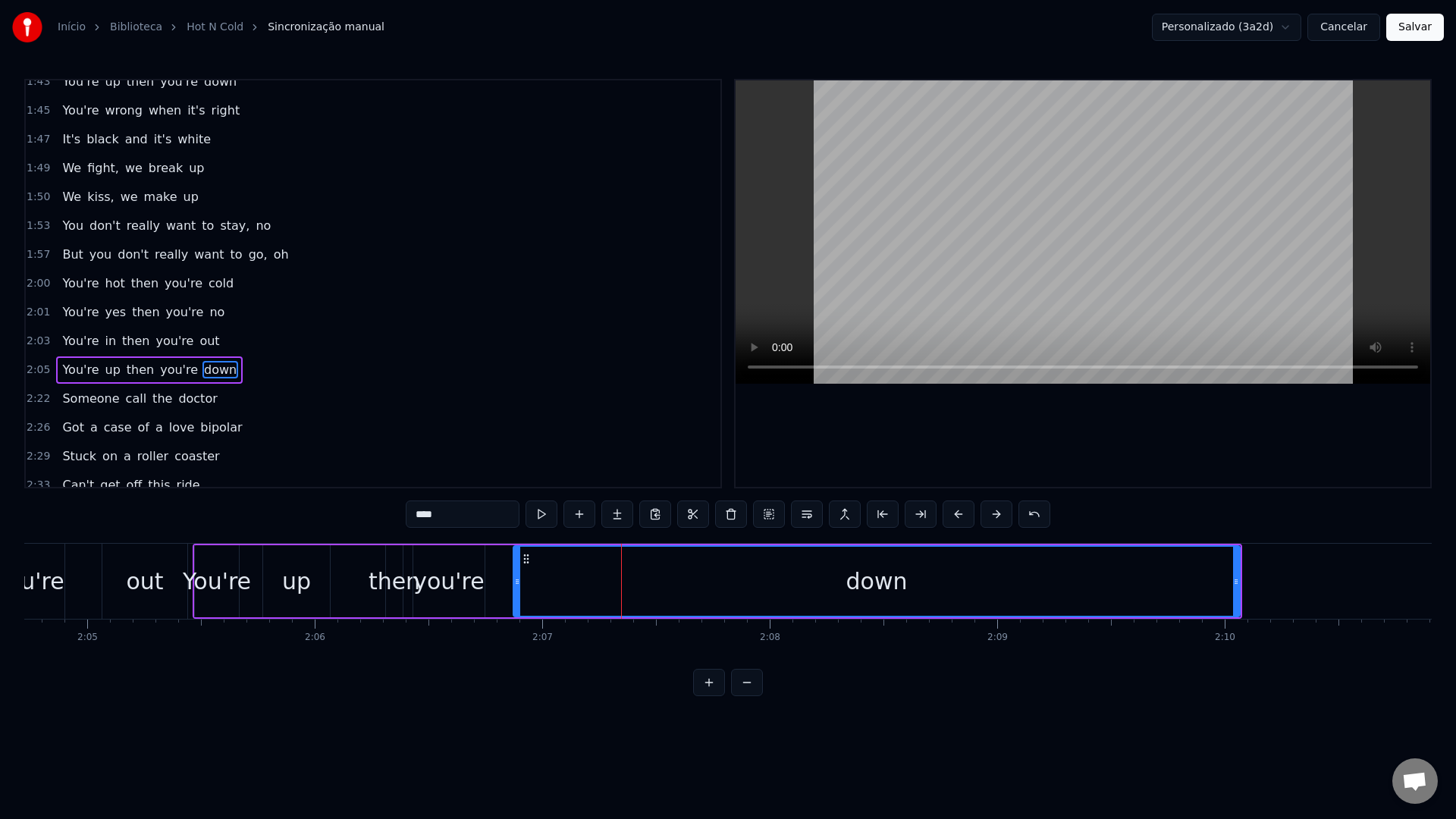
scroll to position [1137, 0]
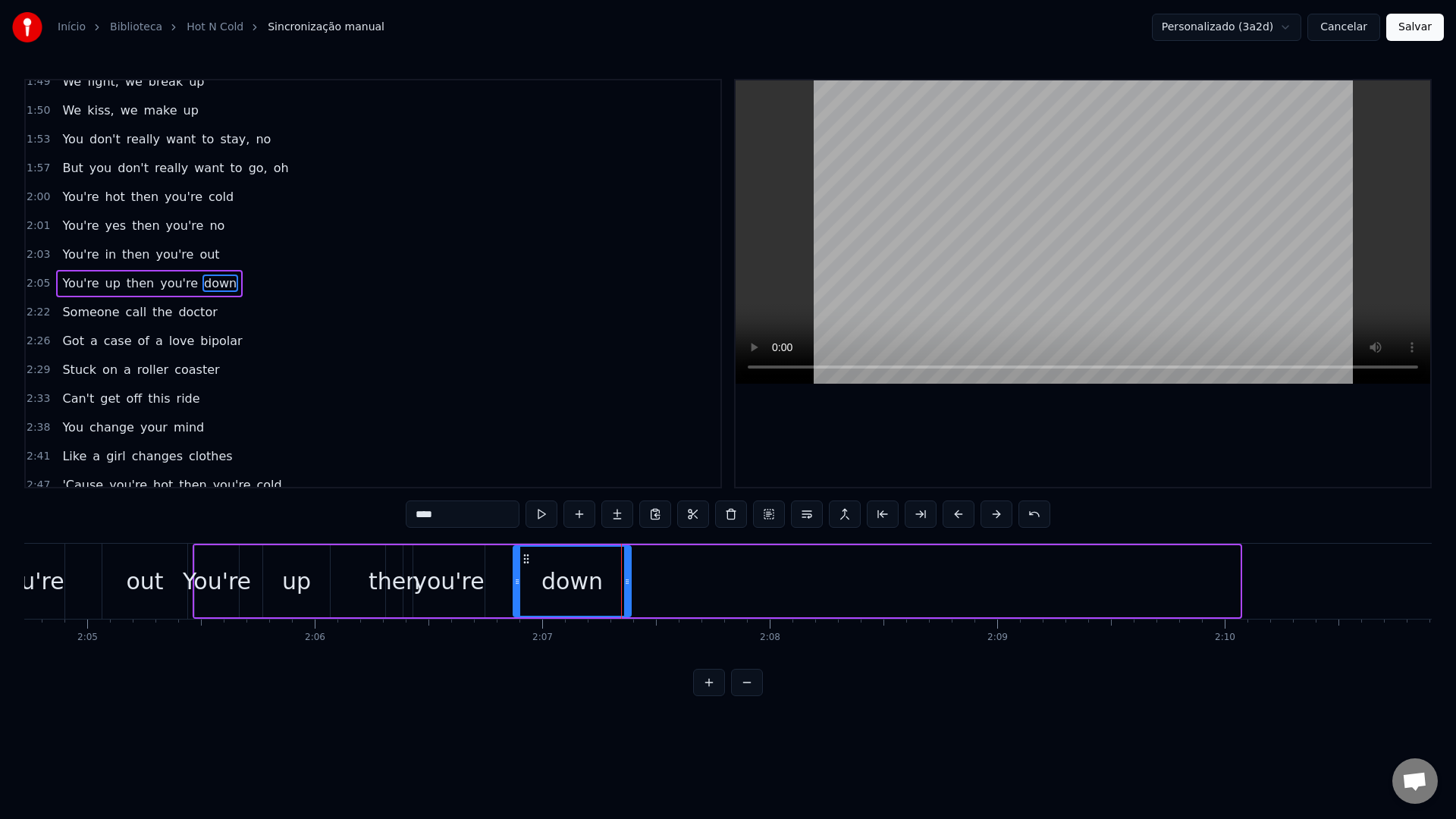
drag, startPoint x: 1237, startPoint y: 581, endPoint x: 628, endPoint y: 581, distance: 609.0
click at [628, 581] on circle at bounding box center [628, 581] width 1 height 1
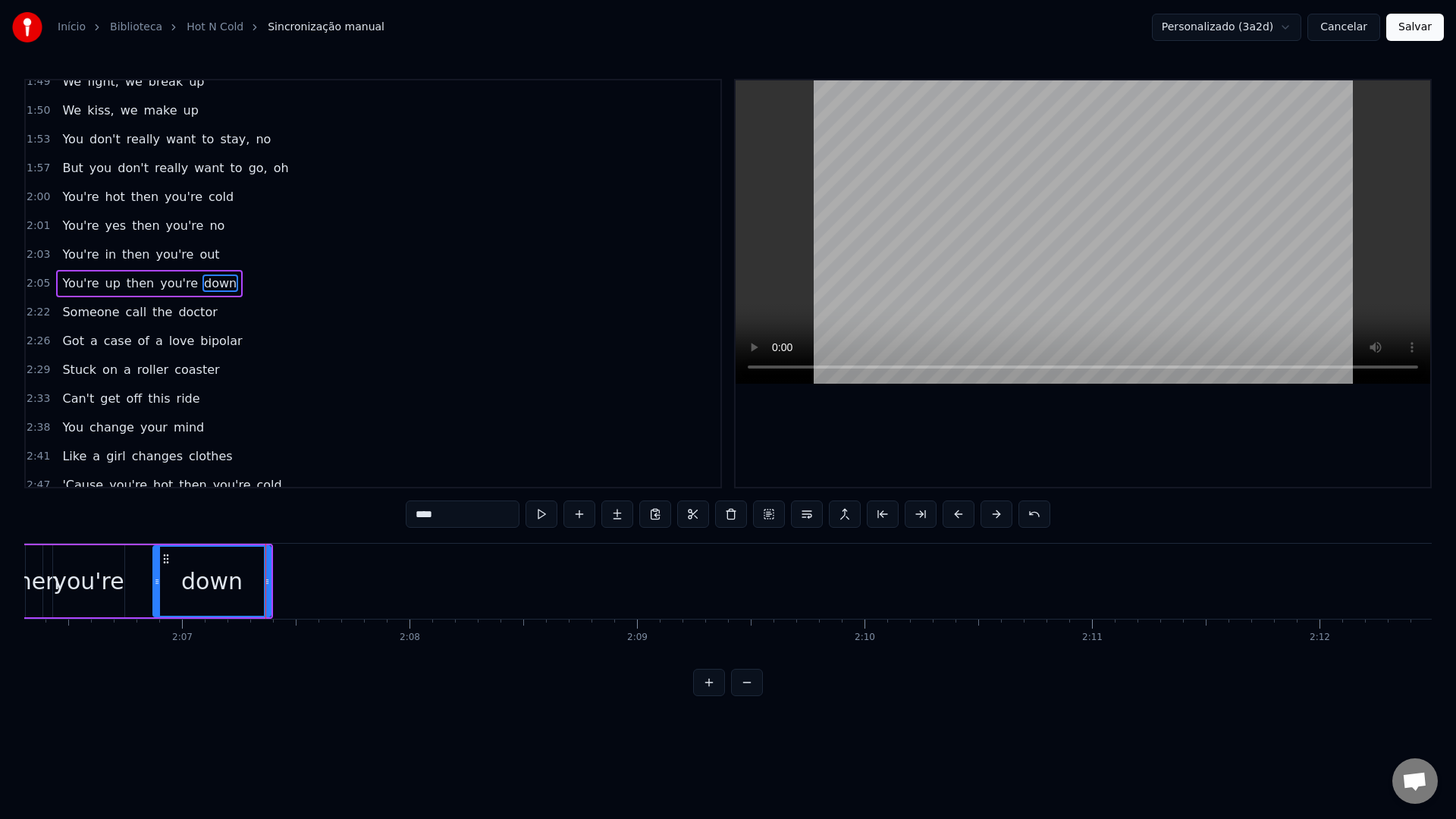
scroll to position [0, 28996]
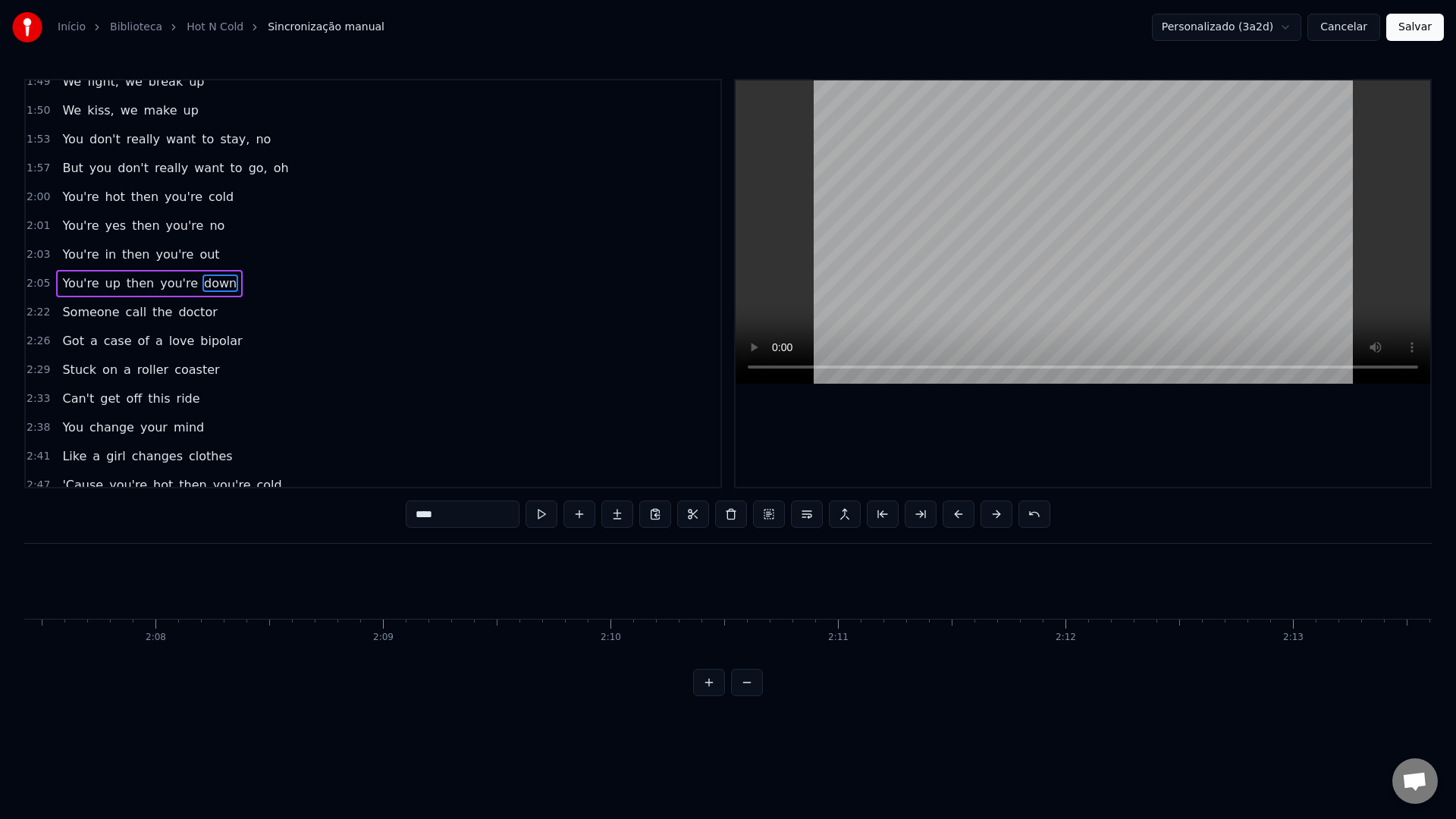
click at [1082, 160] on video at bounding box center [1083, 232] width 695 height 303
click at [1046, 178] on video at bounding box center [1083, 232] width 695 height 303
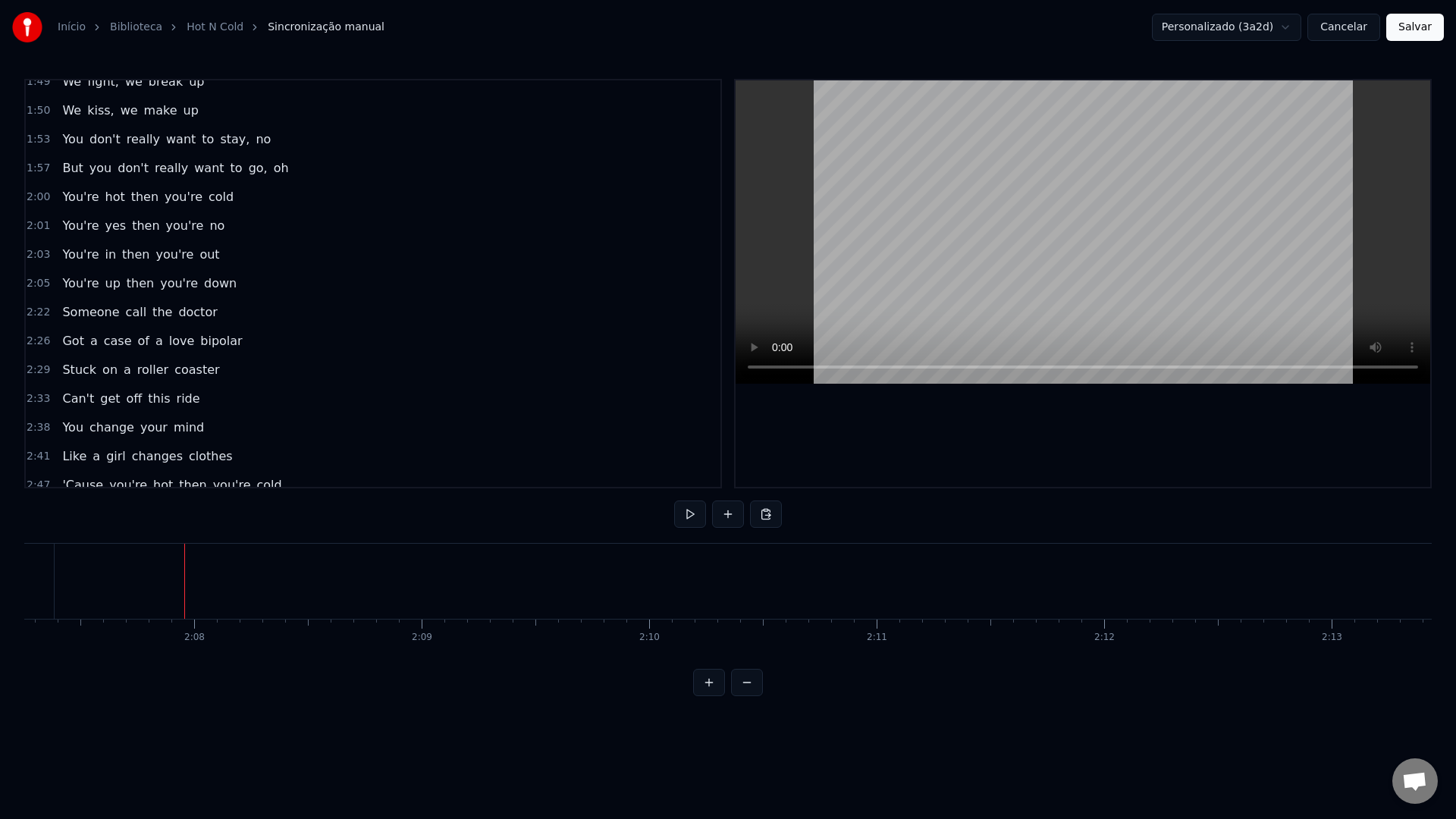
click at [908, 233] on video at bounding box center [1083, 232] width 695 height 303
click at [1068, 224] on video at bounding box center [1083, 232] width 695 height 303
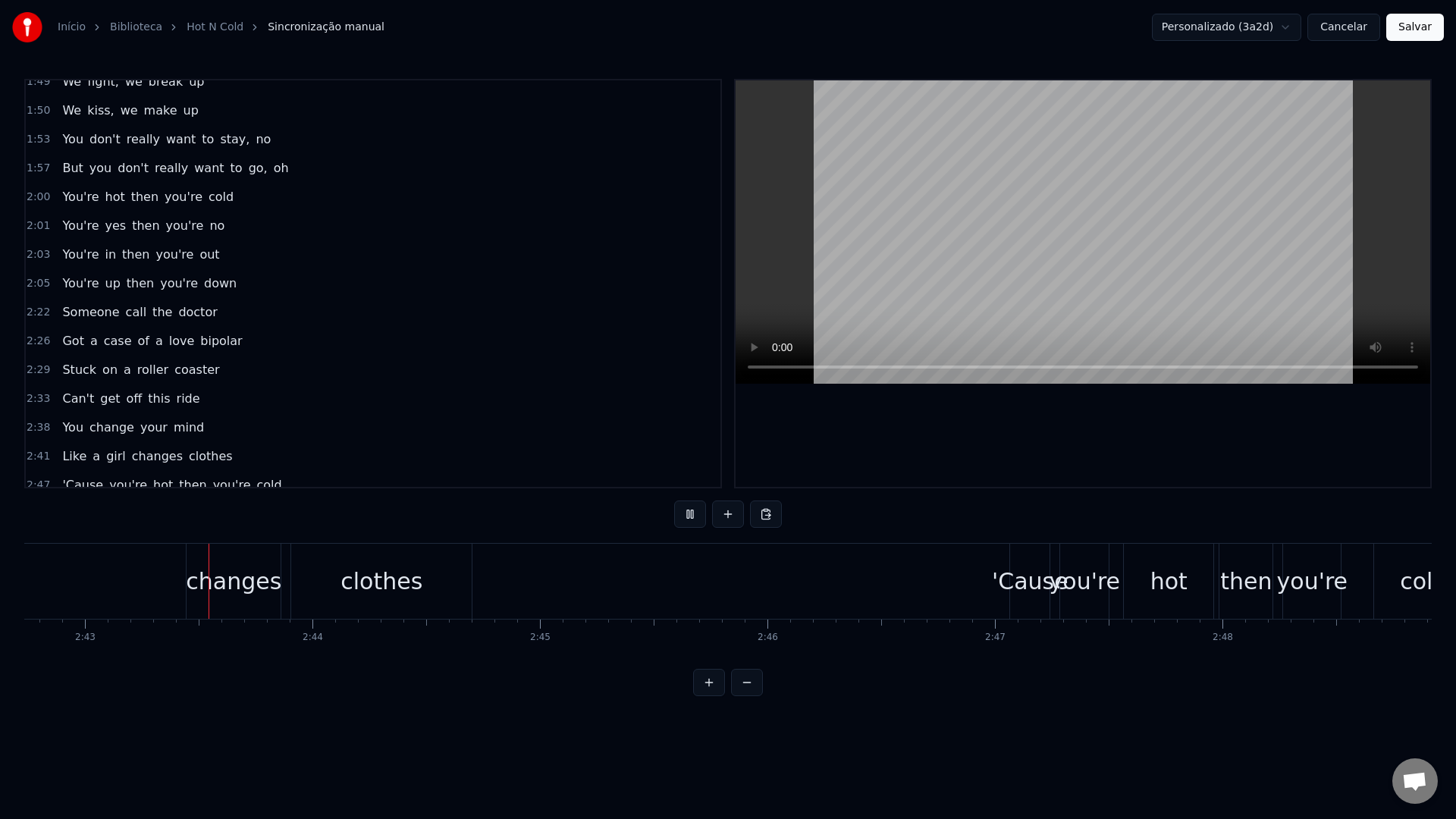
scroll to position [0, 37034]
click at [1040, 241] on video at bounding box center [1083, 232] width 695 height 303
click at [184, 581] on div "changes" at bounding box center [231, 581] width 96 height 75
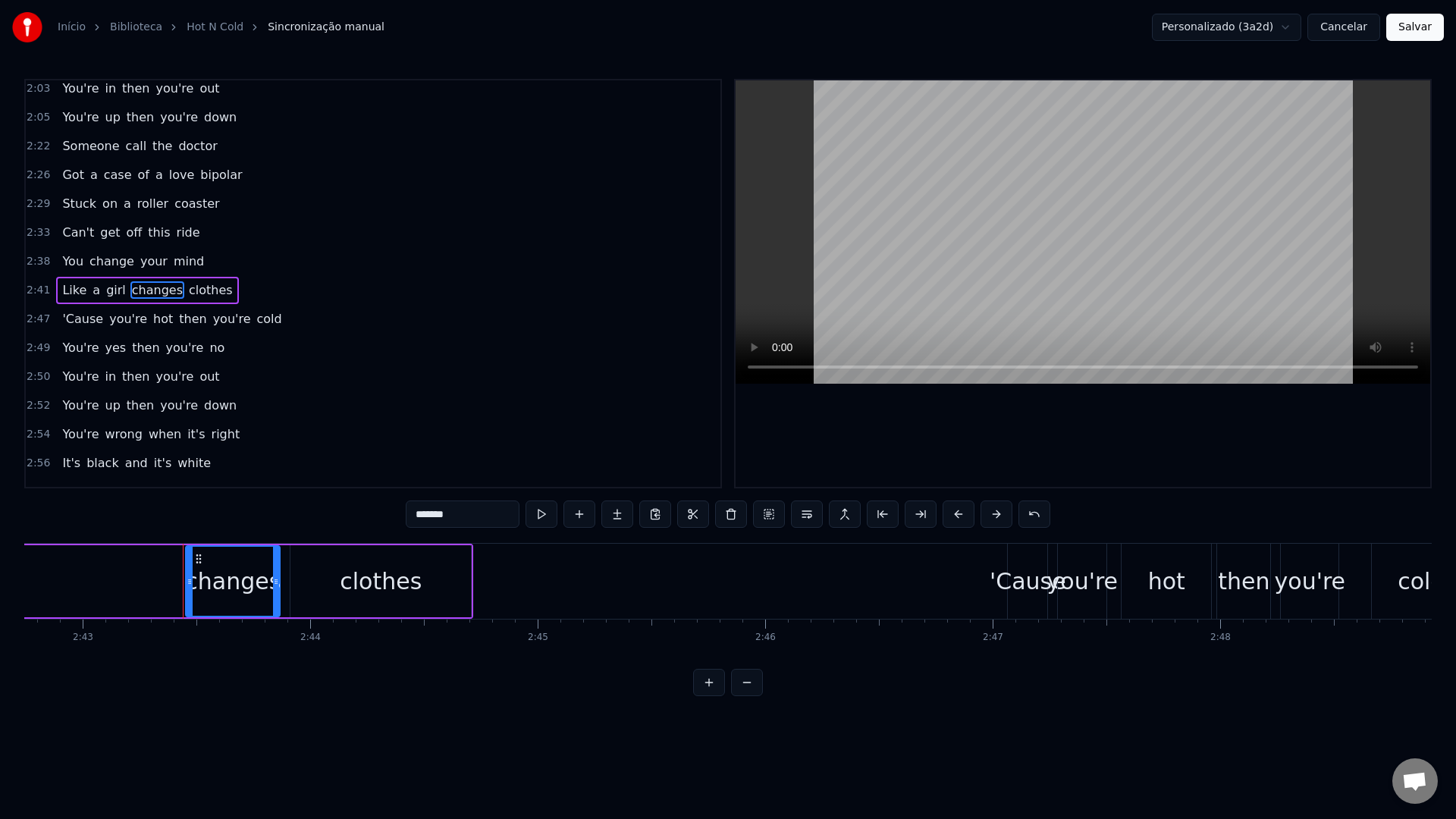
scroll to position [1310, 0]
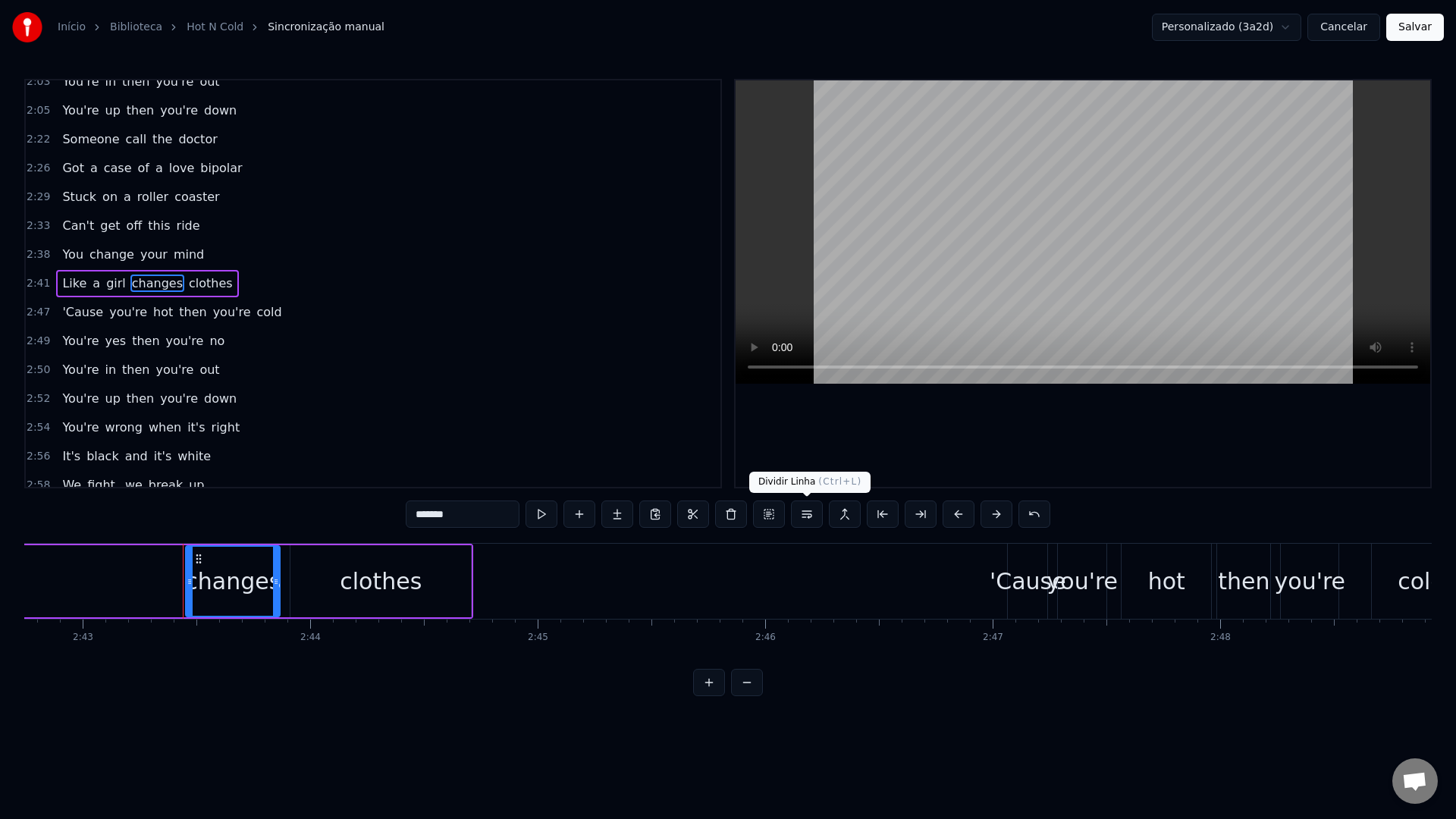
click at [806, 512] on button at bounding box center [807, 514] width 32 height 27
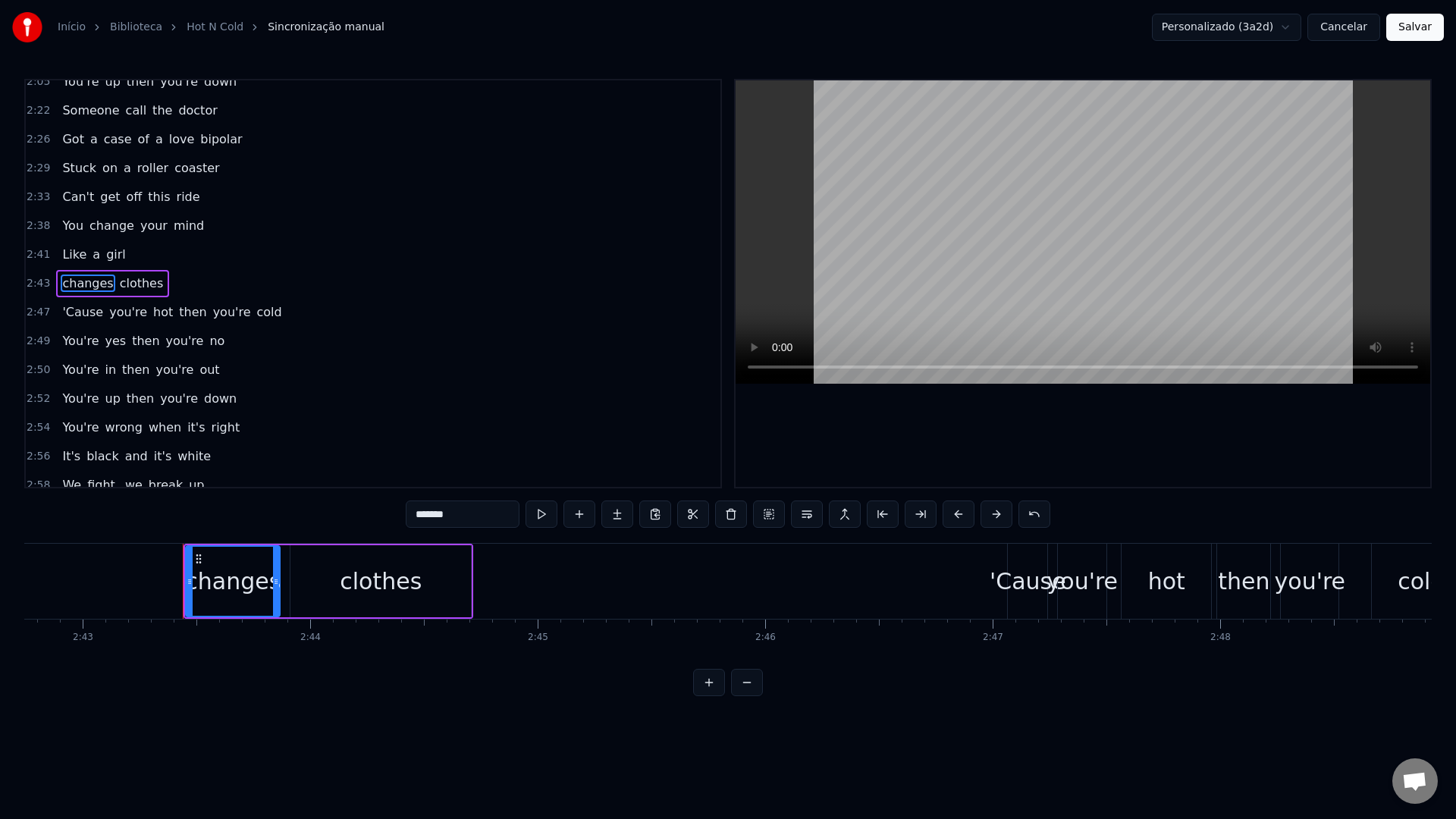
click at [975, 216] on video at bounding box center [1083, 232] width 695 height 303
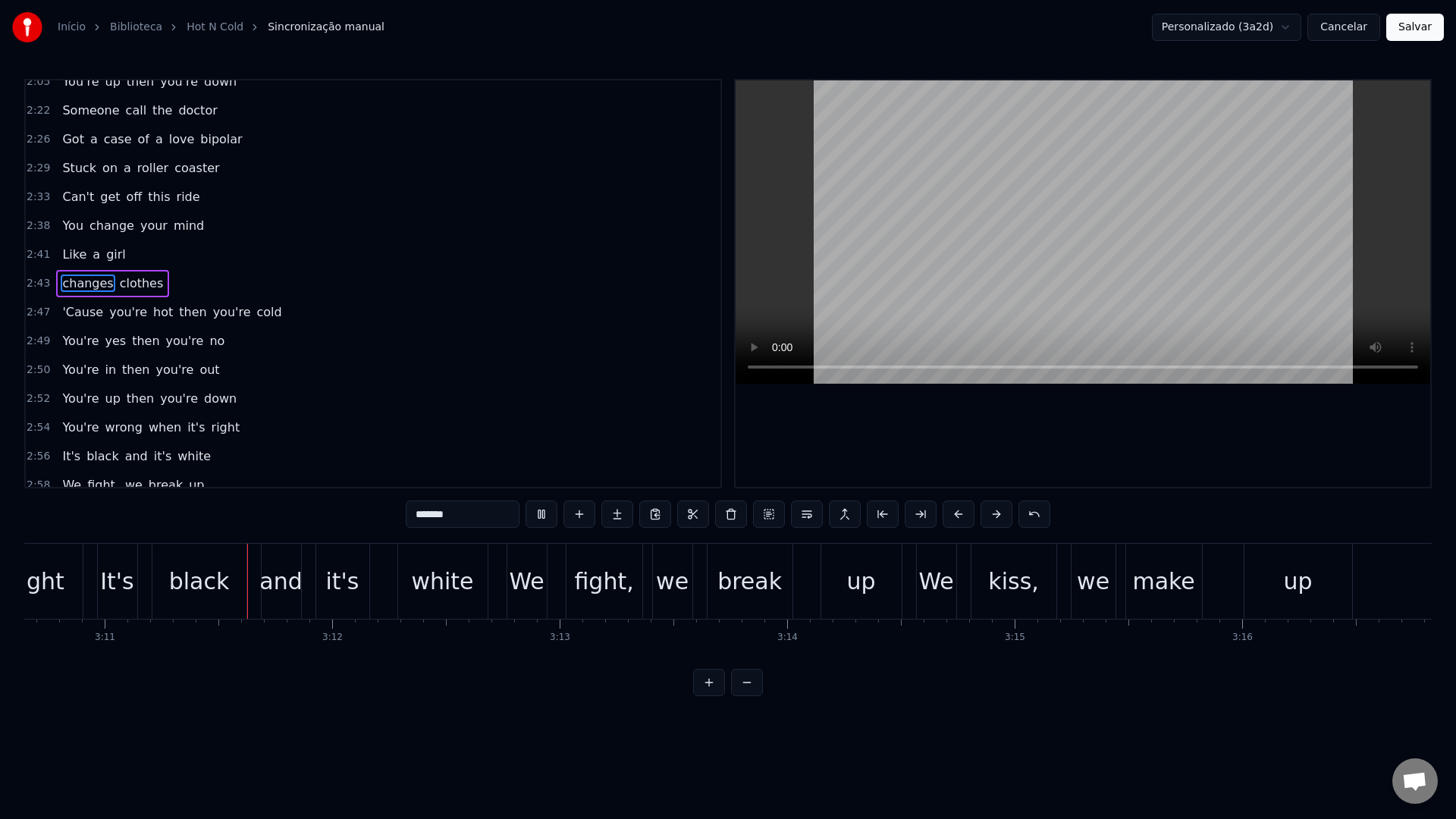
scroll to position [0, 43384]
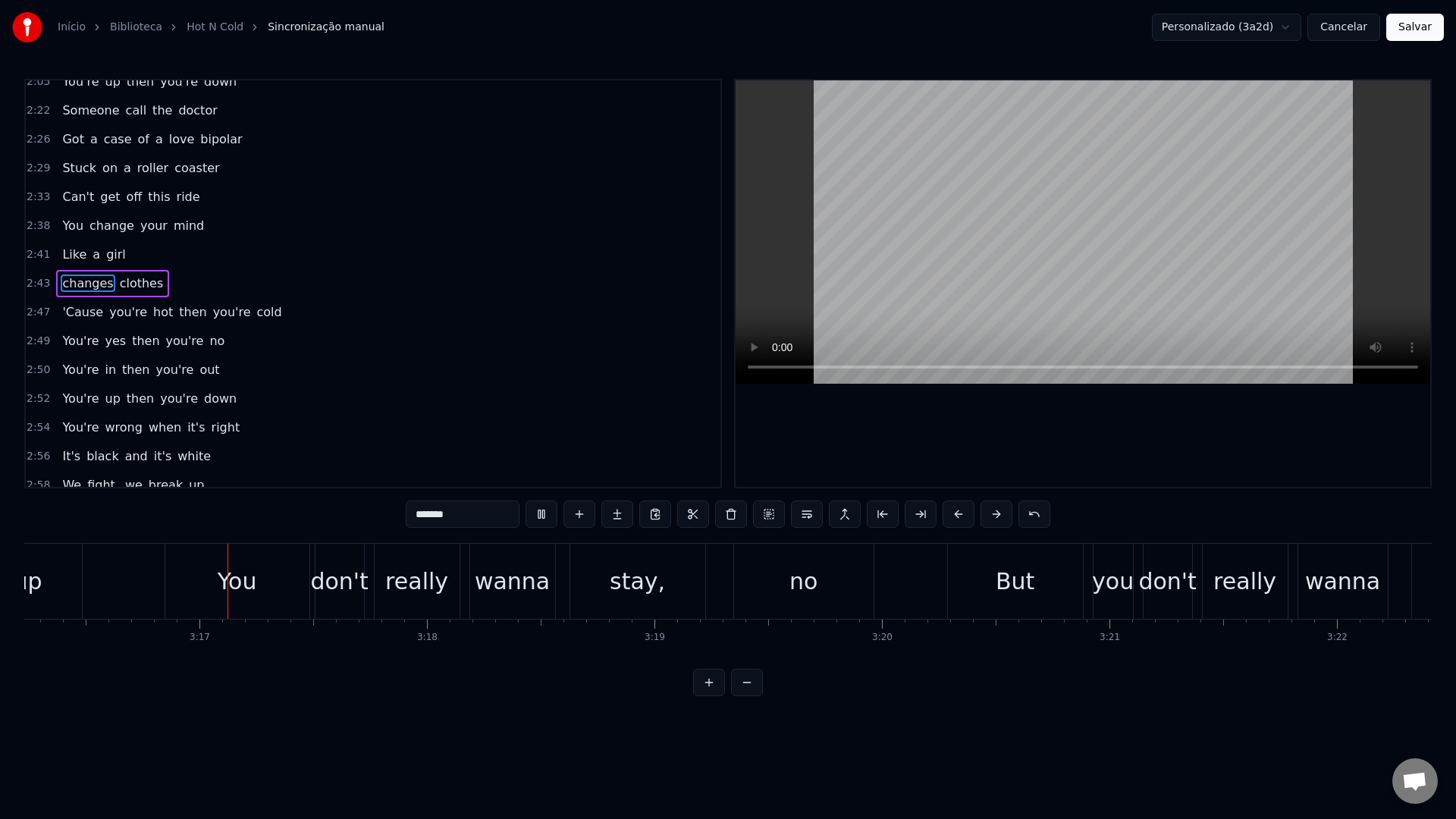
click at [1013, 199] on video at bounding box center [1083, 232] width 695 height 303
click at [265, 589] on div "You" at bounding box center [235, 581] width 144 height 75
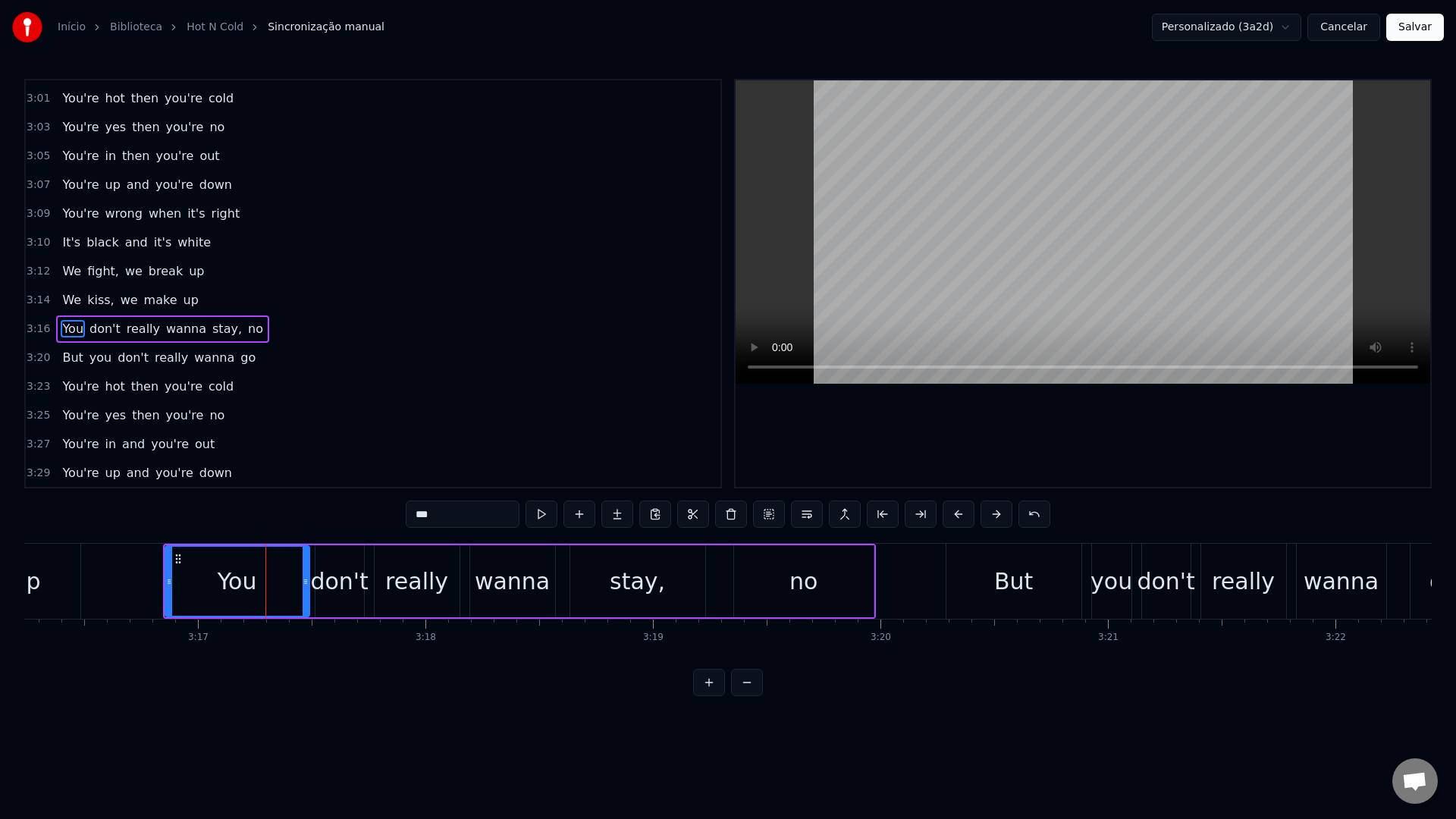
scroll to position [1784, 0]
drag, startPoint x: 169, startPoint y: 585, endPoint x: 262, endPoint y: 585, distance: 93.0
click at [262, 585] on icon at bounding box center [262, 582] width 6 height 12
click at [961, 267] on video at bounding box center [1083, 232] width 695 height 303
click at [971, 265] on video at bounding box center [1083, 232] width 695 height 303
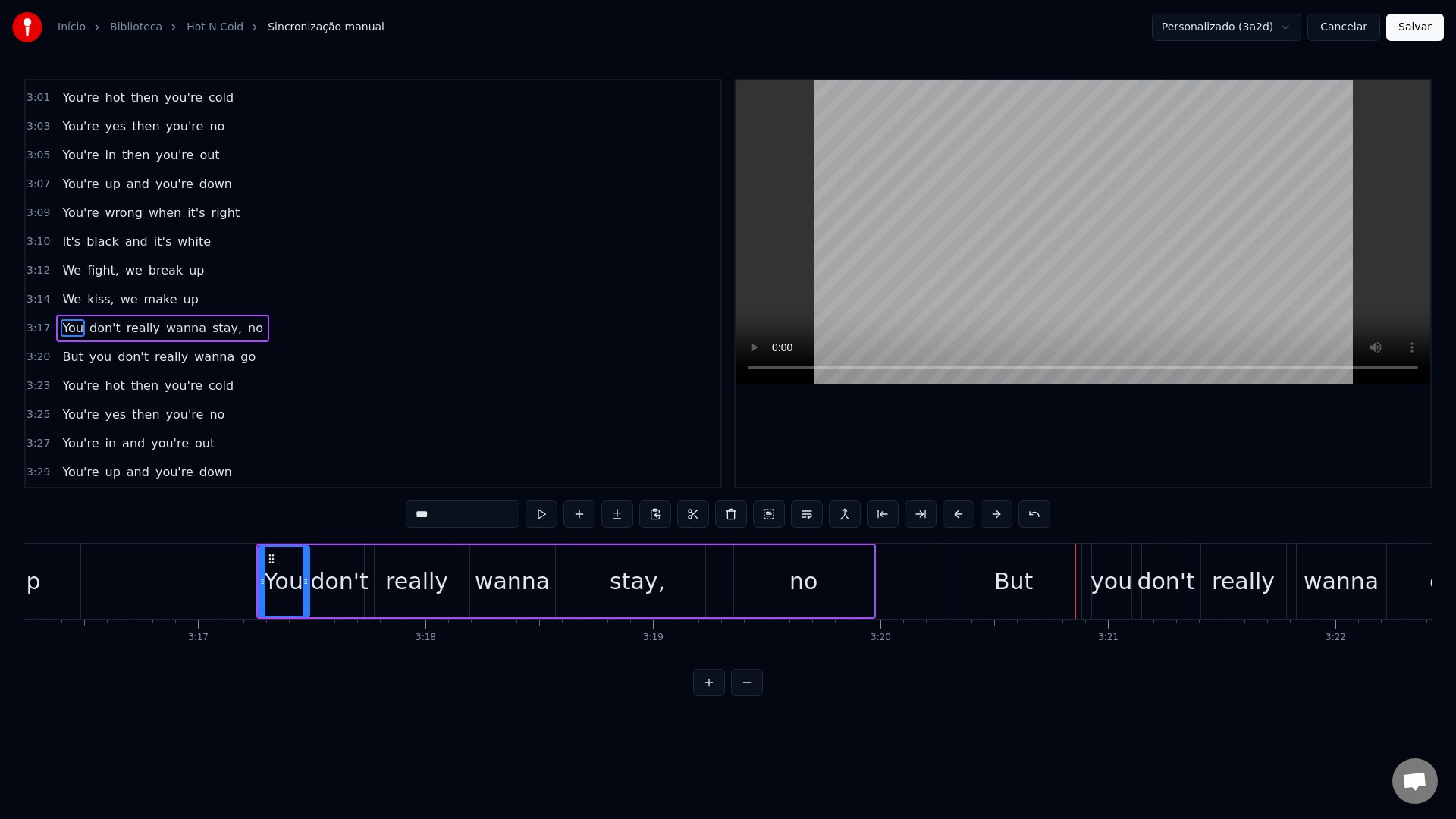
click at [1063, 586] on div "But" at bounding box center [1014, 581] width 135 height 75
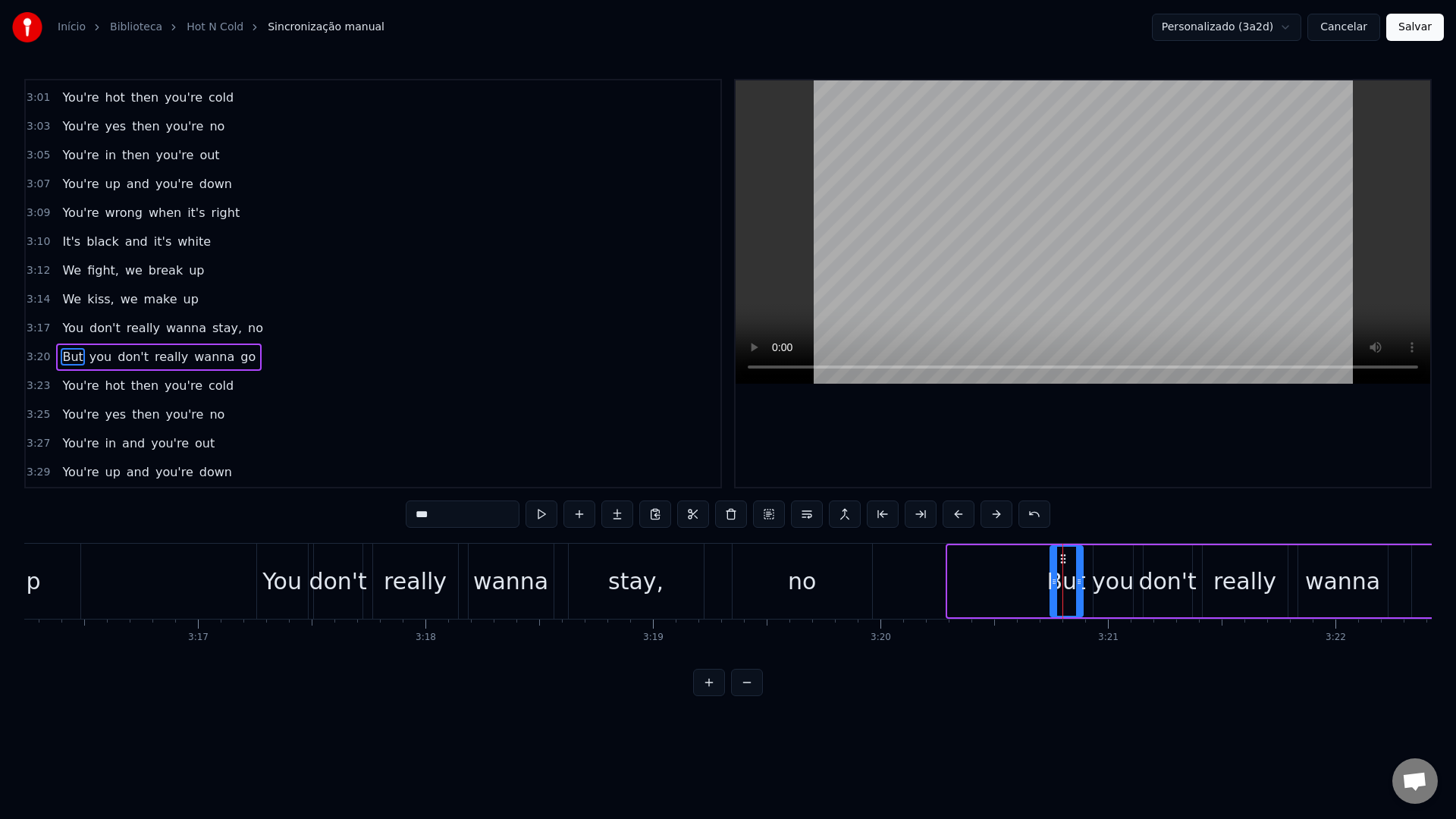
drag, startPoint x: 952, startPoint y: 583, endPoint x: 1055, endPoint y: 581, distance: 103.0
click at [1055, 581] on icon at bounding box center [1054, 582] width 6 height 12
click at [1035, 196] on video at bounding box center [1083, 232] width 695 height 303
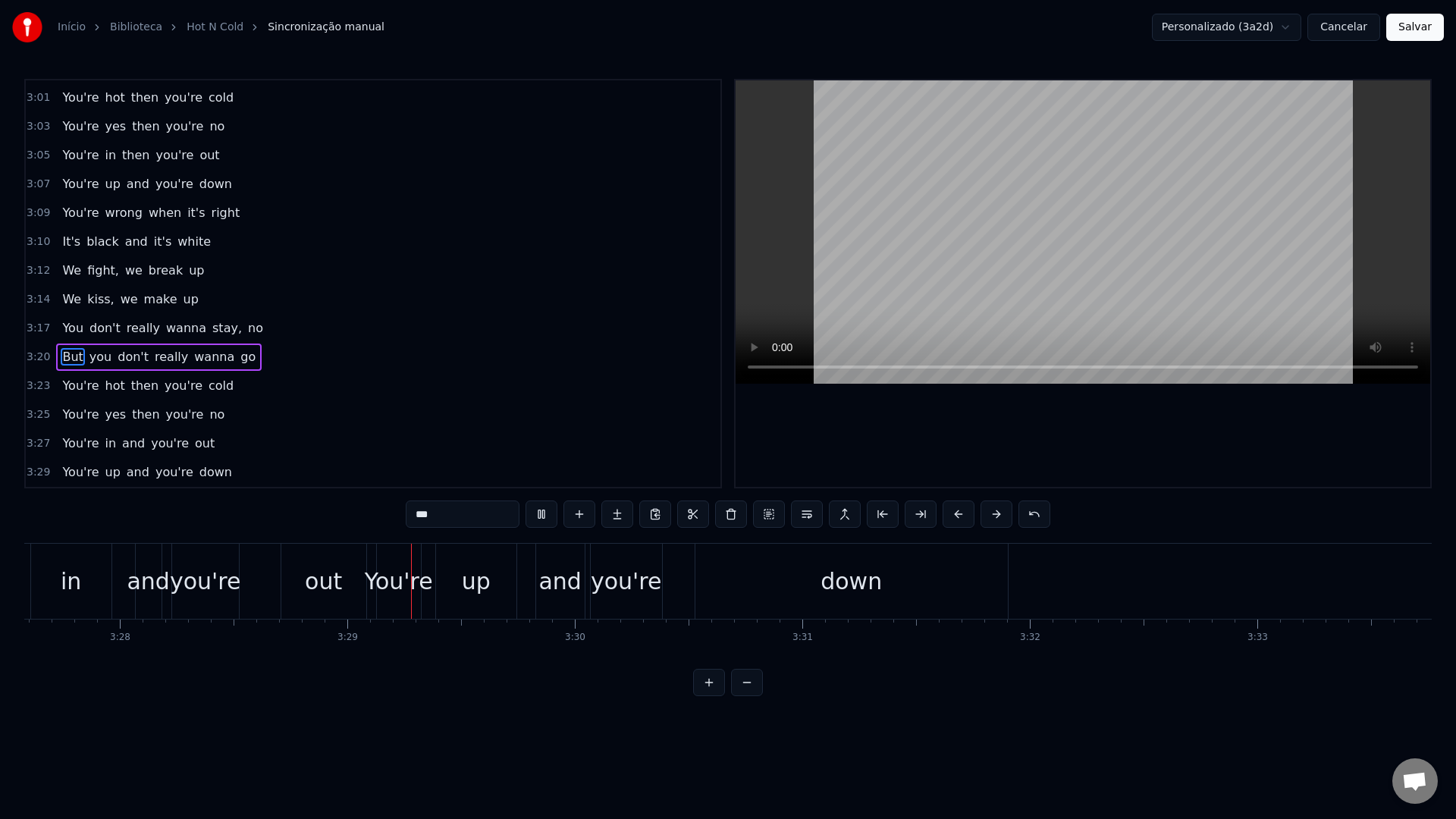
scroll to position [0, 47244]
click at [988, 174] on video at bounding box center [1083, 232] width 695 height 303
click at [877, 578] on div "down" at bounding box center [844, 581] width 313 height 75
type input "****"
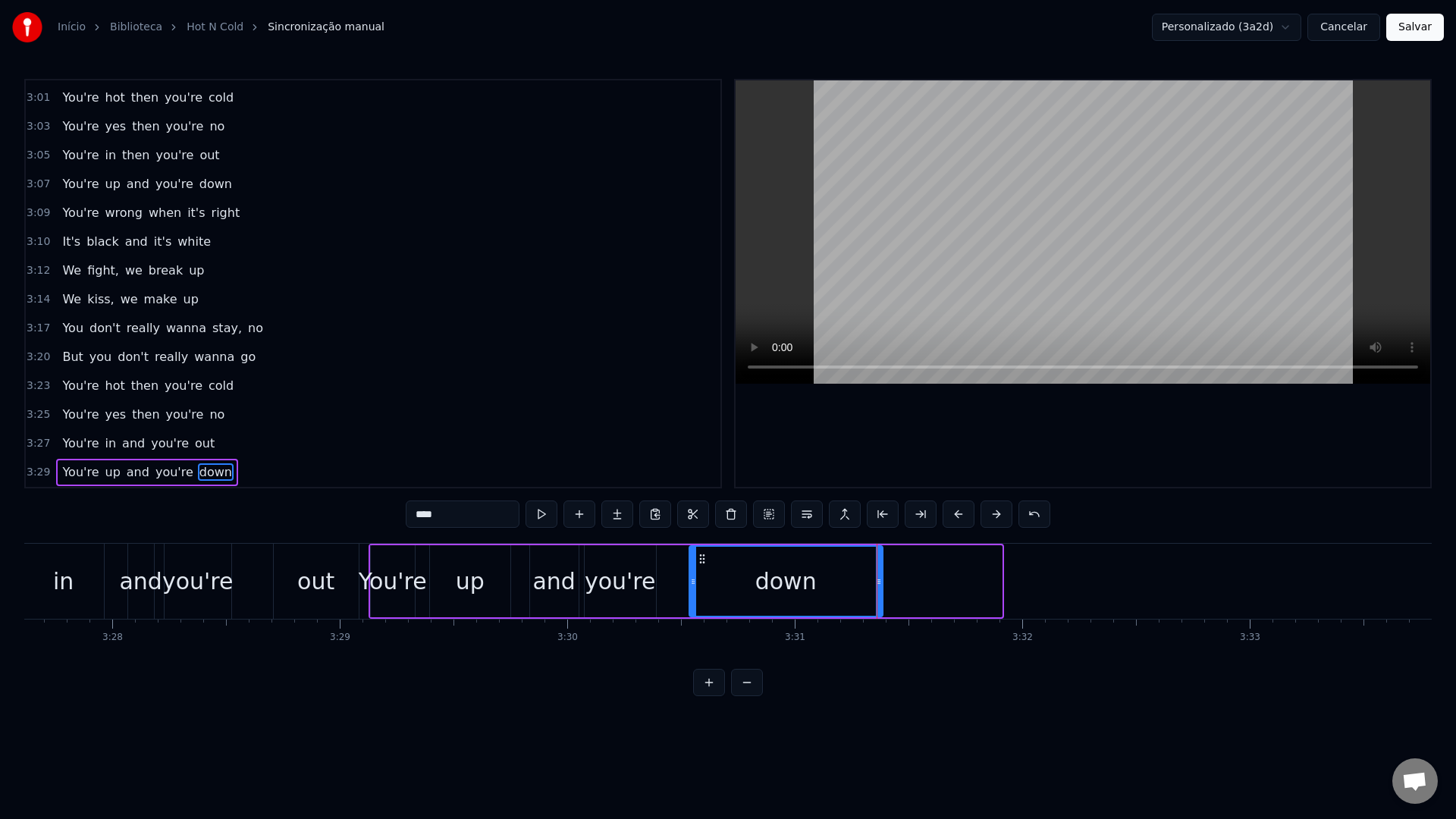
drag, startPoint x: 998, startPoint y: 584, endPoint x: 878, endPoint y: 580, distance: 120.1
click at [878, 580] on icon at bounding box center [878, 582] width 6 height 12
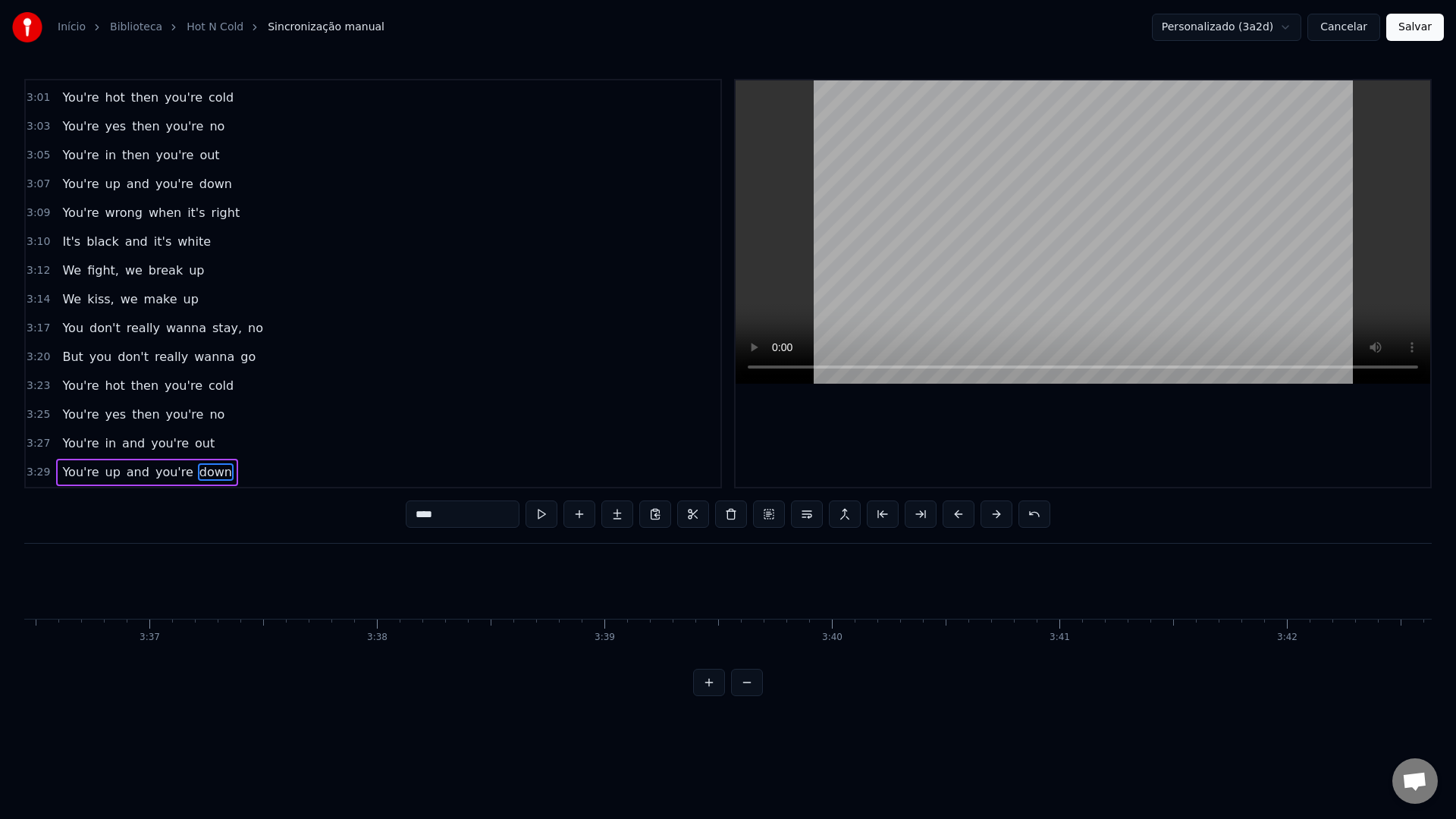
scroll to position [0, 49402]
click at [1365, 23] on button "Salvar" at bounding box center [1415, 27] width 58 height 27
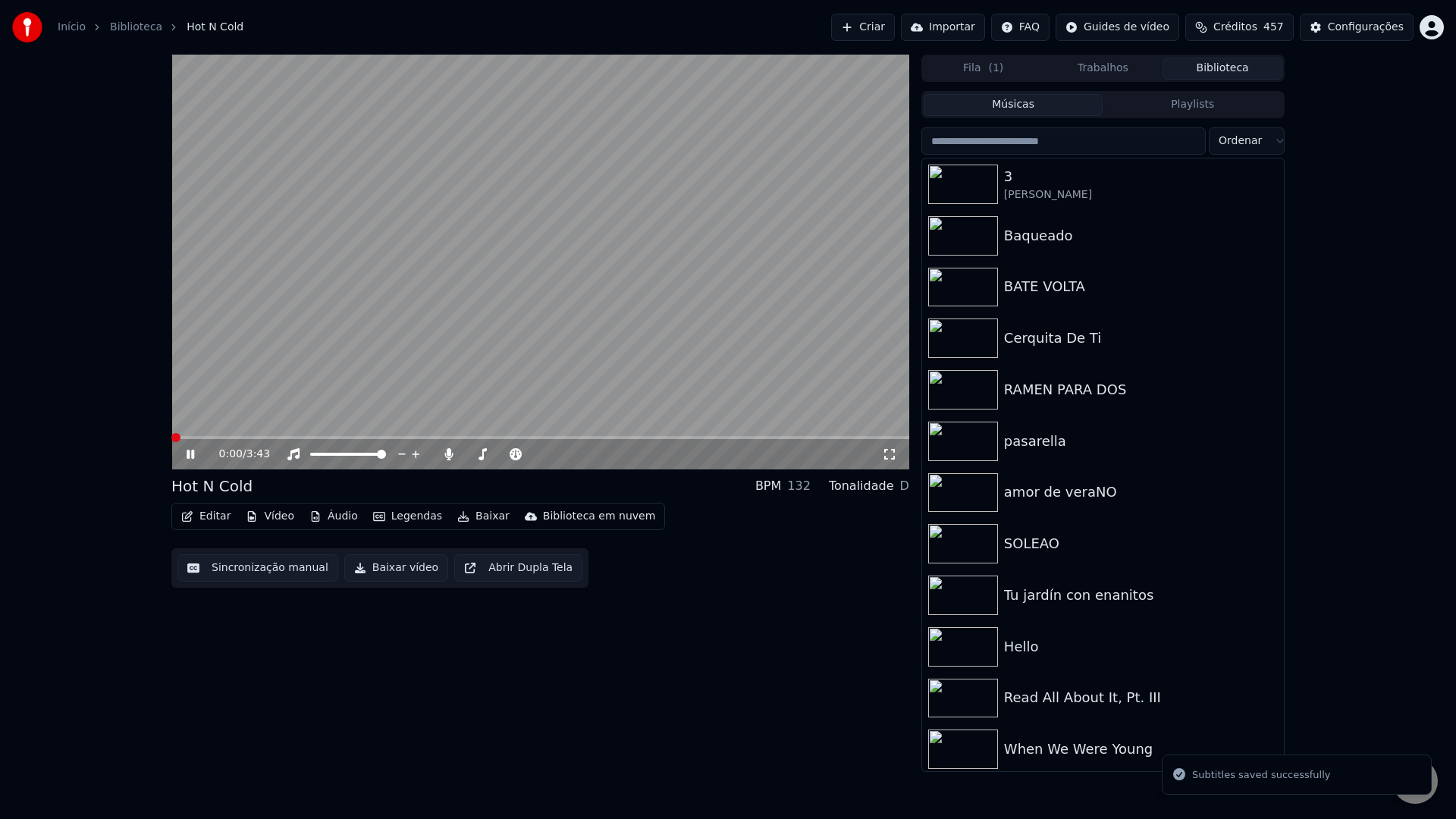
click at [396, 568] on button "Baixar vídeo" at bounding box center [396, 568] width 104 height 27
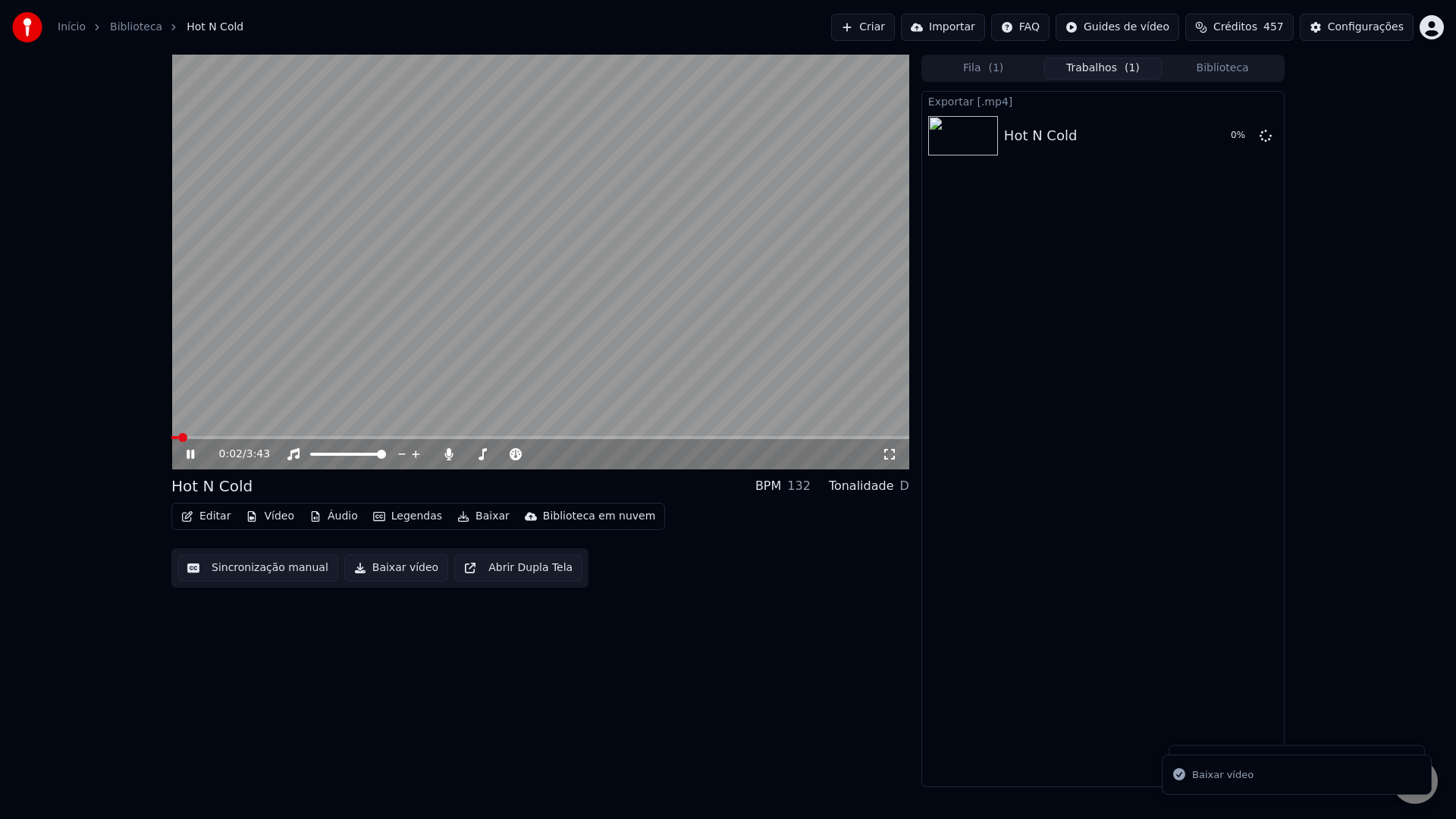
click at [583, 229] on video at bounding box center [540, 262] width 738 height 415
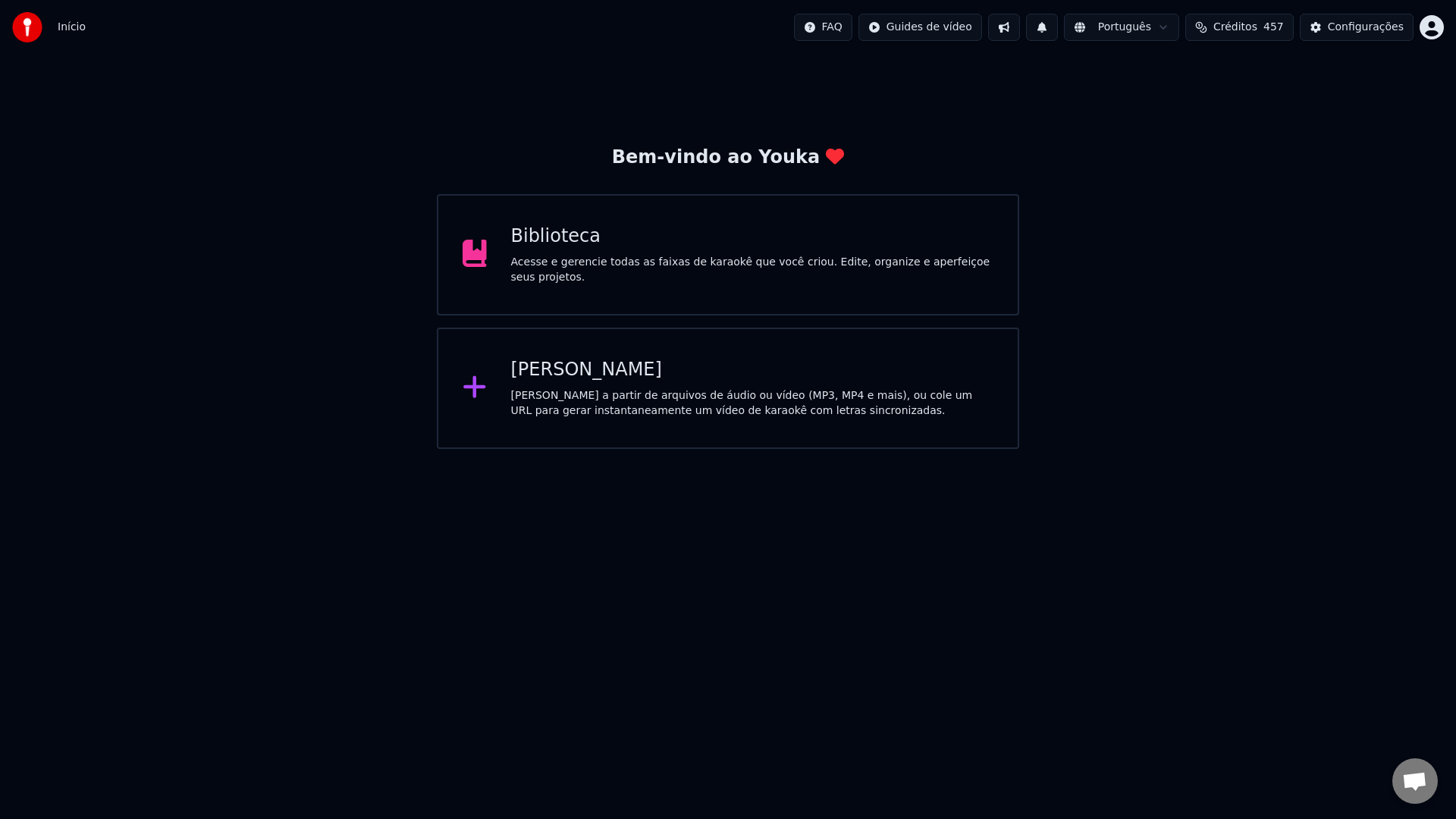
click at [810, 248] on div "Biblioteca" at bounding box center [753, 236] width 483 height 25
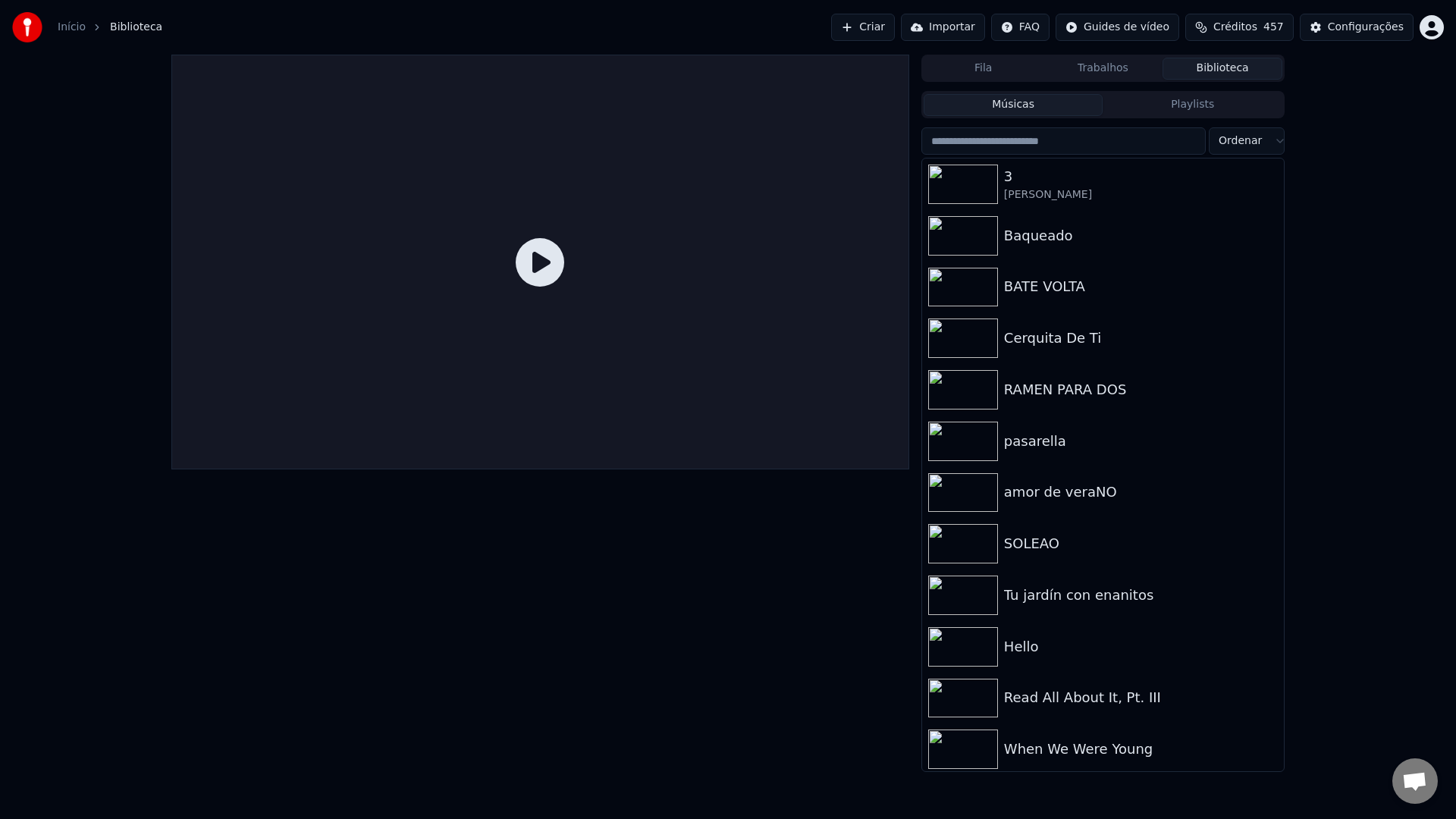
click at [1136, 135] on input "search" at bounding box center [1064, 141] width 285 height 27
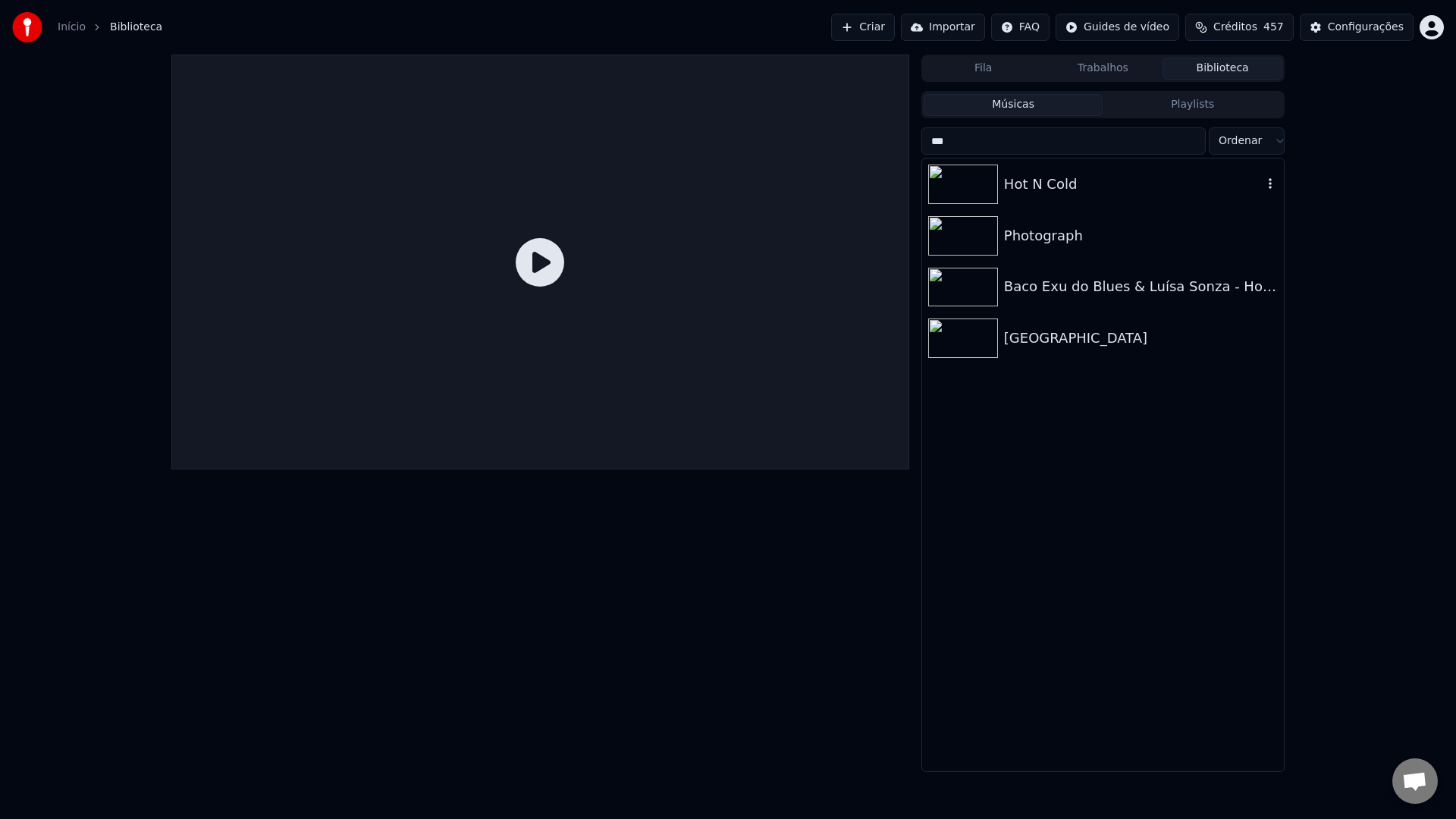
type input "***"
click at [1016, 196] on div "Hot N Cold" at bounding box center [1103, 184] width 362 height 52
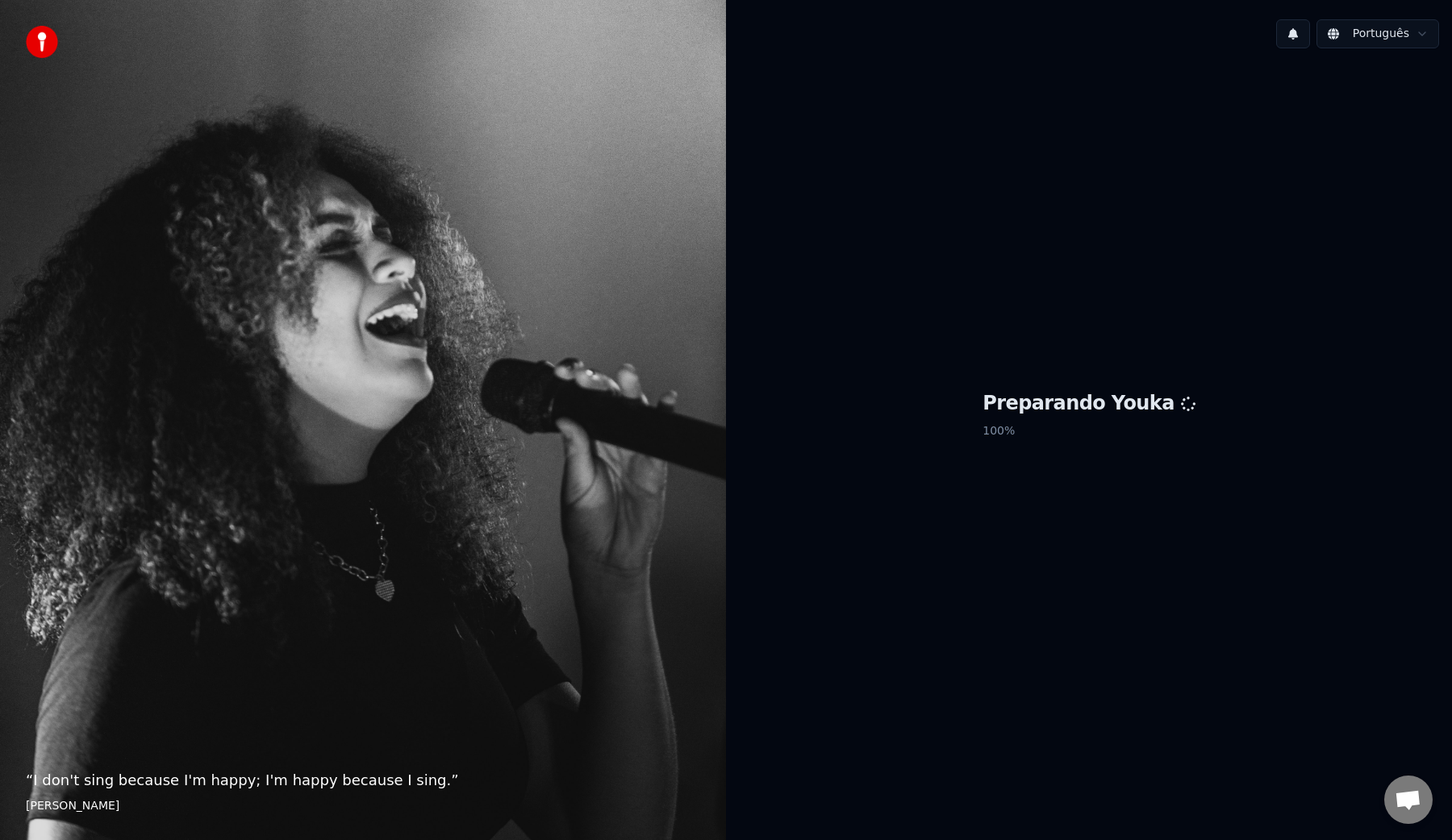
click at [1401, 794] on span "Bate-papo aberto" at bounding box center [1408, 801] width 27 height 23
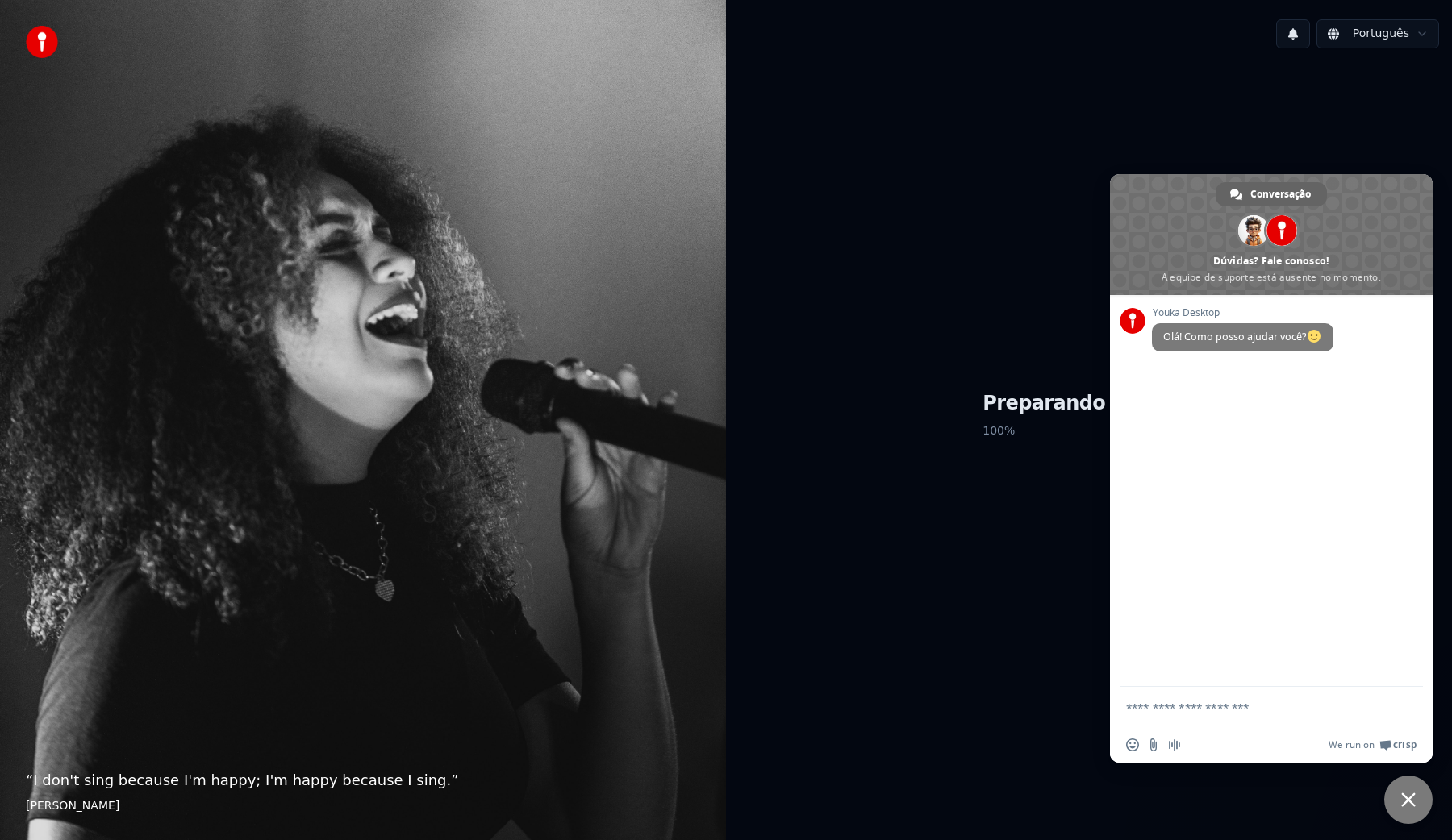
click at [1201, 710] on textarea "Escreva sua mensagem..." at bounding box center [1255, 707] width 259 height 41
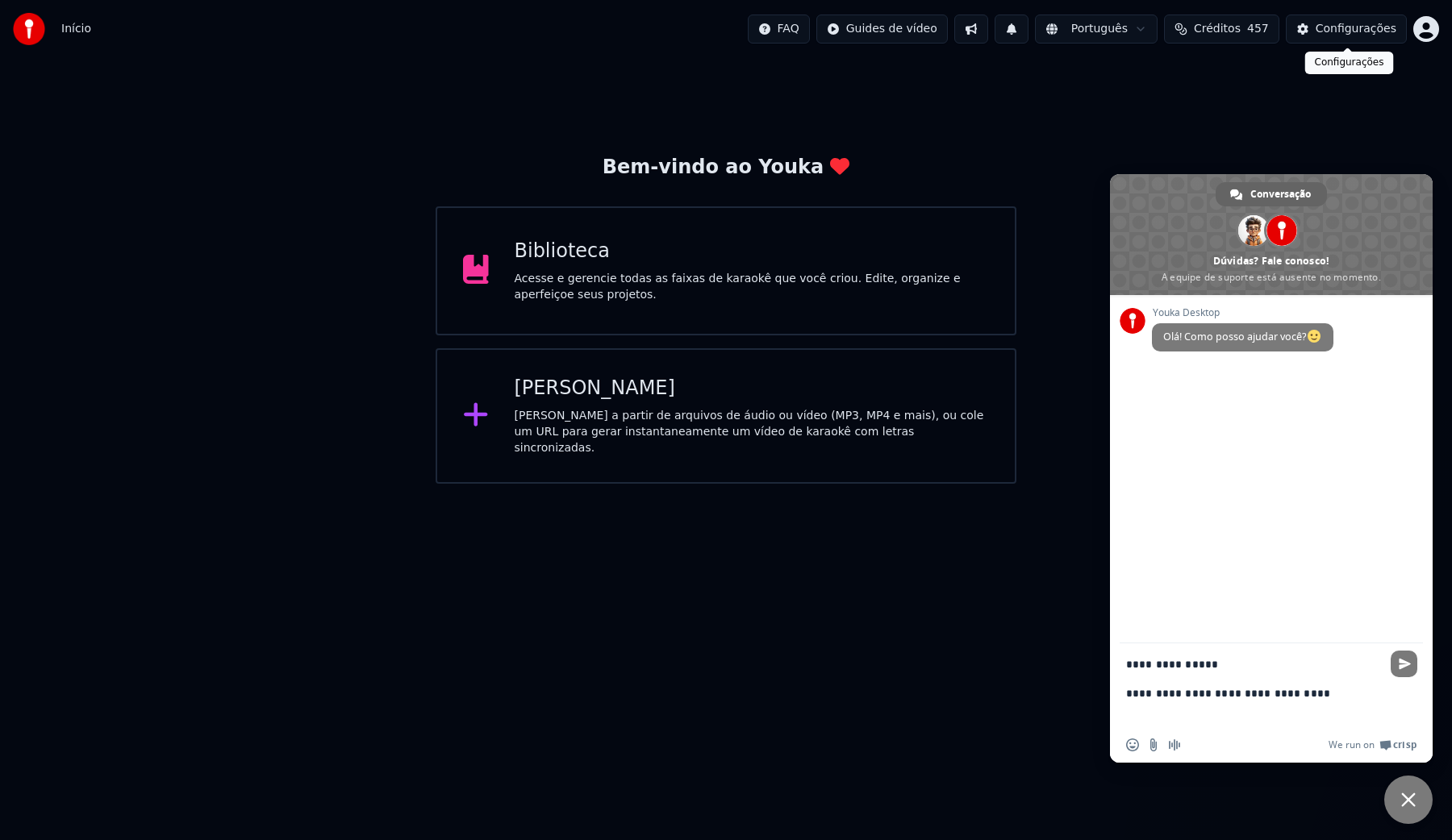
click at [1336, 35] on div "Configurações" at bounding box center [1357, 29] width 81 height 16
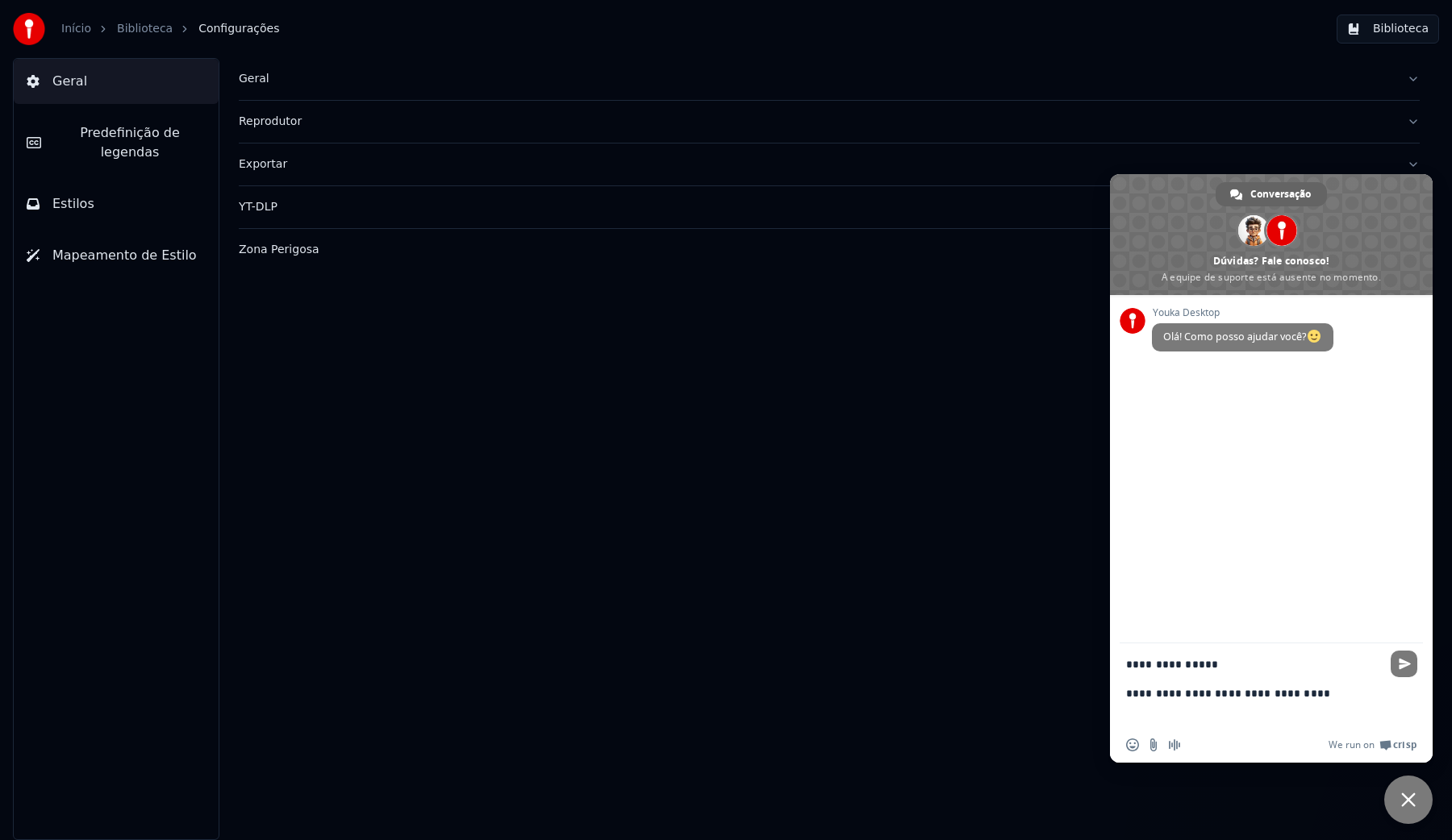
click at [117, 190] on button "Estilos" at bounding box center [115, 203] width 204 height 45
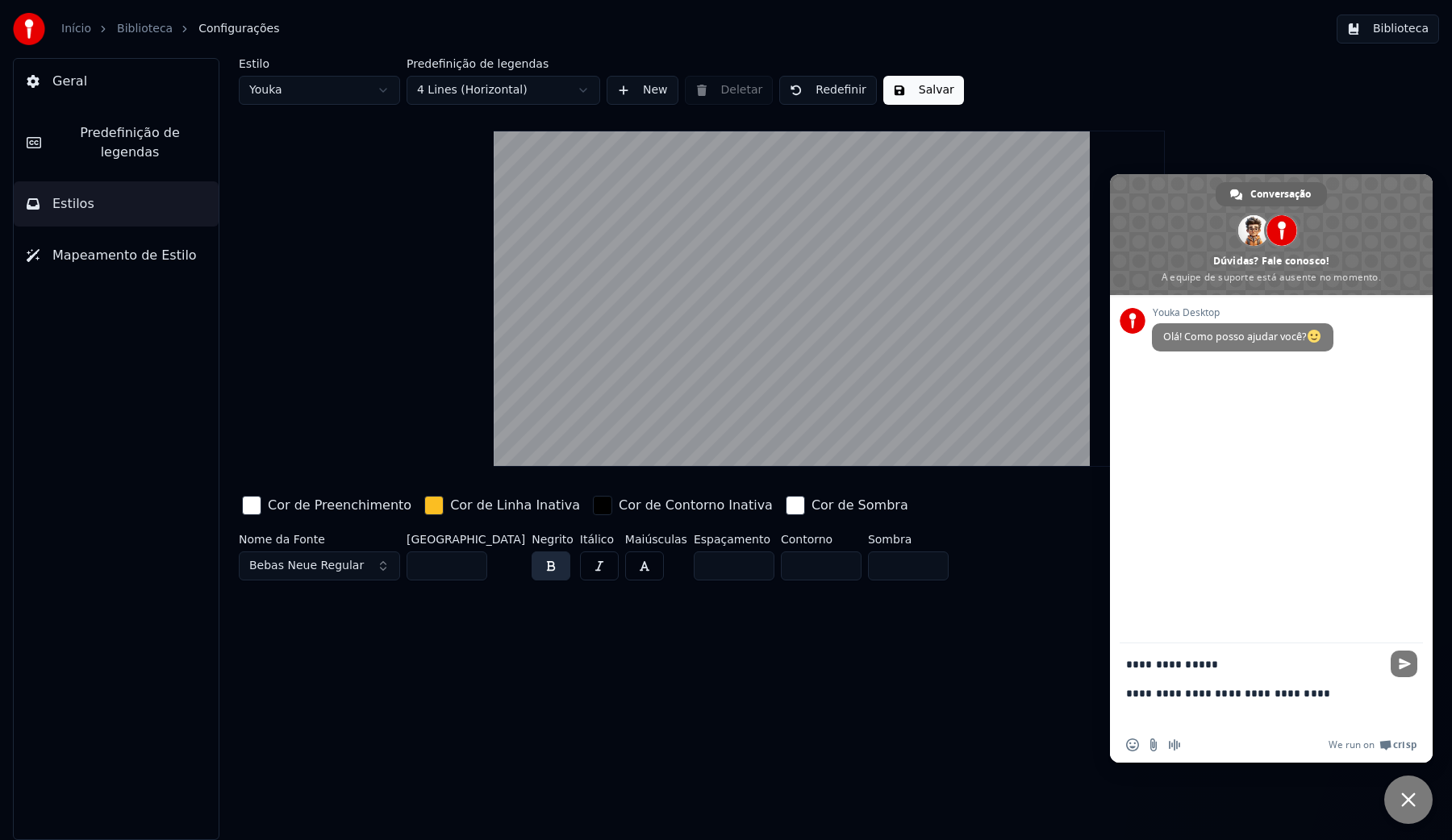
click at [88, 246] on span "Mapeamento de Estilo" at bounding box center [124, 255] width 144 height 19
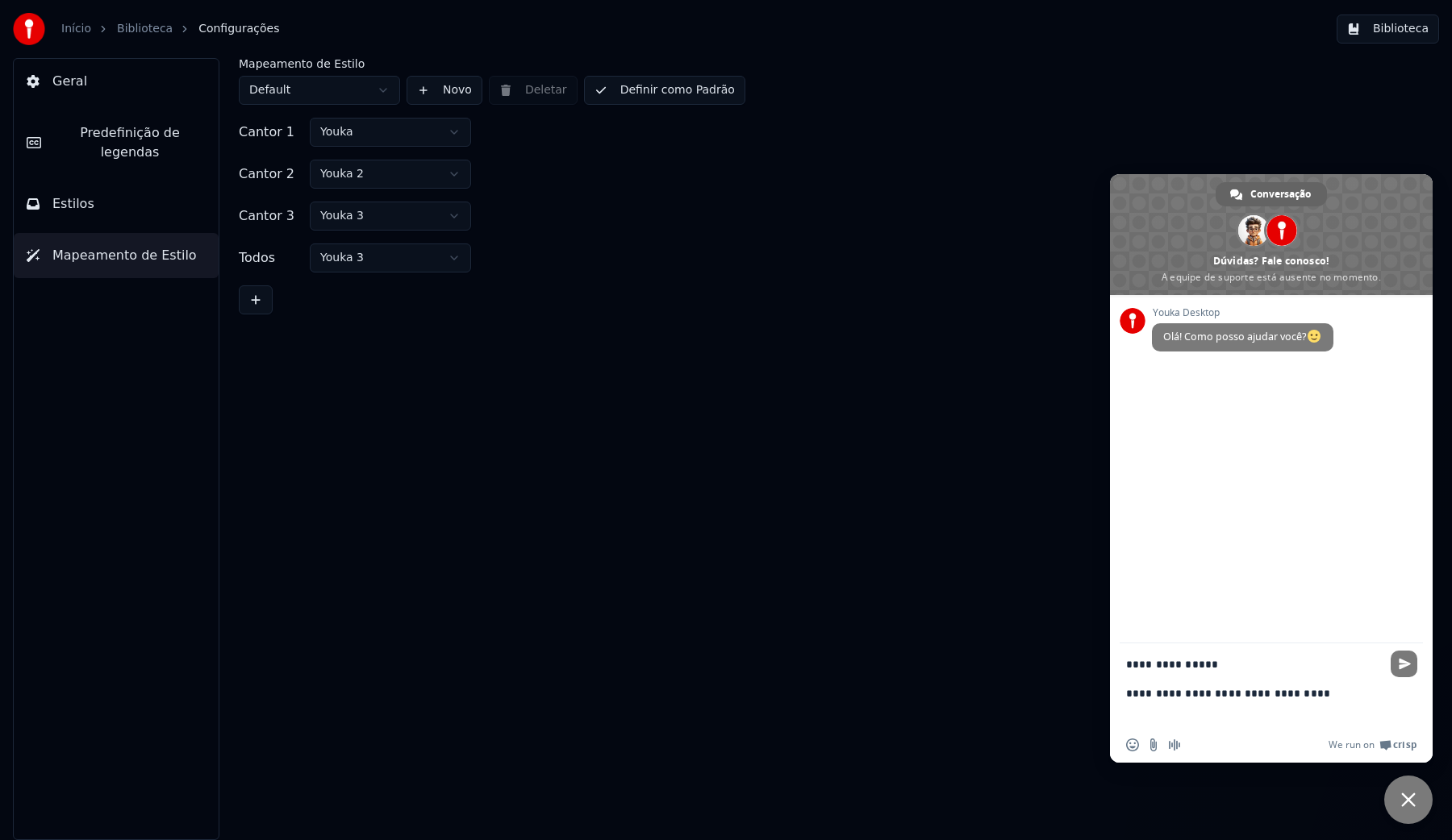
click at [91, 136] on span "Predefinição de legendas" at bounding box center [130, 142] width 151 height 39
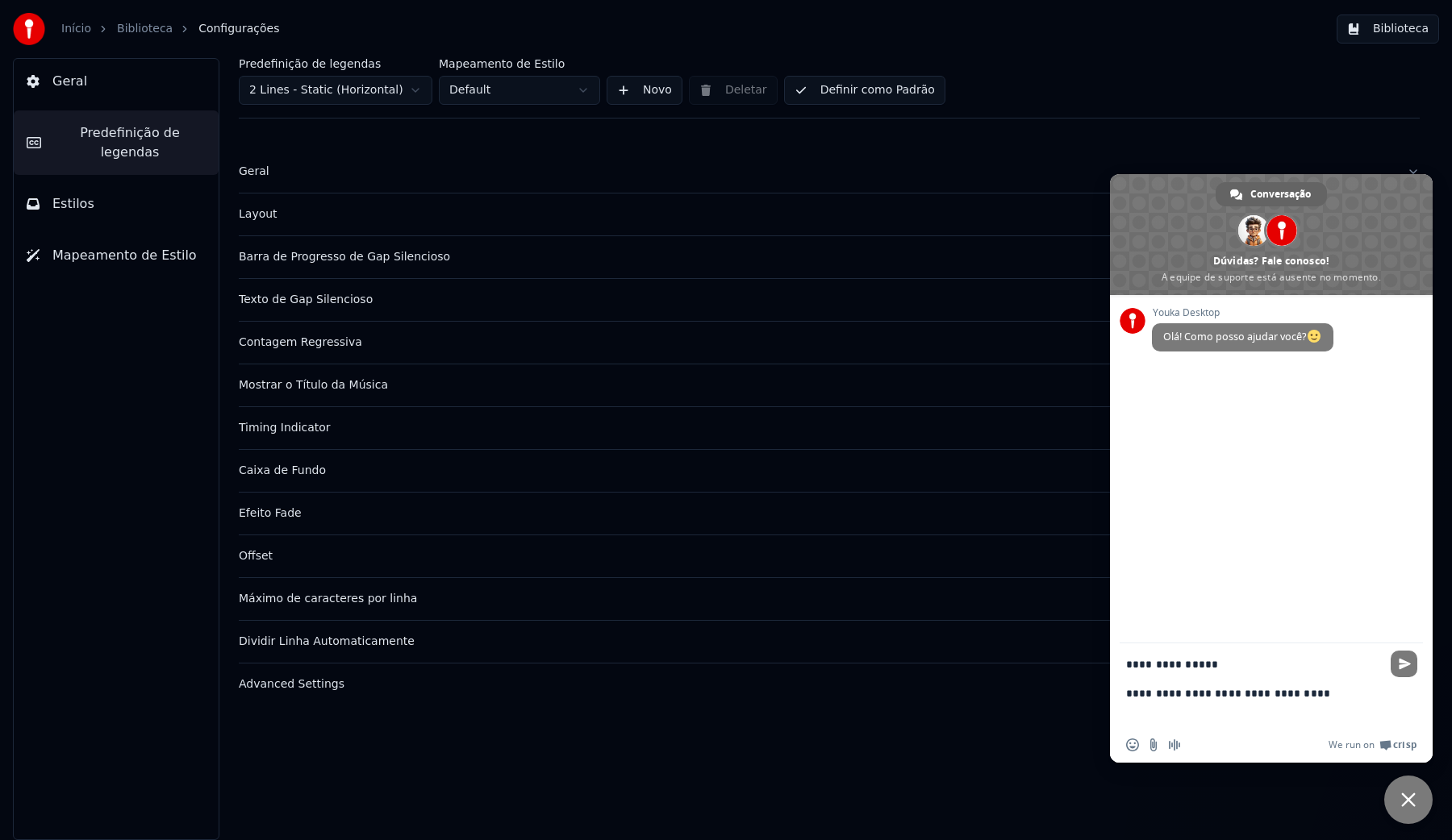
click at [1341, 699] on textarea "**********" at bounding box center [1255, 685] width 259 height 84
type textarea "**********"
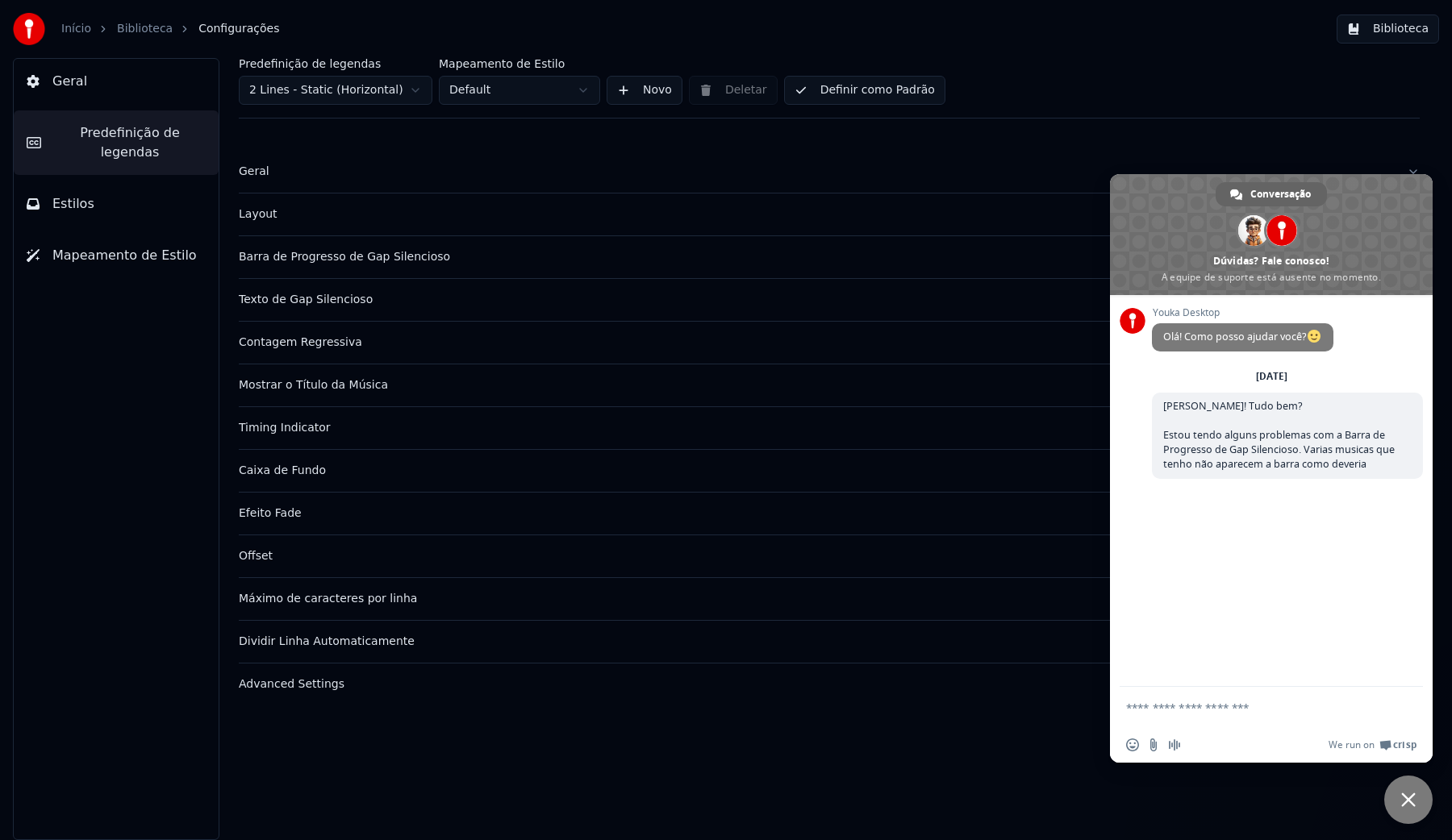
click at [138, 28] on link "Biblioteca" at bounding box center [145, 29] width 56 height 16
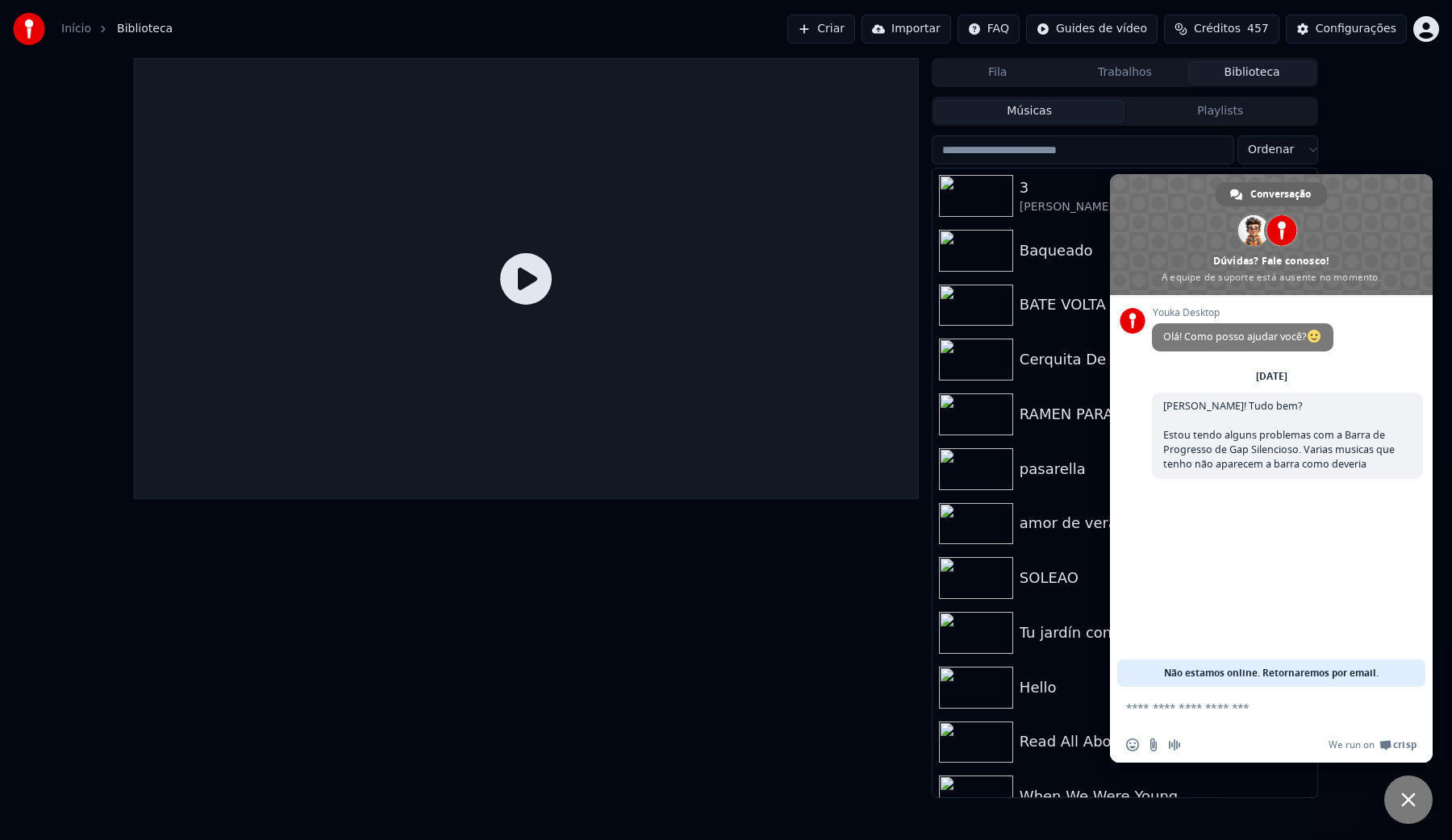
click at [1046, 152] on input "search" at bounding box center [1083, 149] width 303 height 29
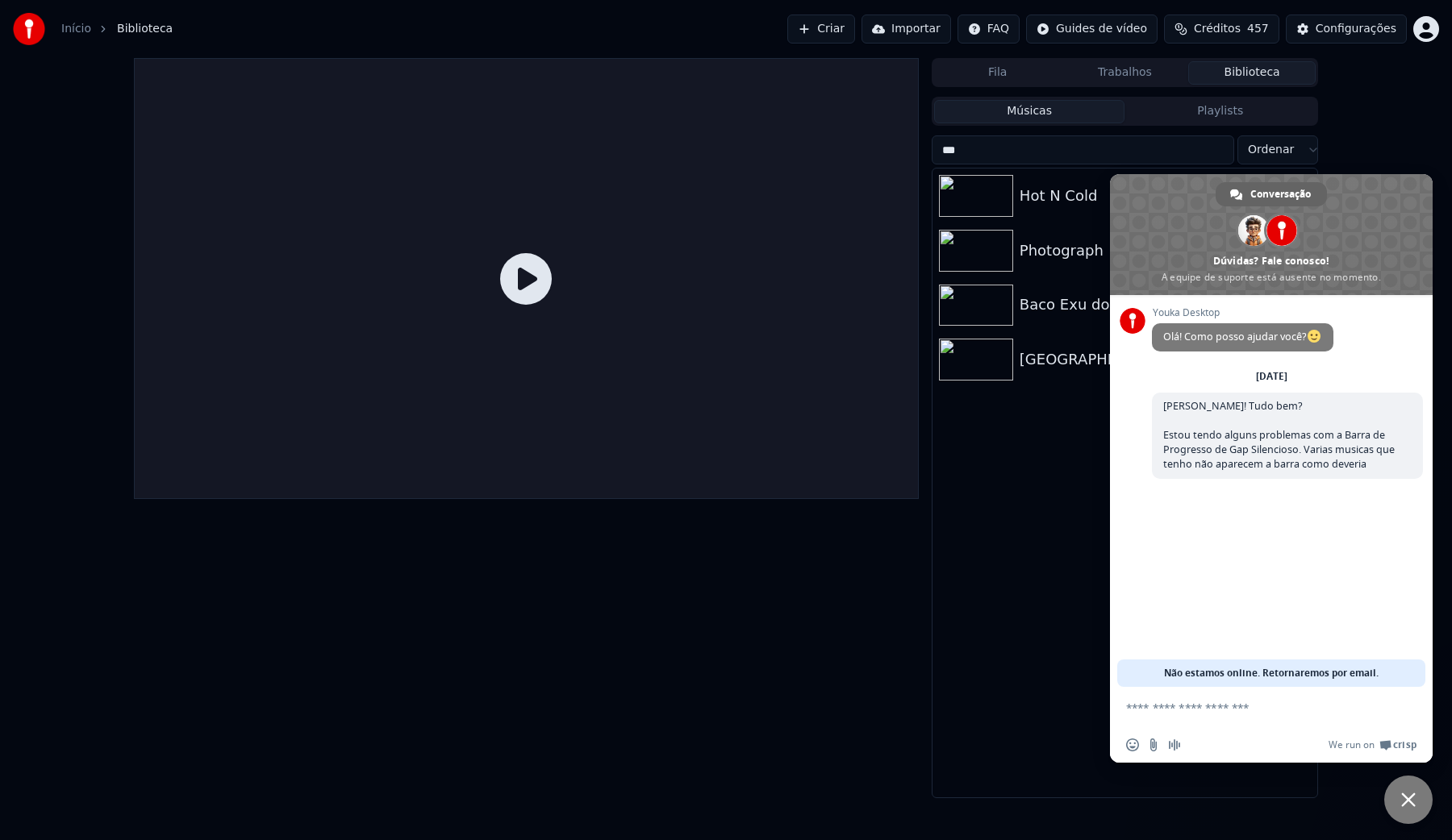
type input "***"
click at [1040, 199] on div "Hot N Cold" at bounding box center [1157, 195] width 275 height 23
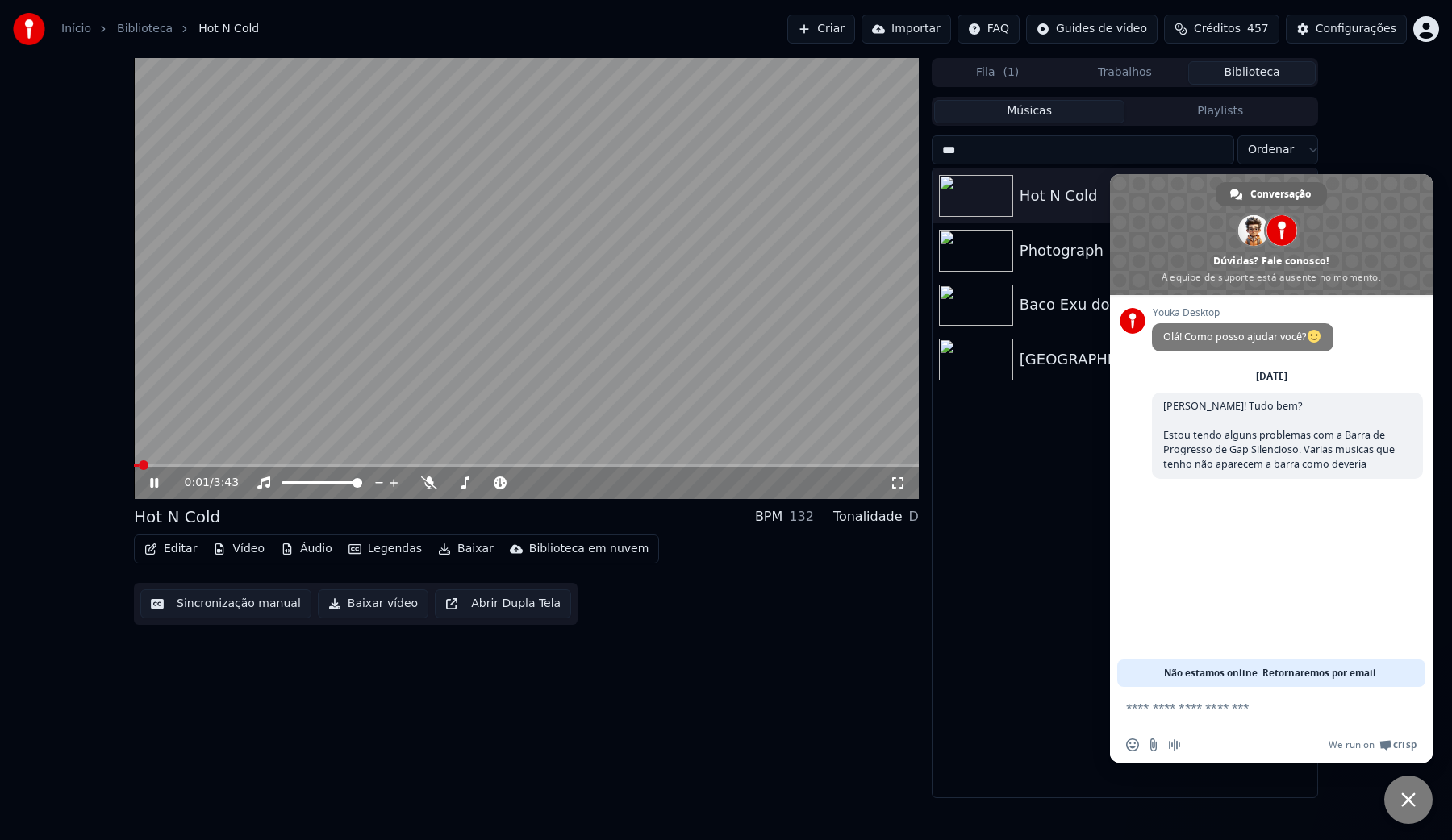
click at [351, 606] on button "Baixar vídeo" at bounding box center [373, 604] width 111 height 29
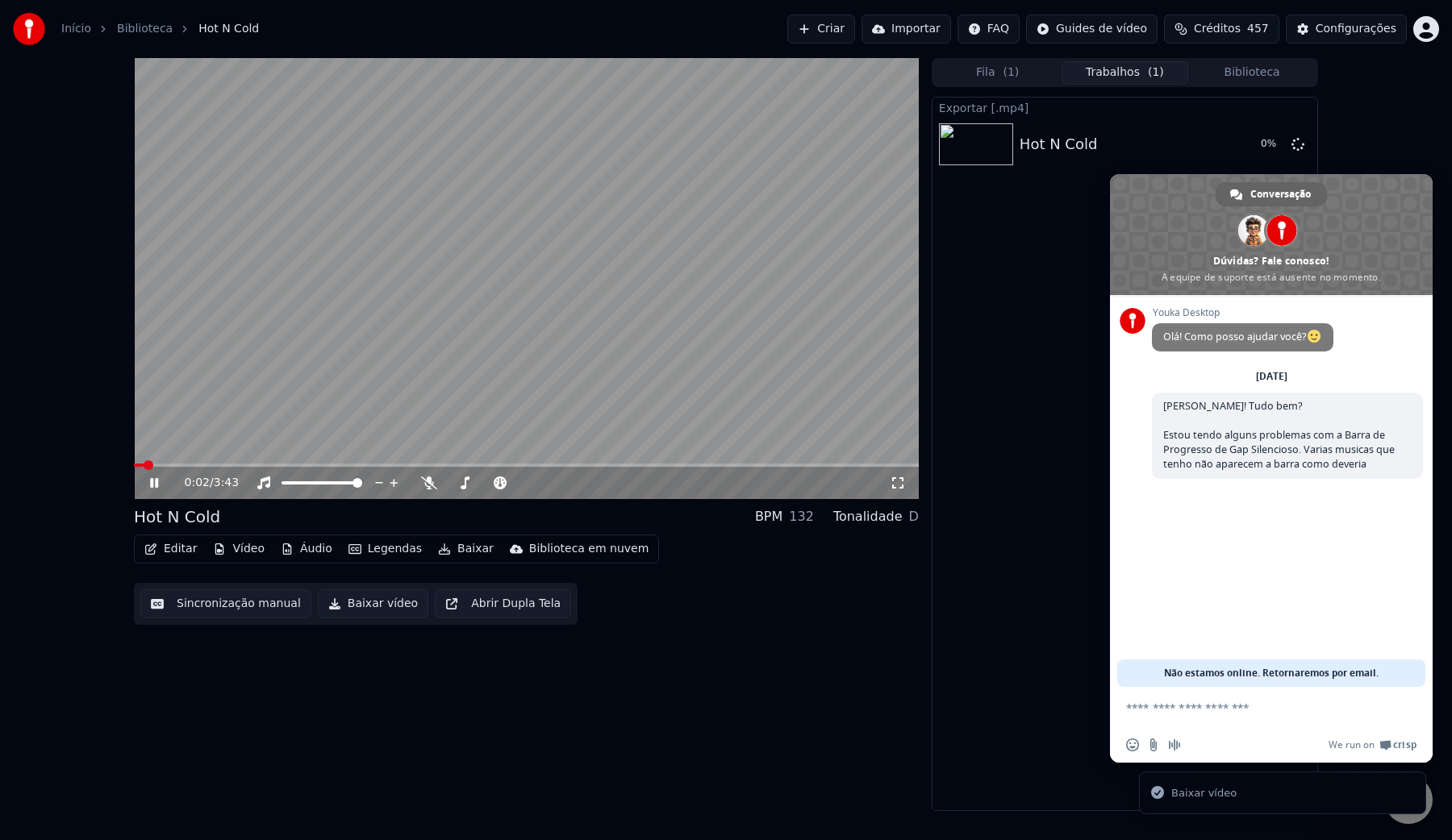
click at [467, 257] on video at bounding box center [526, 278] width 785 height 441
click at [1409, 800] on span "Bate-papo" at bounding box center [1409, 799] width 14 height 14
